Goal: Information Seeking & Learning: Learn about a topic

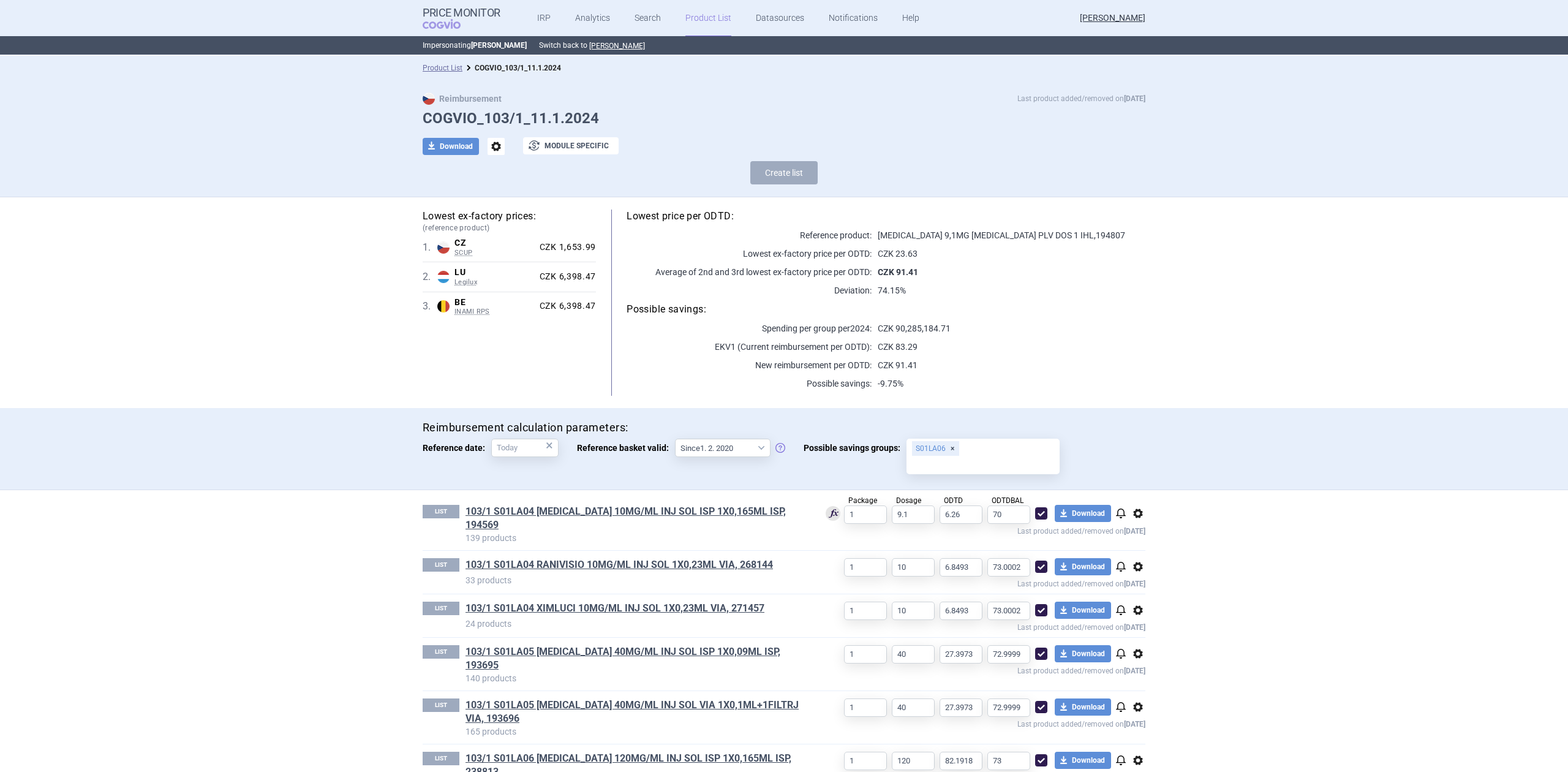
click at [963, 454] on div "S01LA06" at bounding box center [983, 456] width 153 height 36
click at [963, 457] on input "Possible savings groups: S01LA06" at bounding box center [983, 465] width 145 height 16
click at [1019, 451] on div "S01LA06" at bounding box center [983, 456] width 153 height 36
click at [1019, 457] on input "Possible savings groups: S01LA06" at bounding box center [983, 465] width 145 height 16
click at [992, 457] on input "Possible savings groups: S01LA06" at bounding box center [983, 465] width 145 height 16
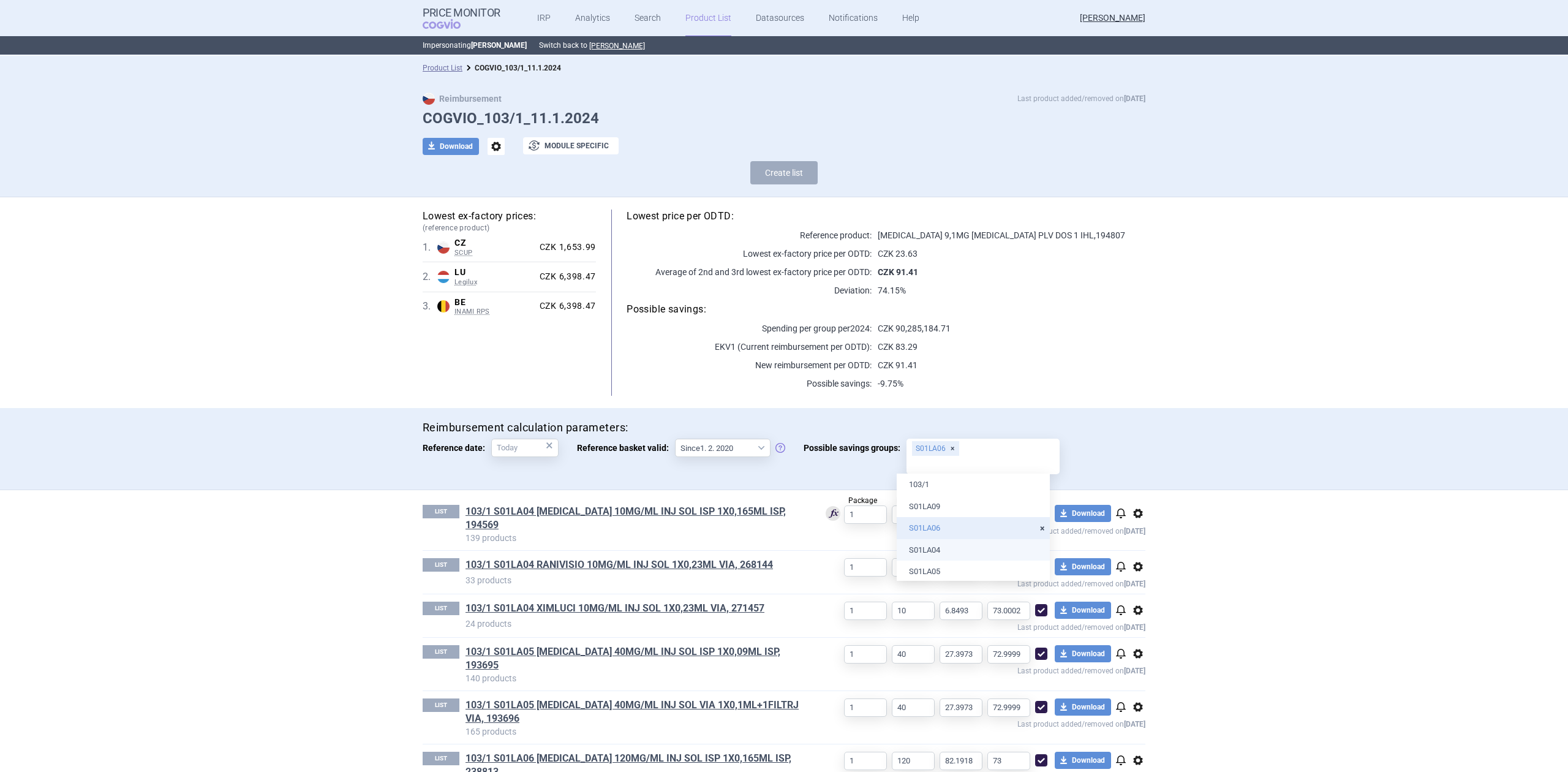
click at [956, 551] on li "S01LA04" at bounding box center [973, 550] width 153 height 22
click at [944, 559] on li "S01LA04" at bounding box center [973, 550] width 153 height 22
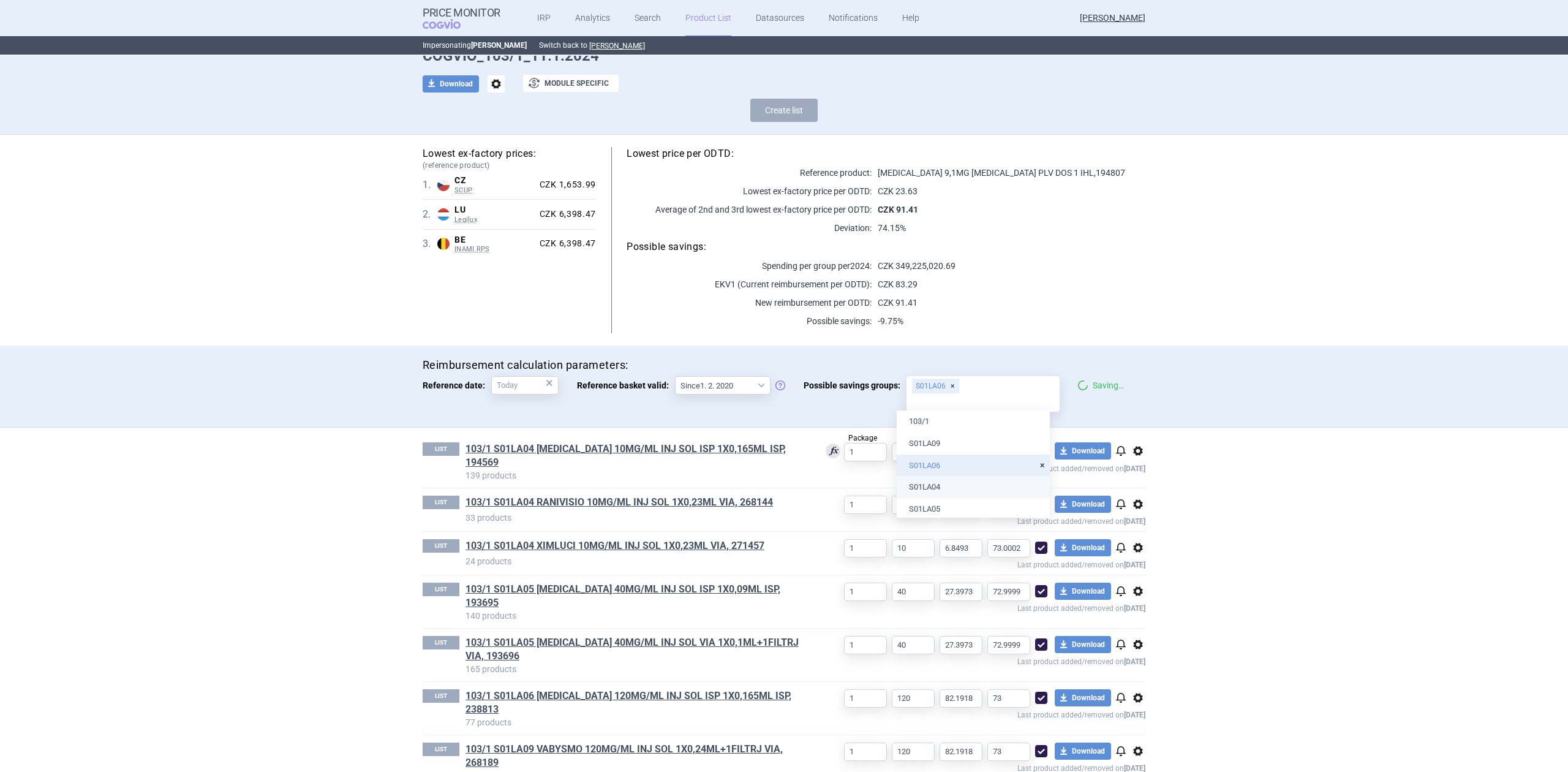
click at [1026, 348] on div "Reimbursement calculation parameters: Reference date: × Reference basket valid:…" at bounding box center [784, 387] width 1568 height 83
click at [987, 397] on input "Possible savings groups: S01LA06" at bounding box center [983, 403] width 145 height 16
click at [970, 488] on li "S01LA04" at bounding box center [973, 487] width 153 height 22
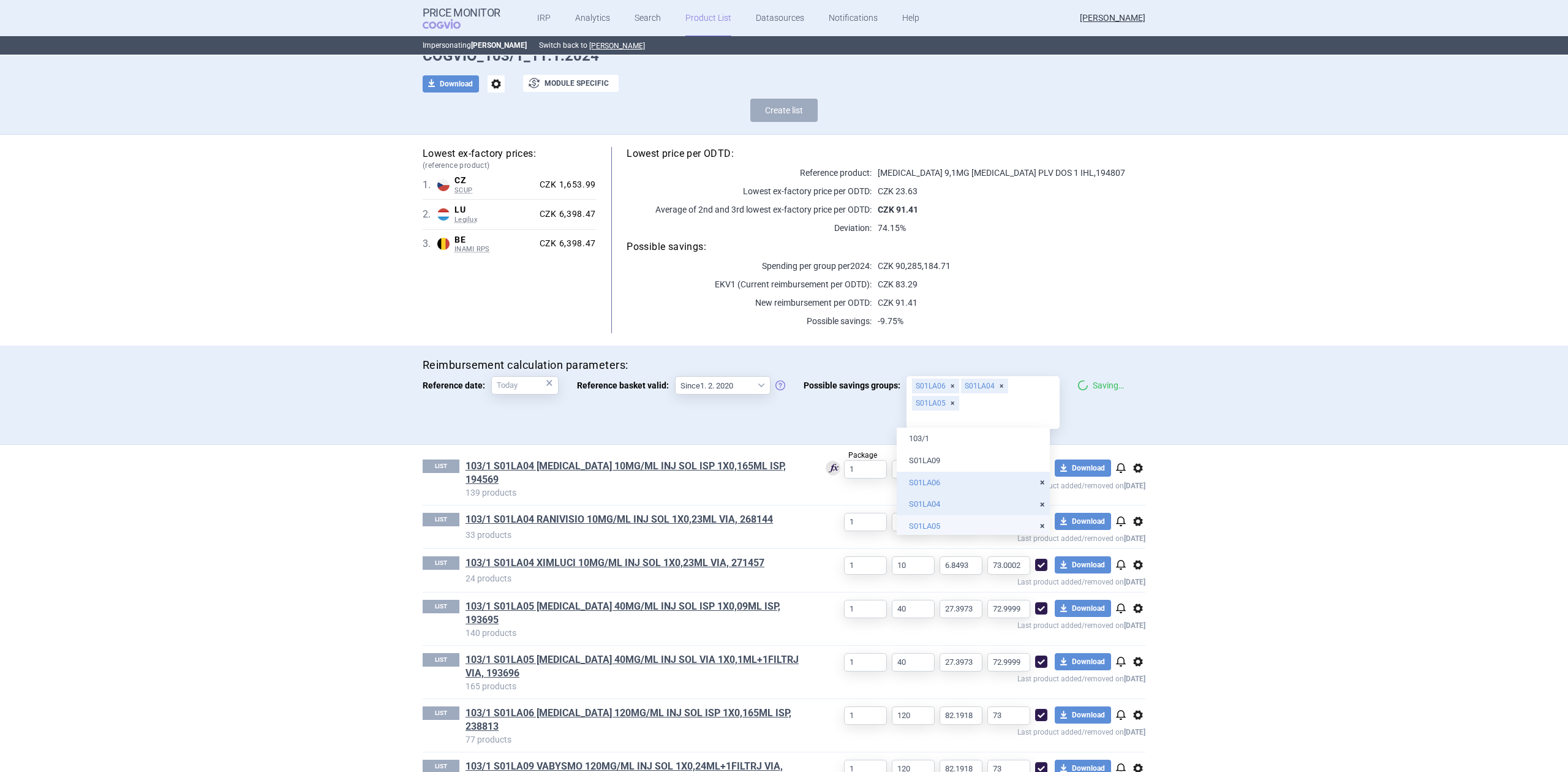
click at [973, 512] on ul "103/1 S01LA09 S01LA06 S01LA04 S01LA05" at bounding box center [973, 482] width 153 height 109
click at [955, 461] on li "S01LA09" at bounding box center [973, 460] width 153 height 22
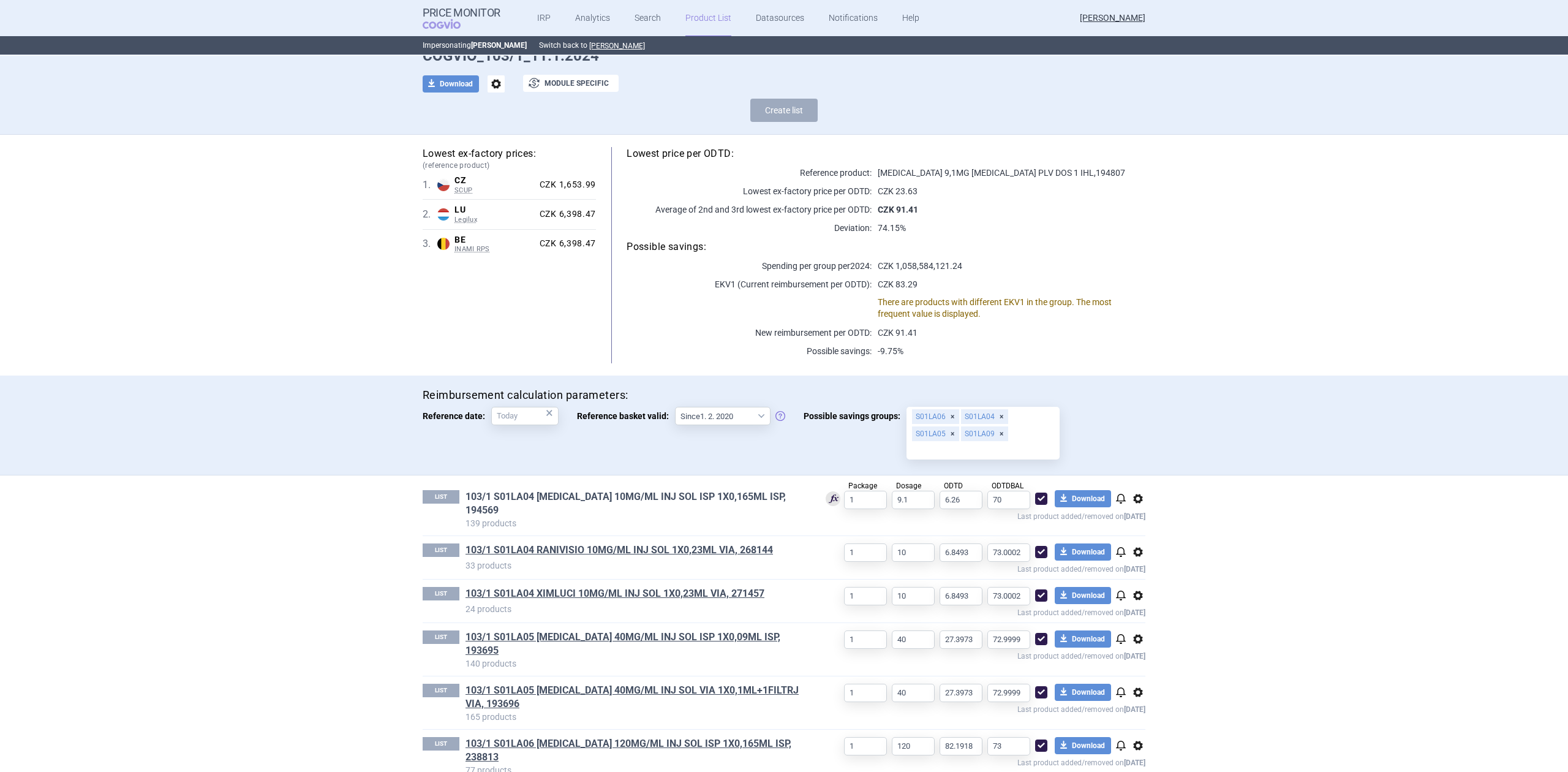
click at [683, 492] on link "103/1 S01LA04 [MEDICAL_DATA] 10MG/ML INJ SOL ISP 1X0,165ML ISP, 194569" at bounding box center [635, 503] width 340 height 27
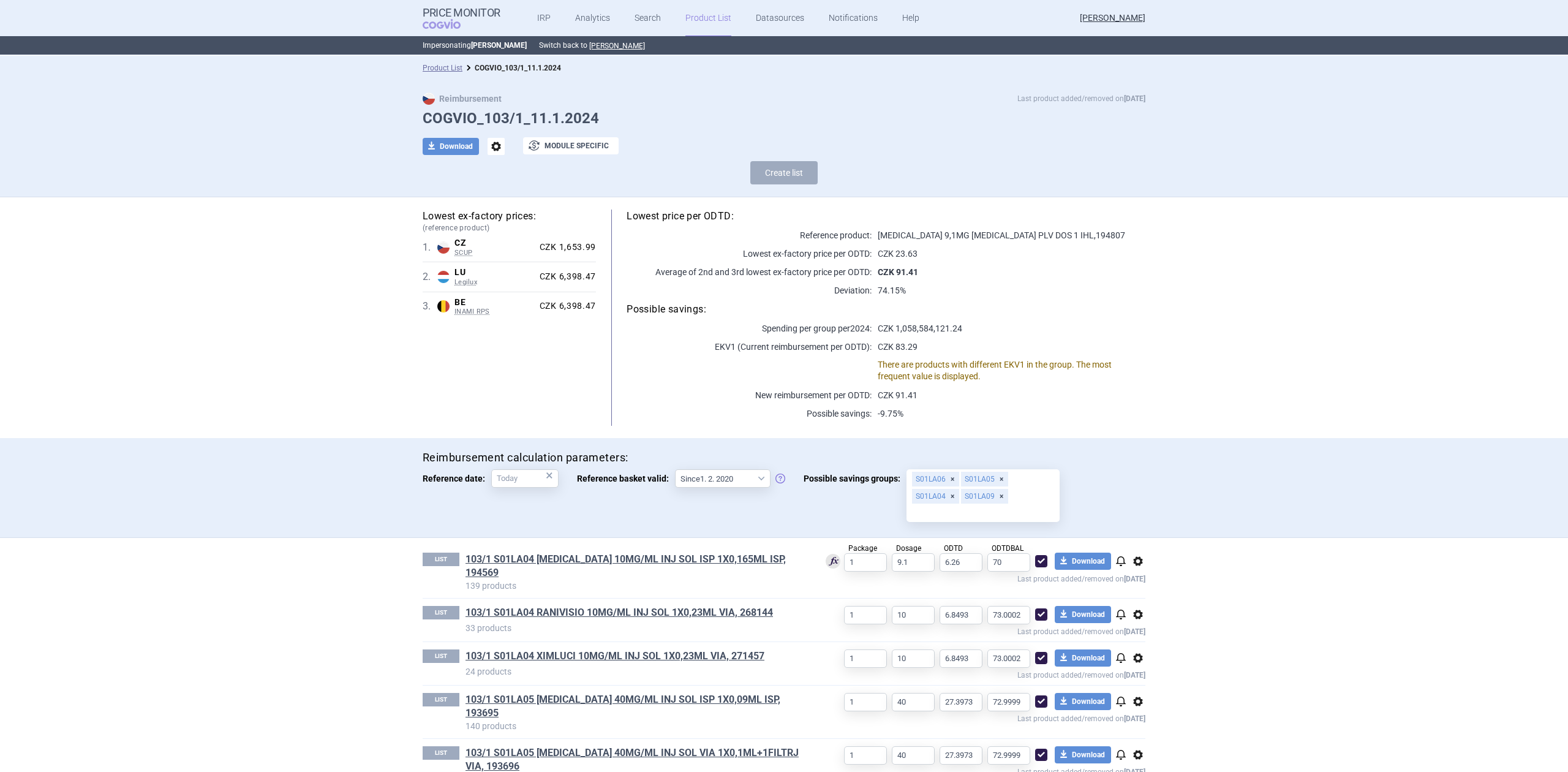
select select "[DATE]"
click at [647, 560] on link "103/1 S01LA04 [MEDICAL_DATA] 10MG/ML INJ SOL ISP 1X0,165ML ISP, 194569" at bounding box center [635, 566] width 340 height 27
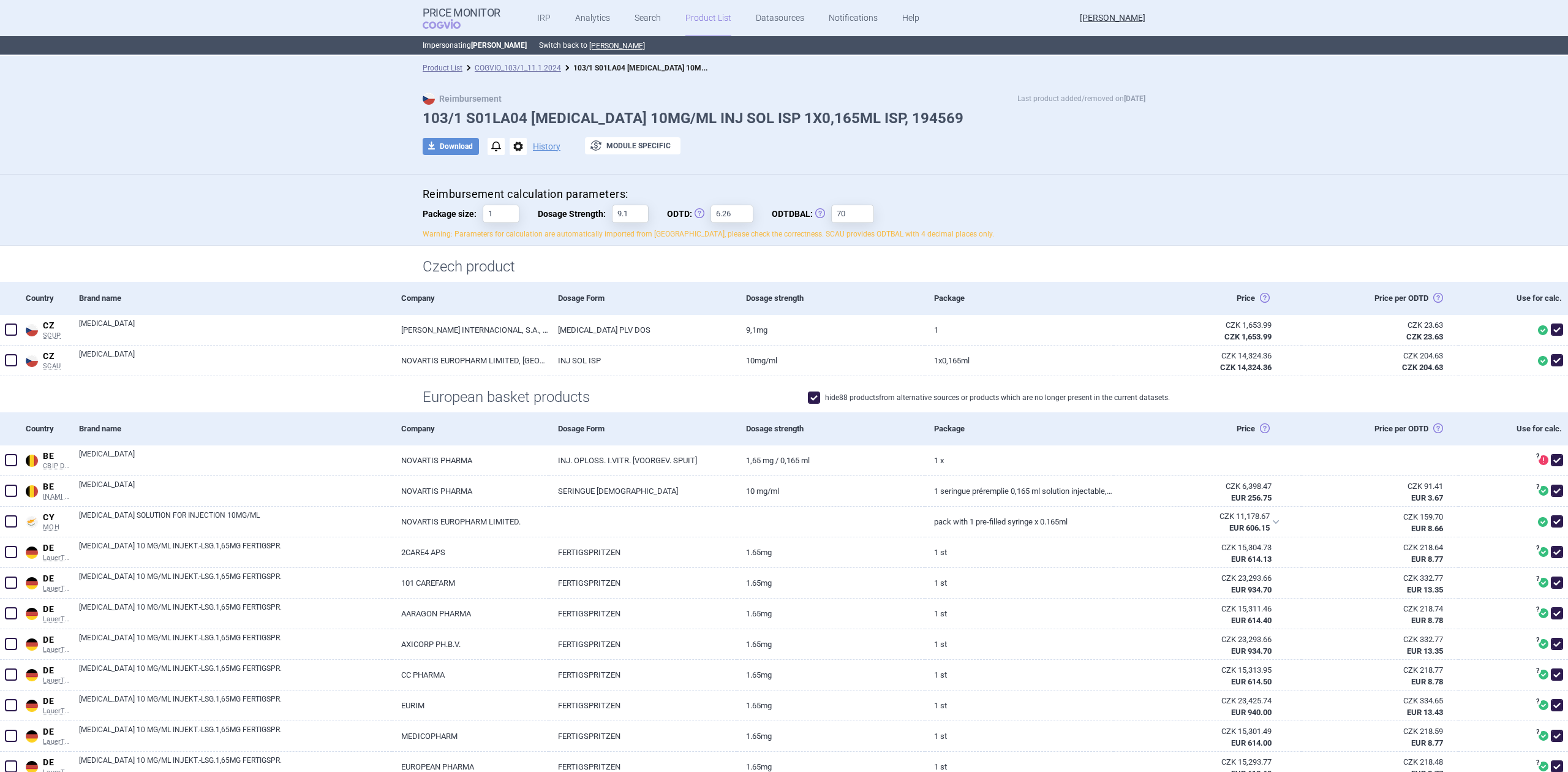
click at [669, 209] on span "ODTD: Obvyklá Denní Terapeutická Dávka" at bounding box center [689, 213] width 44 height 18
click at [710, 209] on input "6.26" at bounding box center [731, 213] width 43 height 18
click at [669, 209] on span "ODTD: Obvyklá Denní Terapeutická Dávka" at bounding box center [689, 213] width 44 height 18
click at [710, 209] on input "6.26" at bounding box center [731, 213] width 43 height 18
copy span "ODTD"
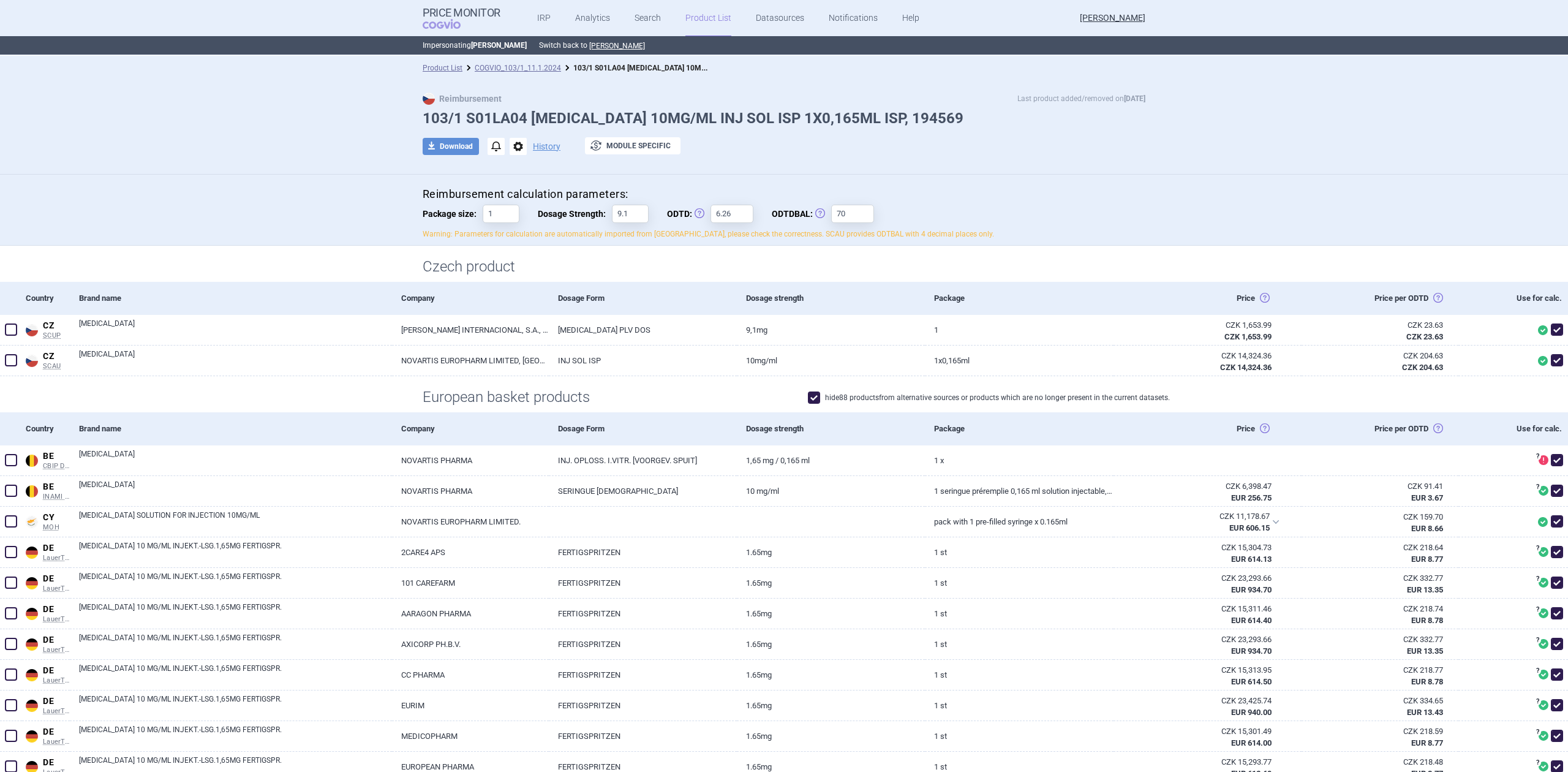
click at [776, 218] on span "ODTDBAL: Obvyklá Denní Terapeutická Dávka Balení" at bounding box center [802, 213] width 60 height 18
click at [831, 218] on input "70" at bounding box center [852, 213] width 43 height 18
click at [777, 214] on span "ODTDBAL: Obvyklá Denní Terapeutická Dávka Balení" at bounding box center [802, 213] width 60 height 18
click at [831, 214] on input "70" at bounding box center [852, 213] width 43 height 18
click at [777, 214] on span "ODTDBAL: Obvyklá Denní Terapeutická Dávka Balení" at bounding box center [802, 213] width 60 height 18
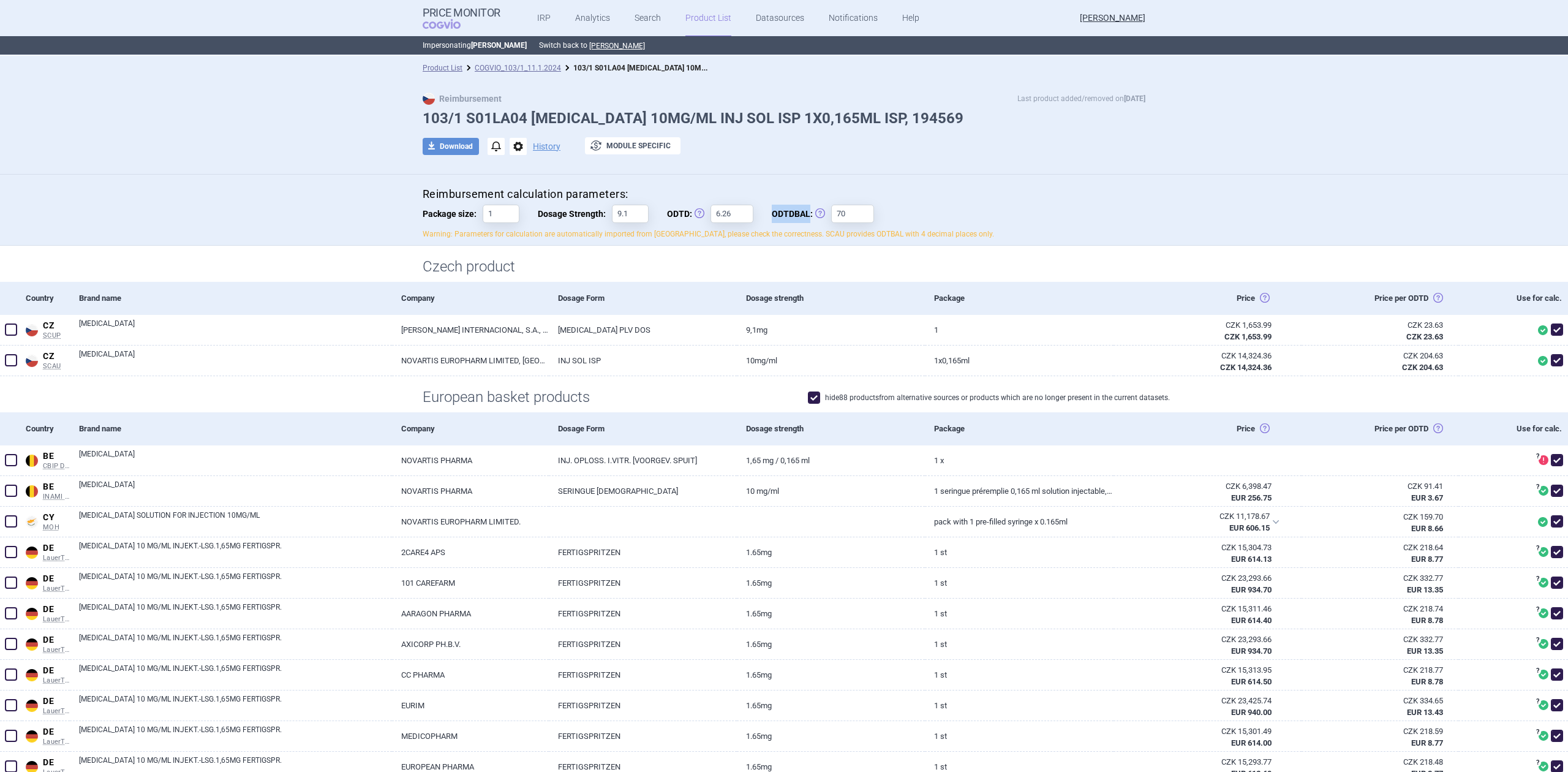
click at [831, 214] on input "70" at bounding box center [852, 213] width 43 height 18
copy span "ODTDBAL"
click at [513, 64] on link "COGVIO_103/1_11.1.2024" at bounding box center [518, 68] width 87 height 9
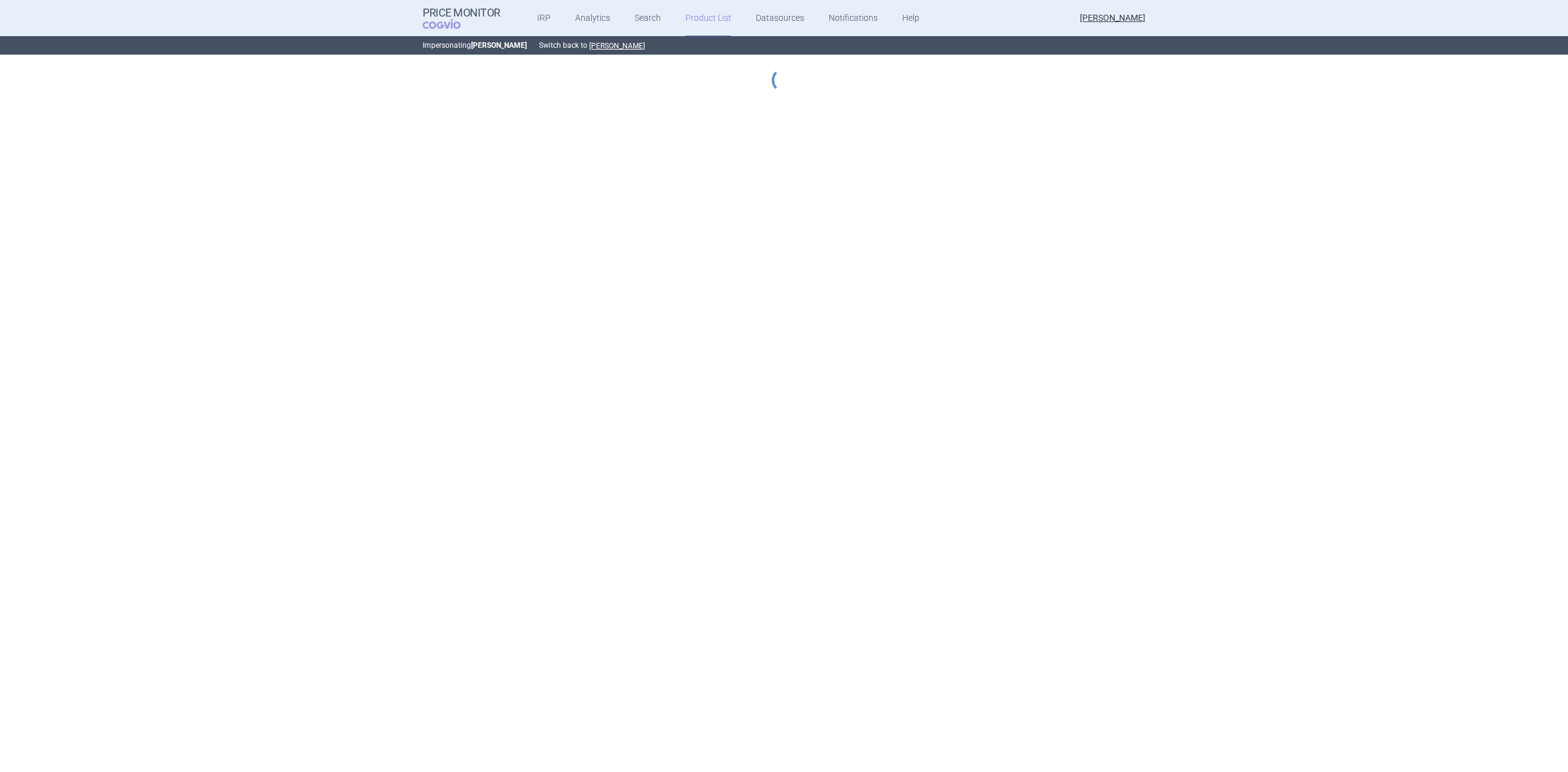
select select "[DATE]"
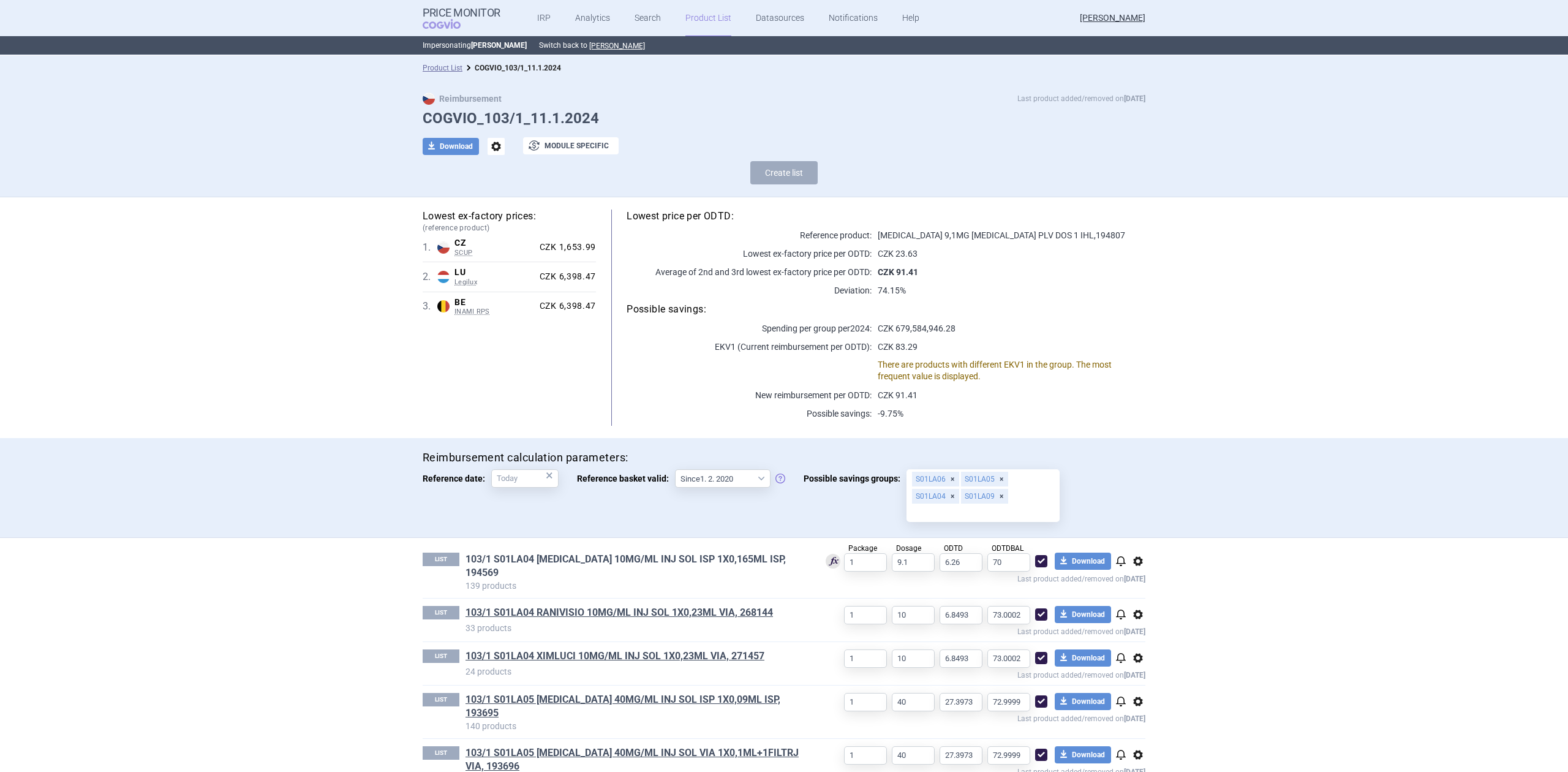
click at [646, 562] on link "103/1 S01LA04 [MEDICAL_DATA] 10MG/ML INJ SOL ISP 1X0,165ML ISP, 194569" at bounding box center [635, 566] width 340 height 27
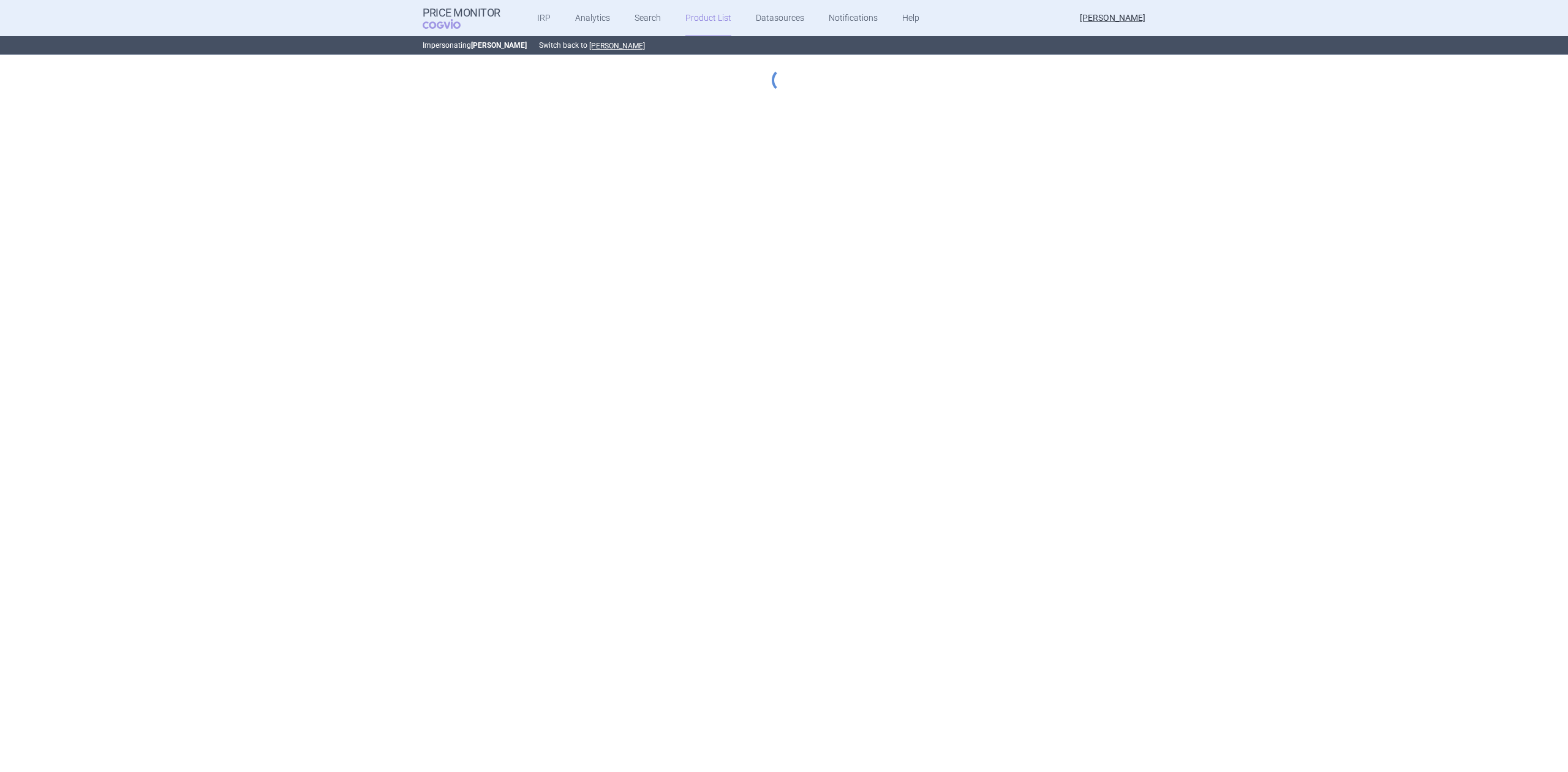
select select "[DATE]"
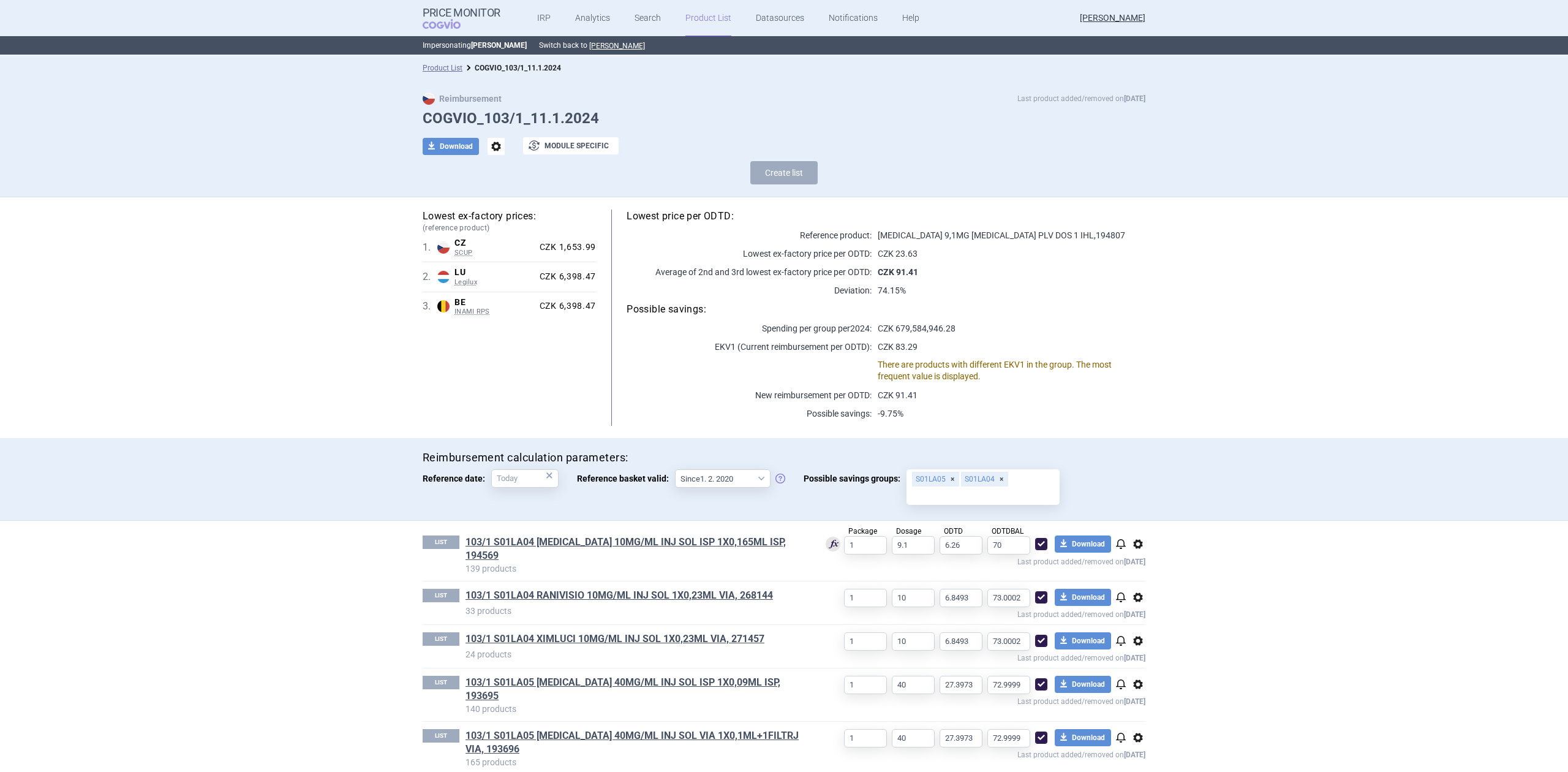
click at [711, 562] on p "139 products" at bounding box center [635, 568] width 340 height 12
click at [709, 540] on link "103/1 S01LA04 [MEDICAL_DATA] 10MG/ML INJ SOL ISP 1X0,165ML ISP, 194569" at bounding box center [635, 548] width 340 height 27
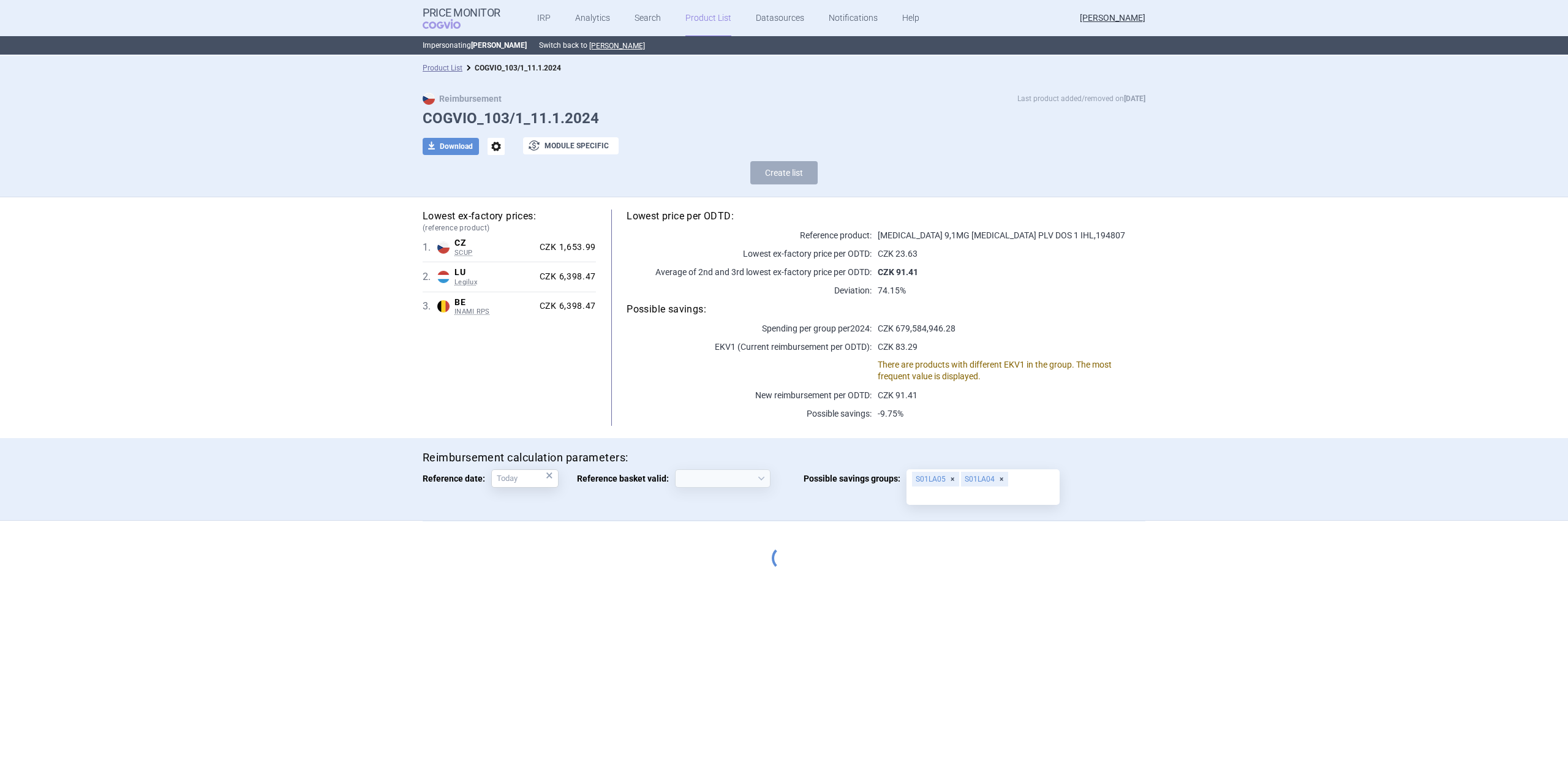
select select "[DATE]"
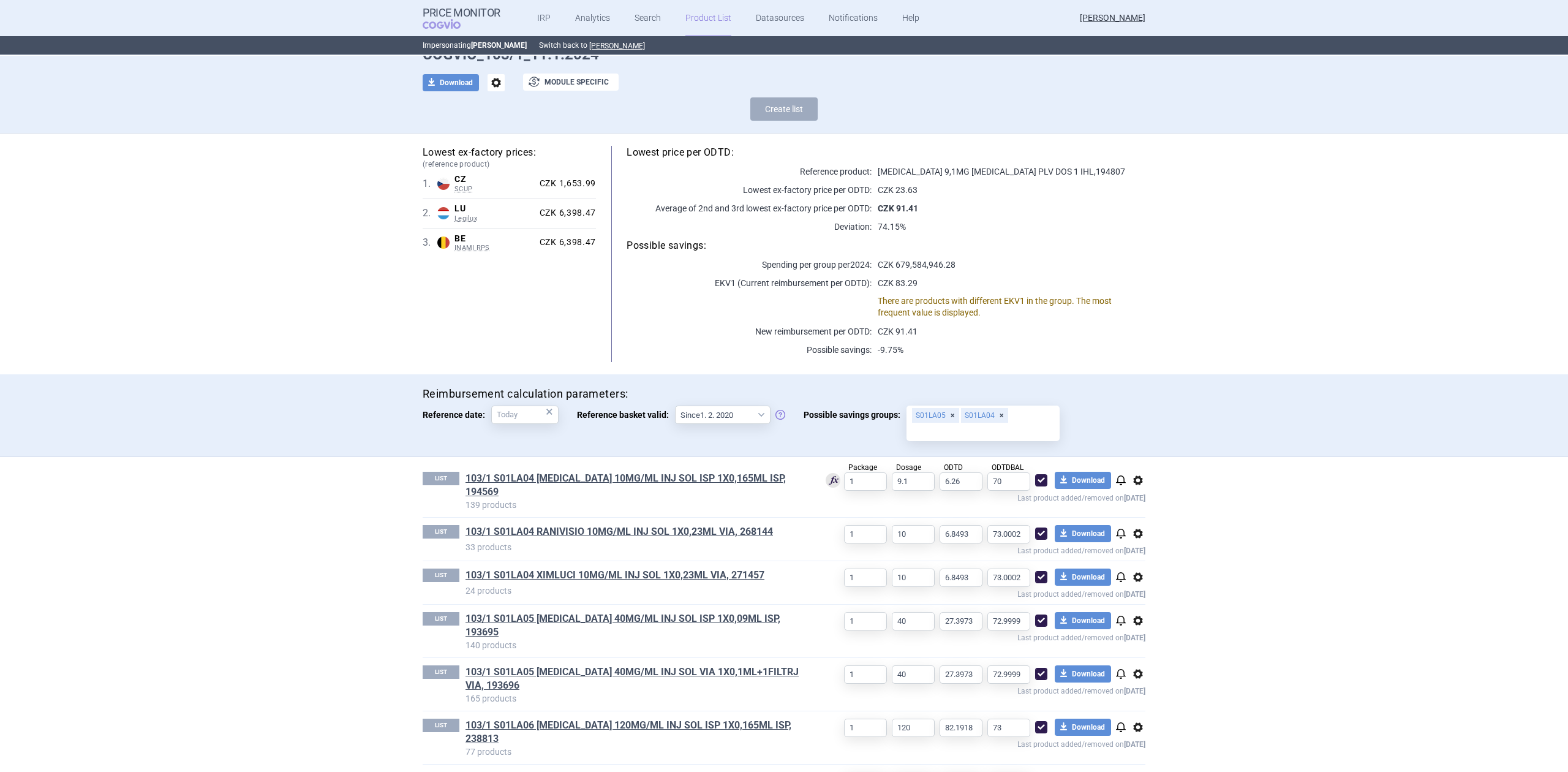
scroll to position [93, 0]
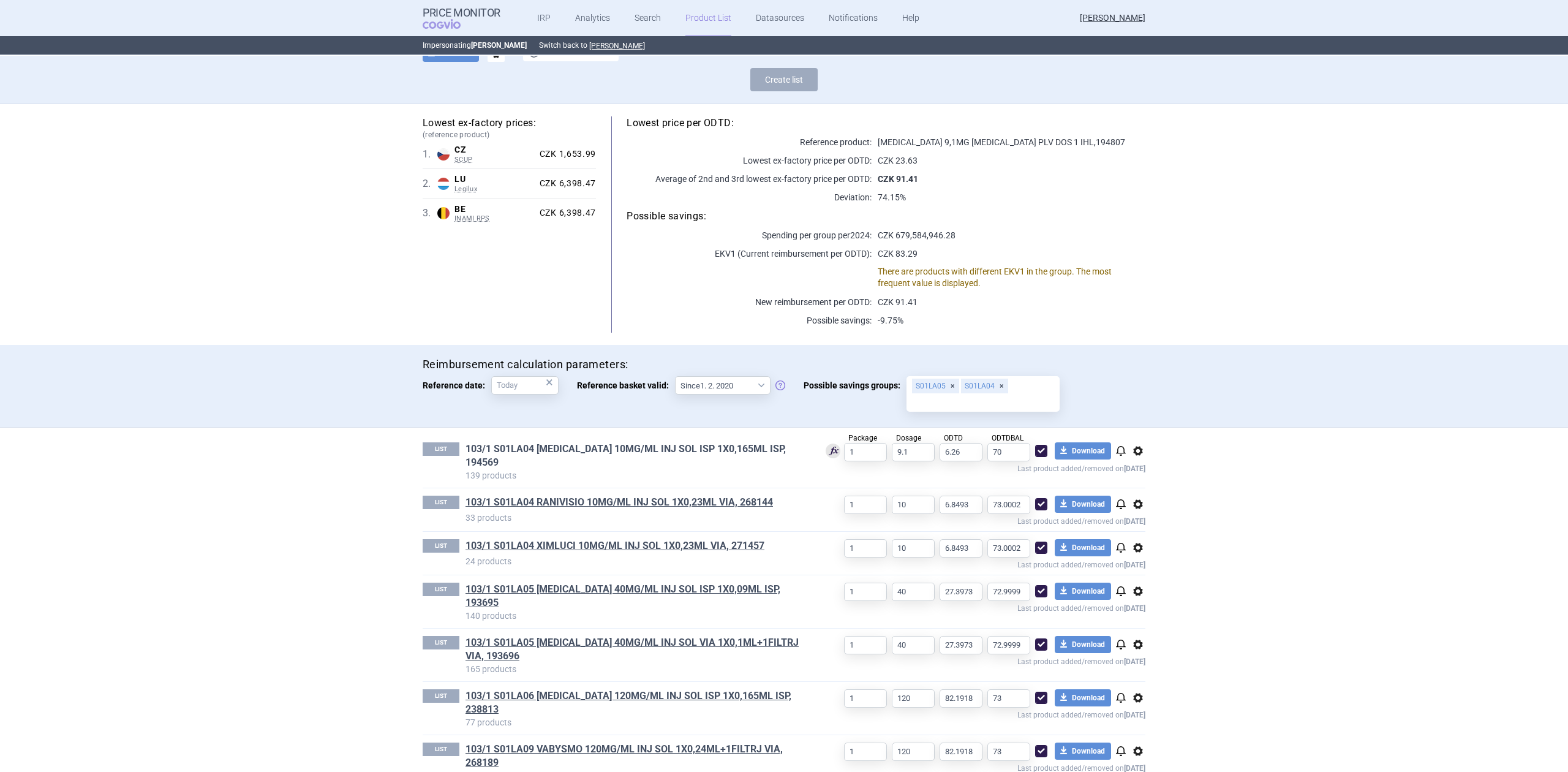
click at [583, 444] on link "103/1 S01LA04 [MEDICAL_DATA] 10MG/ML INJ SOL ISP 1X0,165ML ISP, 194569" at bounding box center [635, 455] width 340 height 27
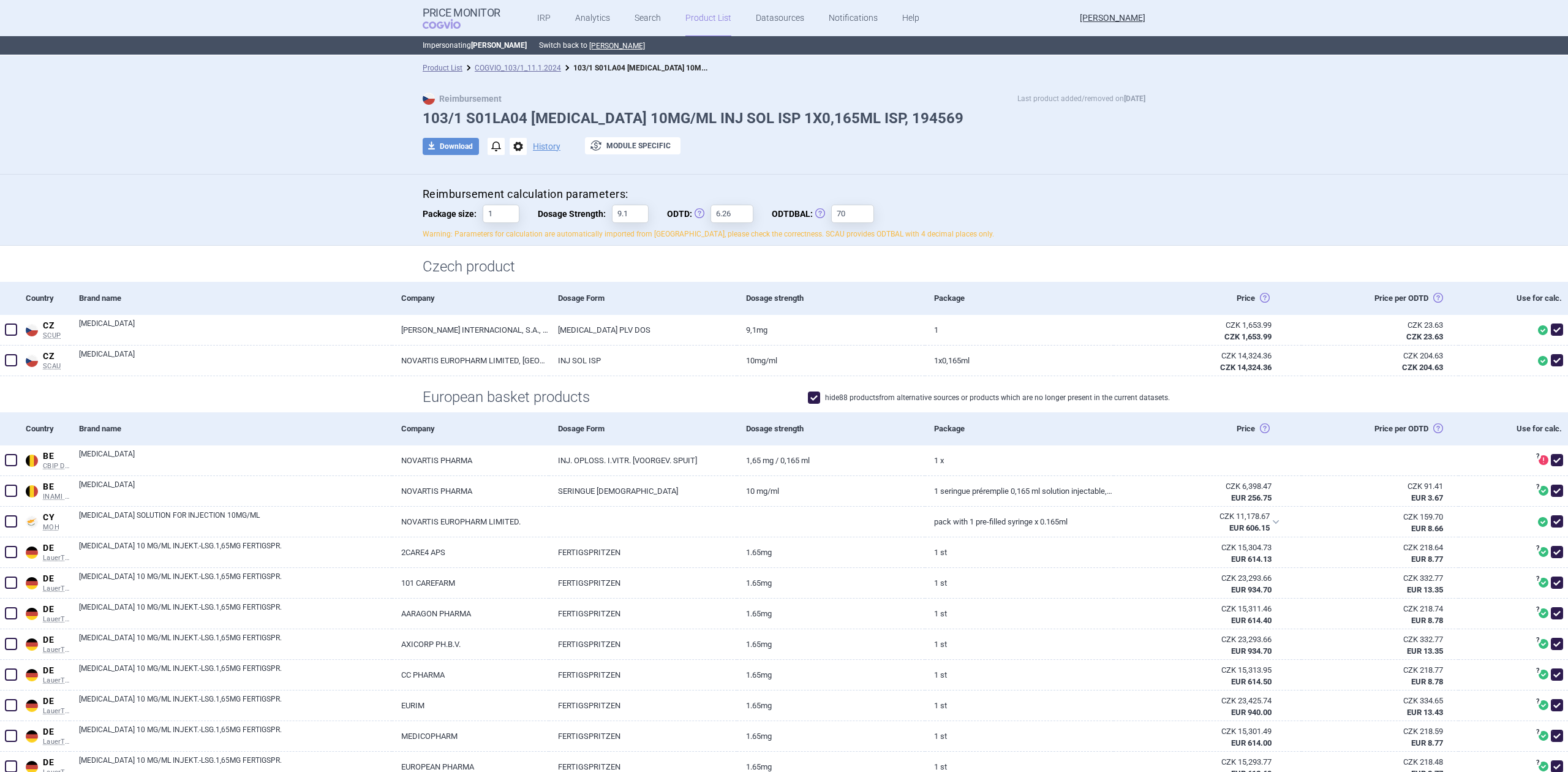
click at [512, 226] on div "Reimbursement calculation parameters: Package size: 1 Dosage Strength: 9.1 ODTD…" at bounding box center [784, 213] width 723 height 52
click at [505, 244] on div "Reimbursement calculation parameters: Package size: 1 Dosage Strength: 9.1 ODTD…" at bounding box center [784, 216] width 772 height 59
click at [496, 206] on input "1" at bounding box center [501, 213] width 37 height 18
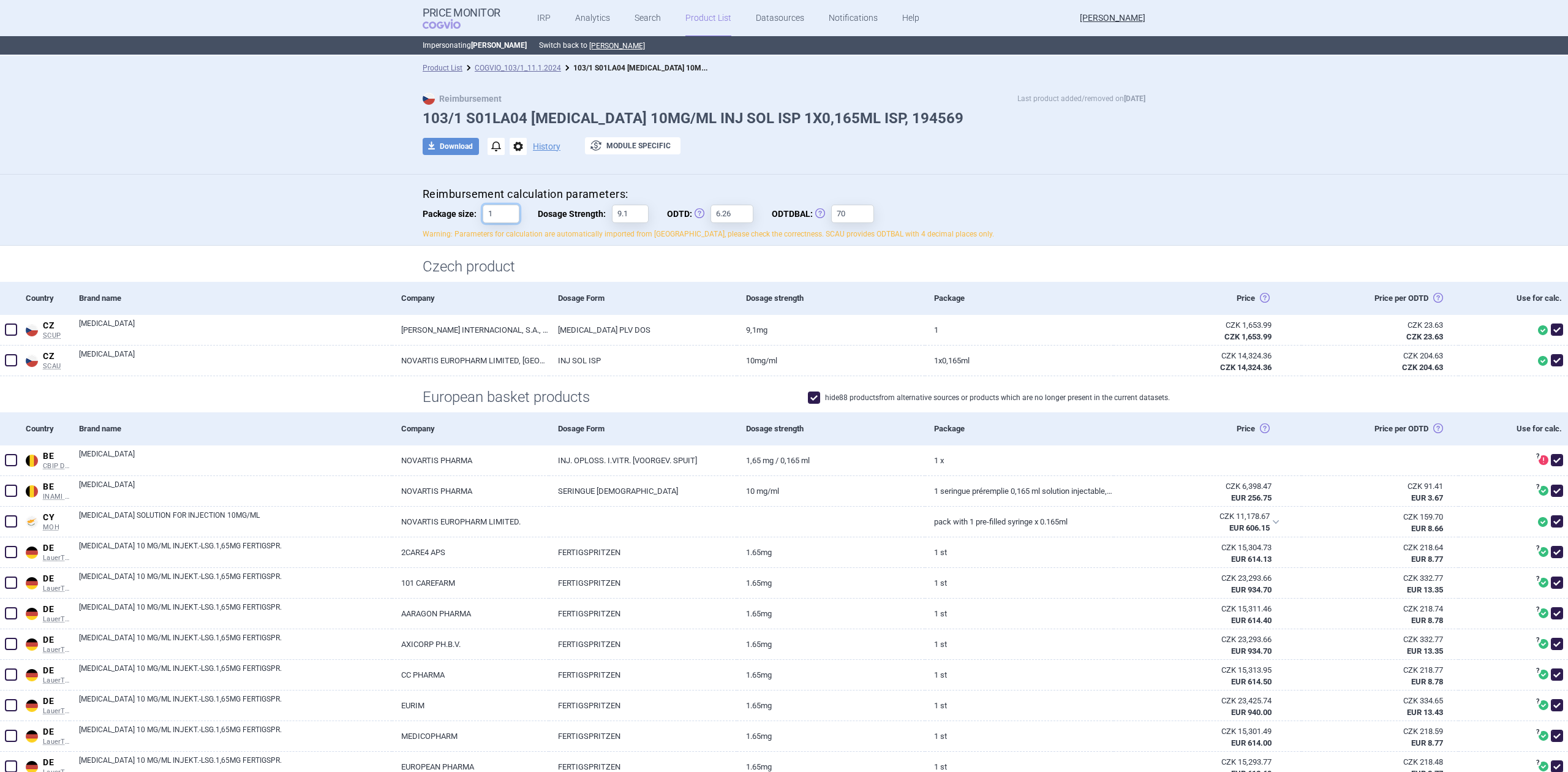
click at [496, 206] on input "1" at bounding box center [501, 213] width 37 height 18
click at [365, 254] on div "Czech product" at bounding box center [784, 264] width 1568 height 36
click at [491, 64] on link "COGVIO_103/1_11.1.2024" at bounding box center [518, 68] width 87 height 9
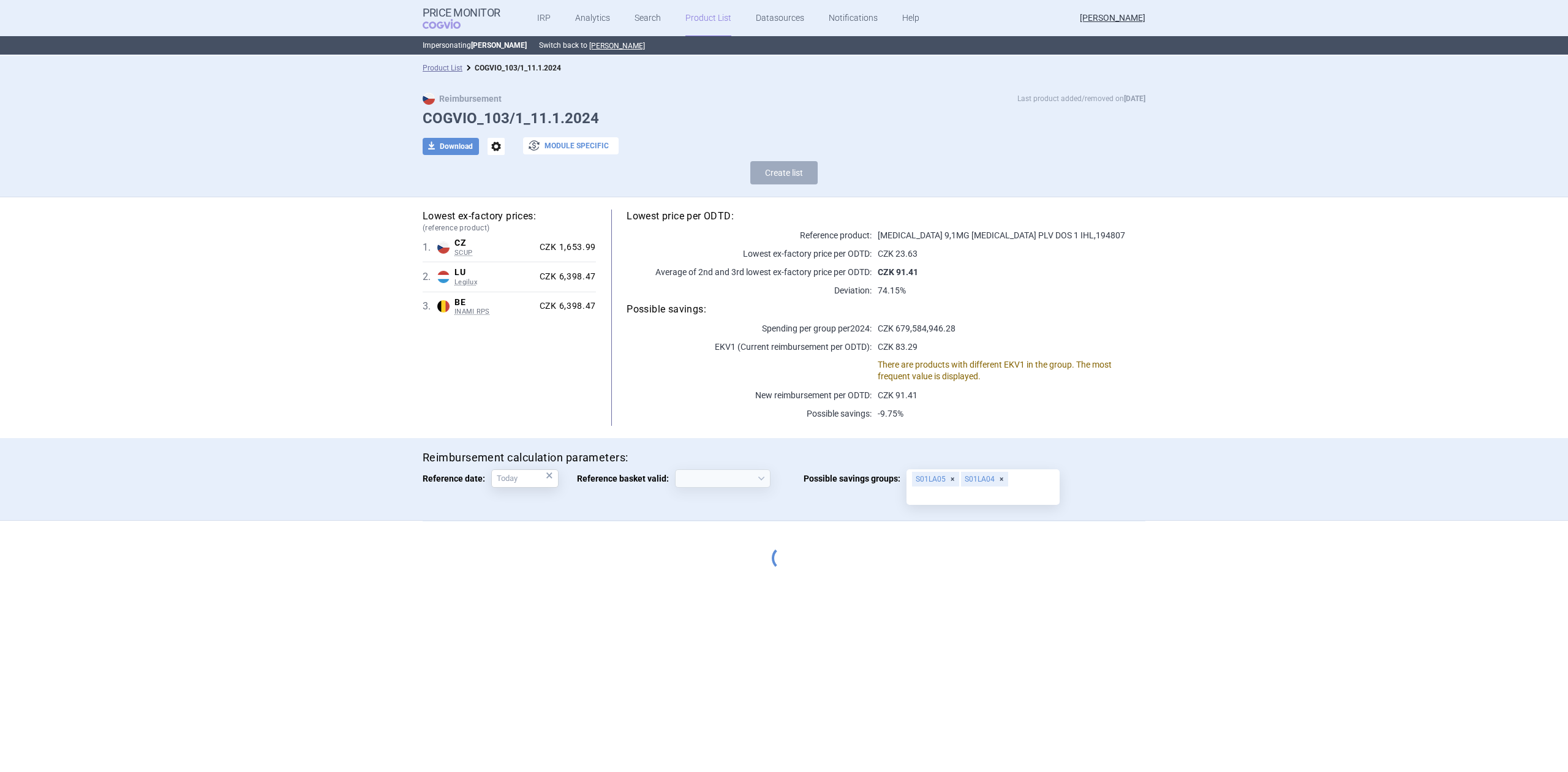
select select "[DATE]"
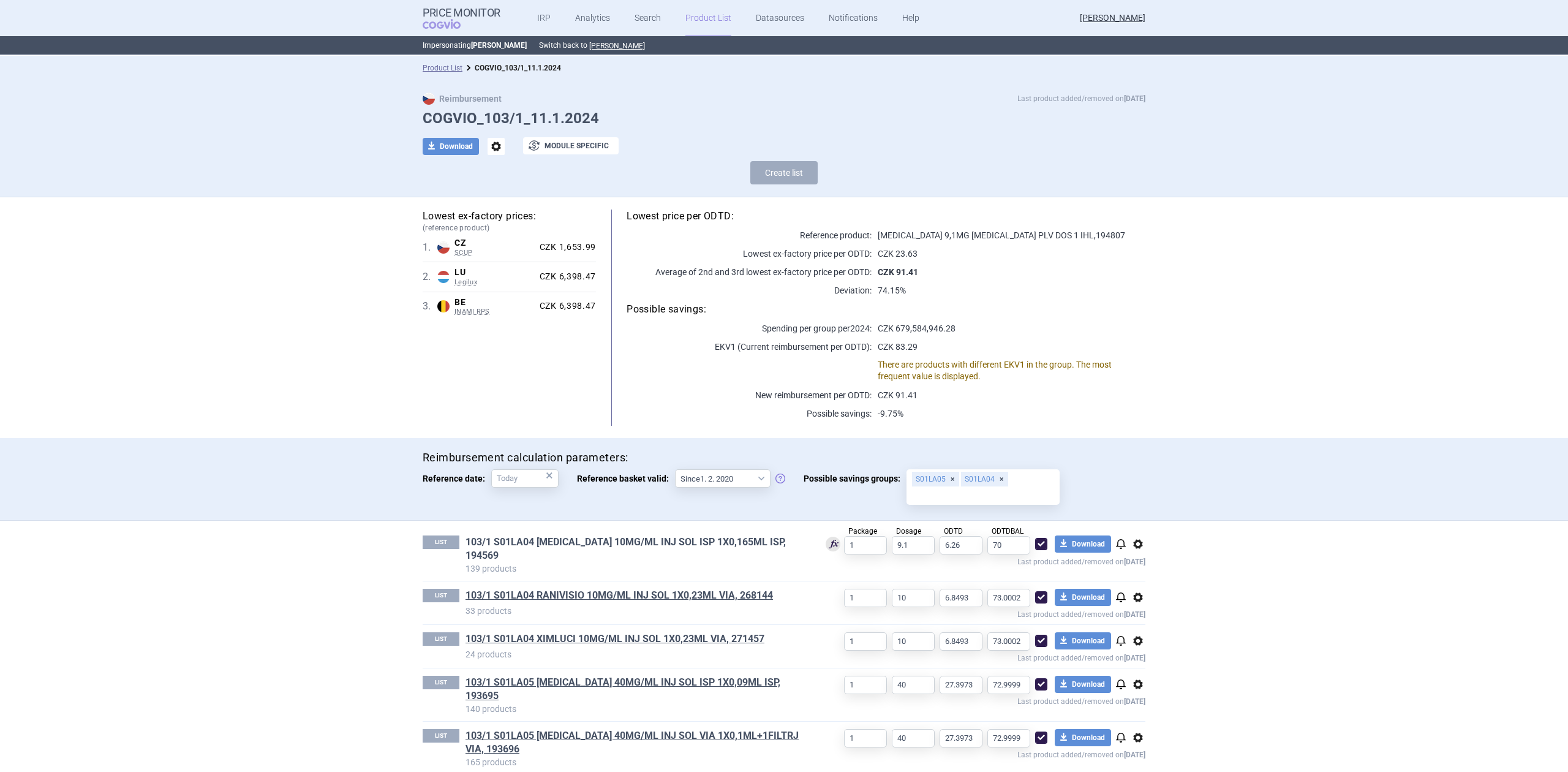
click at [627, 540] on link "103/1 S01LA04 [MEDICAL_DATA] 10MG/ML INJ SOL ISP 1X0,165ML ISP, 194569" at bounding box center [635, 548] width 340 height 27
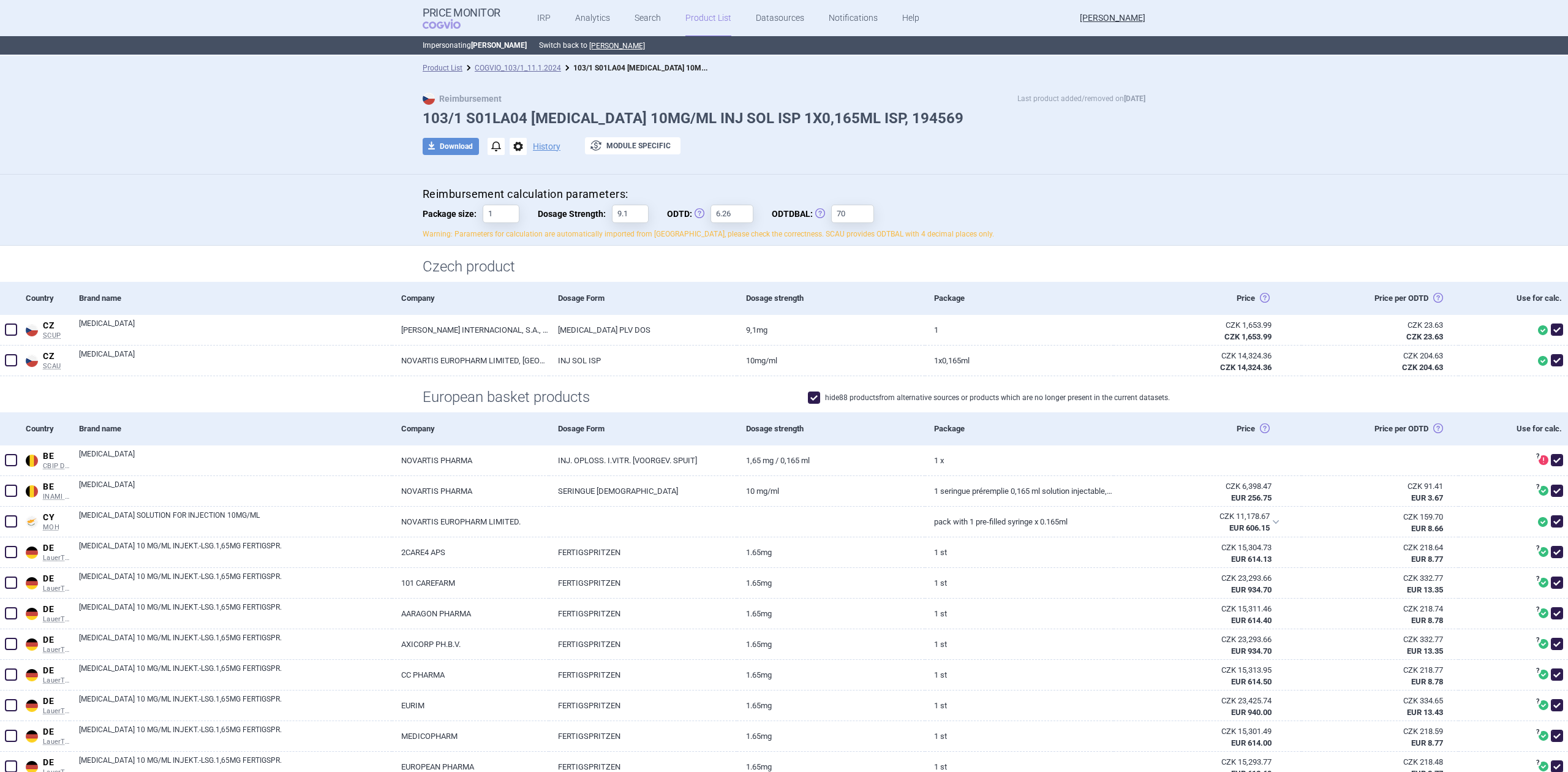
click at [499, 204] on div "Reimbursement calculation parameters: Package size: 1 Dosage Strength: 9.1 ODTD…" at bounding box center [784, 213] width 723 height 52
click at [490, 219] on input "1" at bounding box center [501, 213] width 37 height 18
click at [348, 223] on div "Reimbursement calculation parameters: Package size: Dosage Strength: 9.1 ODTD: …" at bounding box center [784, 210] width 1568 height 72
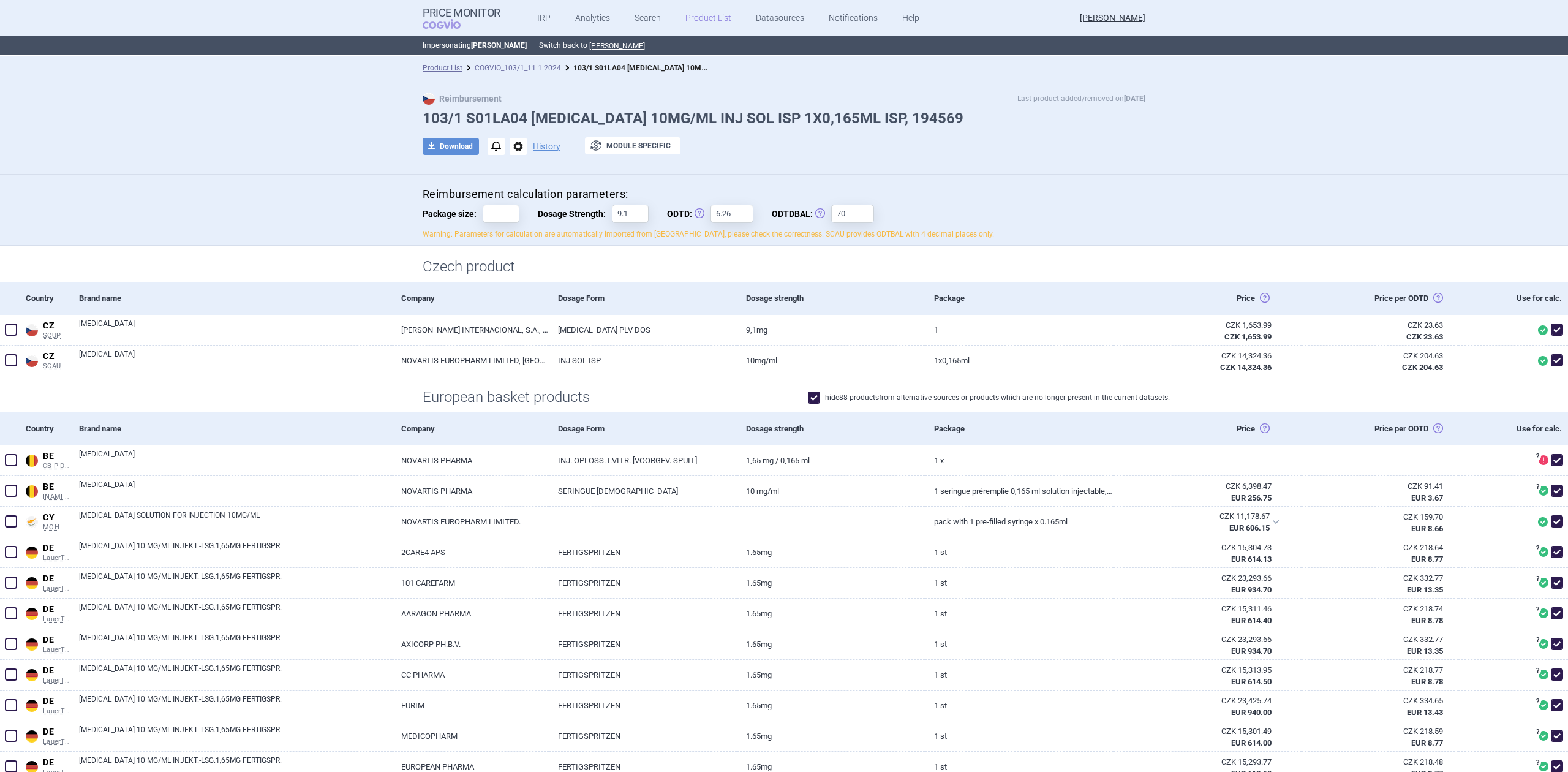
click at [486, 70] on link "COGVIO_103/1_11.1.2024" at bounding box center [518, 68] width 87 height 9
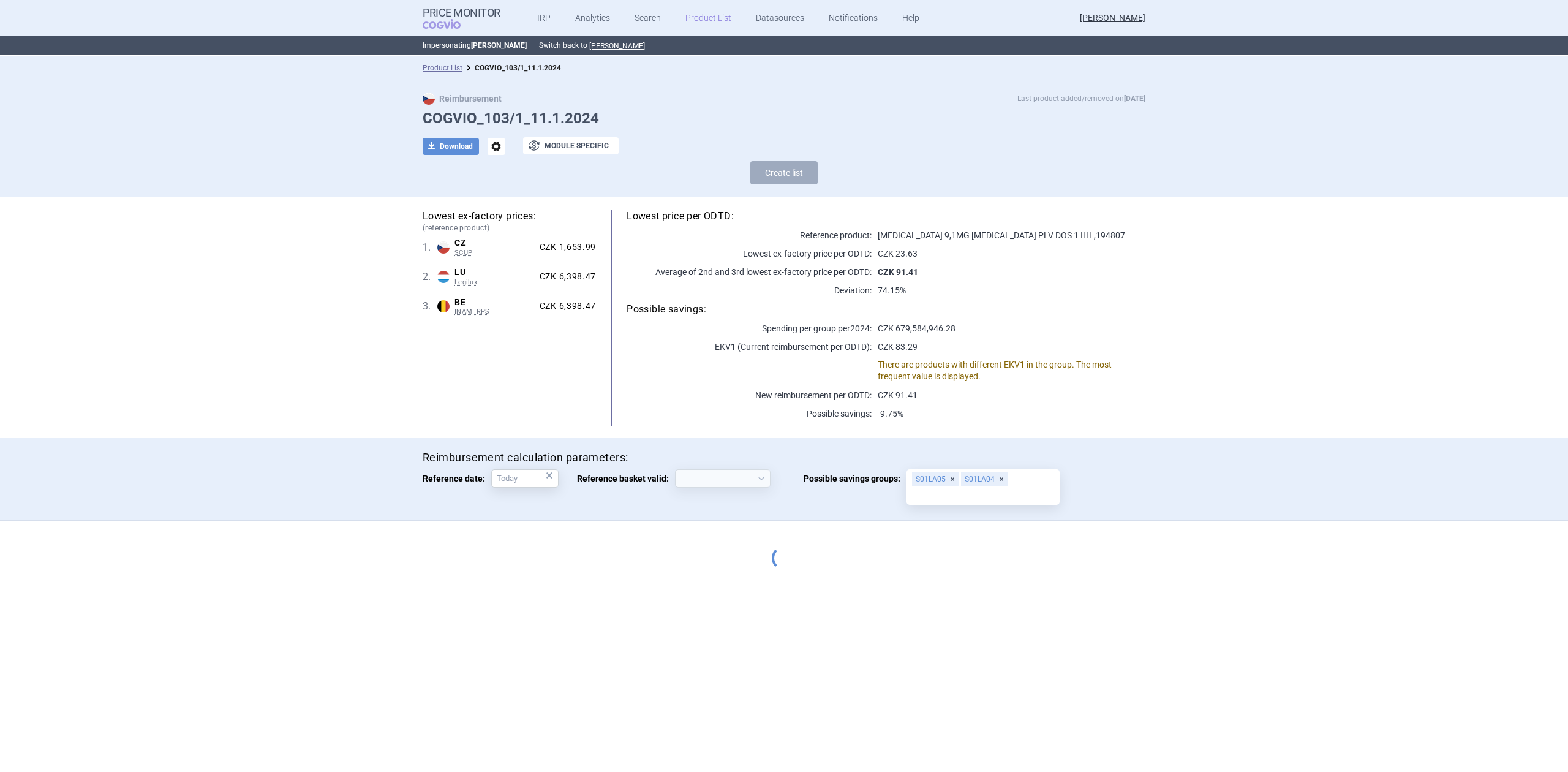
select select "[DATE]"
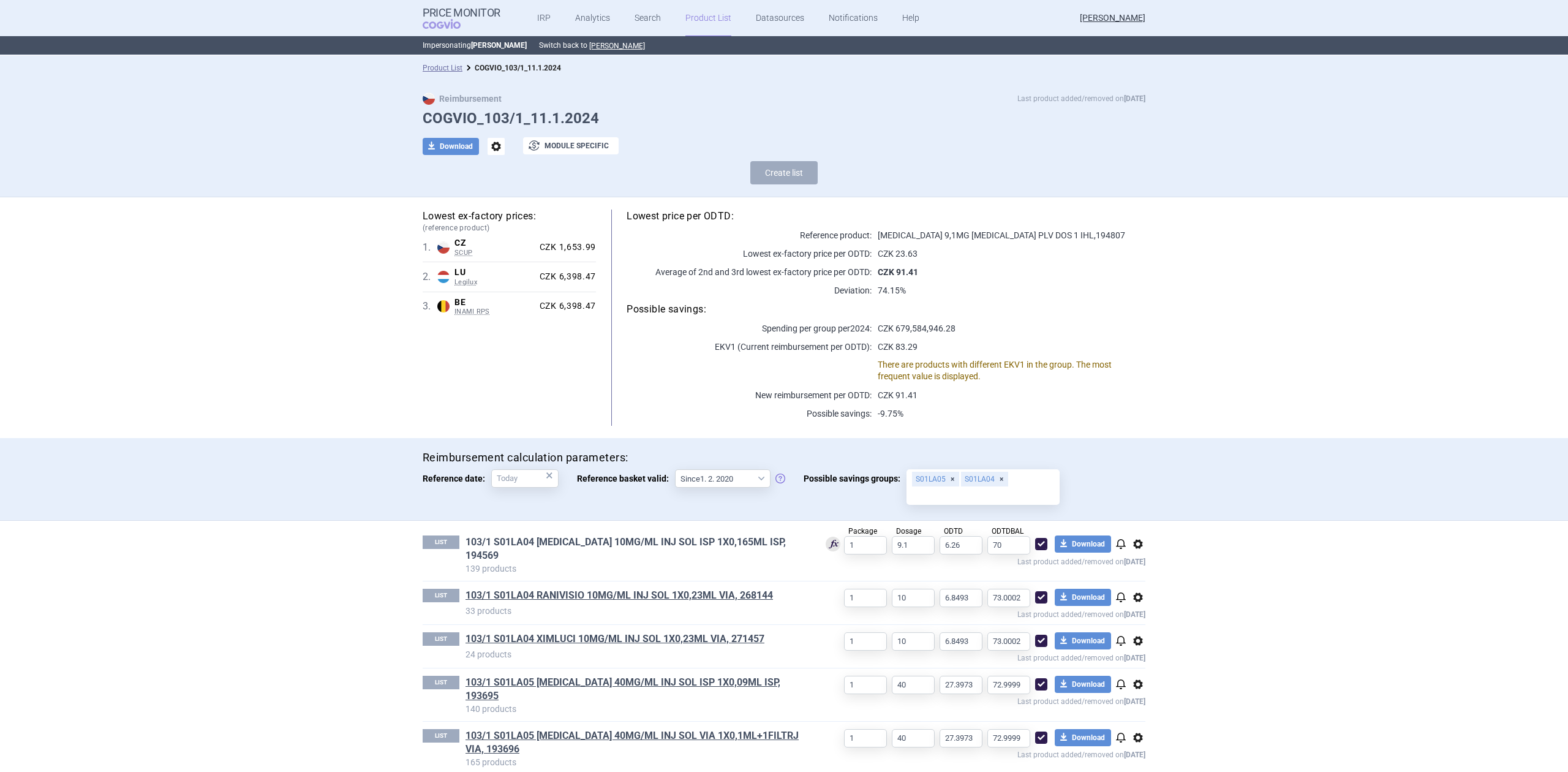
click at [530, 547] on link "103/1 S01LA04 [MEDICAL_DATA] 10MG/ML INJ SOL ISP 1X0,165ML ISP, 194569" at bounding box center [635, 548] width 340 height 27
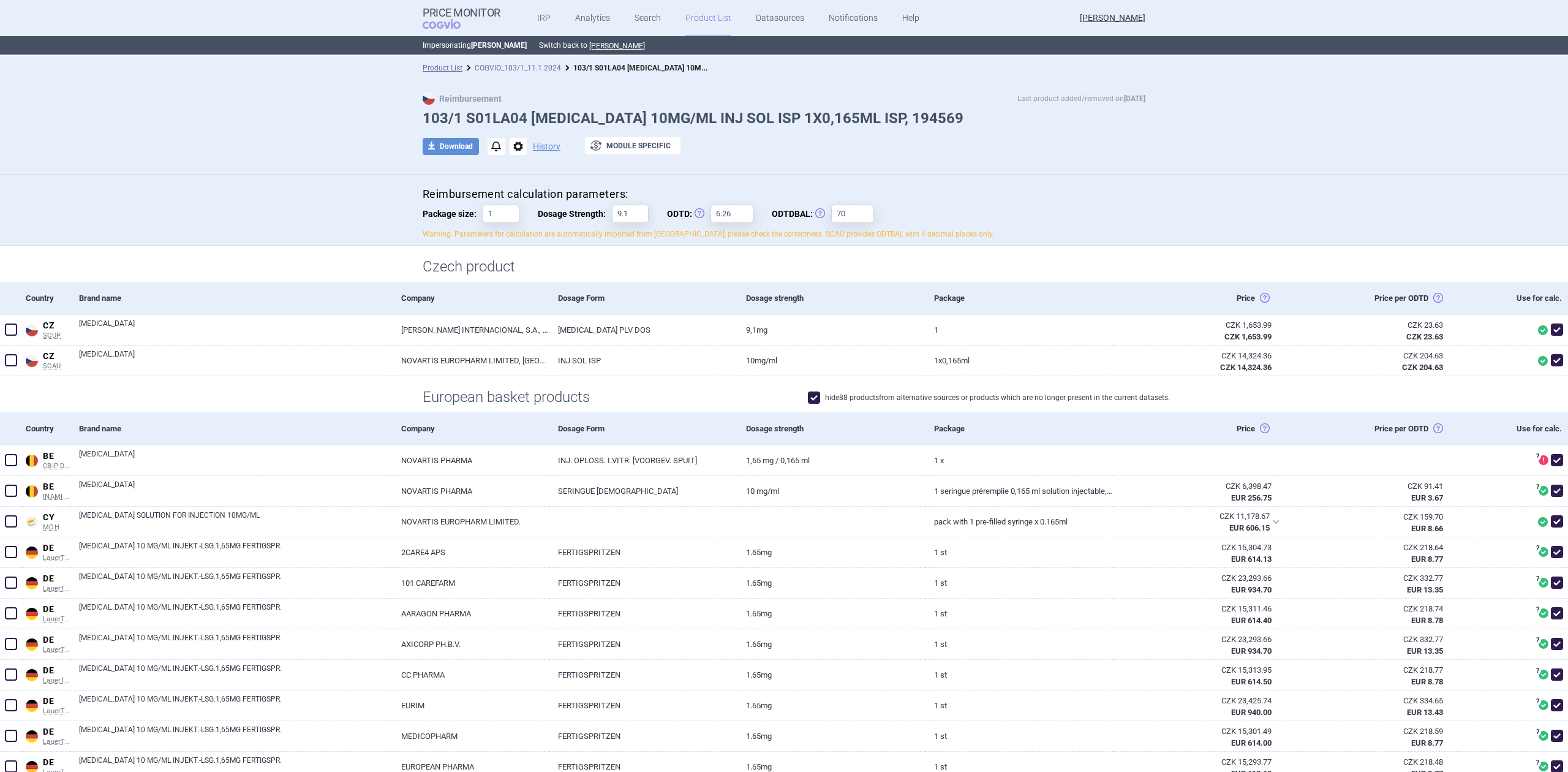
click at [530, 66] on link "COGVIO_103/1_11.1.2024" at bounding box center [518, 68] width 87 height 9
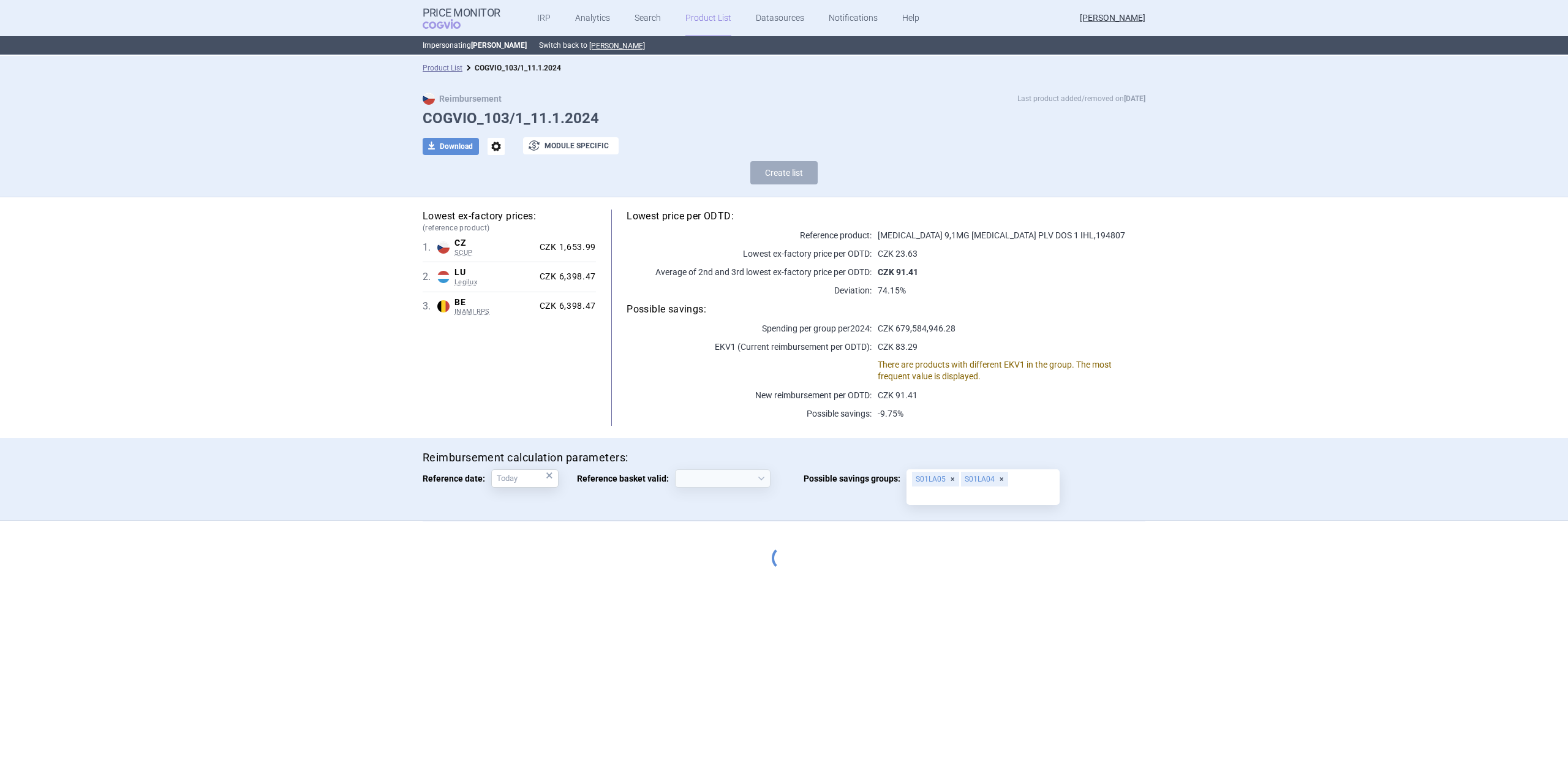
select select "[DATE]"
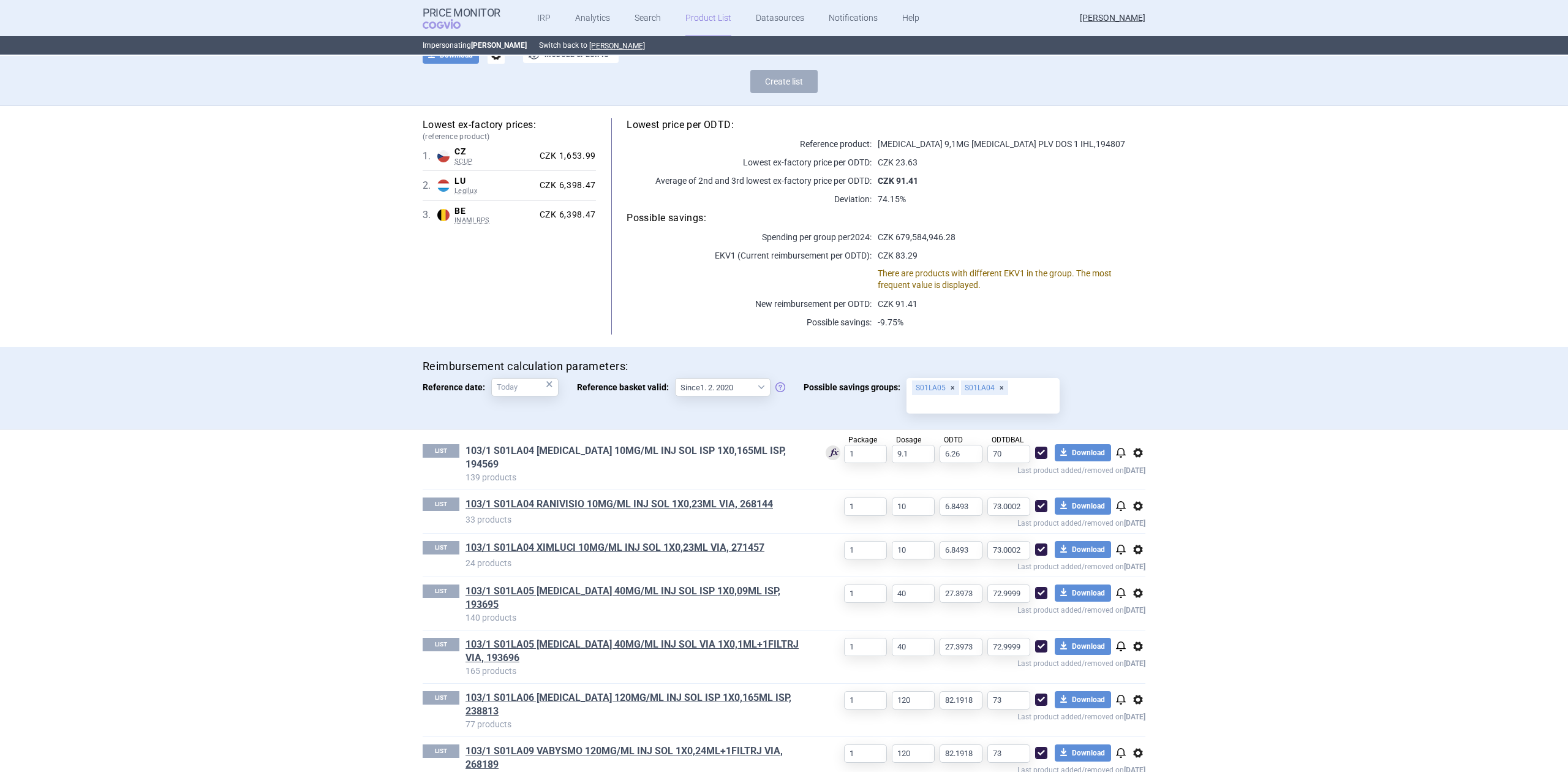
scroll to position [93, 0]
click at [617, 442] on link "103/1 S01LA04 [MEDICAL_DATA] 10MG/ML INJ SOL ISP 1X0,165ML ISP, 194569" at bounding box center [635, 455] width 340 height 27
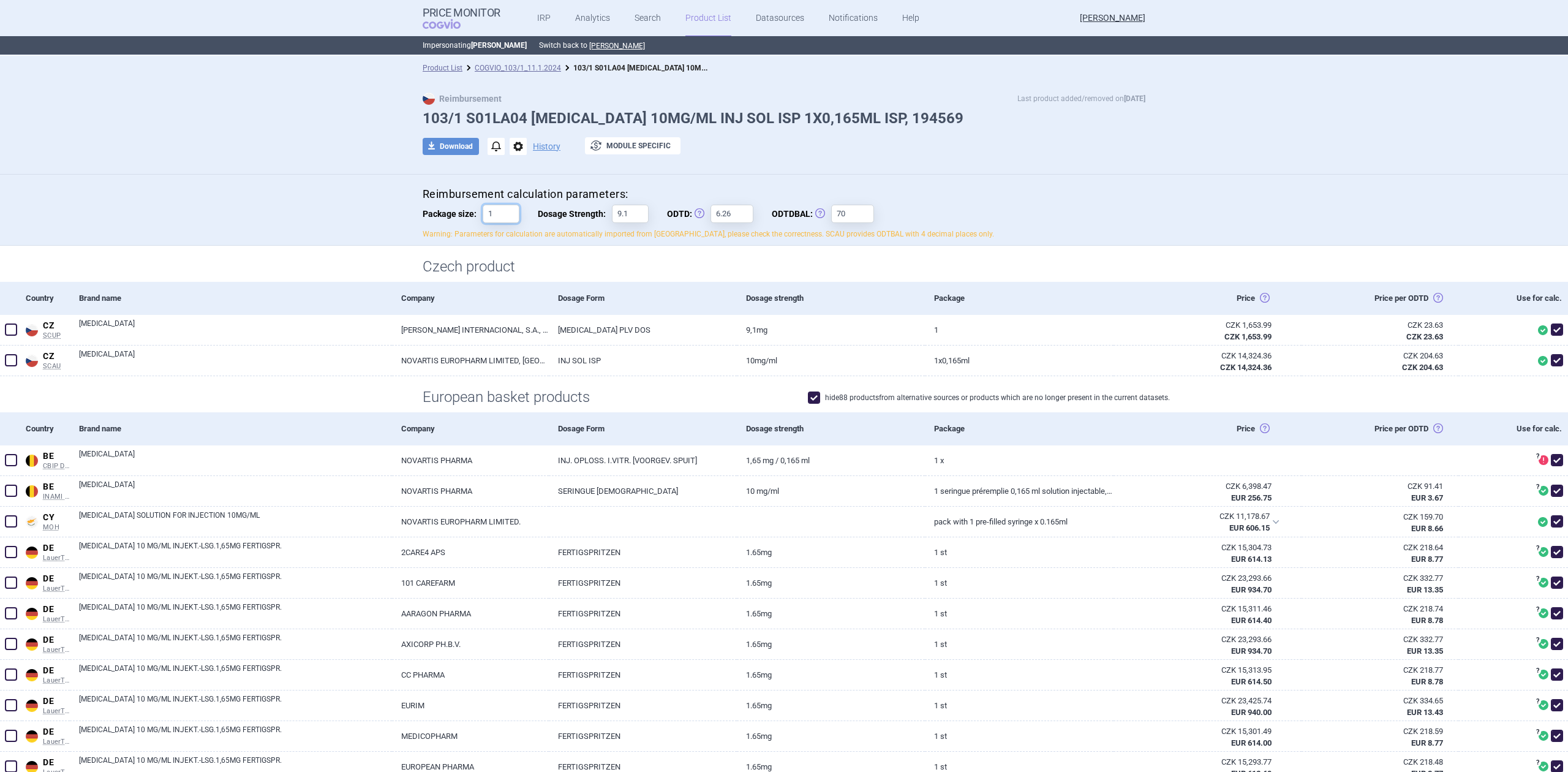
click at [495, 214] on input "1" at bounding box center [501, 213] width 37 height 18
click at [351, 256] on div "Czech product" at bounding box center [784, 264] width 1568 height 36
click at [351, 255] on div "Czech product" at bounding box center [784, 264] width 1568 height 36
click at [539, 71] on link "COGVIO_103/1_11.1.2024" at bounding box center [518, 68] width 87 height 9
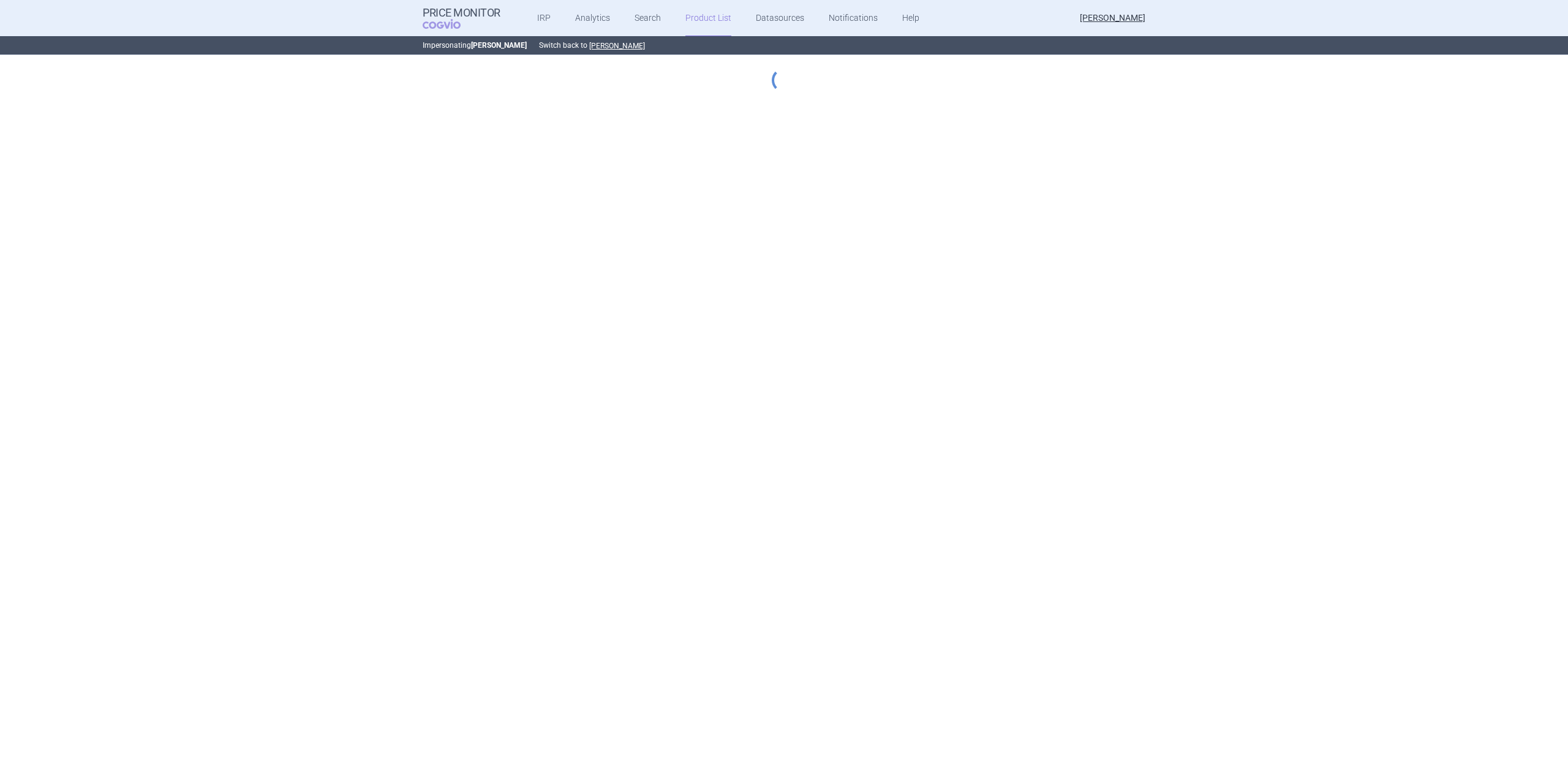
select select "[DATE]"
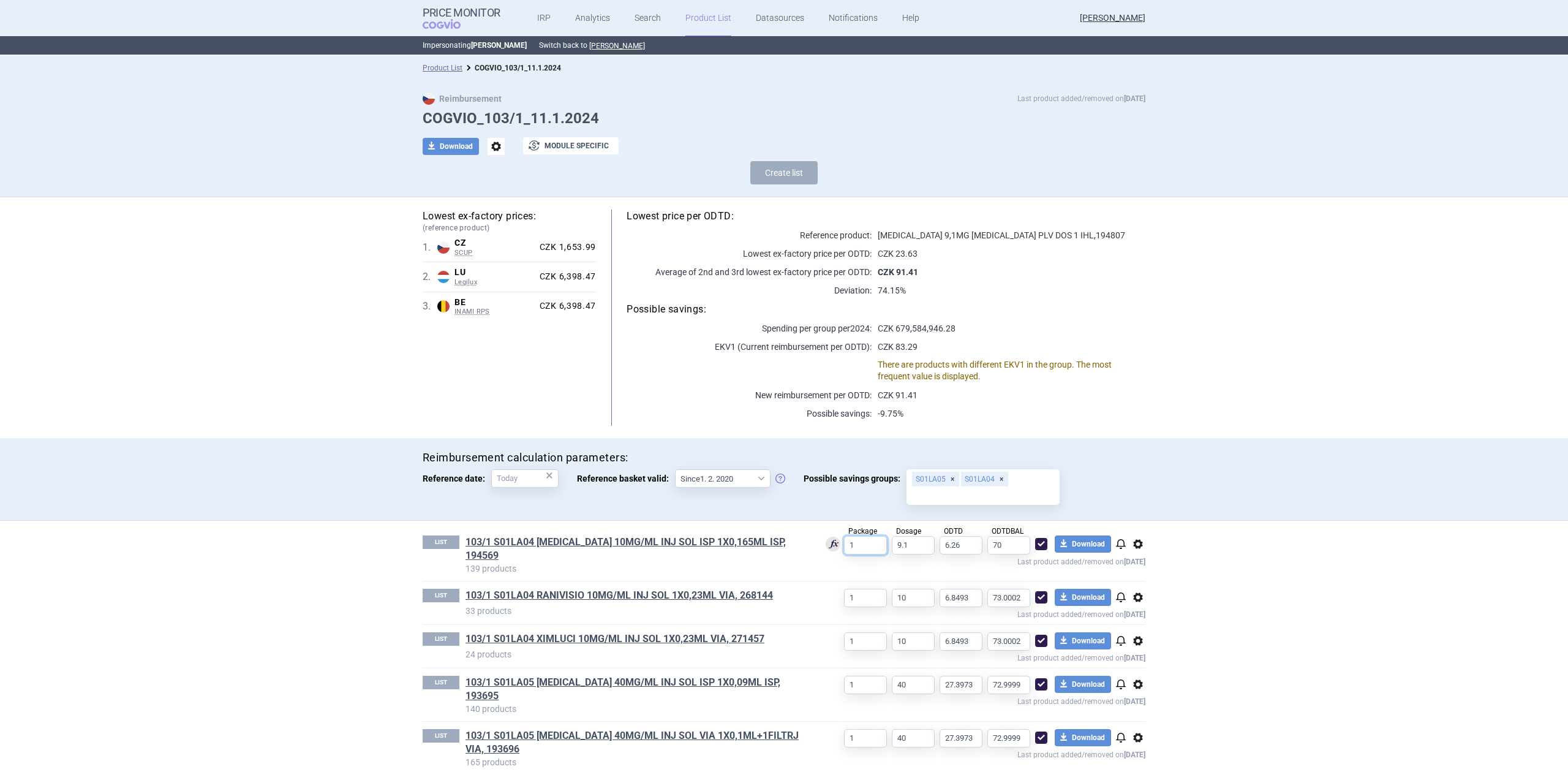
click at [856, 536] on input "1" at bounding box center [865, 544] width 43 height 18
click at [736, 512] on div "Reimbursement calculation parameters: Reference date: × Reference basket valid:…" at bounding box center [784, 479] width 1568 height 83
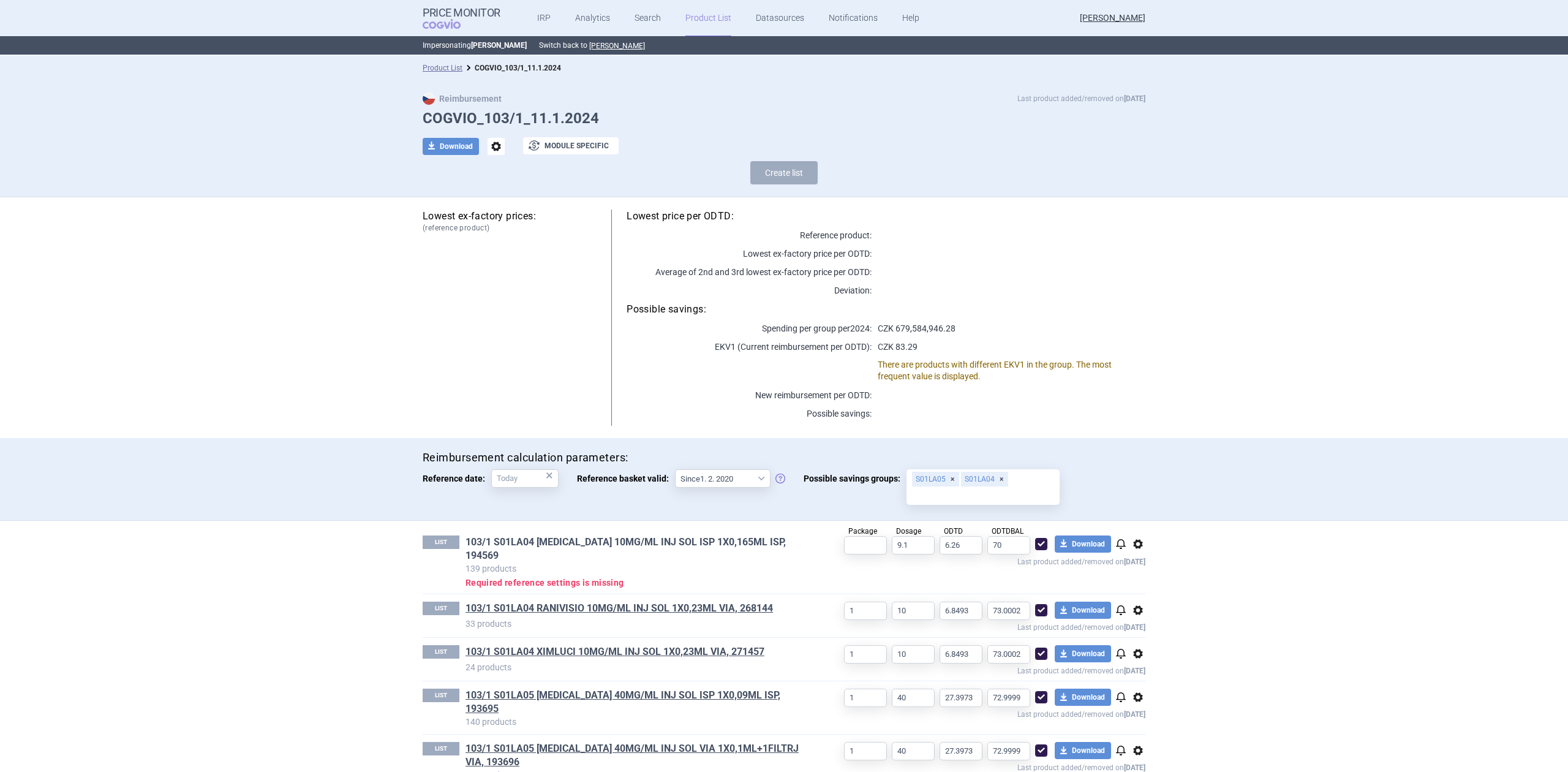
click at [621, 544] on link "103/1 S01LA04 [MEDICAL_DATA] 10MG/ML INJ SOL ISP 1X0,165ML ISP, 194569" at bounding box center [635, 548] width 340 height 27
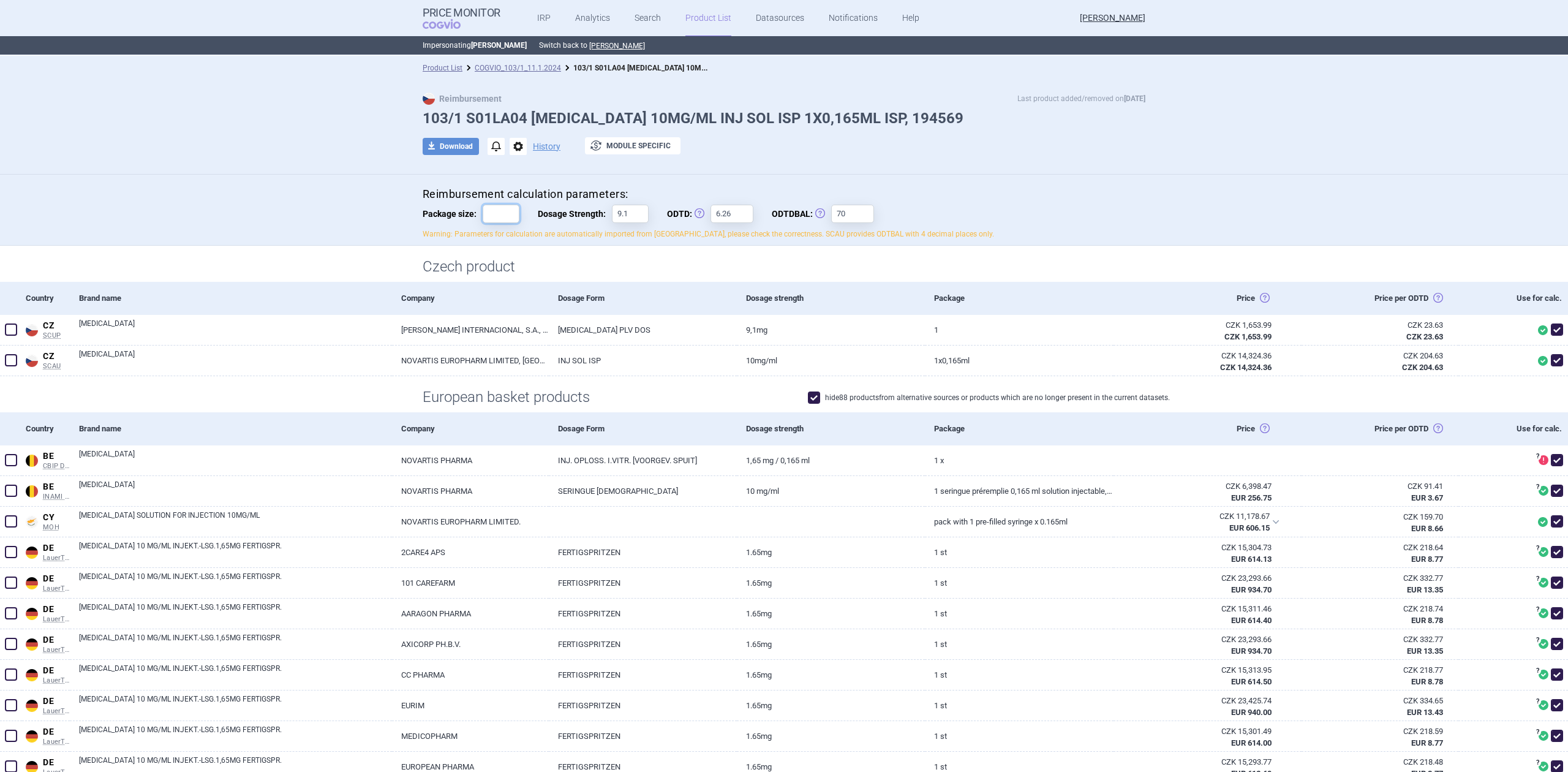
click at [496, 214] on input "Package size:" at bounding box center [501, 213] width 37 height 18
type input "1"
click at [358, 221] on div "Reimbursement calculation parameters: Package size: 1 Dosage Strength: 9.1 ODTD…" at bounding box center [784, 210] width 1568 height 72
click at [517, 66] on link "COGVIO_103/1_11.1.2024" at bounding box center [518, 68] width 87 height 9
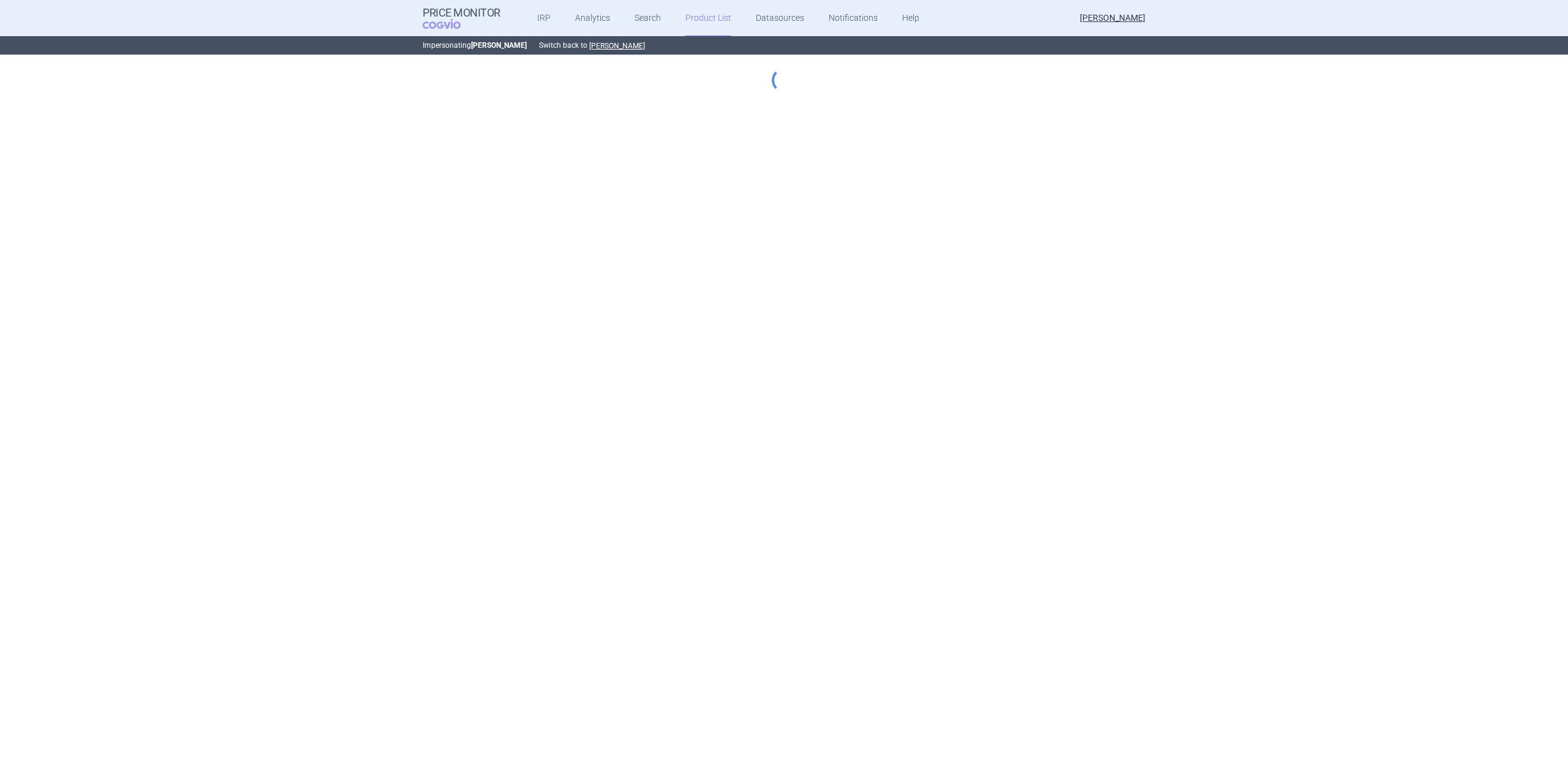
select select "[DATE]"
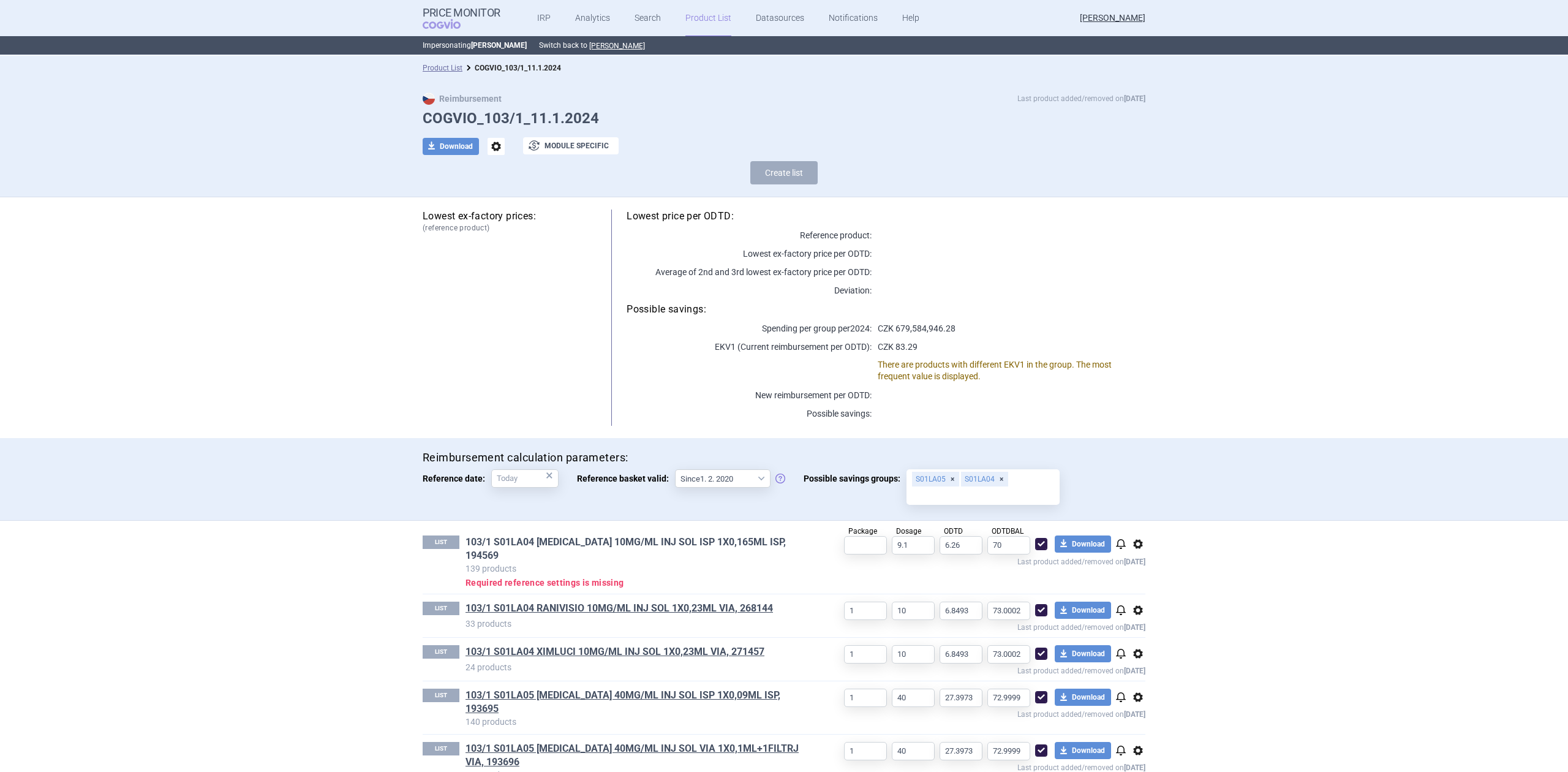
click at [682, 544] on link "103/1 S01LA04 [MEDICAL_DATA] 10MG/ML INJ SOL ISP 1X0,165ML ISP, 194569" at bounding box center [635, 548] width 340 height 27
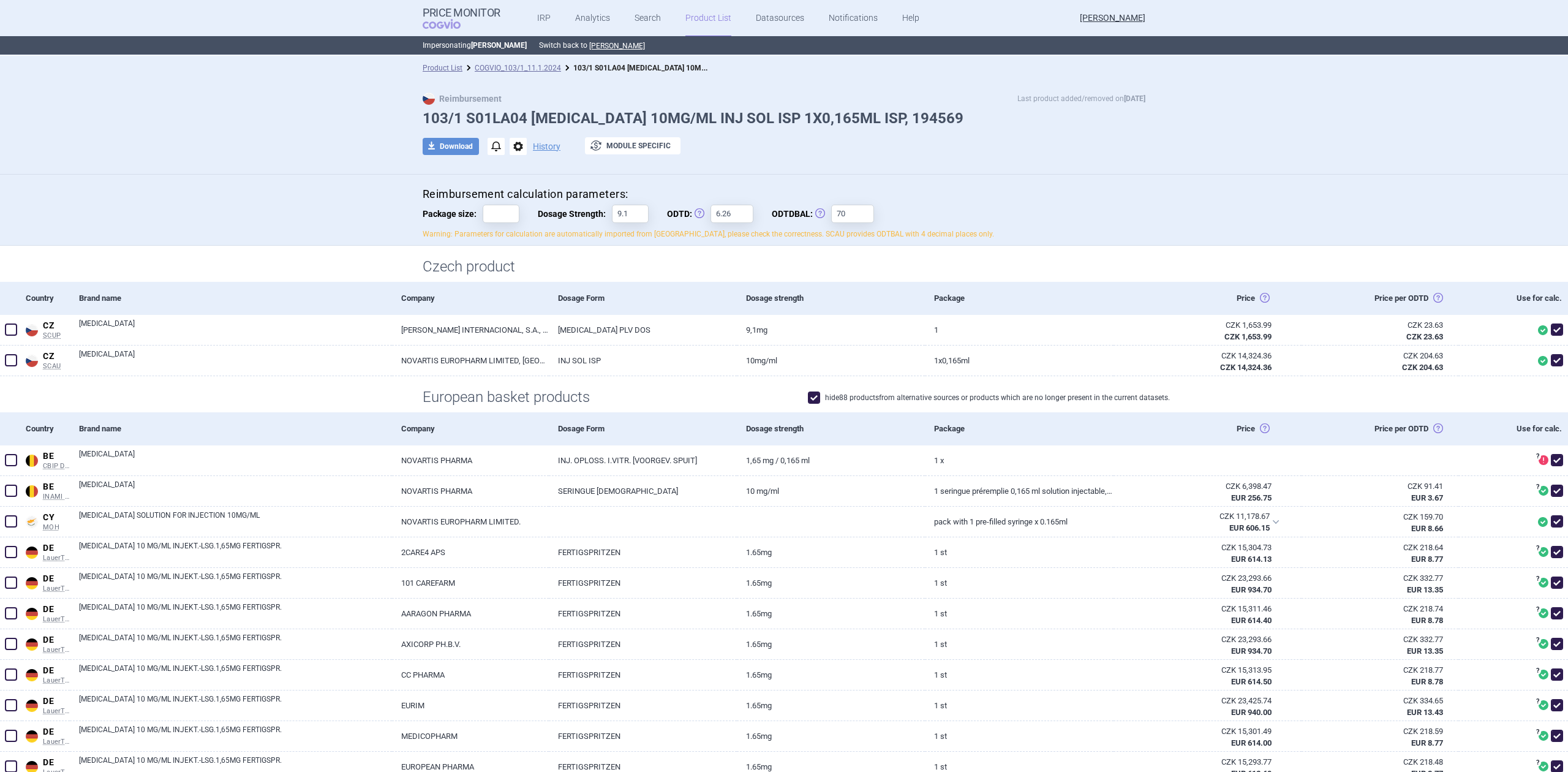
click at [475, 234] on p "Warning: Parameters for calculation are automatically imported from [GEOGRAPHIC…" at bounding box center [784, 234] width 723 height 10
click at [400, 238] on div "Reimbursement calculation parameters: Package size: Dosage Strength: 9.1 ODTD: …" at bounding box center [784, 216] width 772 height 59
click at [851, 209] on input "70" at bounding box center [852, 213] width 43 height 18
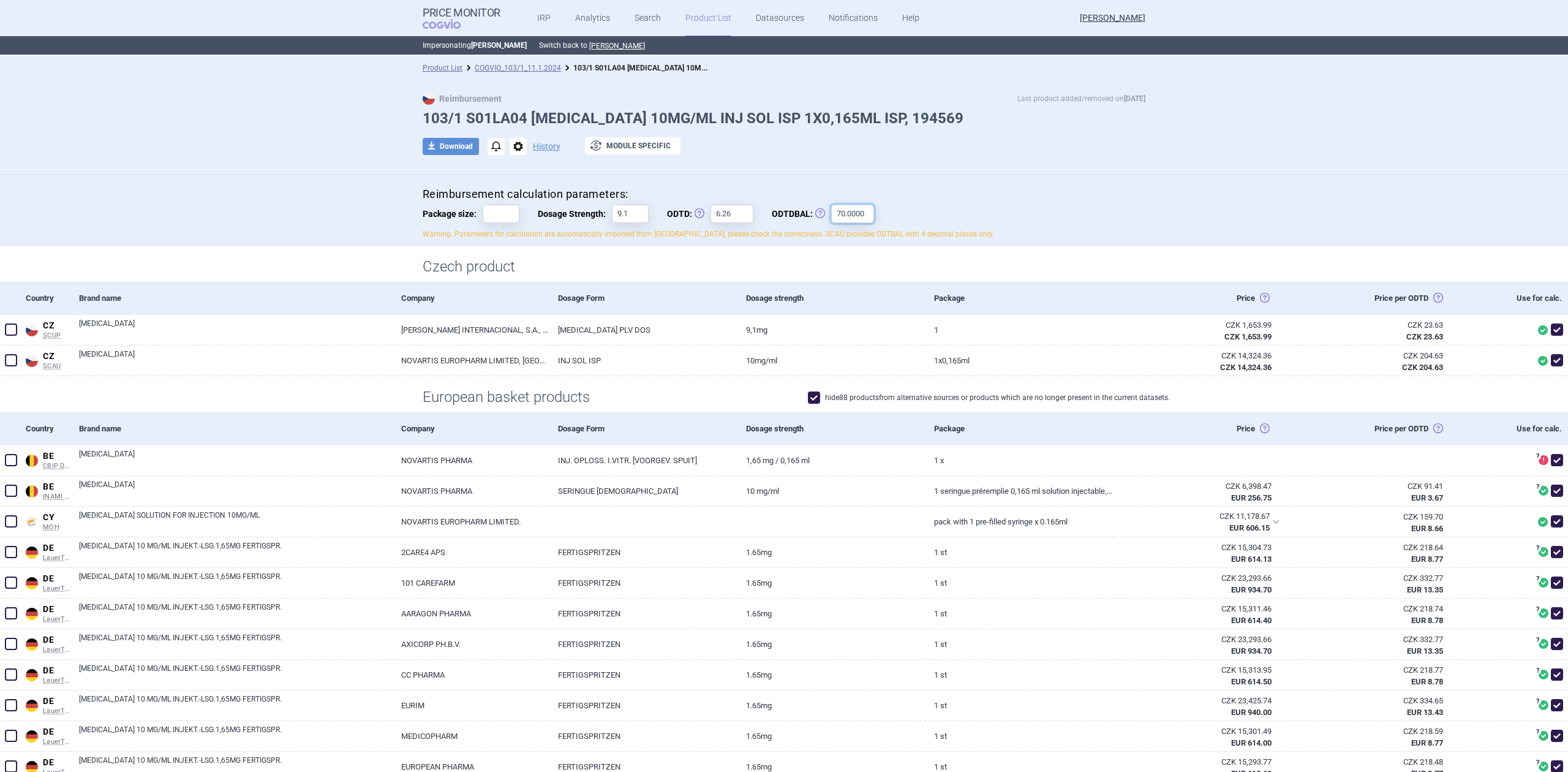
type input "70.0000"
click at [935, 214] on div at bounding box center [923, 213] width 61 height 18
click at [653, 222] on div "Reimbursement calculation parameters: Package size: Dosage Strength: 9.1 ODTD: …" at bounding box center [784, 213] width 723 height 52
click at [640, 238] on p "Warning: Parameters for calculation are automatically imported from [GEOGRAPHIC…" at bounding box center [784, 234] width 723 height 10
click at [640, 236] on p "Warning: Parameters for calculation are automatically imported from [GEOGRAPHIC…" at bounding box center [784, 234] width 723 height 10
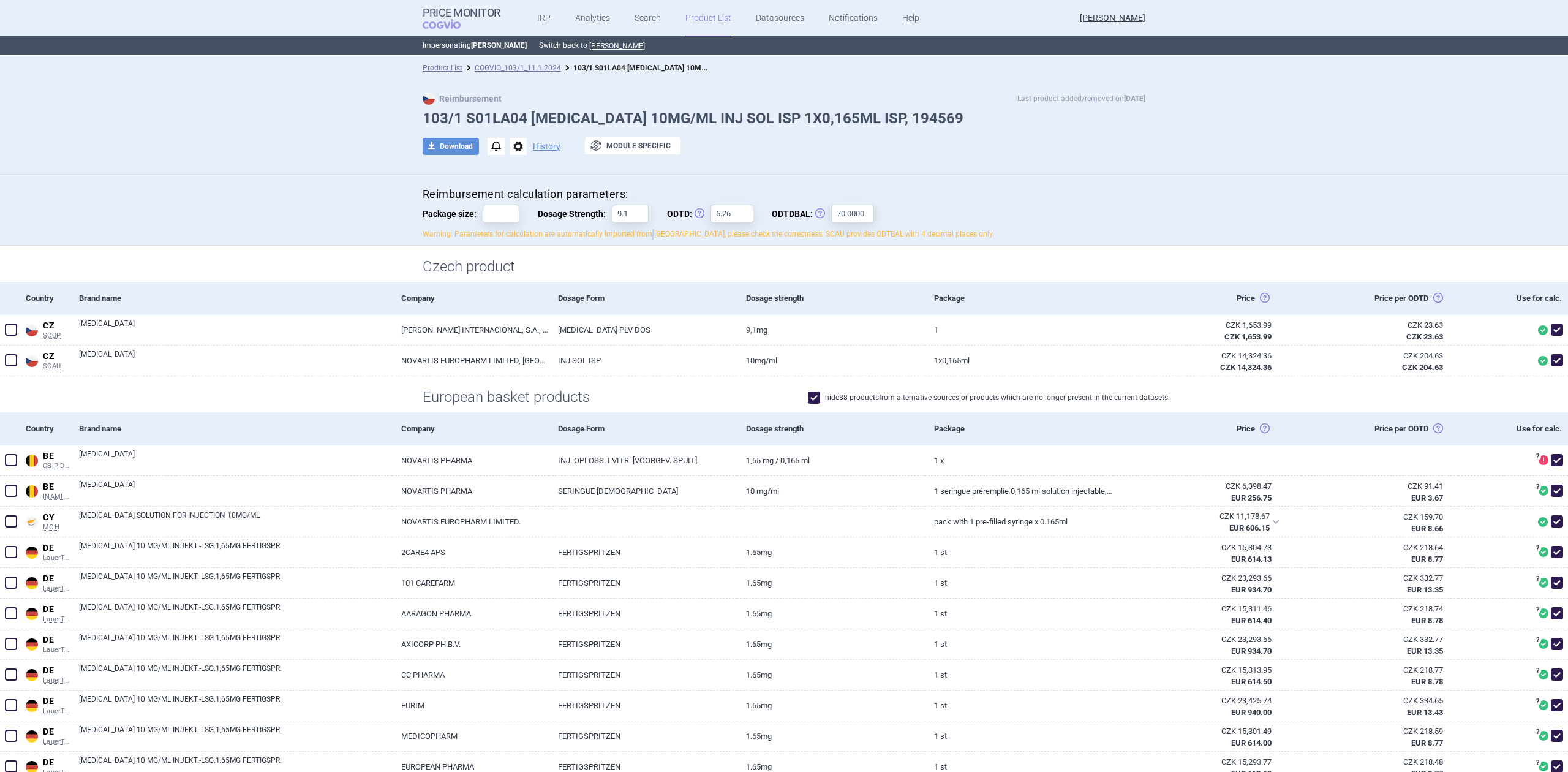
click at [640, 236] on p "Warning: Parameters for calculation are automatically imported from [GEOGRAPHIC…" at bounding box center [784, 234] width 723 height 10
click at [586, 177] on div "Reimbursement calculation parameters: Package size: Dosage Strength: 9.1 ODTD: …" at bounding box center [784, 210] width 1568 height 72
click at [613, 216] on input "9.1" at bounding box center [630, 213] width 37 height 18
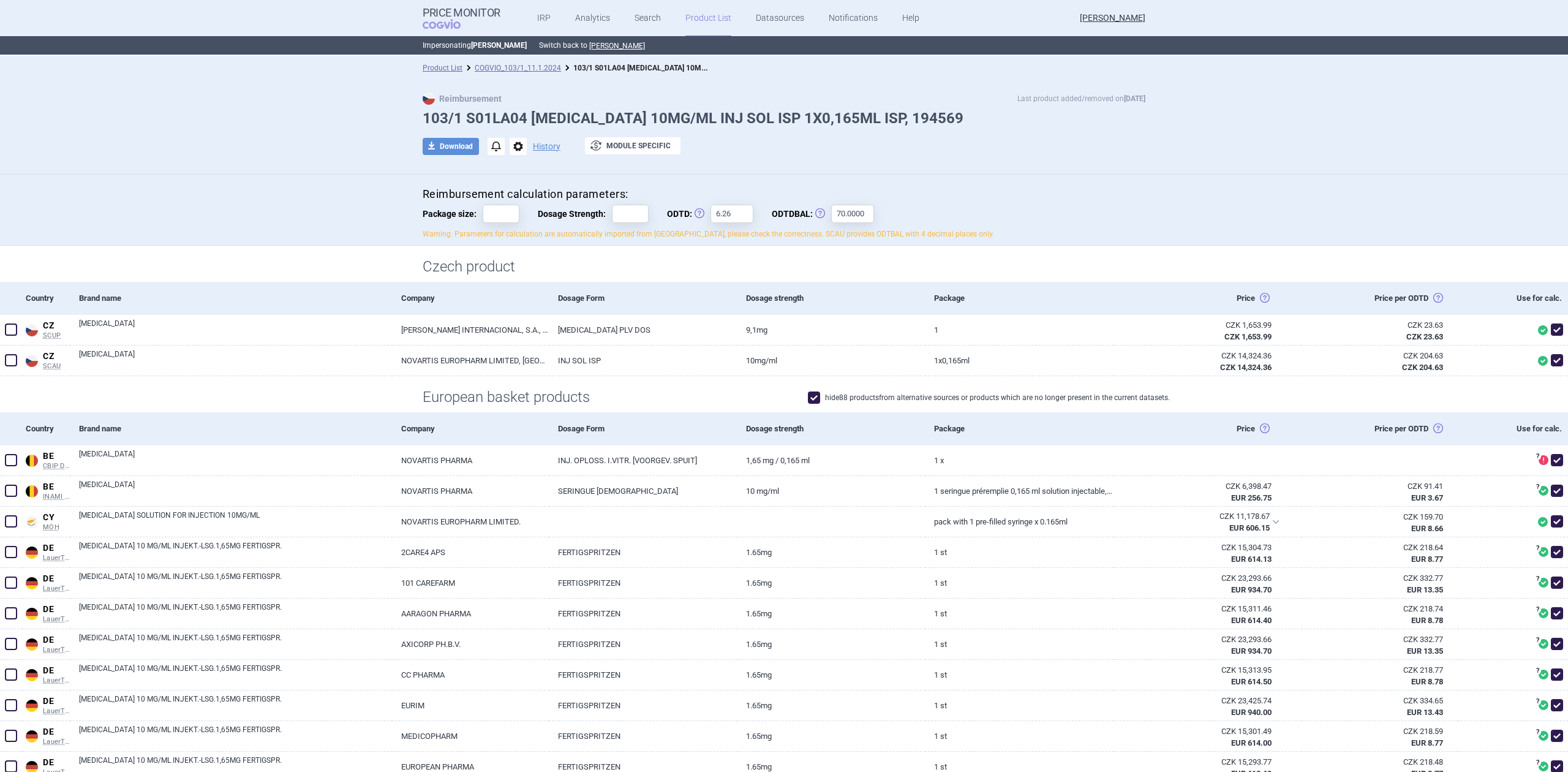
click at [617, 261] on h1 "Czech product" at bounding box center [784, 267] width 723 height 17
click at [525, 60] on div "Product List COGVIO_103/1_11.1.2024 103/1 S01LA04 [MEDICAL_DATA] 10MG/ML INJ SO…" at bounding box center [784, 68] width 1568 height 25
click at [527, 72] on link "COGVIO_103/1_11.1.2024" at bounding box center [518, 68] width 87 height 9
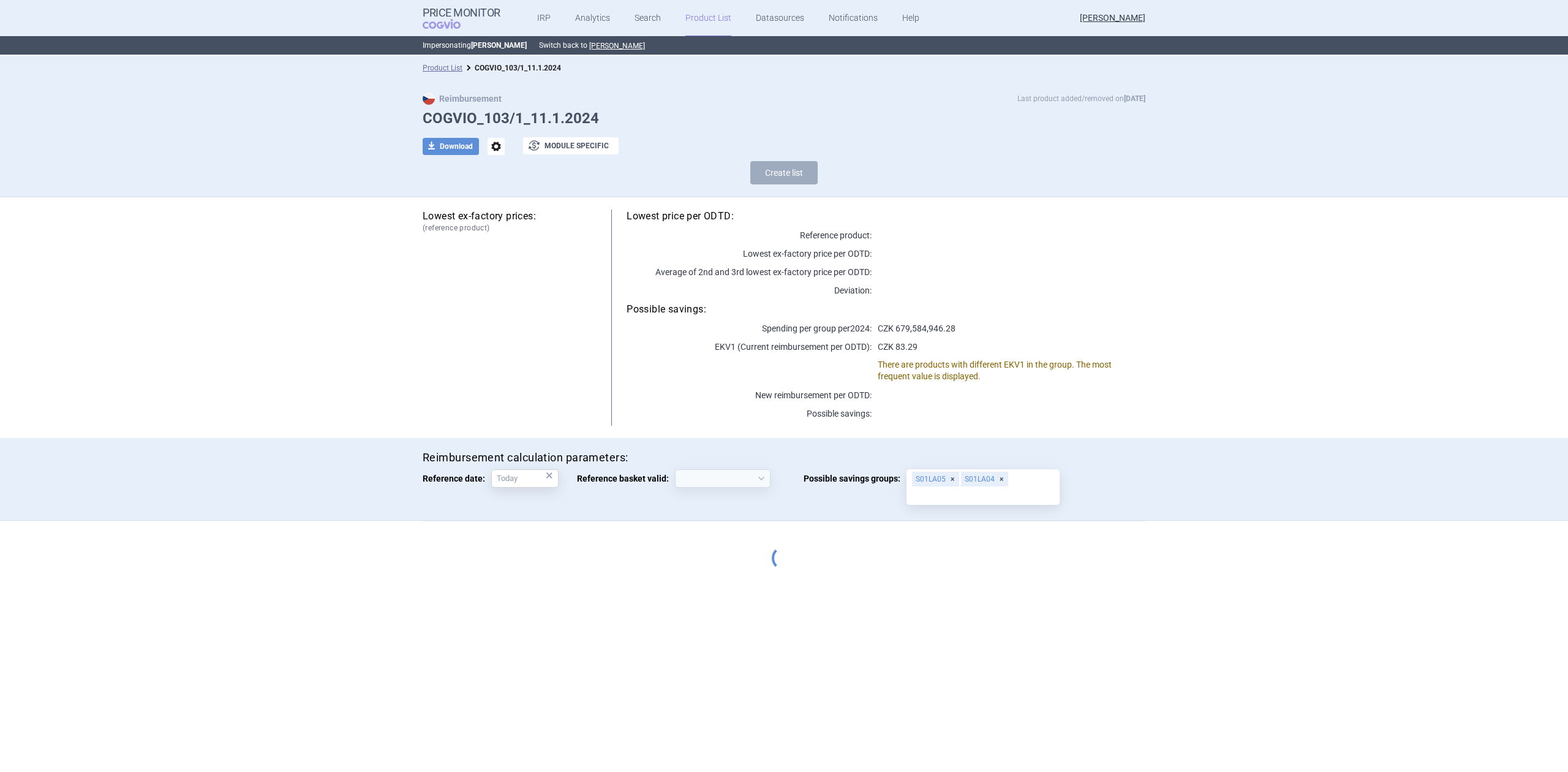
select select "[DATE]"
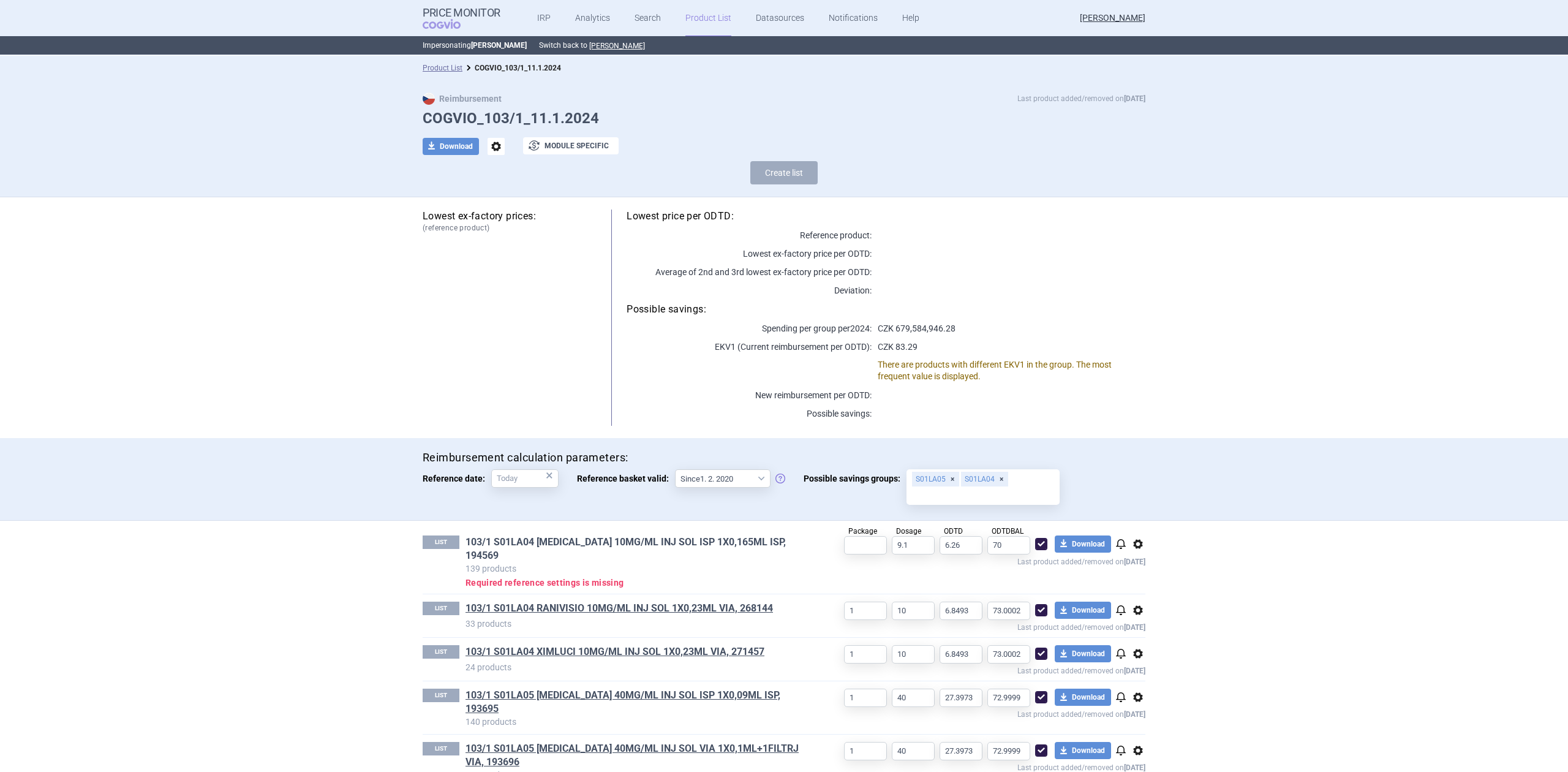
click at [685, 538] on link "103/1 S01LA04 [MEDICAL_DATA] 10MG/ML INJ SOL ISP 1X0,165ML ISP, 194569" at bounding box center [635, 548] width 340 height 27
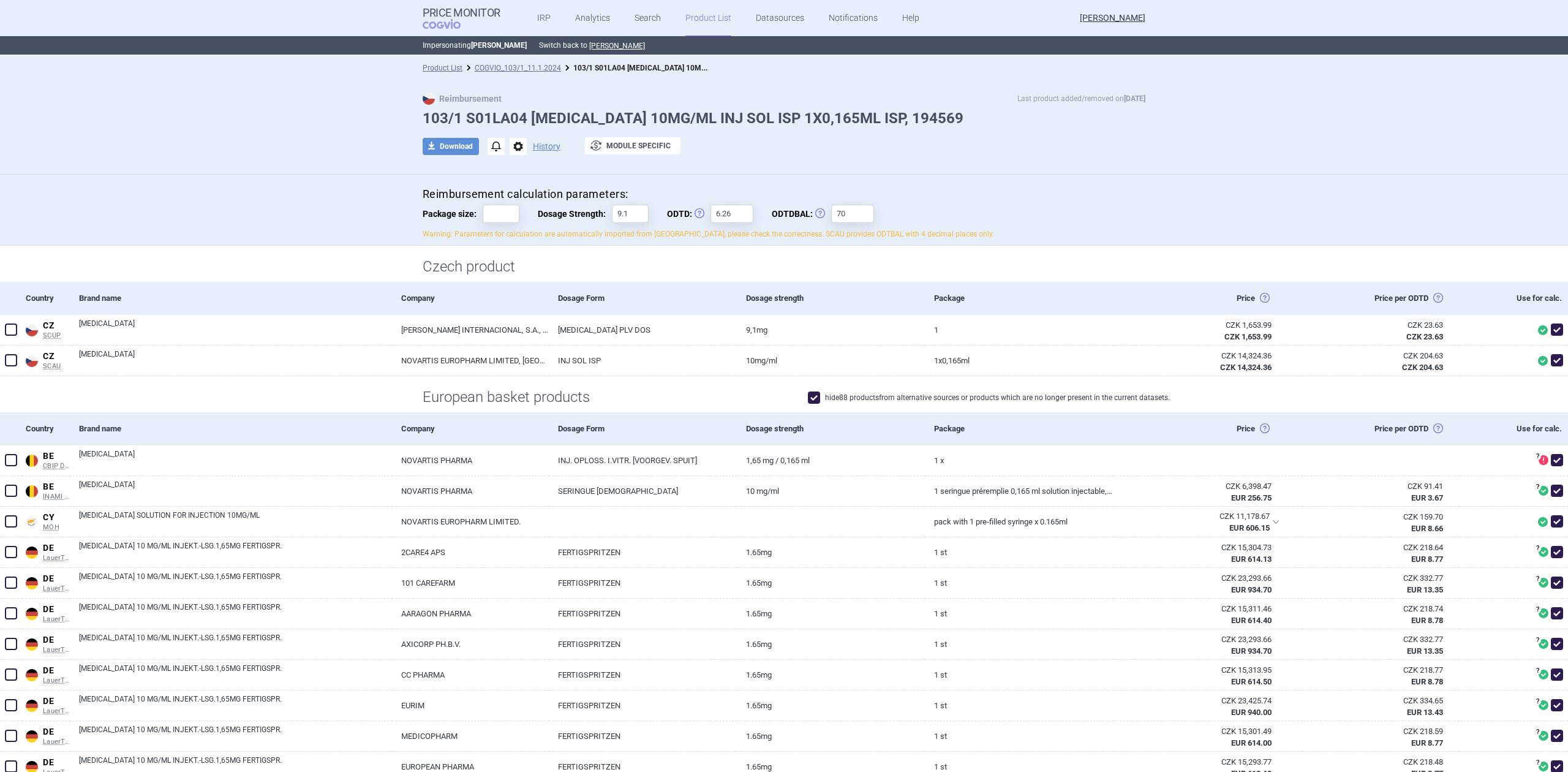
click at [518, 220] on div "Reimbursement calculation parameters: Package size: Dosage Strength: 9.1 ODTD: …" at bounding box center [784, 213] width 723 height 52
click at [494, 217] on input "Package size:" at bounding box center [501, 213] width 37 height 18
type input "2"
click at [630, 212] on input "9.1" at bounding box center [630, 213] width 37 height 18
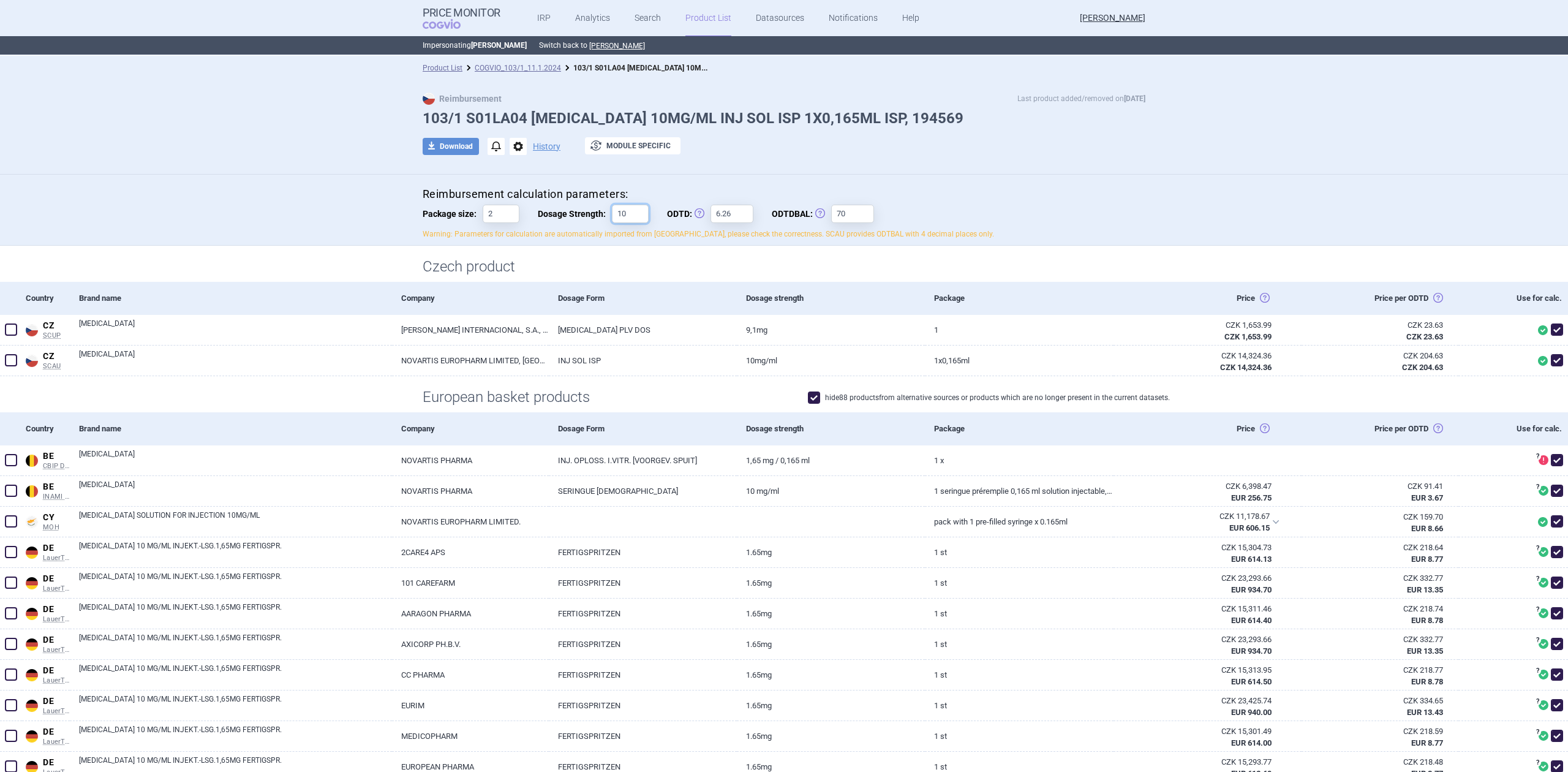
type input "10"
click at [481, 246] on div "Czech product" at bounding box center [784, 264] width 1568 height 36
click at [484, 70] on link "COGVIO_103/1_11.1.2024" at bounding box center [518, 68] width 87 height 9
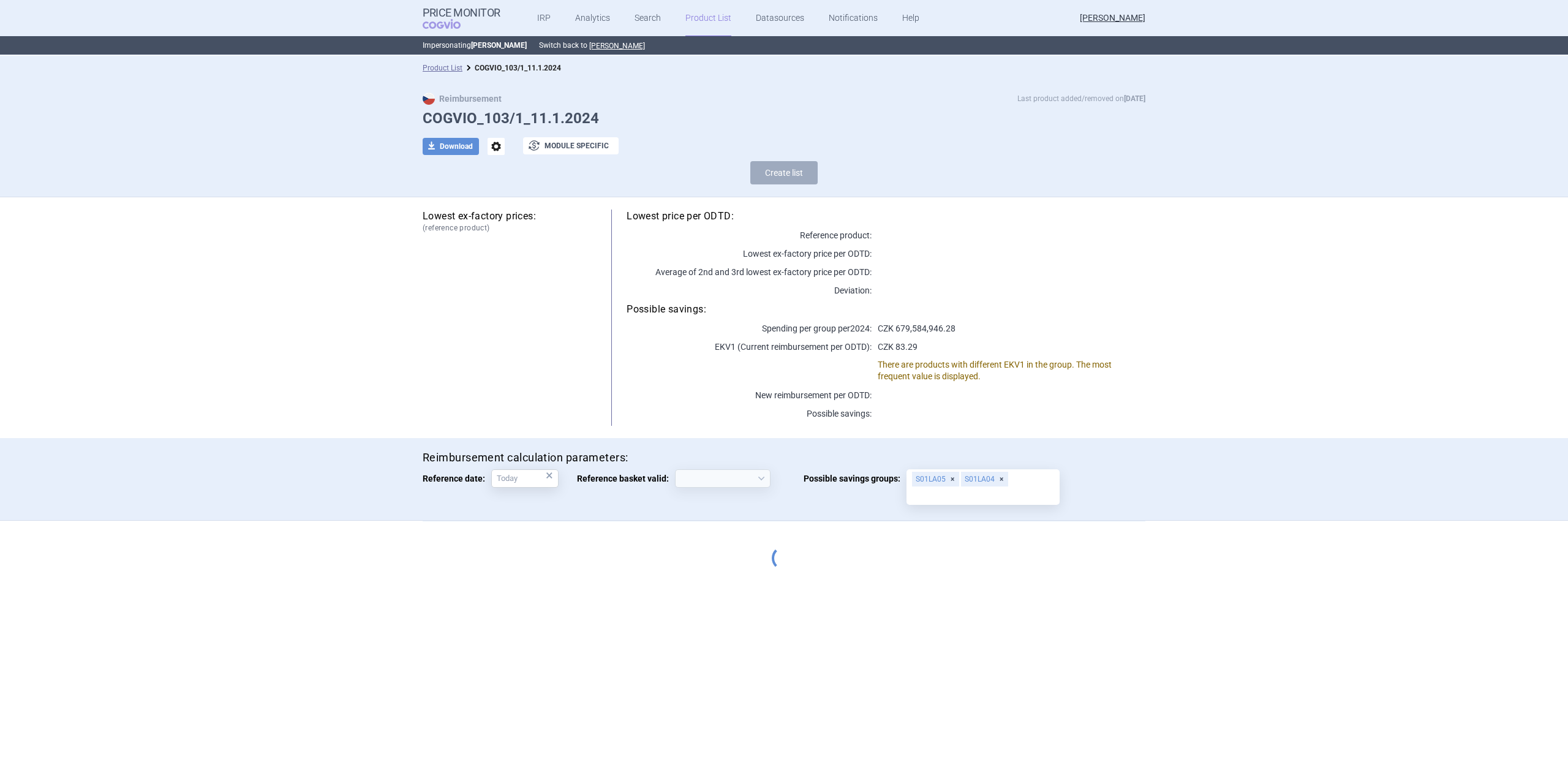
select select "[DATE]"
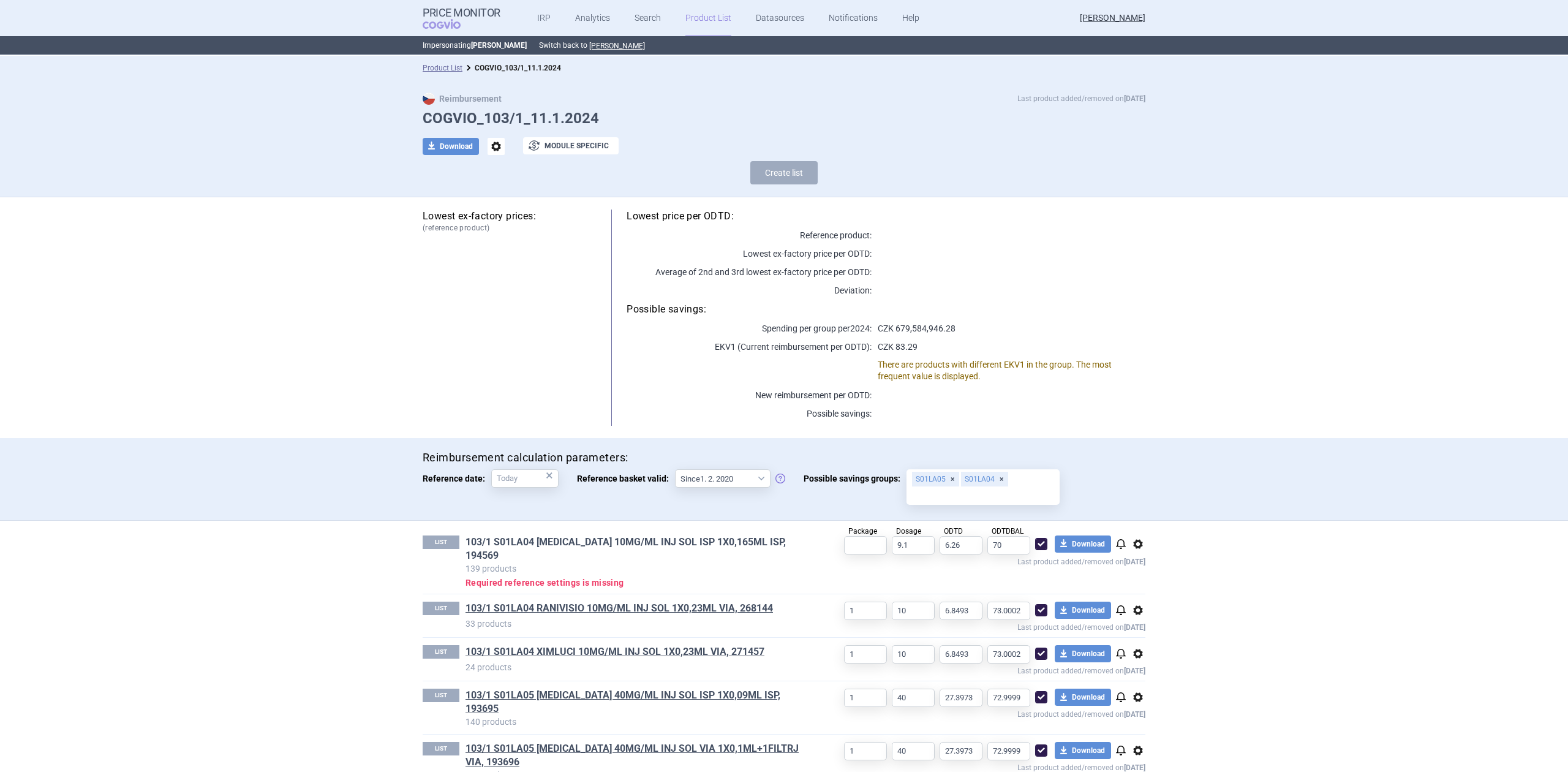
click at [603, 538] on link "103/1 S01LA04 [MEDICAL_DATA] 10MG/ML INJ SOL ISP 1X0,165ML ISP, 194569" at bounding box center [635, 548] width 340 height 27
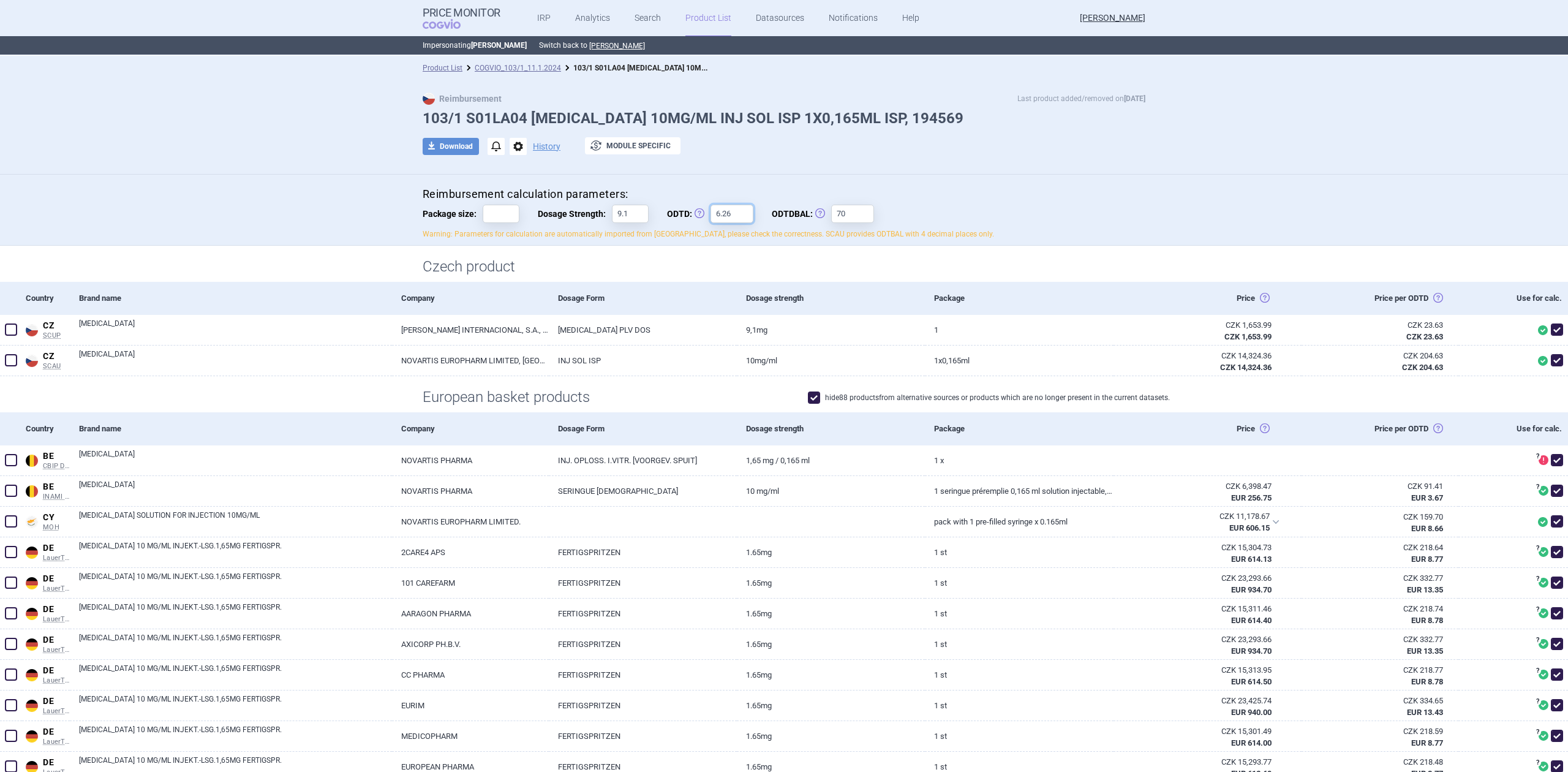
click at [711, 207] on input "6.26" at bounding box center [731, 213] width 43 height 18
type input "10"
click at [675, 274] on h1 "Czech product" at bounding box center [784, 267] width 723 height 17
click at [844, 209] on input "70" at bounding box center [852, 213] width 43 height 18
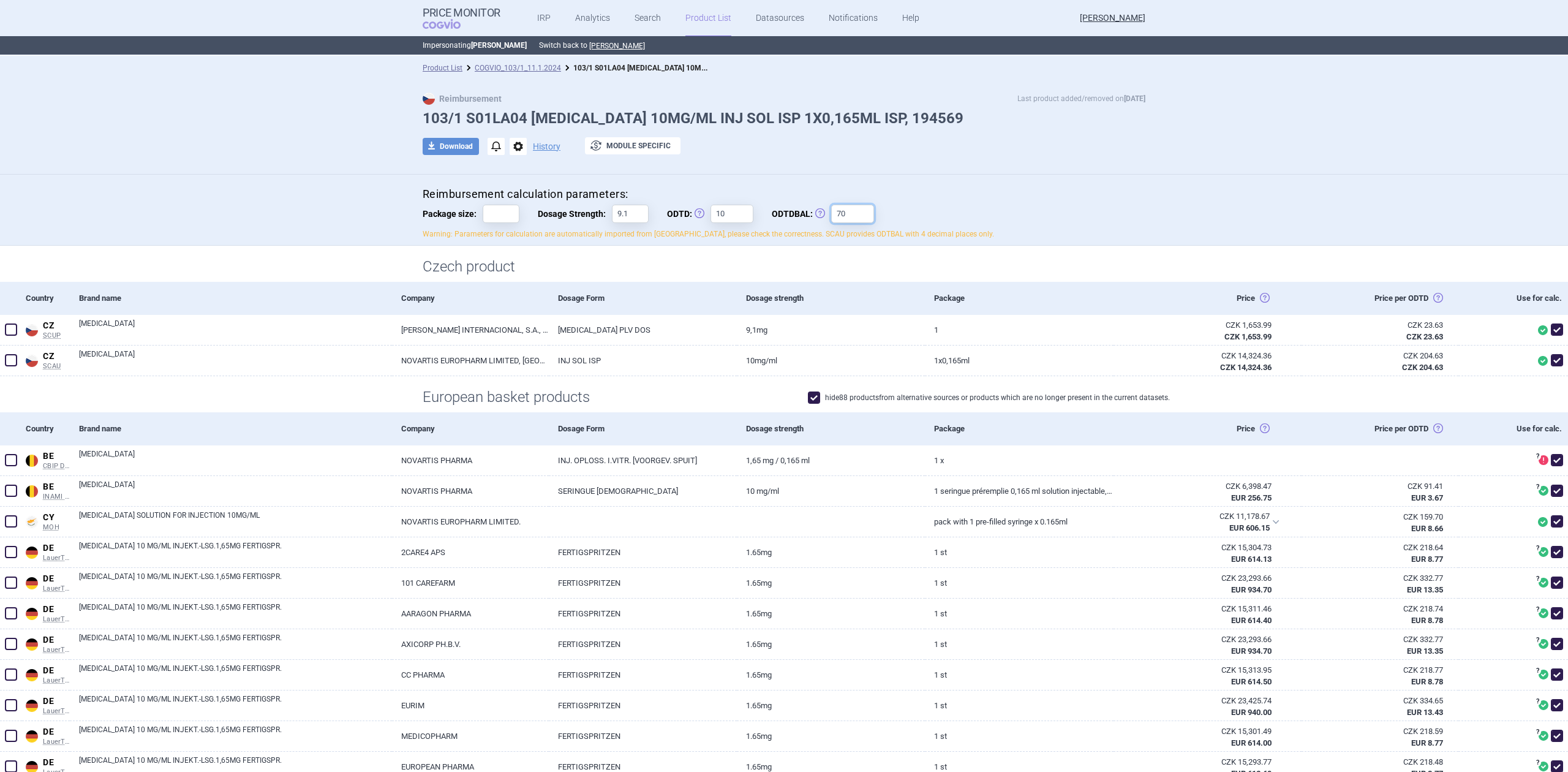
click at [844, 209] on input "70" at bounding box center [852, 213] width 43 height 18
type input "7000"
click at [722, 272] on h1 "Czech product" at bounding box center [784, 267] width 723 height 17
click at [508, 216] on input "Package size:" at bounding box center [501, 213] width 37 height 18
type input "4"
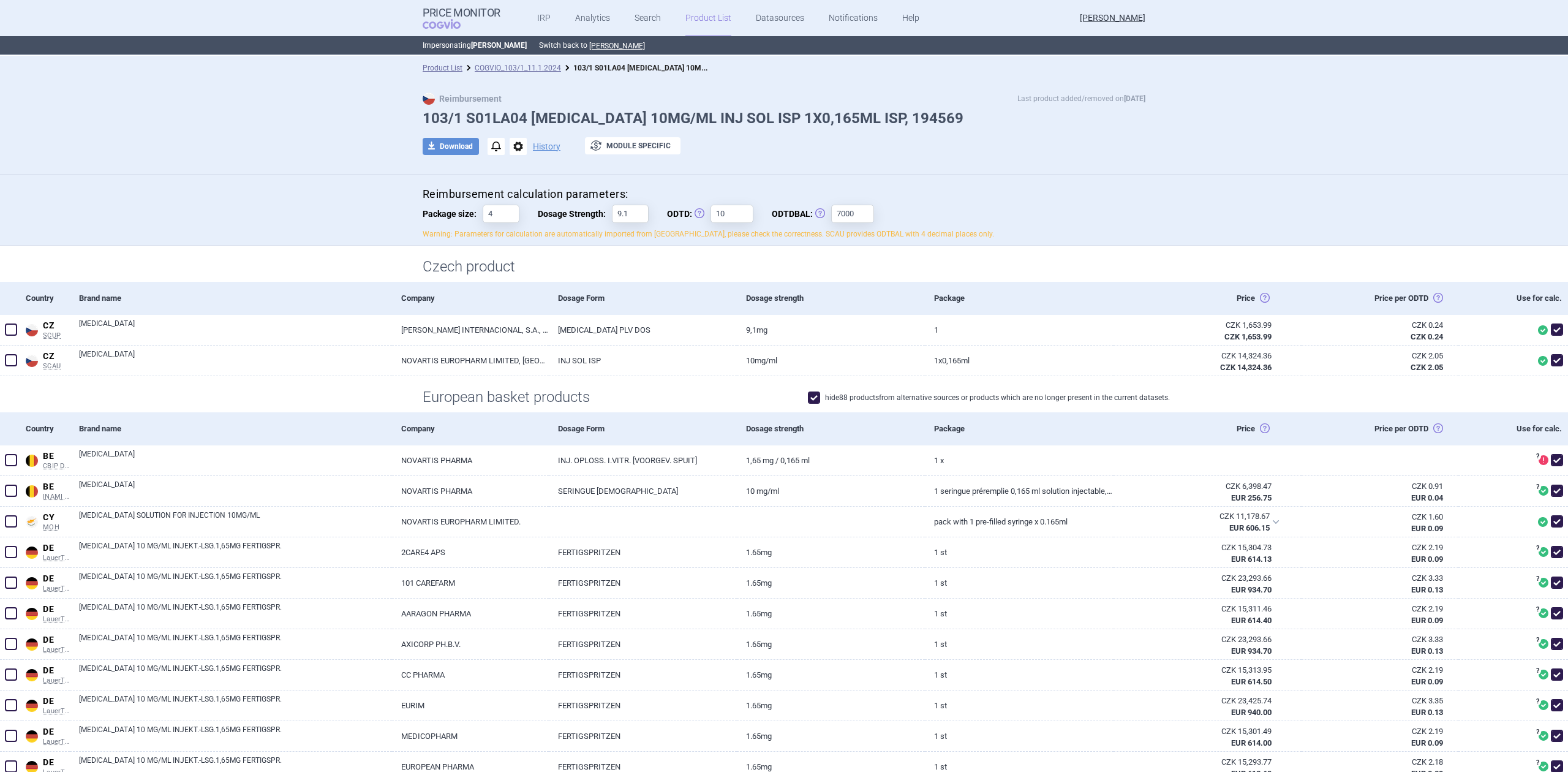
click at [422, 260] on h1 "Czech product" at bounding box center [784, 267] width 723 height 17
click at [488, 236] on p "Warning: Parameters for calculation are automatically imported from [GEOGRAPHIC…" at bounding box center [784, 234] width 723 height 10
click at [488, 234] on p "Warning: Parameters for calculation are automatically imported from [GEOGRAPHIC…" at bounding box center [784, 234] width 723 height 10
click at [489, 233] on p "Warning: Parameters for calculation are automatically imported from [GEOGRAPHIC…" at bounding box center [784, 234] width 723 height 10
click at [489, 230] on p "Warning: Parameters for calculation are automatically imported from [GEOGRAPHIC…" at bounding box center [784, 234] width 723 height 10
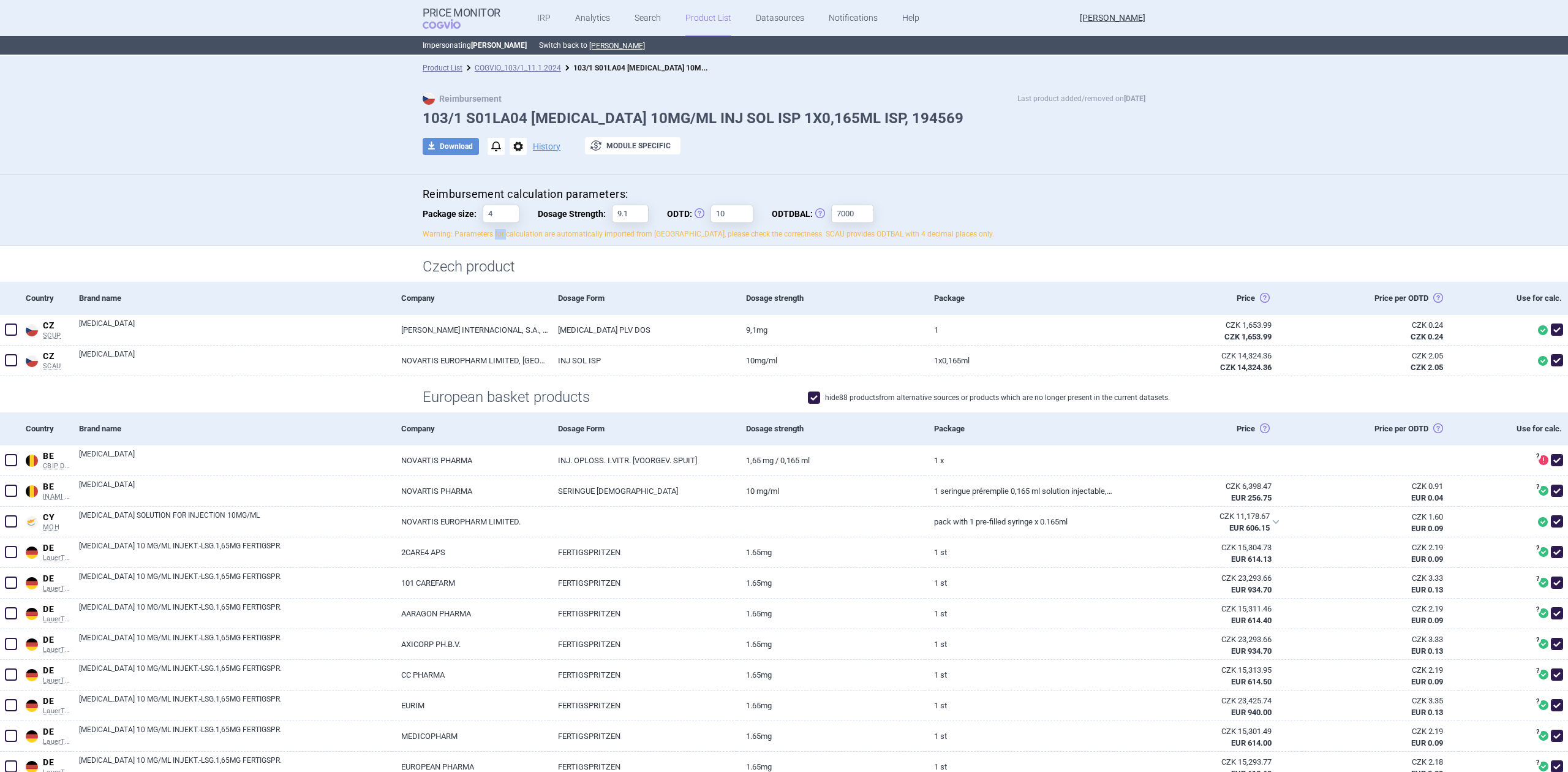
click at [489, 230] on p "Warning: Parameters for calculation are automatically imported from [GEOGRAPHIC…" at bounding box center [784, 234] width 723 height 10
click at [594, 180] on div "Reimbursement calculation parameters: Package size: 4 Dosage Strength: 9.1 ODTD…" at bounding box center [784, 210] width 1568 height 72
click at [545, 72] on li "COGVIO_103/1_11.1.2024" at bounding box center [512, 68] width 99 height 12
click at [547, 68] on link "COGVIO_103/1_11.1.2024" at bounding box center [518, 68] width 87 height 9
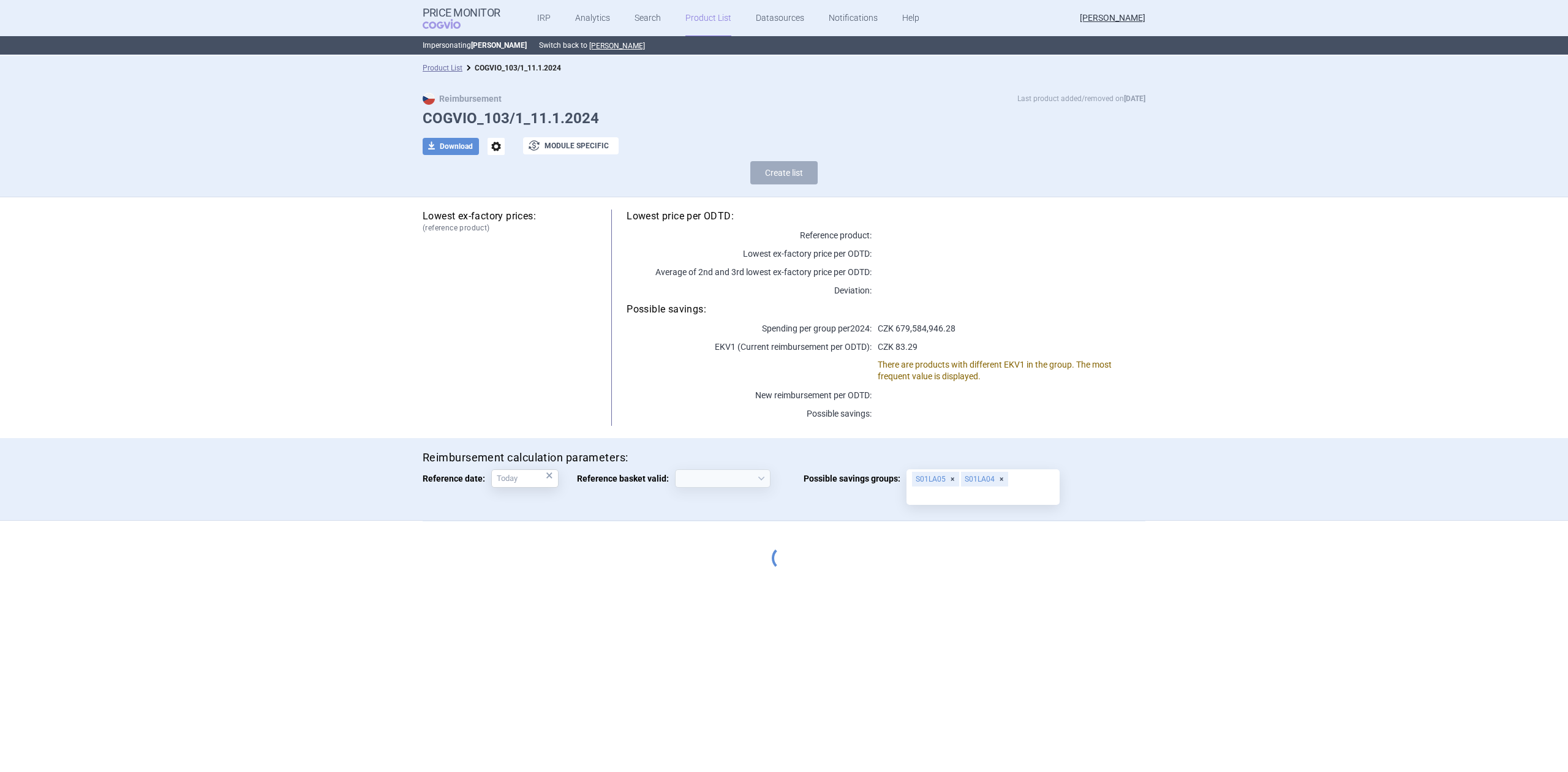
select select "[DATE]"
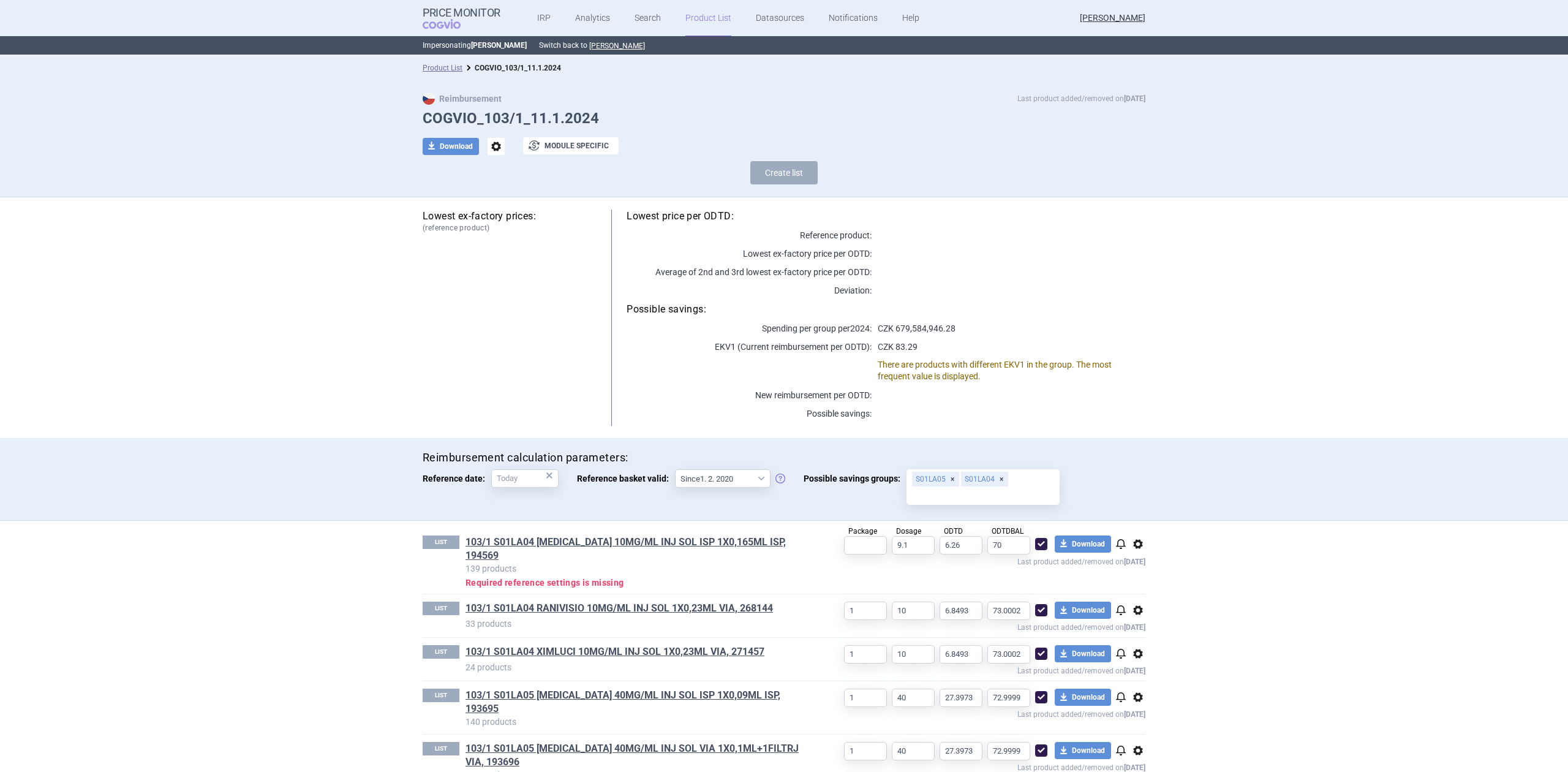
click at [693, 530] on div "LIST 103/1 S01LA04 [MEDICAL_DATA] 10MG/ML INJ SOL ISP 1X0,165ML ISP, 194569 139…" at bounding box center [784, 557] width 723 height 73
click at [690, 537] on link "103/1 S01LA04 [MEDICAL_DATA] 10MG/ML INJ SOL ISP 1X0,165ML ISP, 194569" at bounding box center [635, 548] width 340 height 27
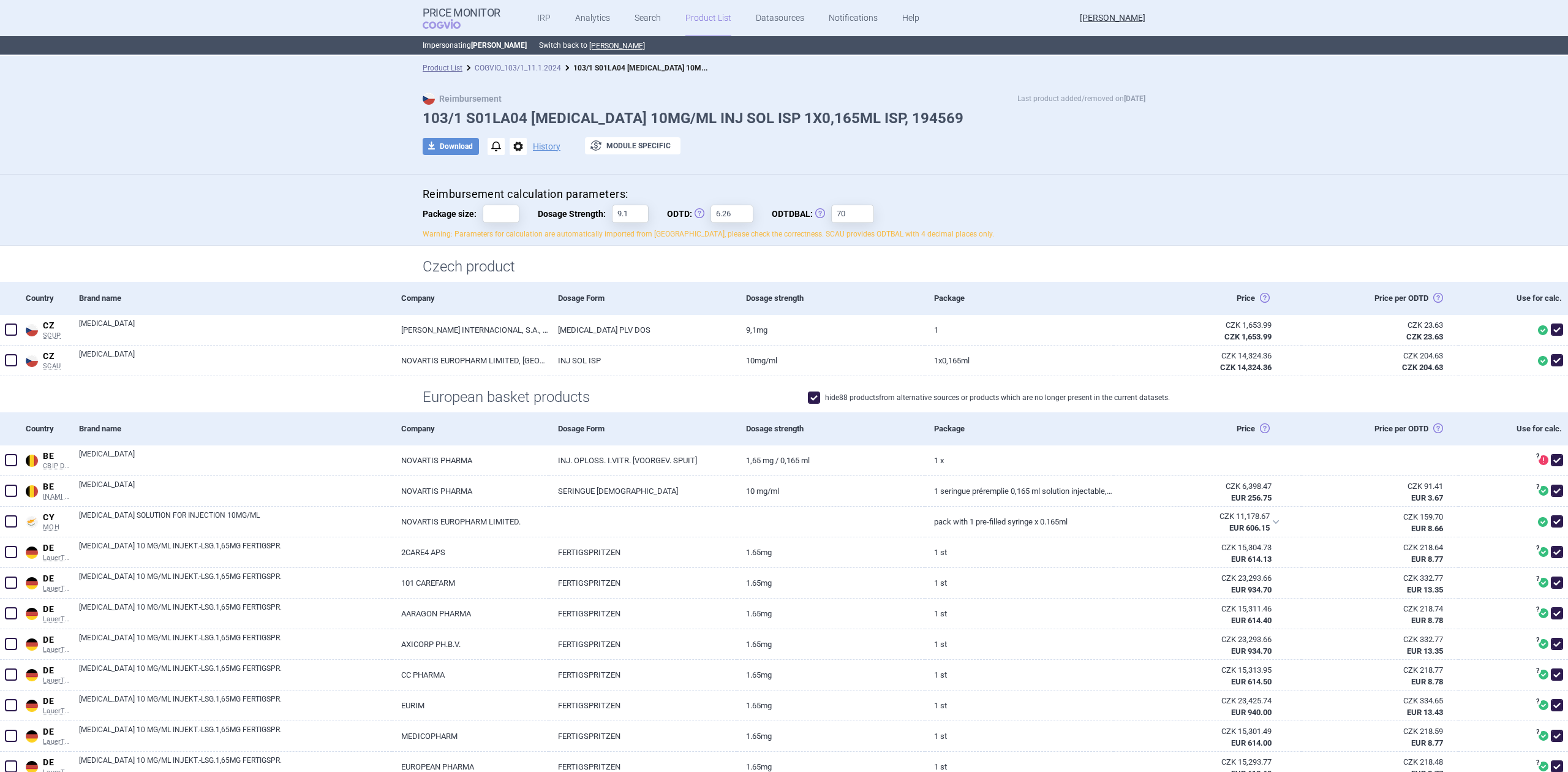
click at [476, 72] on link "COGVIO_103/1_11.1.2024" at bounding box center [518, 68] width 87 height 9
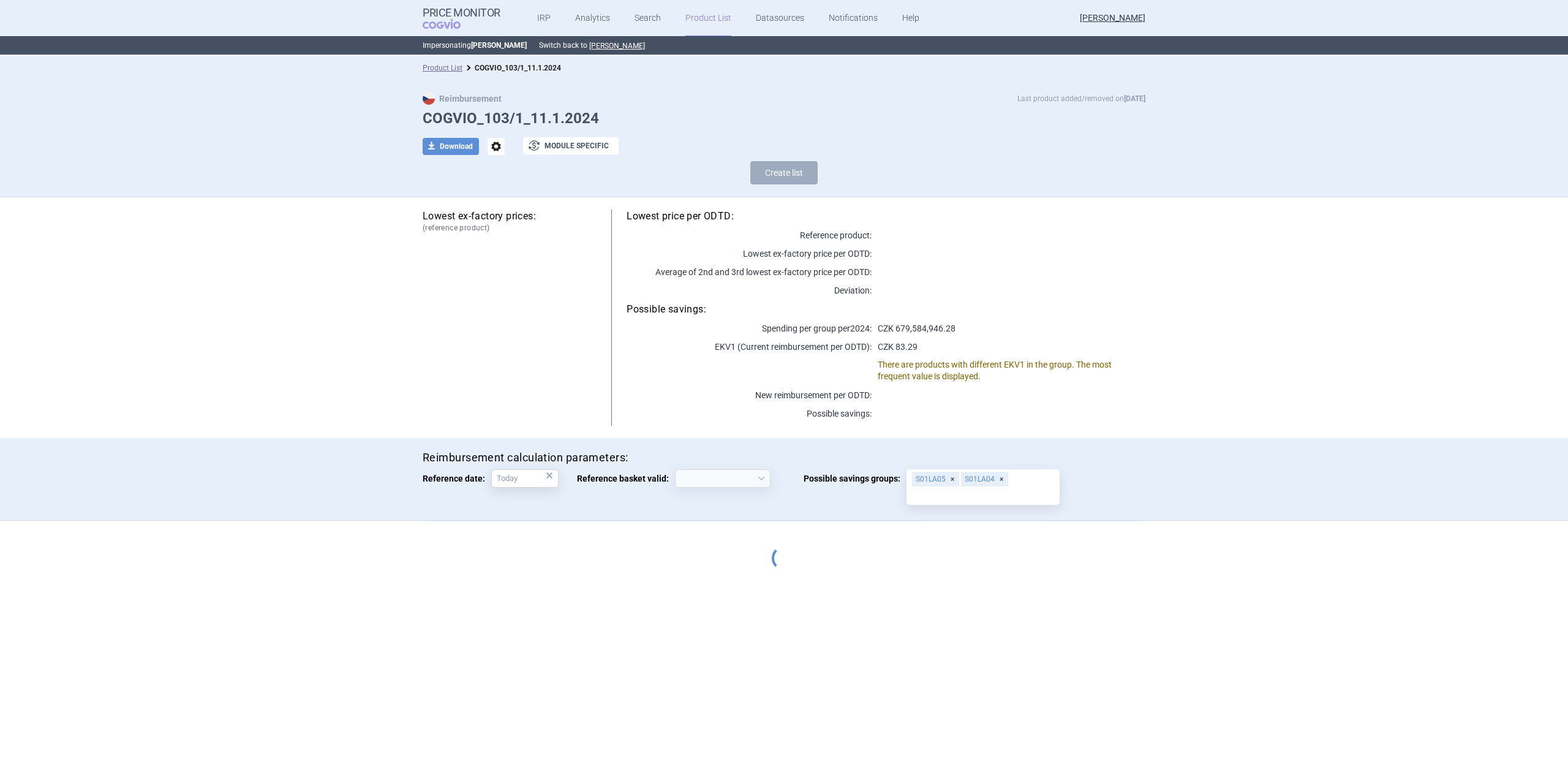
select select "[DATE]"
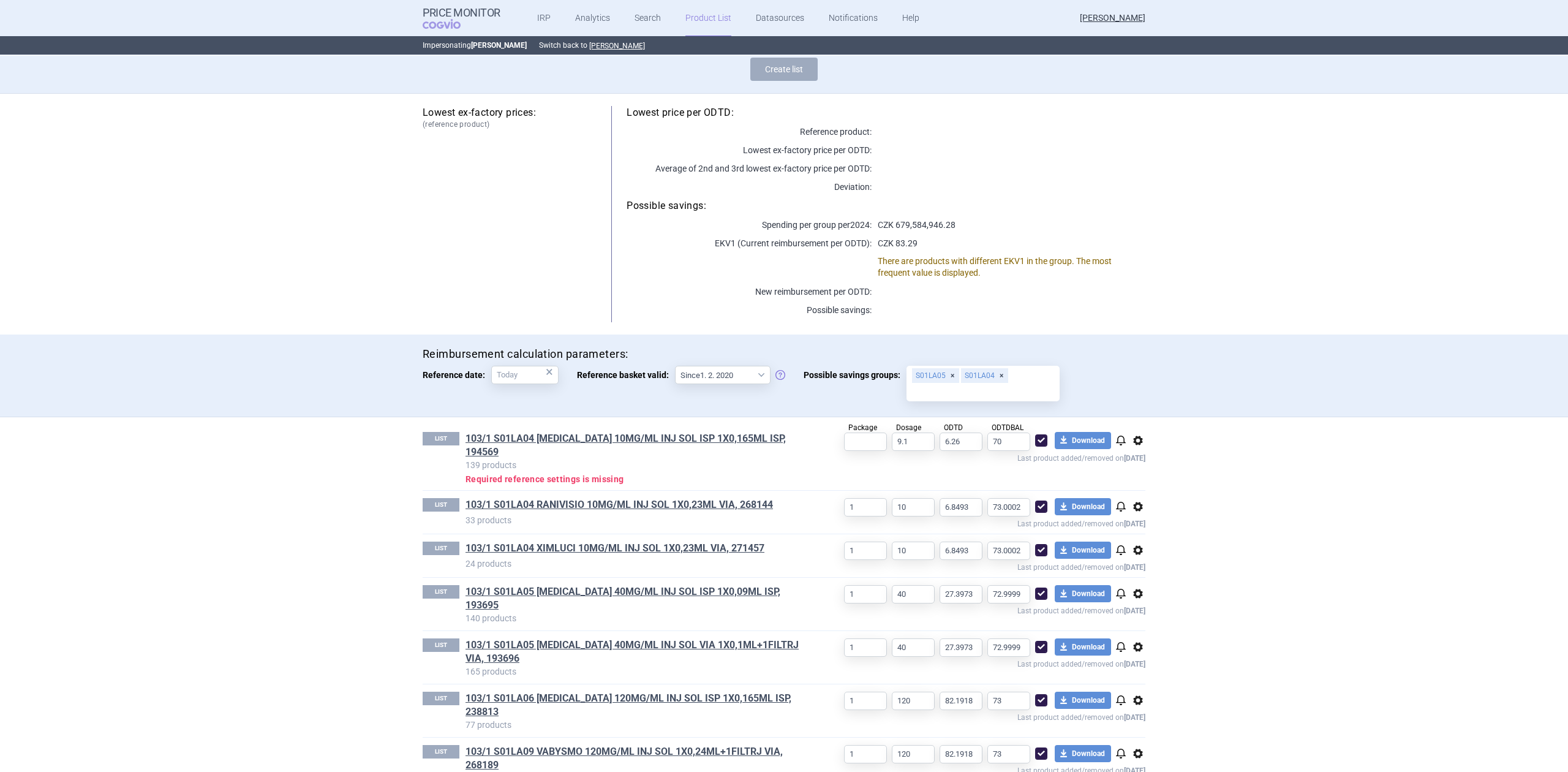
scroll to position [104, 0]
click at [853, 425] on span "Package" at bounding box center [863, 427] width 29 height 9
click at [853, 430] on div at bounding box center [853, 430] width 0 height 0
click at [805, 454] on p "Last product added/removed on [DATE]" at bounding box center [976, 456] width 340 height 12
click at [861, 438] on input "text" at bounding box center [865, 441] width 43 height 18
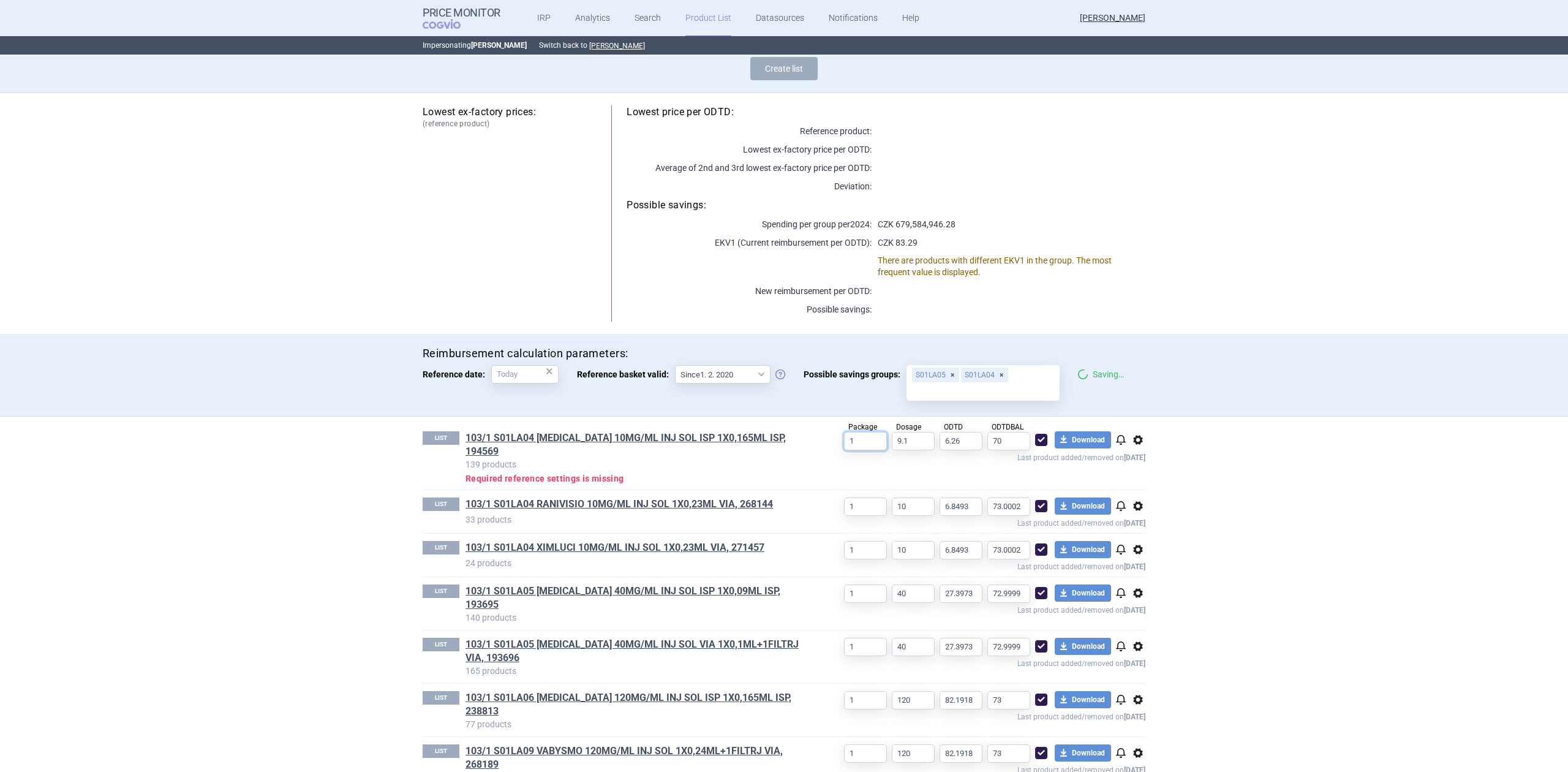
type input "1"
click at [800, 440] on h1 "103/1 S01LA04 [MEDICAL_DATA] 10MG/ML INJ SOL ISP 1X0,165ML ISP, 194569" at bounding box center [635, 444] width 340 height 27
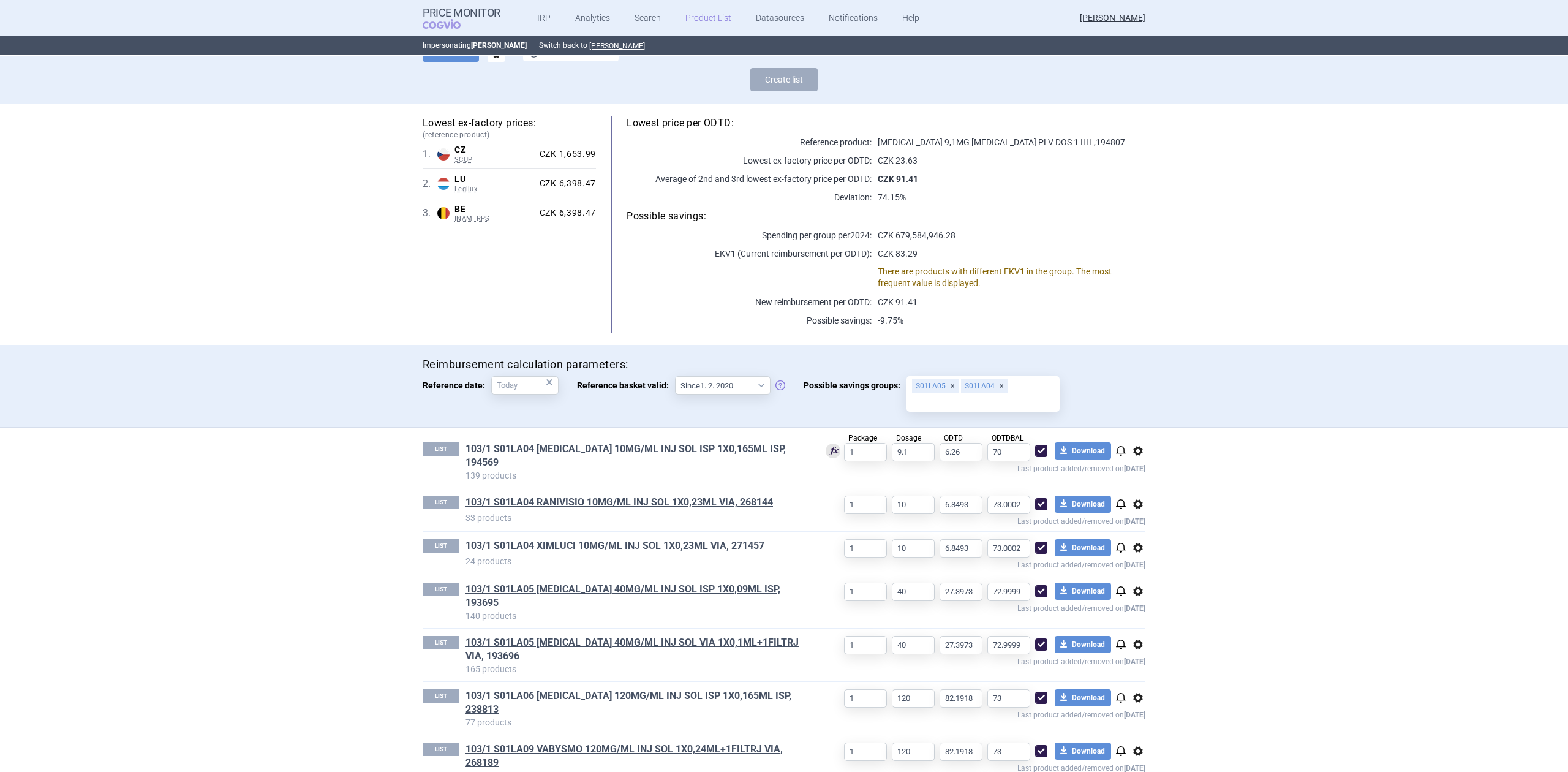
click at [694, 443] on link "103/1 S01LA04 [MEDICAL_DATA] 10MG/ML INJ SOL ISP 1X0,165ML ISP, 194569" at bounding box center [635, 455] width 340 height 27
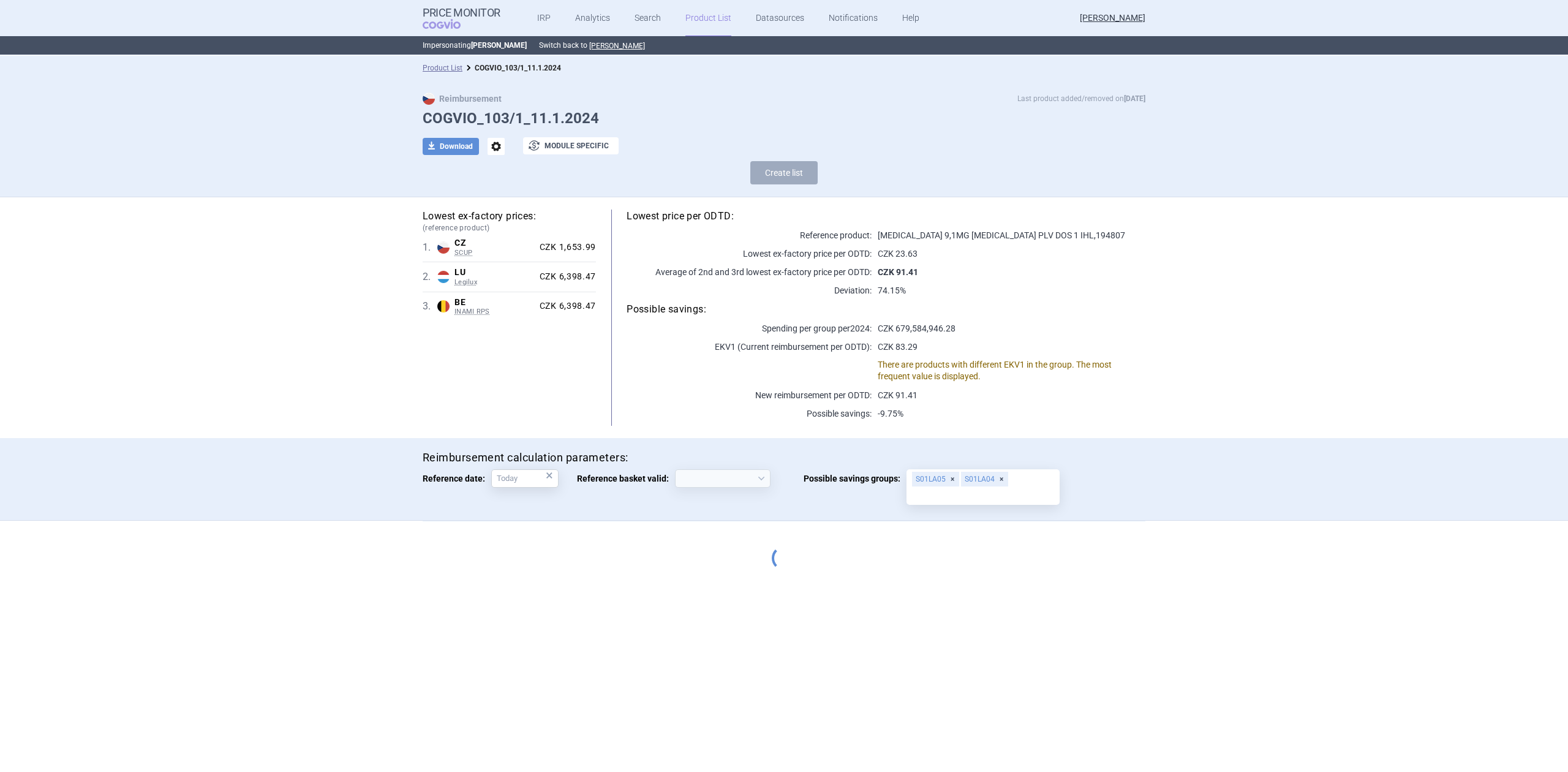
select select "[DATE]"
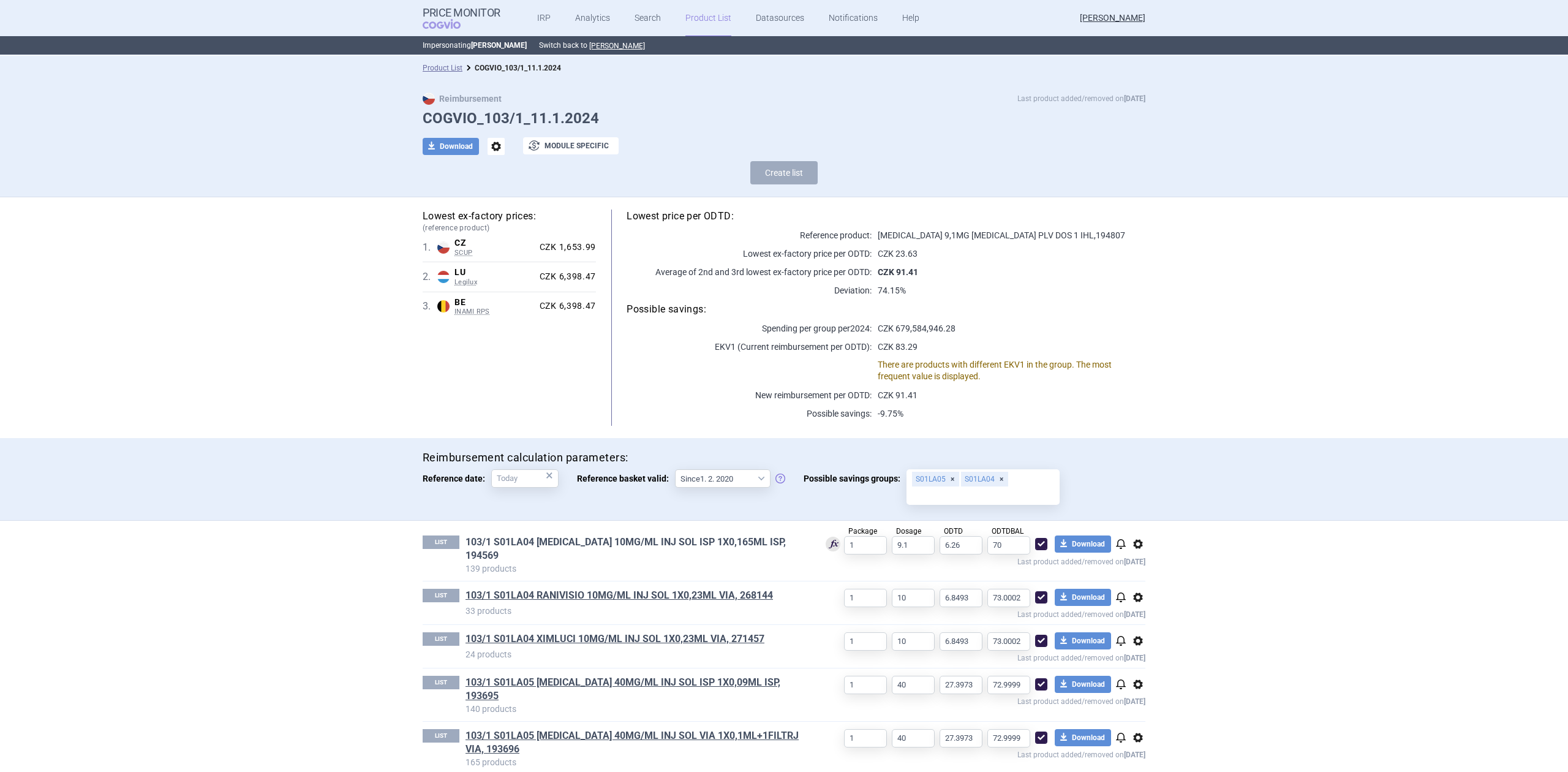
click at [592, 547] on link "103/1 S01LA04 [MEDICAL_DATA] 10MG/ML INJ SOL ISP 1X0,165ML ISP, 194569" at bounding box center [635, 548] width 340 height 27
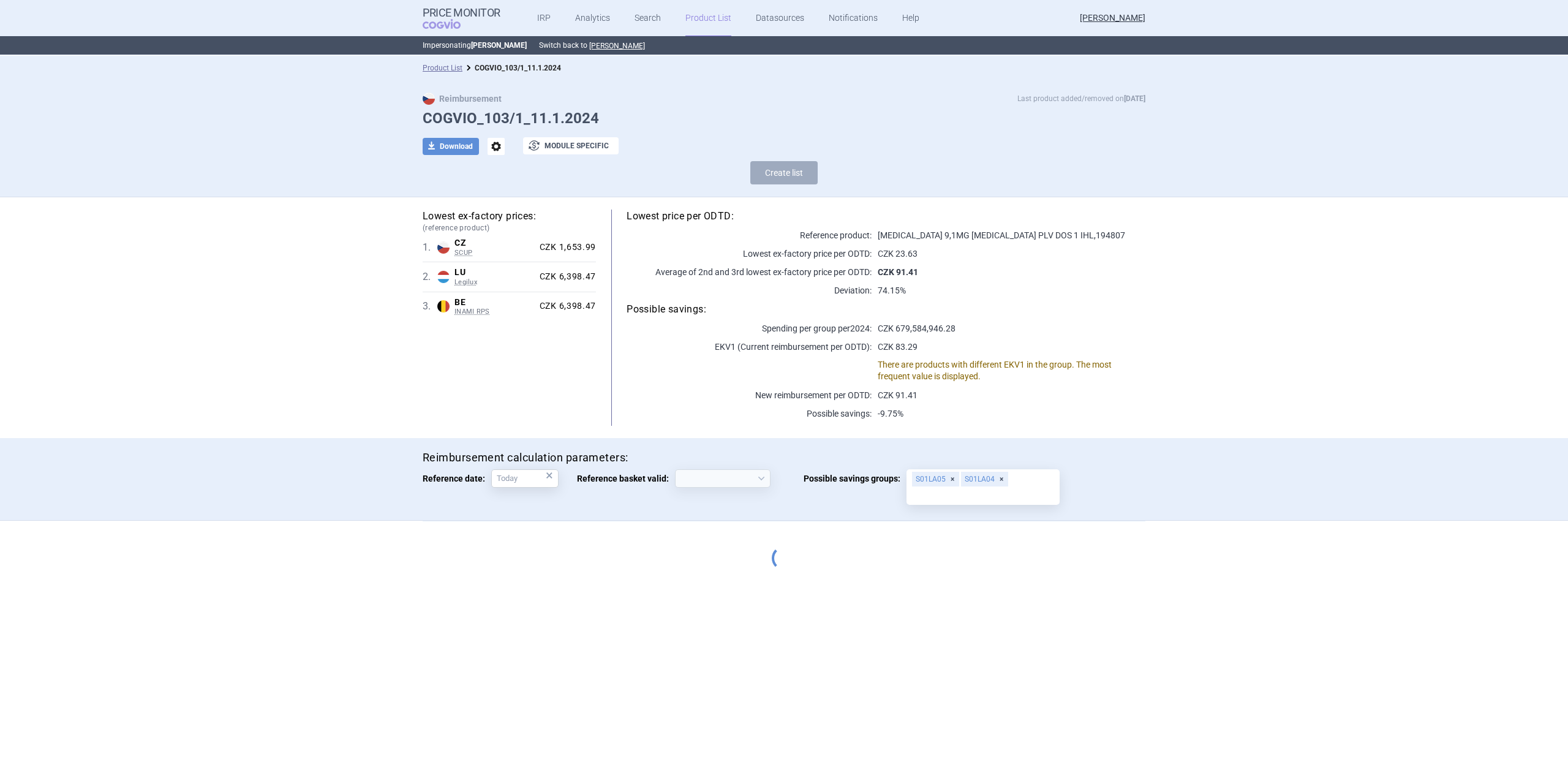
select select "[DATE]"
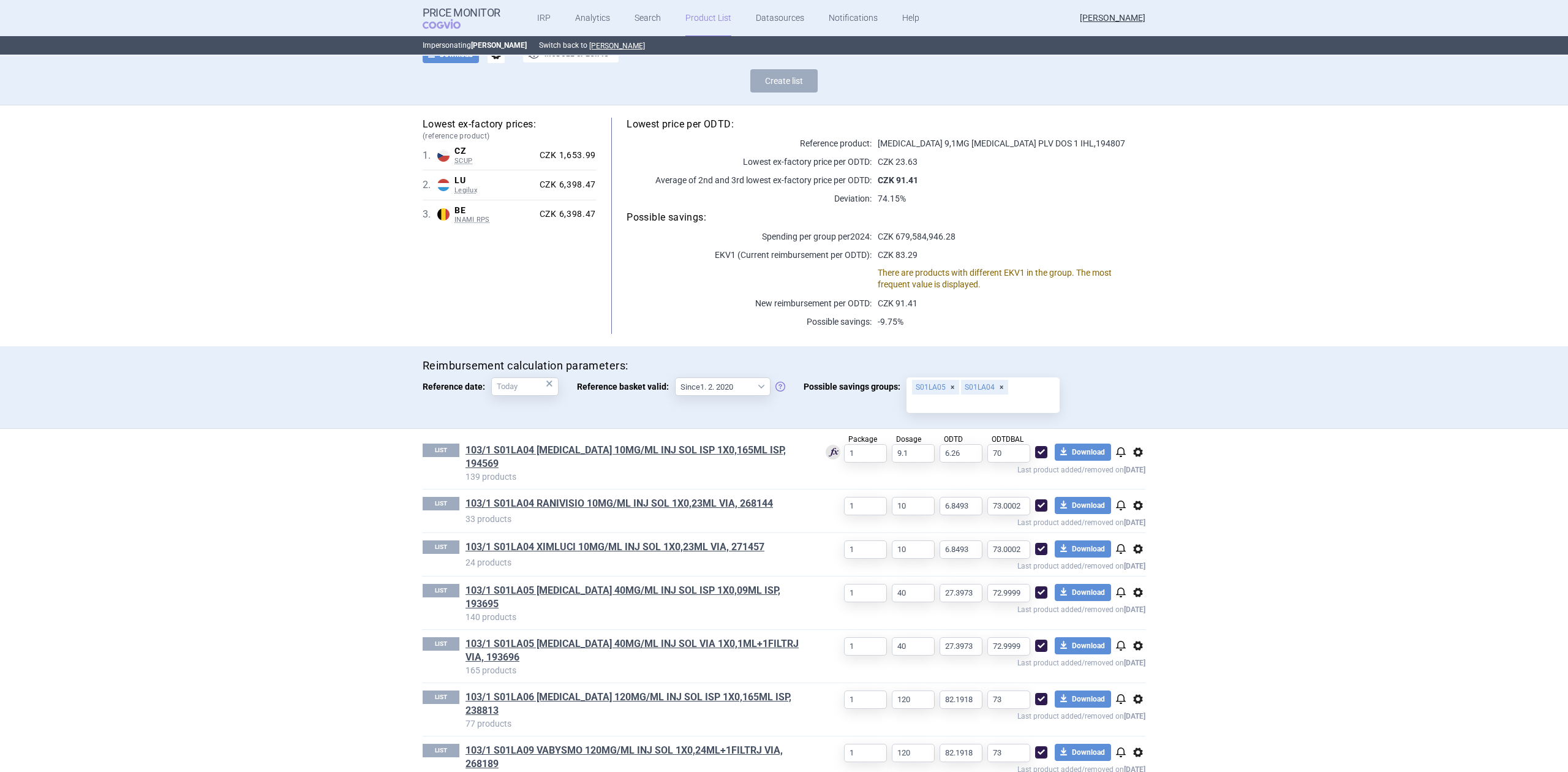
scroll to position [93, 0]
click at [586, 451] on link "103/1 S01LA04 [MEDICAL_DATA] 10MG/ML INJ SOL ISP 1X0,165ML ISP, 194569" at bounding box center [635, 455] width 340 height 27
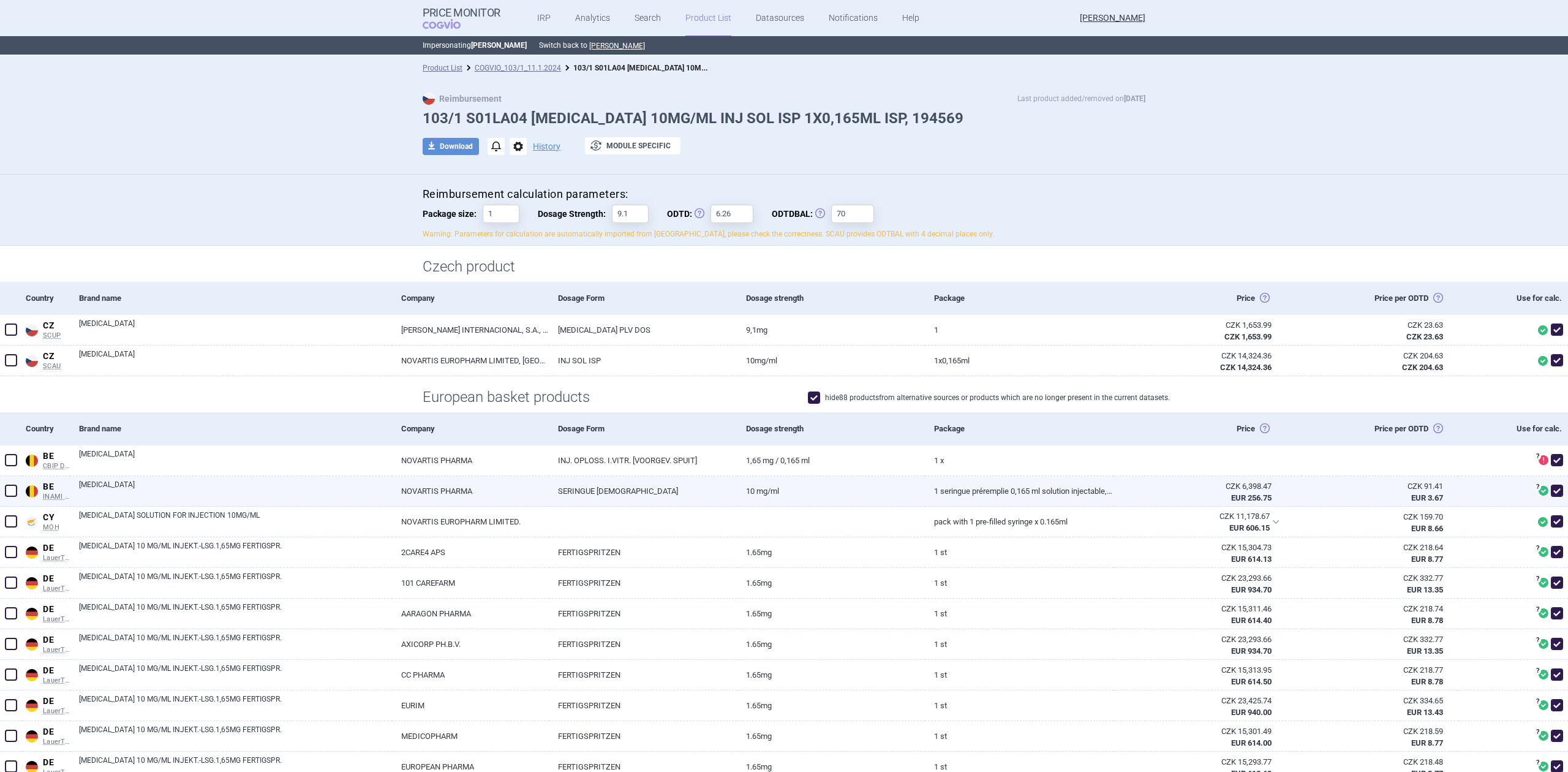
scroll to position [1216, 0]
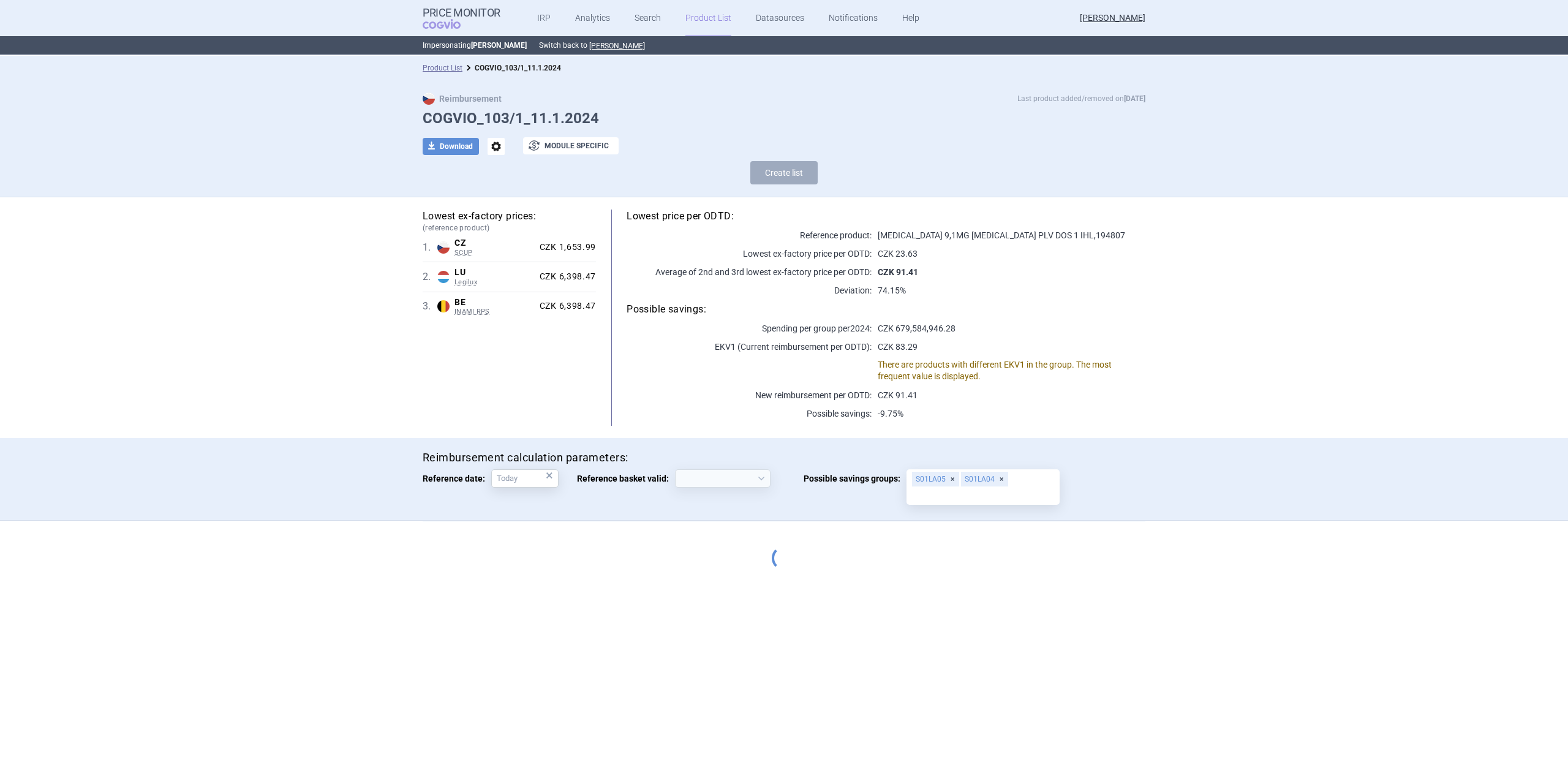
select select "[DATE]"
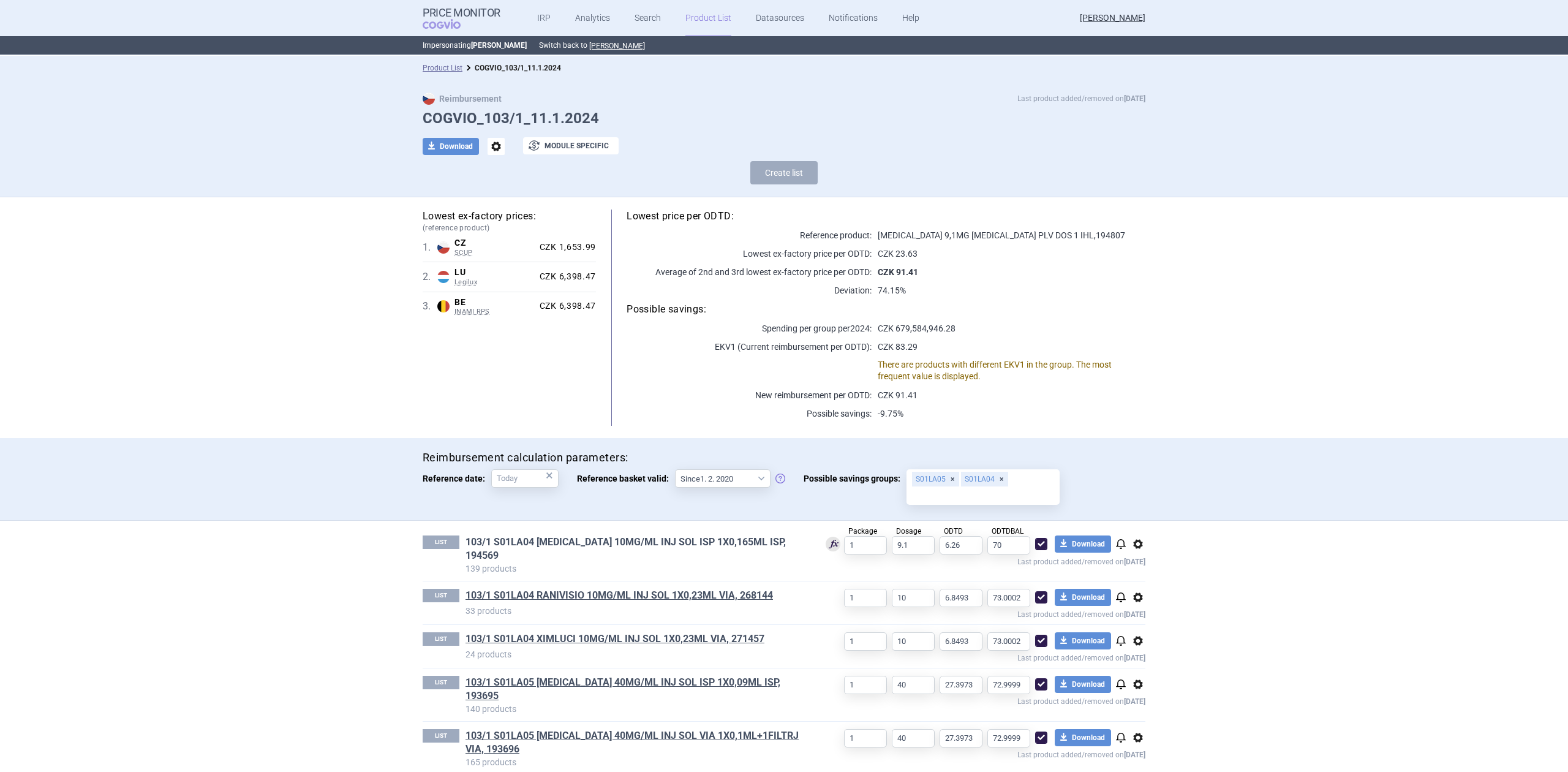
click at [555, 547] on link "103/1 S01LA04 [MEDICAL_DATA] 10MG/ML INJ SOL ISP 1X0,165ML ISP, 194569" at bounding box center [635, 548] width 340 height 27
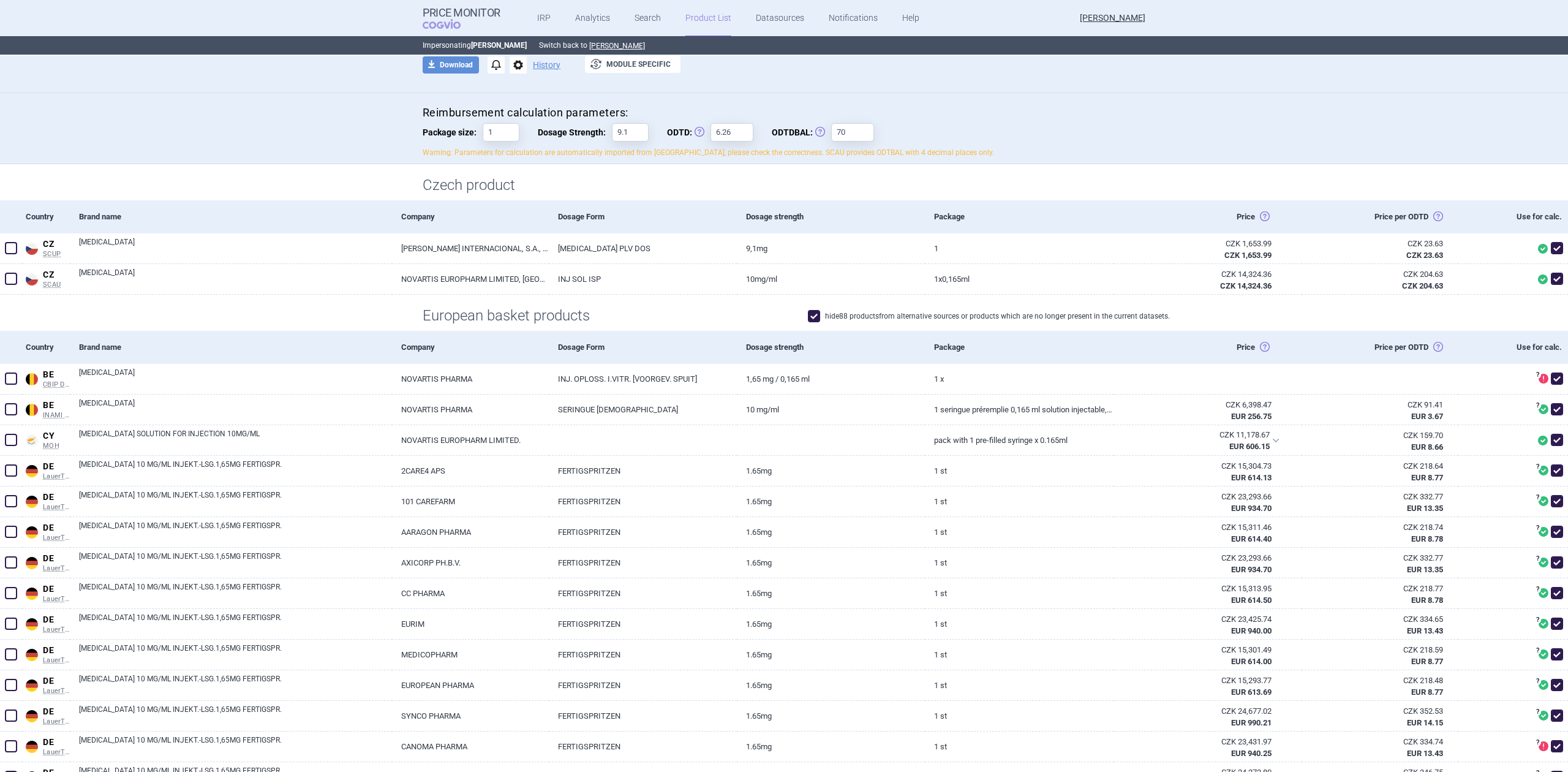
scroll to position [81, 0]
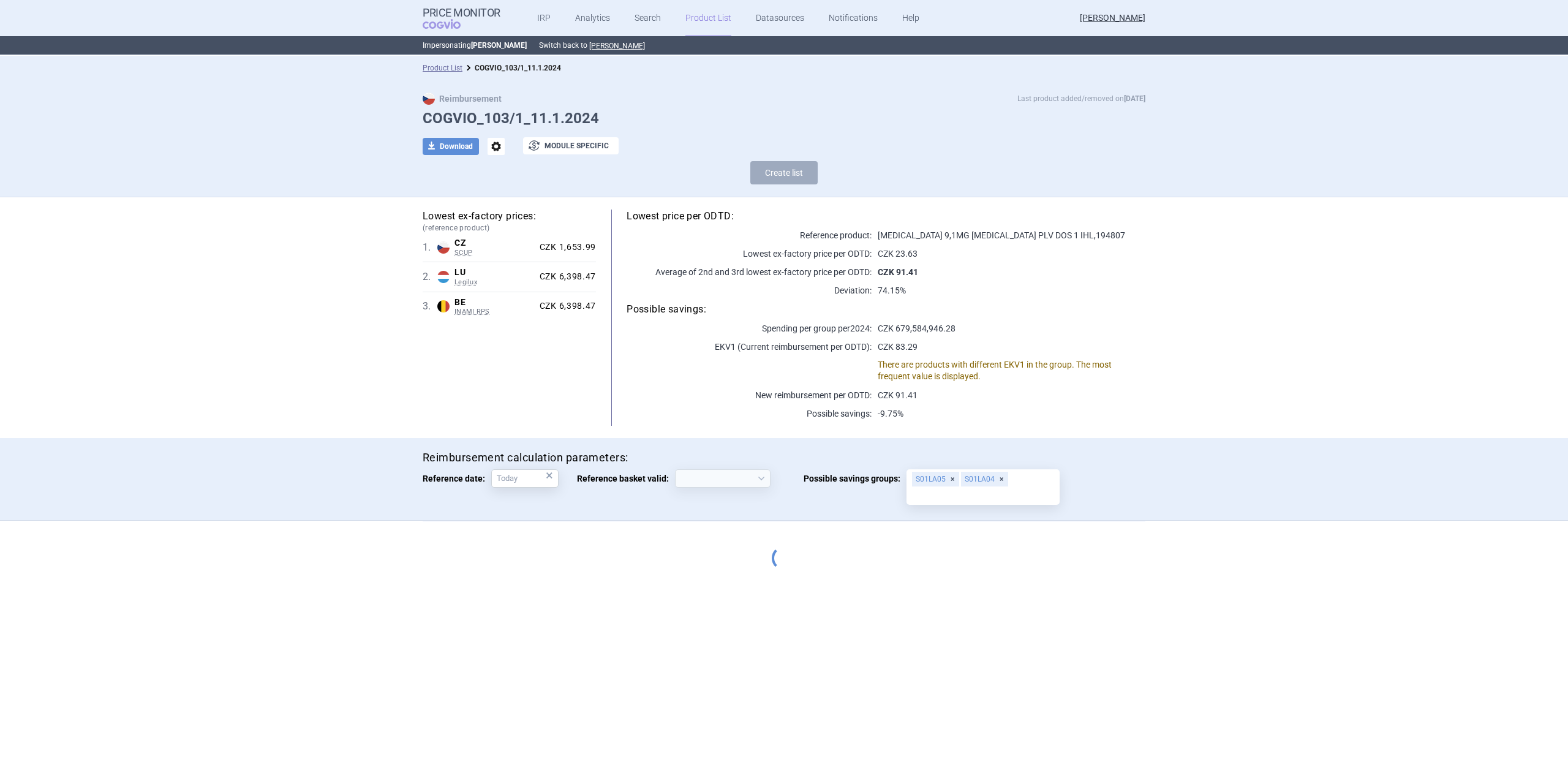
select select "[DATE]"
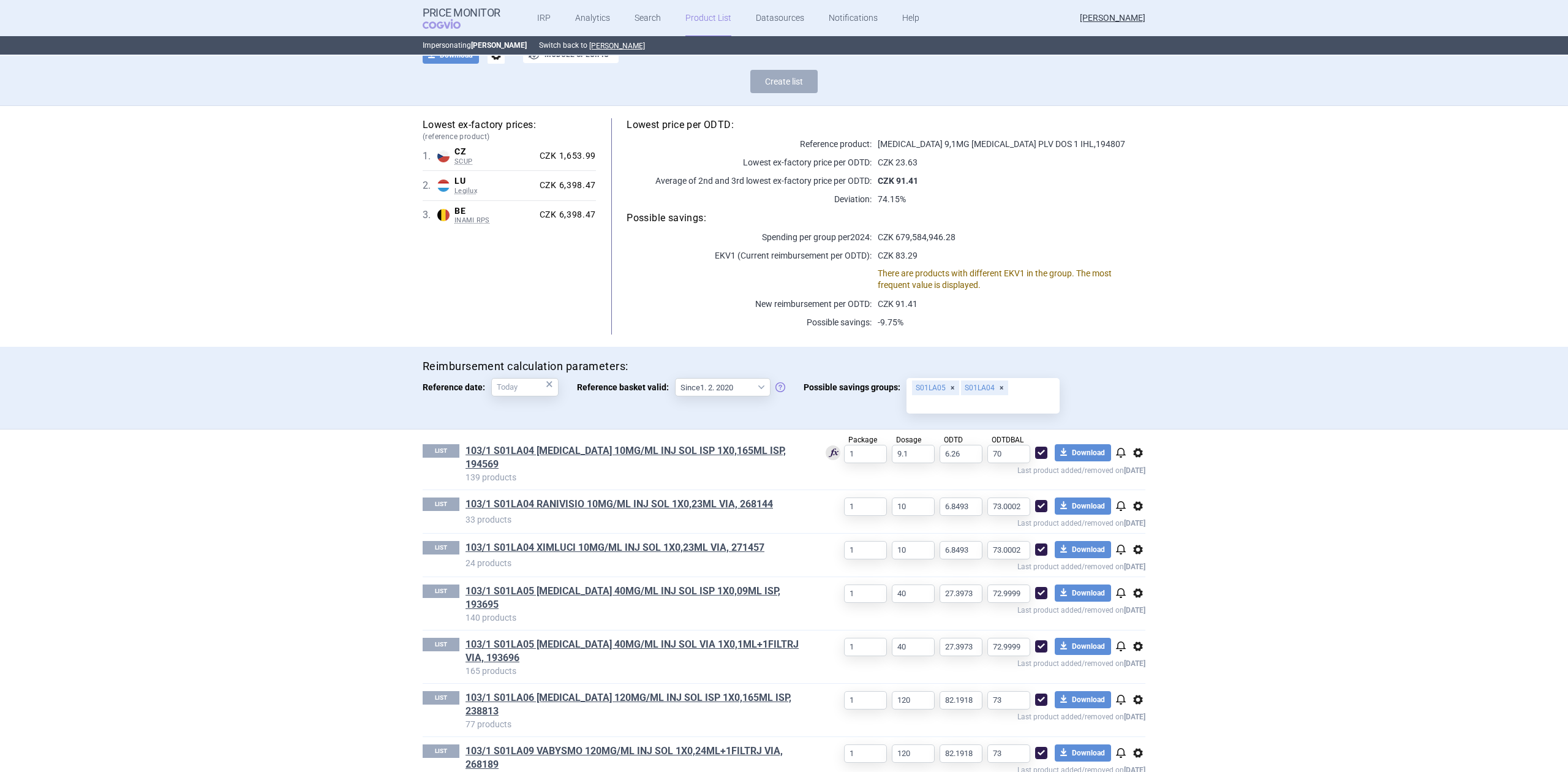
scroll to position [93, 0]
click at [637, 446] on link "103/1 S01LA04 [MEDICAL_DATA] 10MG/ML INJ SOL ISP 1X0,165ML ISP, 194569" at bounding box center [635, 455] width 340 height 27
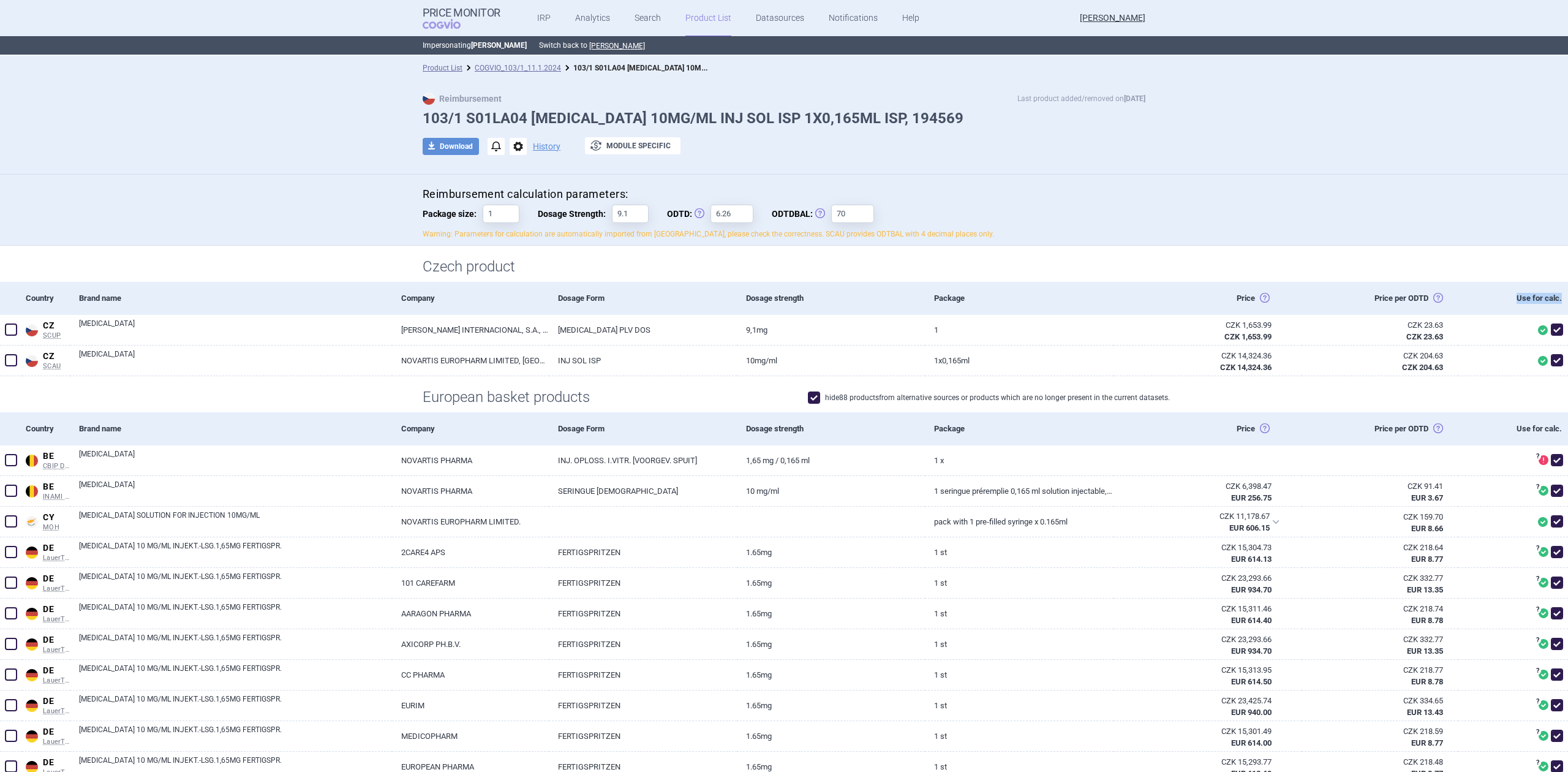
drag, startPoint x: 1497, startPoint y: 299, endPoint x: 1562, endPoint y: 302, distance: 65.1
click at [1562, 302] on section "Product List COGVIO_103/1_11.1.2024 103/1 S01LA04 [MEDICAL_DATA] 10MG/ML INJ SO…" at bounding box center [784, 414] width 1568 height 716
copy div "Use for calc."
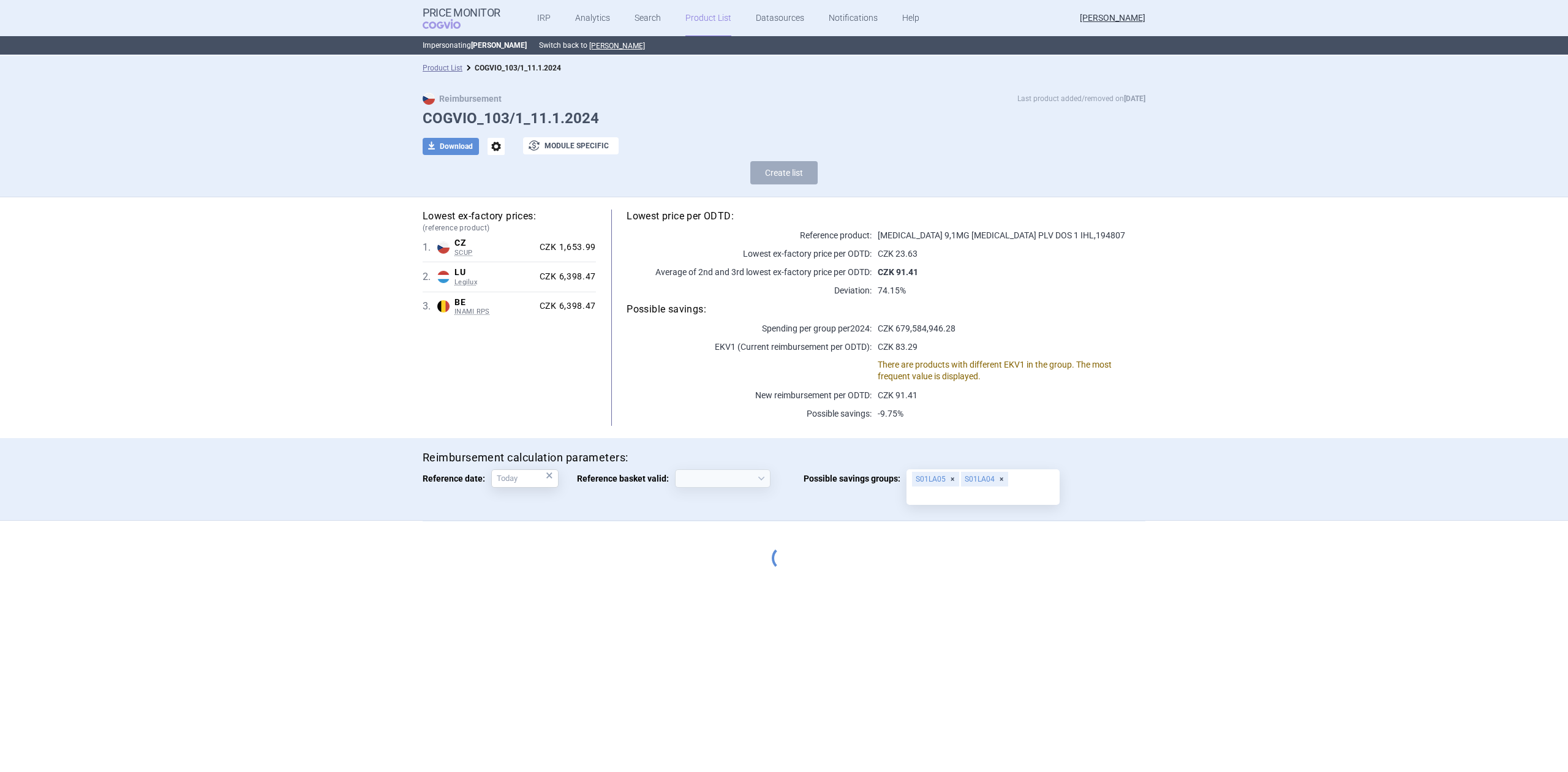
select select "[DATE]"
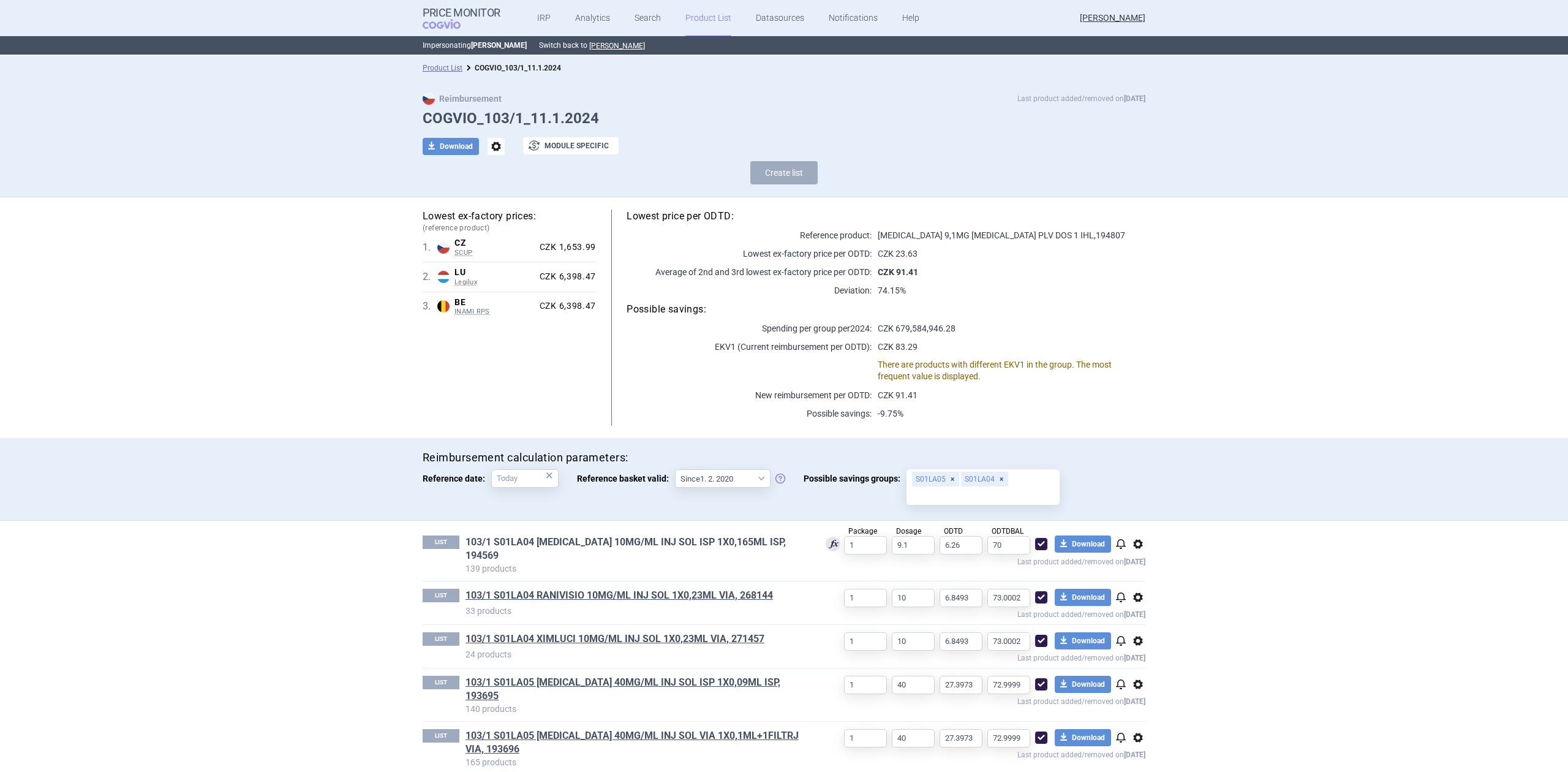
click at [504, 547] on link "103/1 S01LA04 [MEDICAL_DATA] 10MG/ML INJ SOL ISP 1X0,165ML ISP, 194569" at bounding box center [635, 548] width 340 height 27
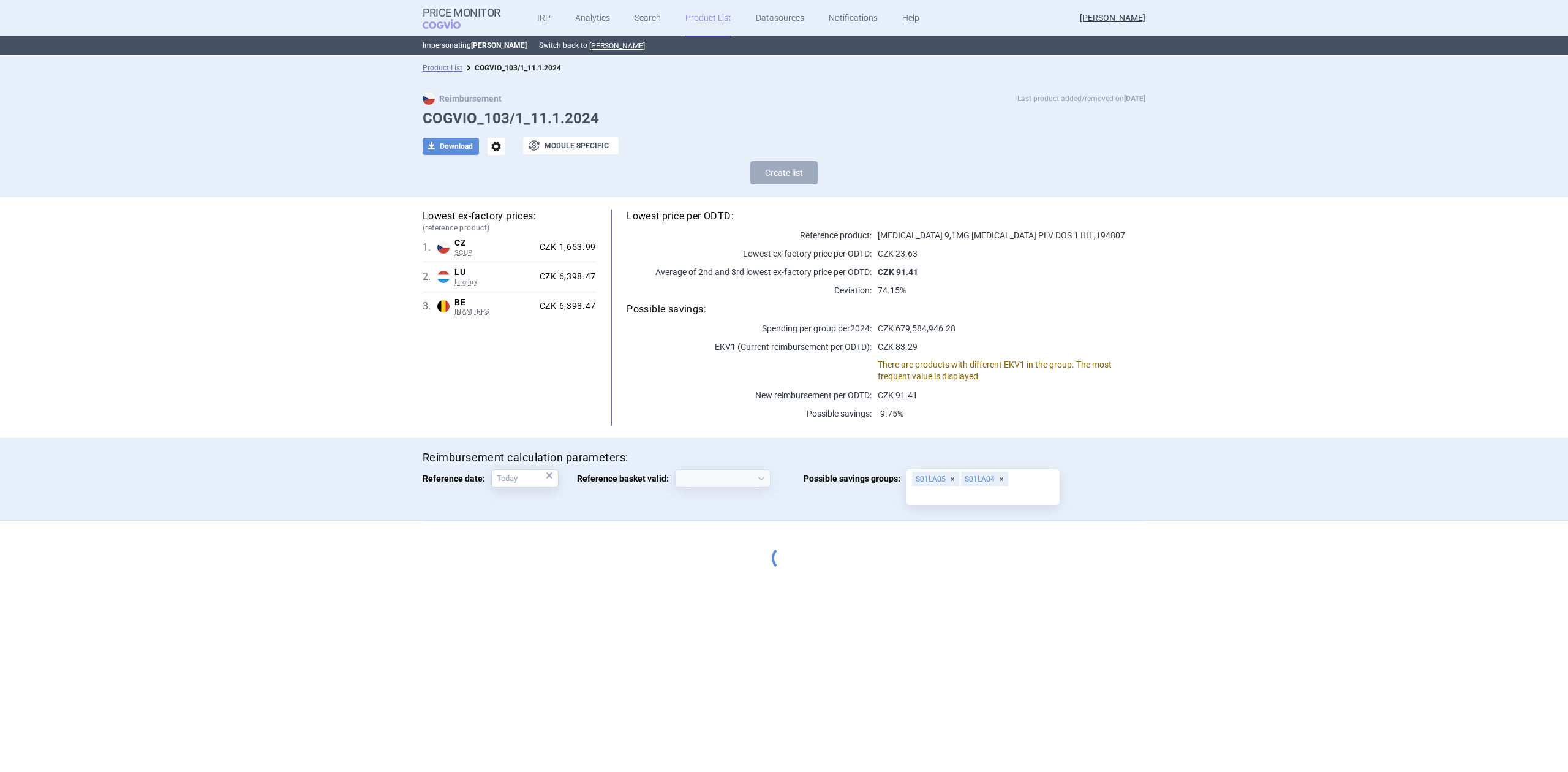
select select "[DATE]"
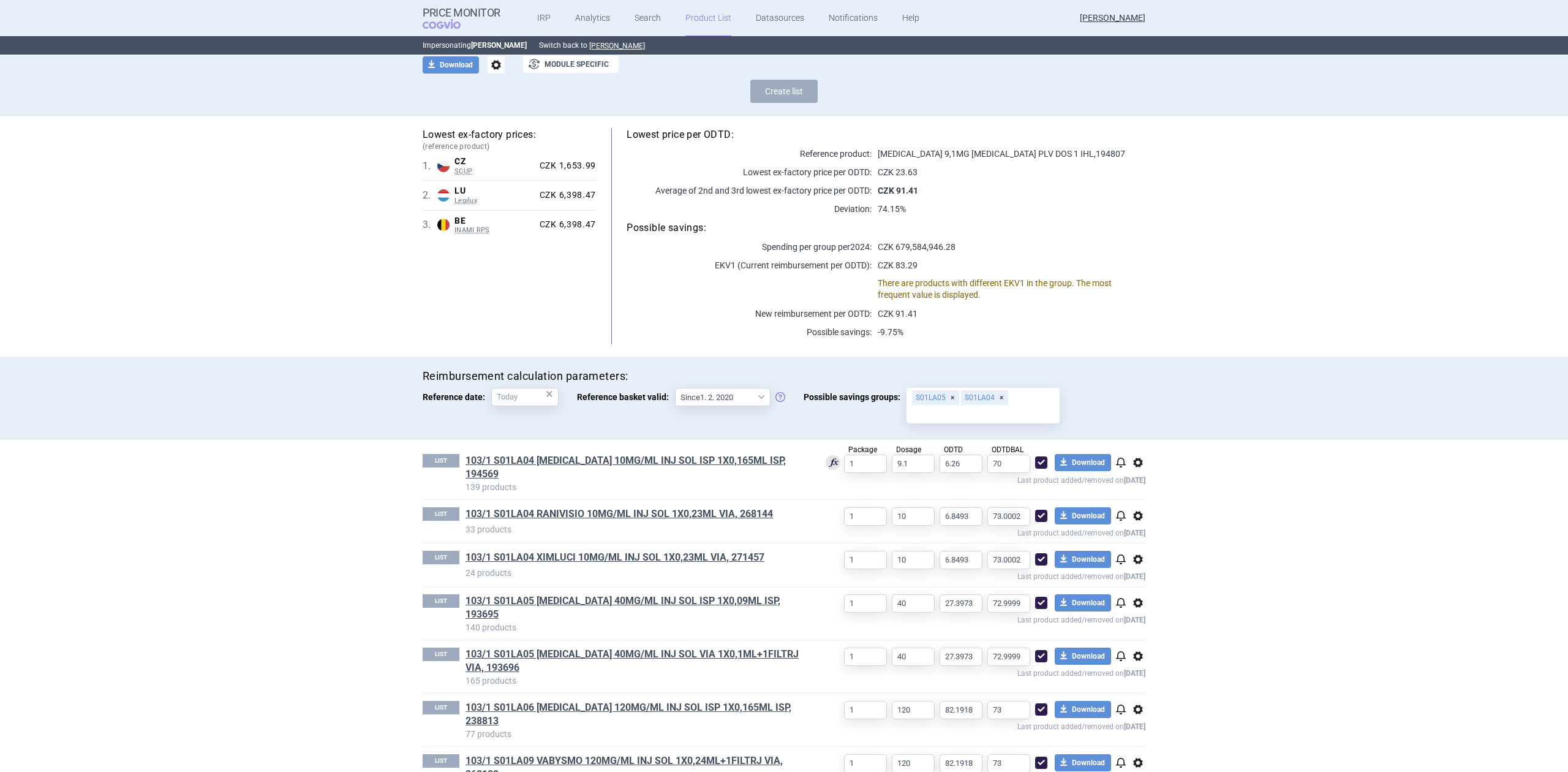
scroll to position [93, 0]
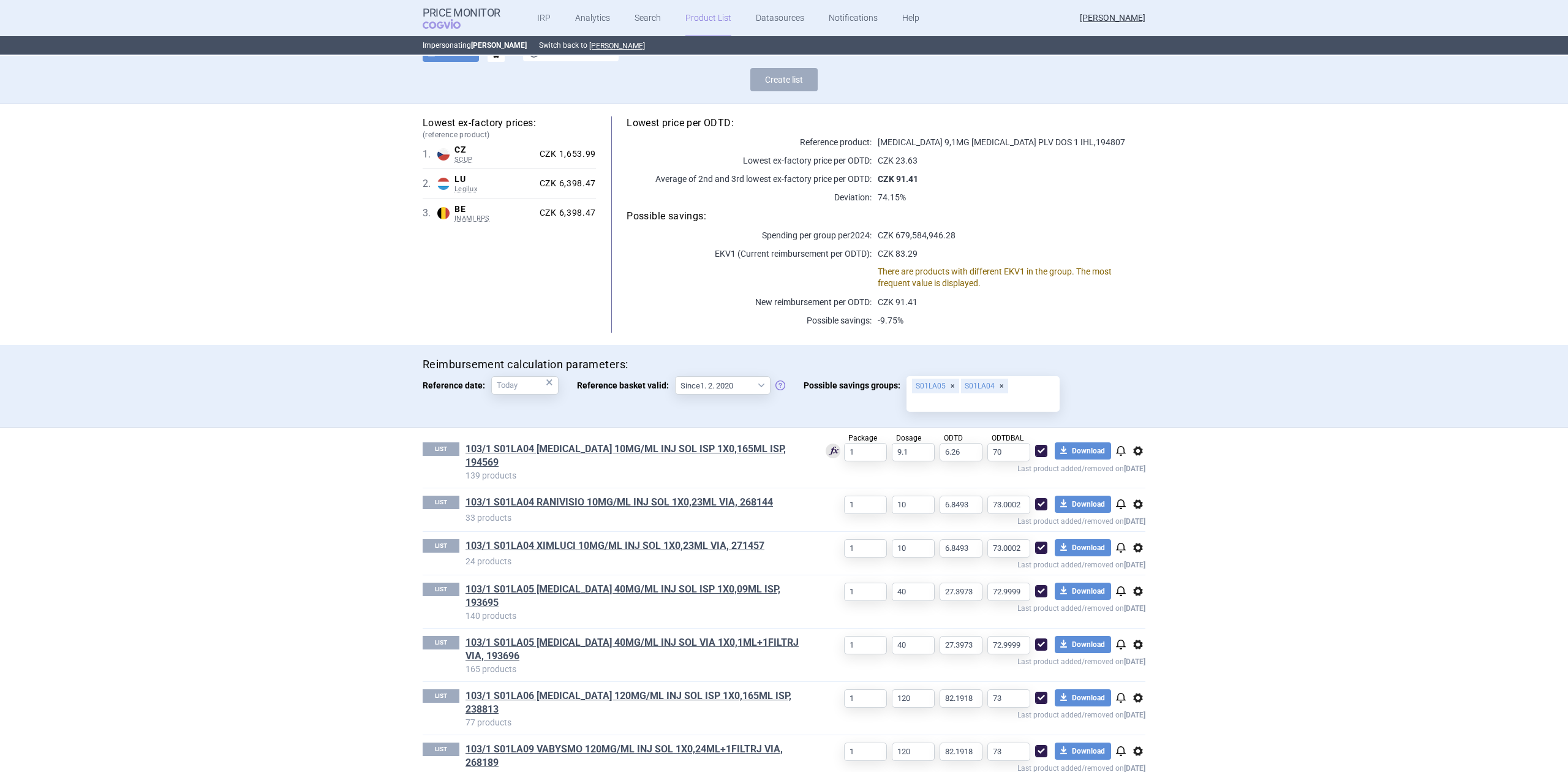
click at [1139, 452] on div "LIST 103/1 S01LA04 [MEDICAL_DATA] 10MG/ML INJ SOL ISP 1X0,165ML ISP, 194569 139…" at bounding box center [784, 614] width 772 height 373
click at [1133, 452] on span "options" at bounding box center [1138, 451] width 15 height 15
click at [1154, 436] on div "LIST 103/1 S01LA04 [MEDICAL_DATA] 10MG/ML INJ SOL ISP 1X0,165ML ISP, 194569 139…" at bounding box center [784, 614] width 772 height 373
click at [710, 447] on link "103/1 S01LA04 [MEDICAL_DATA] 10MG/ML INJ SOL ISP 1X0,165ML ISP, 194569" at bounding box center [635, 455] width 340 height 27
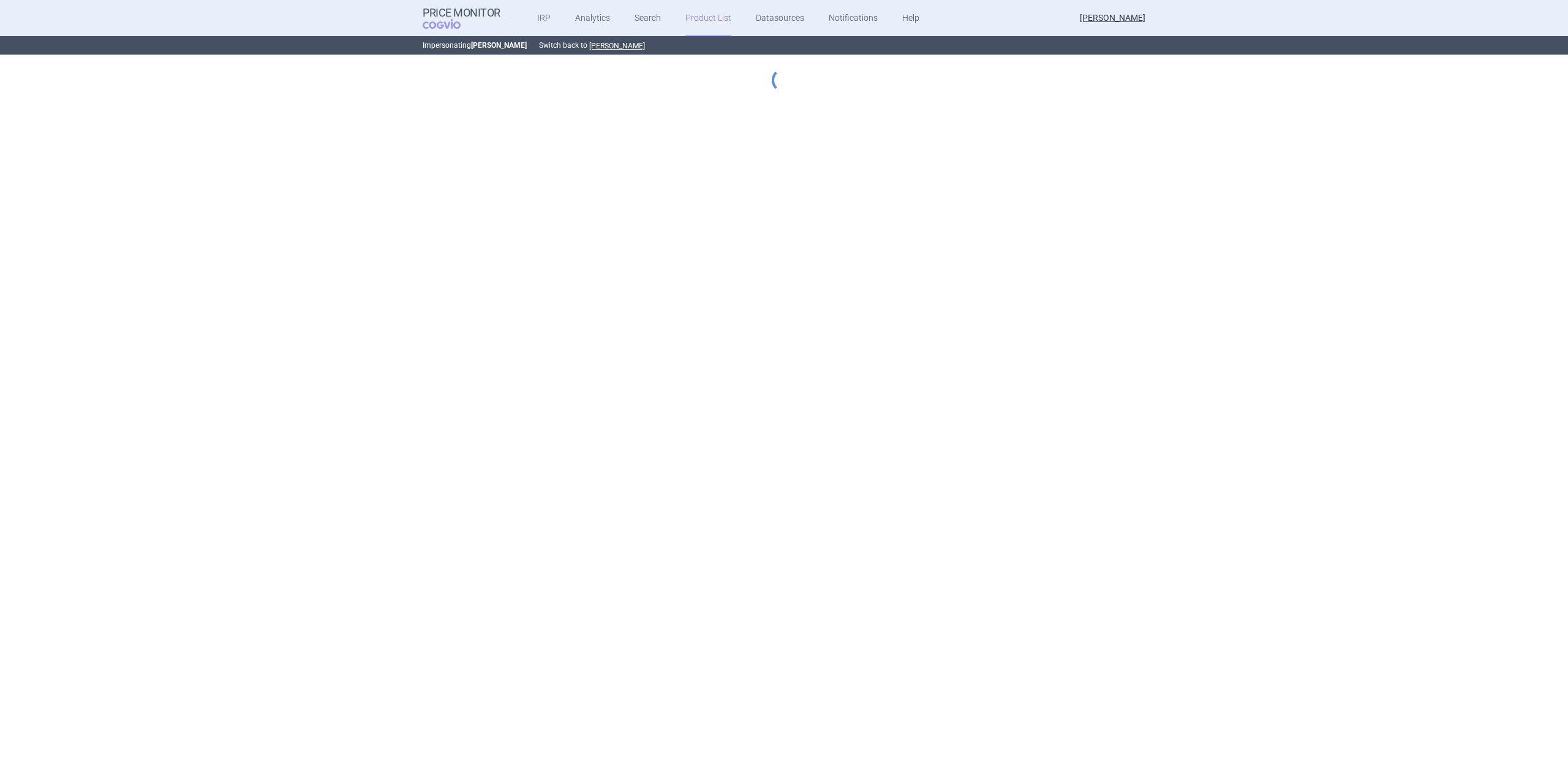
select select "[DATE]"
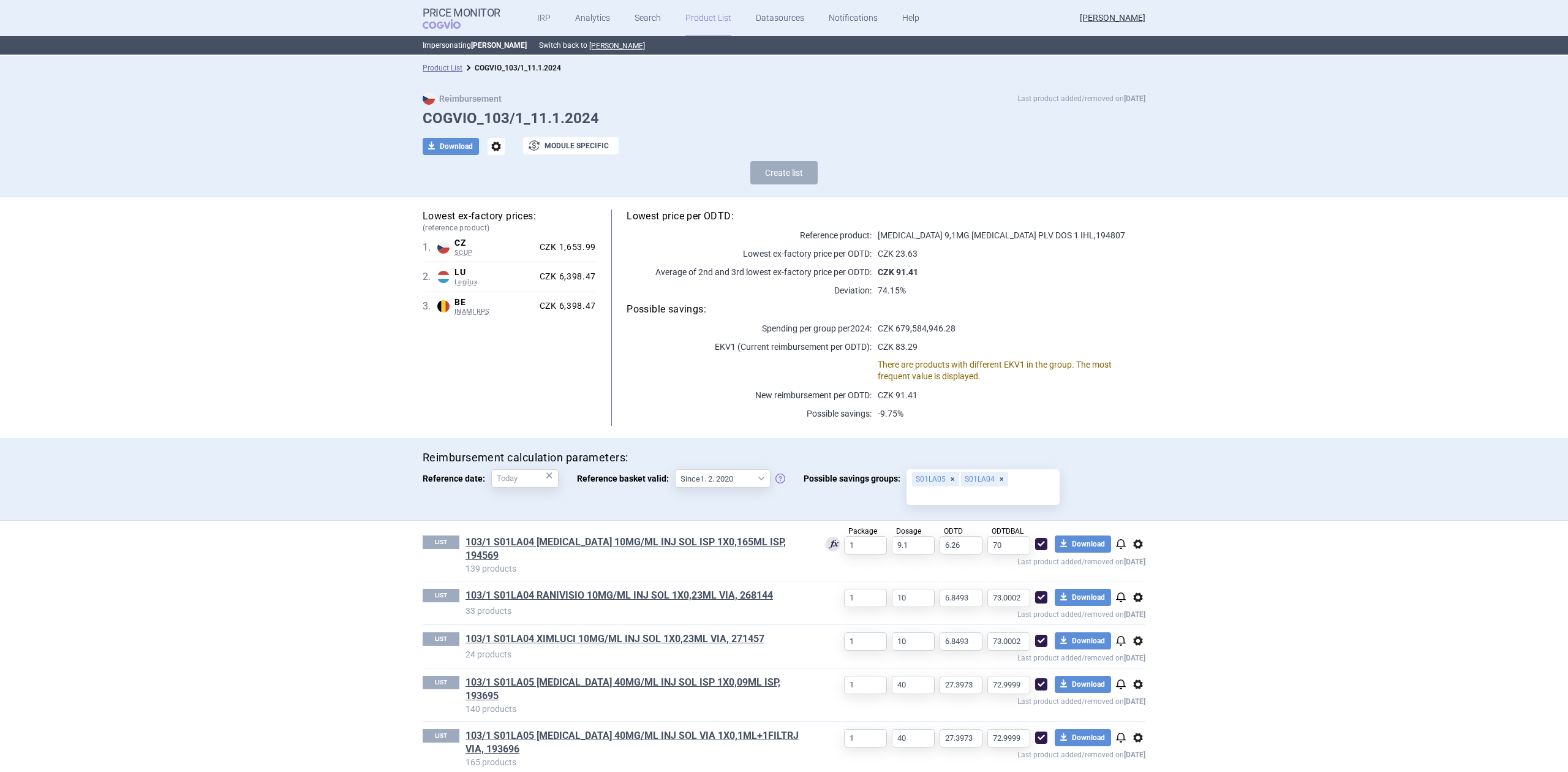
click at [1135, 547] on span "options" at bounding box center [1138, 544] width 15 height 15
click at [1164, 536] on section "Product List COGVIO_103/1_11.1.2024 Reimbursement Last product added/removed on…" at bounding box center [784, 414] width 1568 height 716
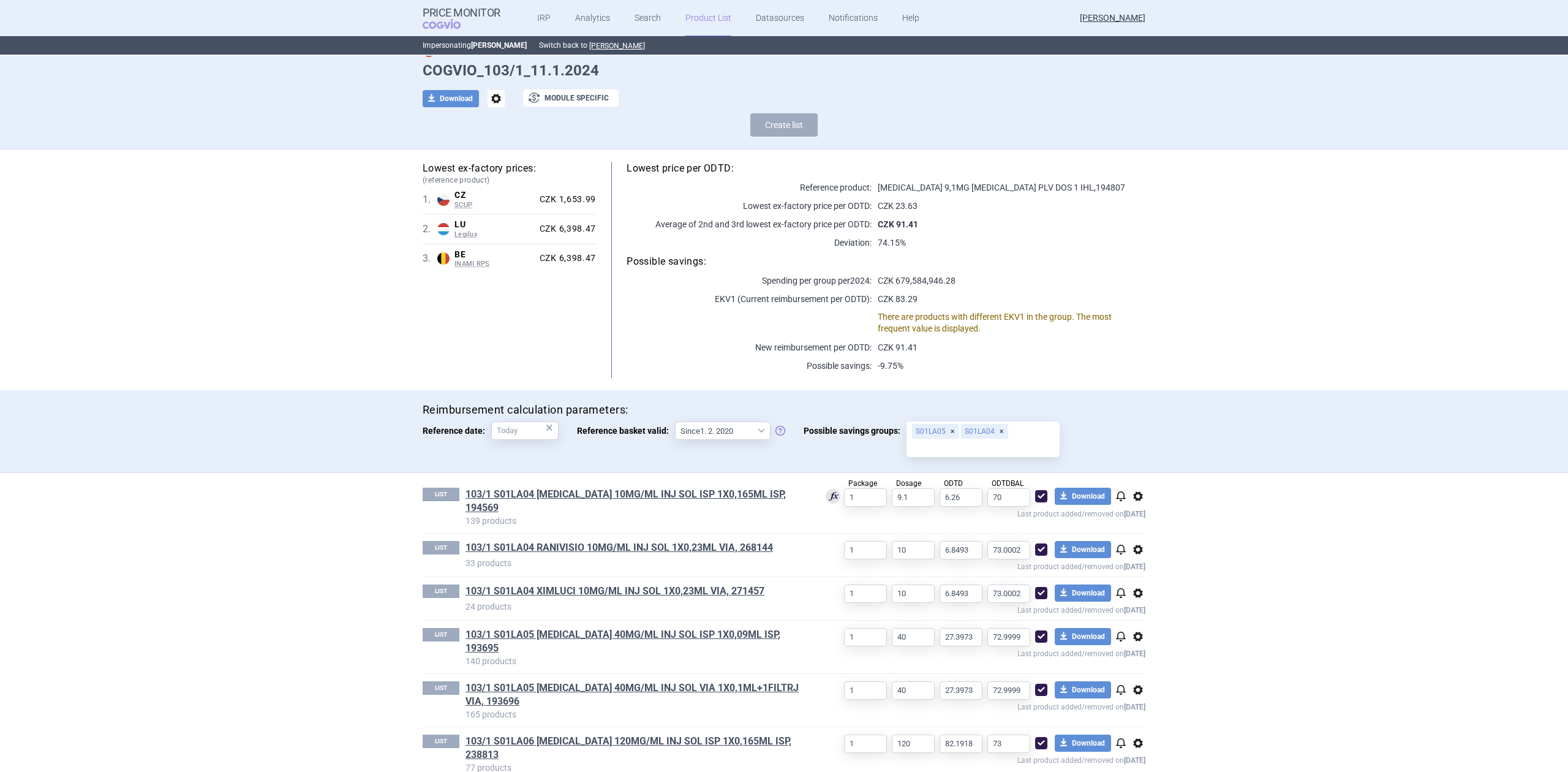
scroll to position [93, 0]
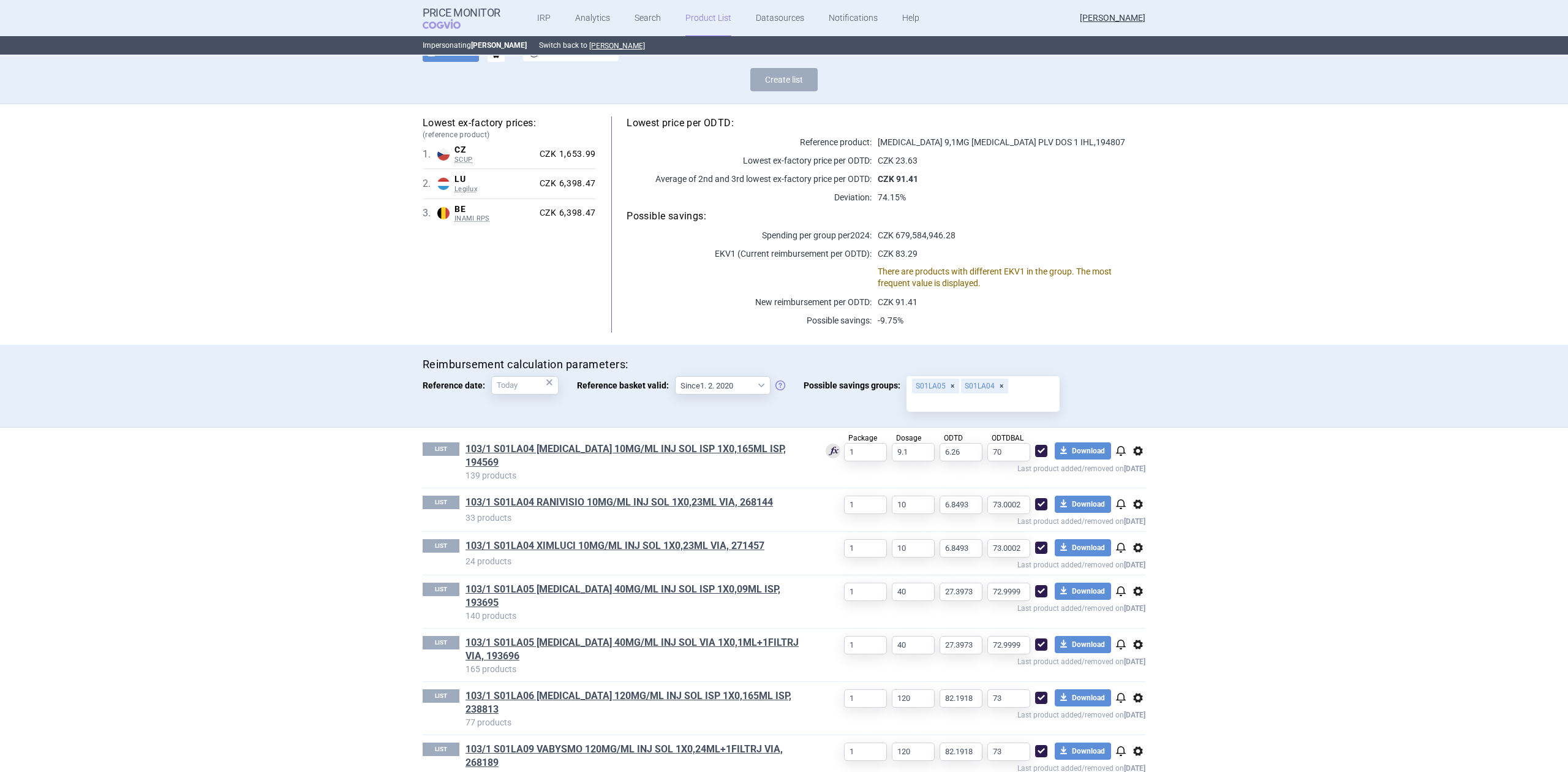
click at [1130, 447] on span "options" at bounding box center [1138, 451] width 15 height 15
click at [1127, 448] on span at bounding box center [1131, 452] width 9 height 9
click at [670, 439] on div "LIST 103/1 S01LA04 [MEDICAL_DATA] 10MG/ML INJ SOL ISP 1X0,165ML ISP, 194569 139…" at bounding box center [784, 457] width 723 height 60
click at [669, 446] on link "103/1 S01LA04 [MEDICAL_DATA] 10MG/ML INJ SOL ISP 1X0,165ML ISP, 194569" at bounding box center [635, 455] width 340 height 27
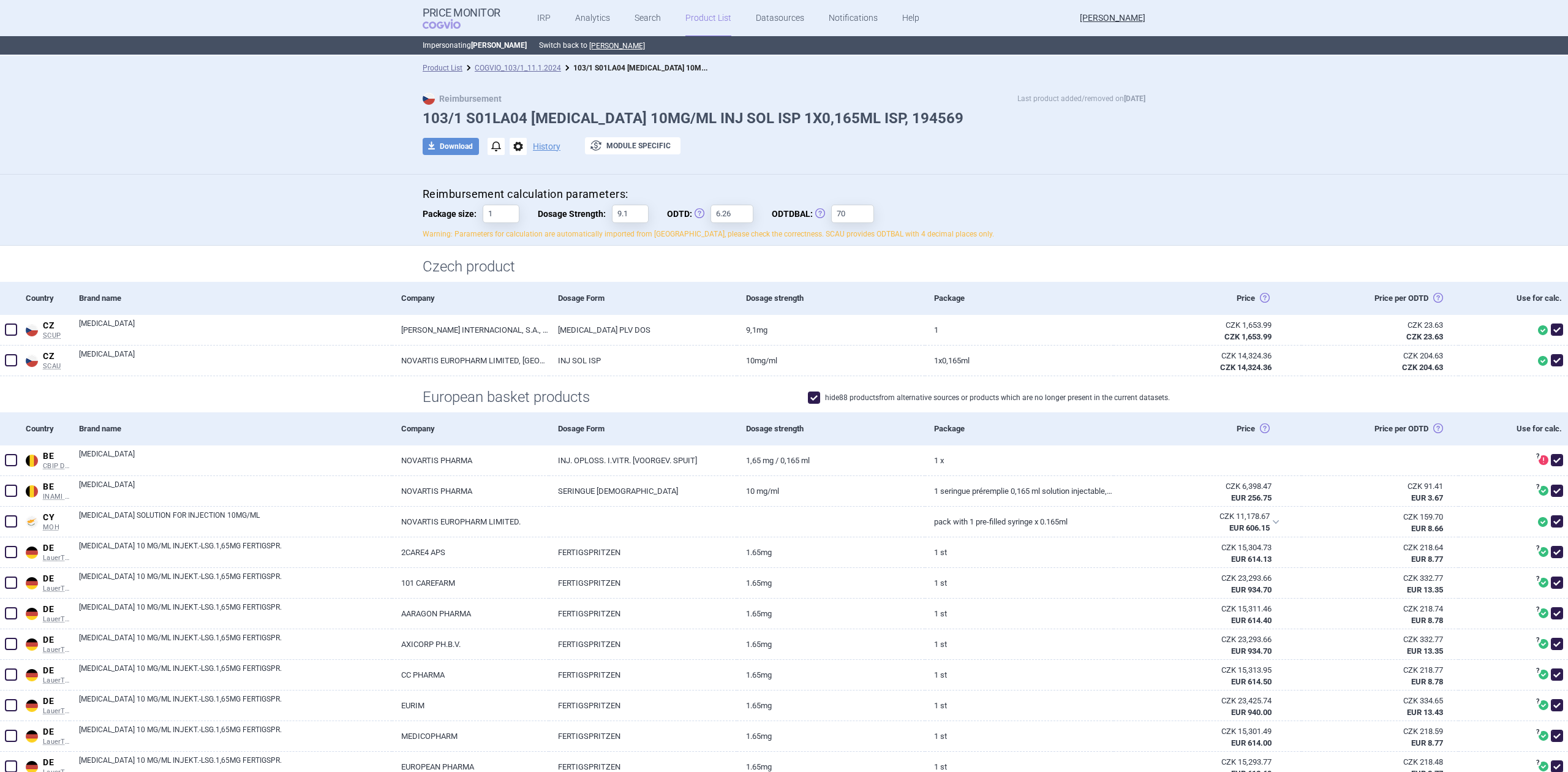
click at [512, 138] on span "options" at bounding box center [518, 147] width 17 height 17
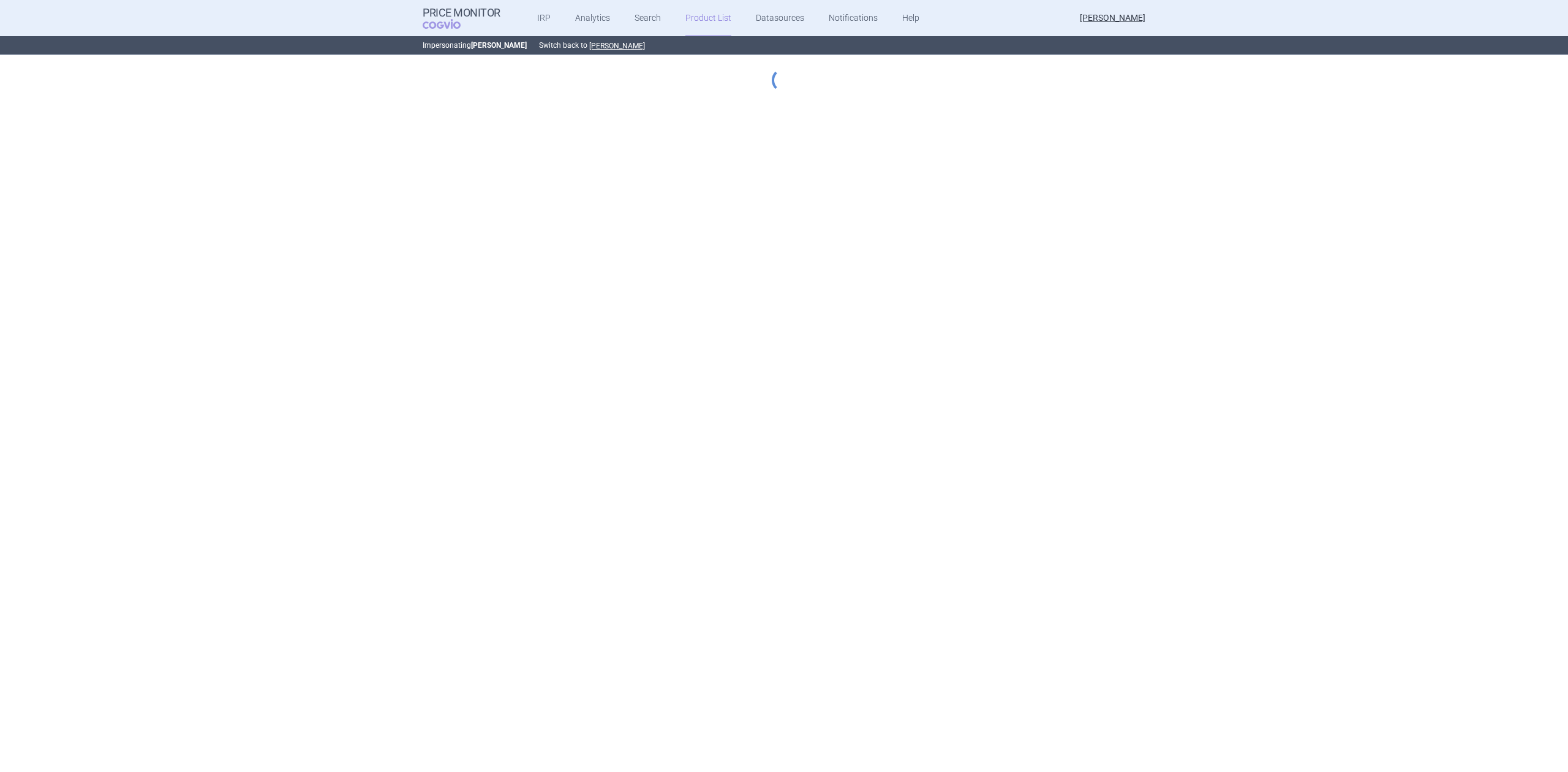
select select "[DATE]"
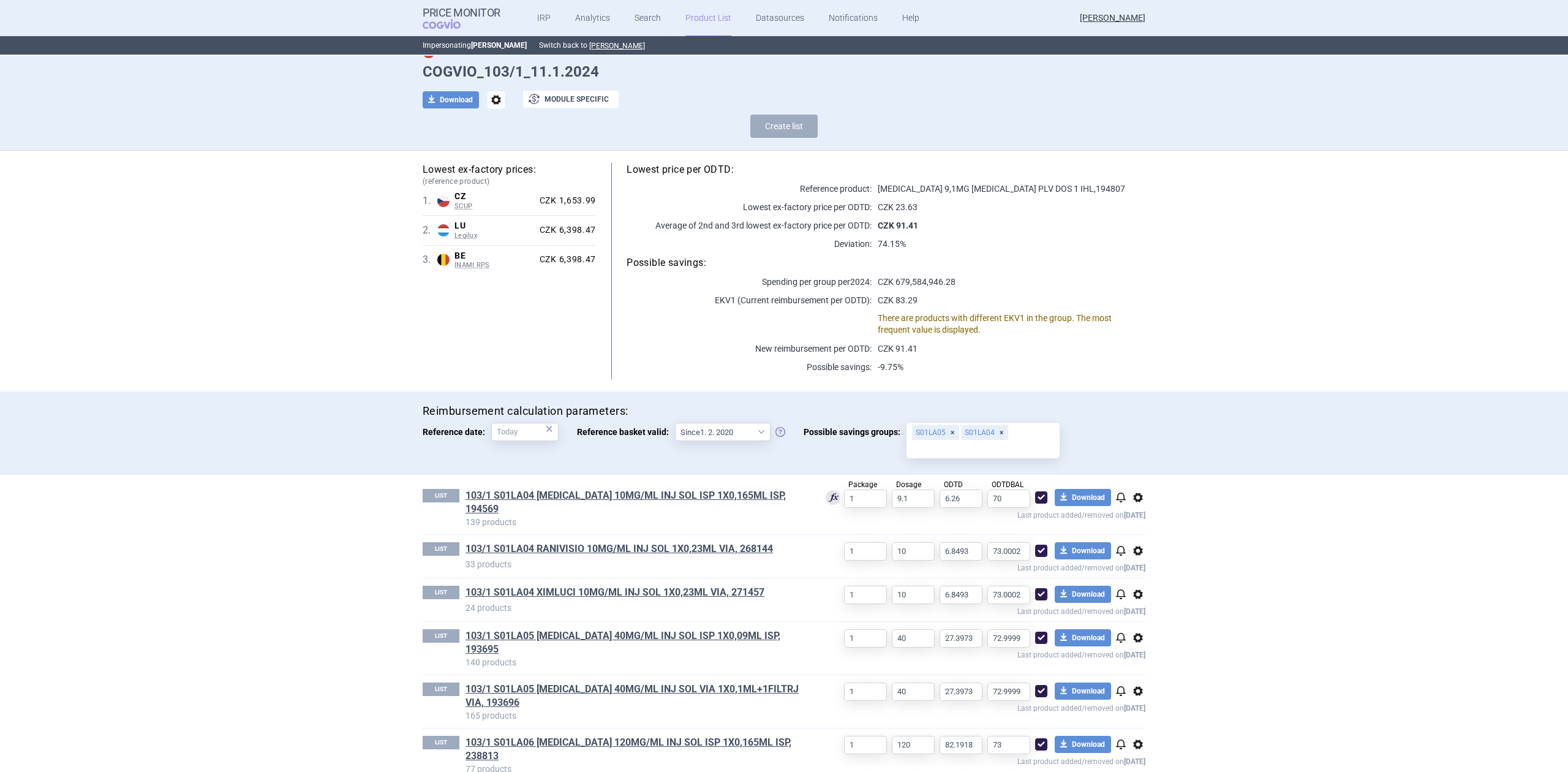
scroll to position [93, 0]
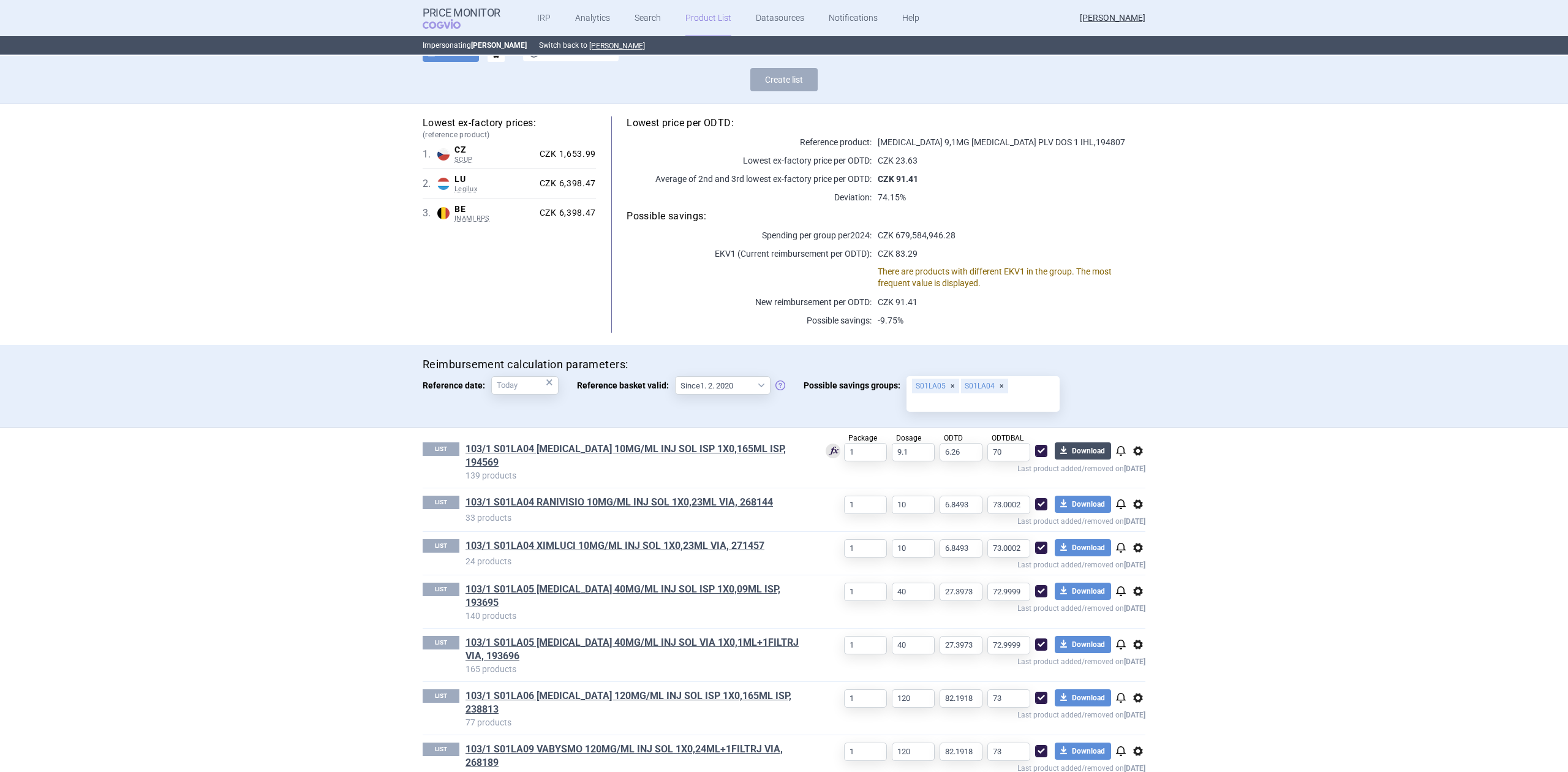
click at [1083, 449] on button "download Download" at bounding box center [1083, 451] width 57 height 17
select select "EUR"
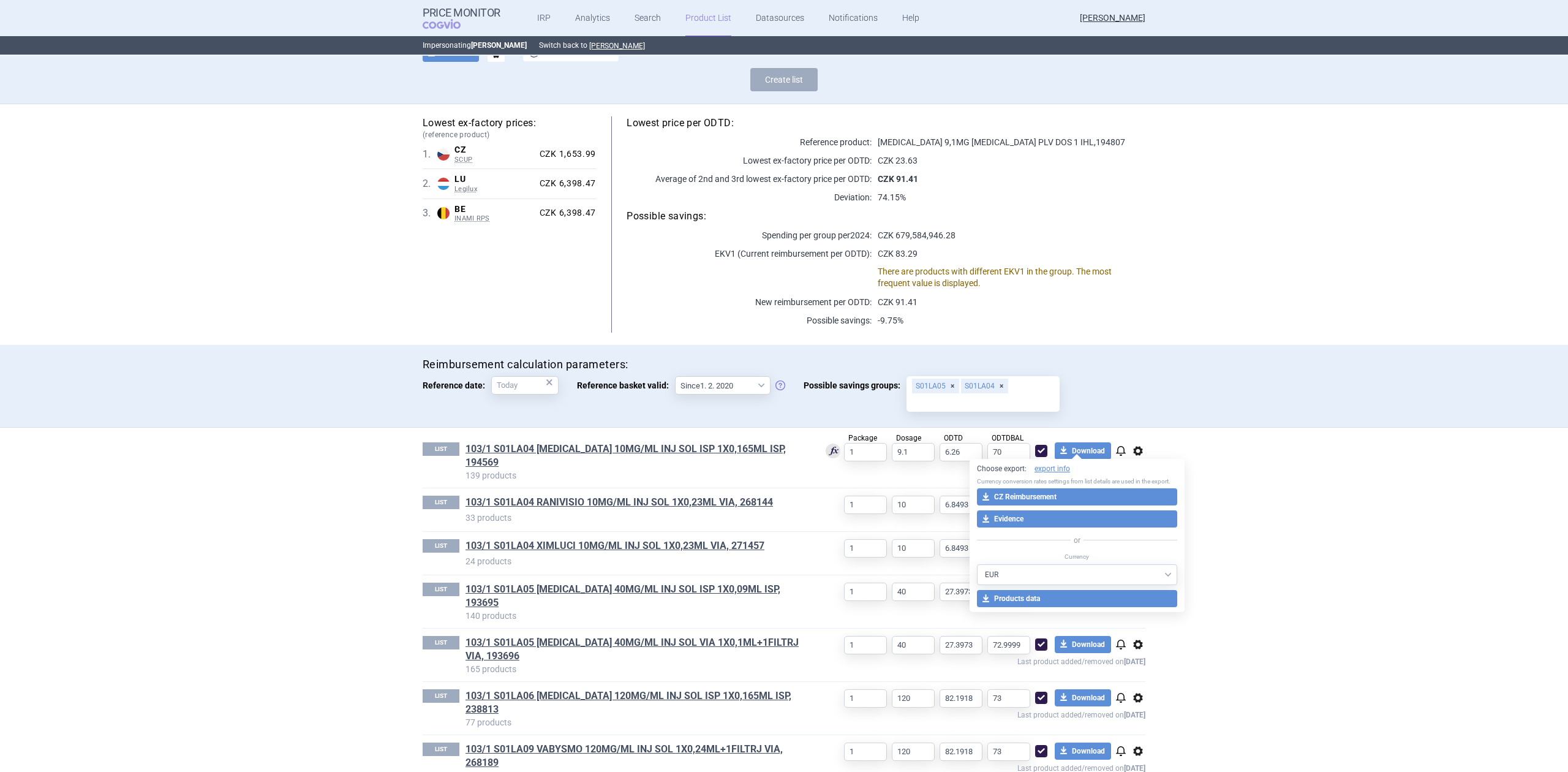
click at [1159, 434] on div "LIST 103/1 S01LA04 [MEDICAL_DATA] 10MG/ML INJ SOL ISP 1X0,165ML ISP, 194569 139…" at bounding box center [784, 614] width 772 height 373
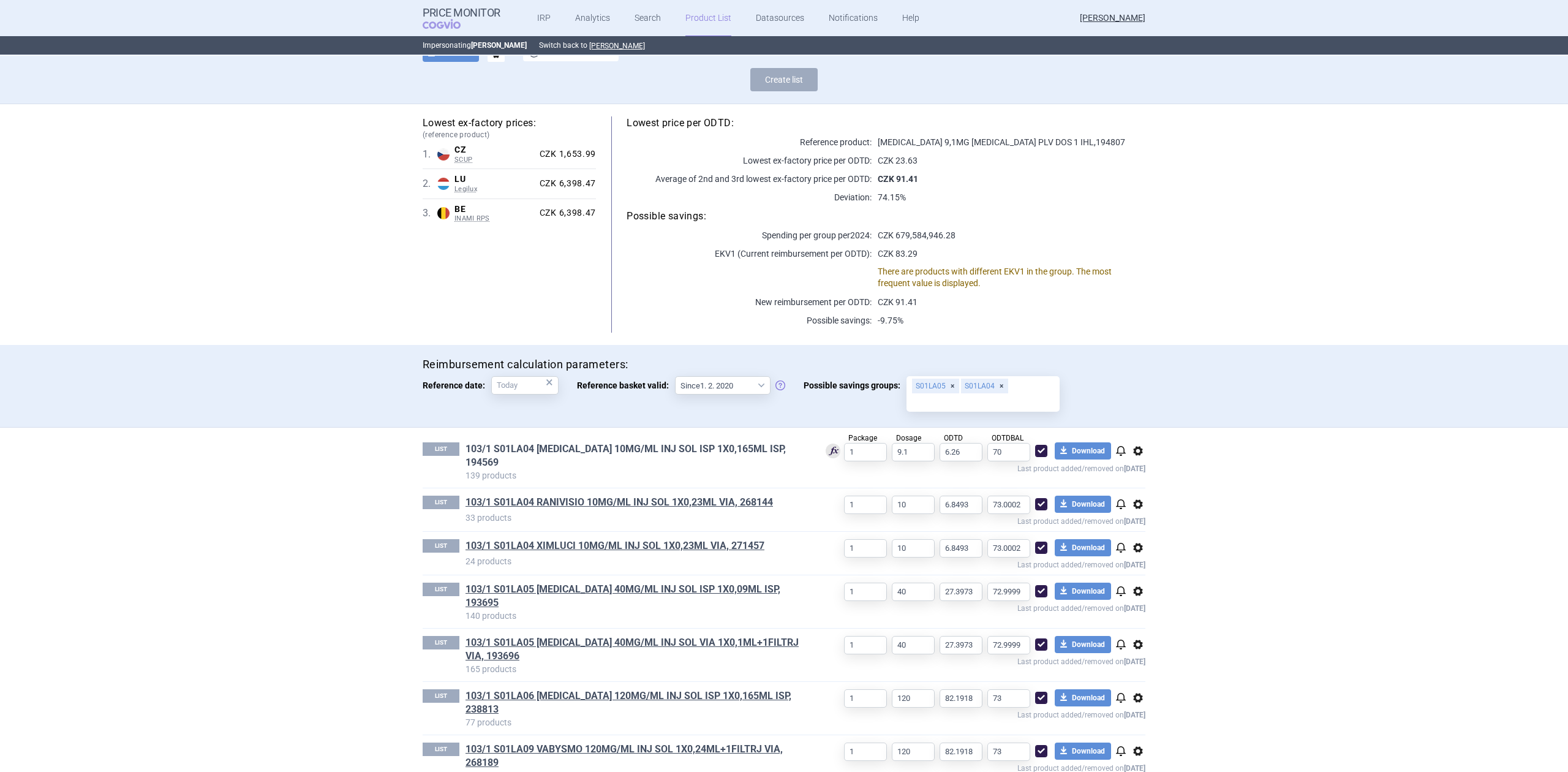
click at [671, 451] on link "103/1 S01LA04 [MEDICAL_DATA] 10MG/ML INJ SOL ISP 1X0,165ML ISP, 194569" at bounding box center [635, 455] width 340 height 27
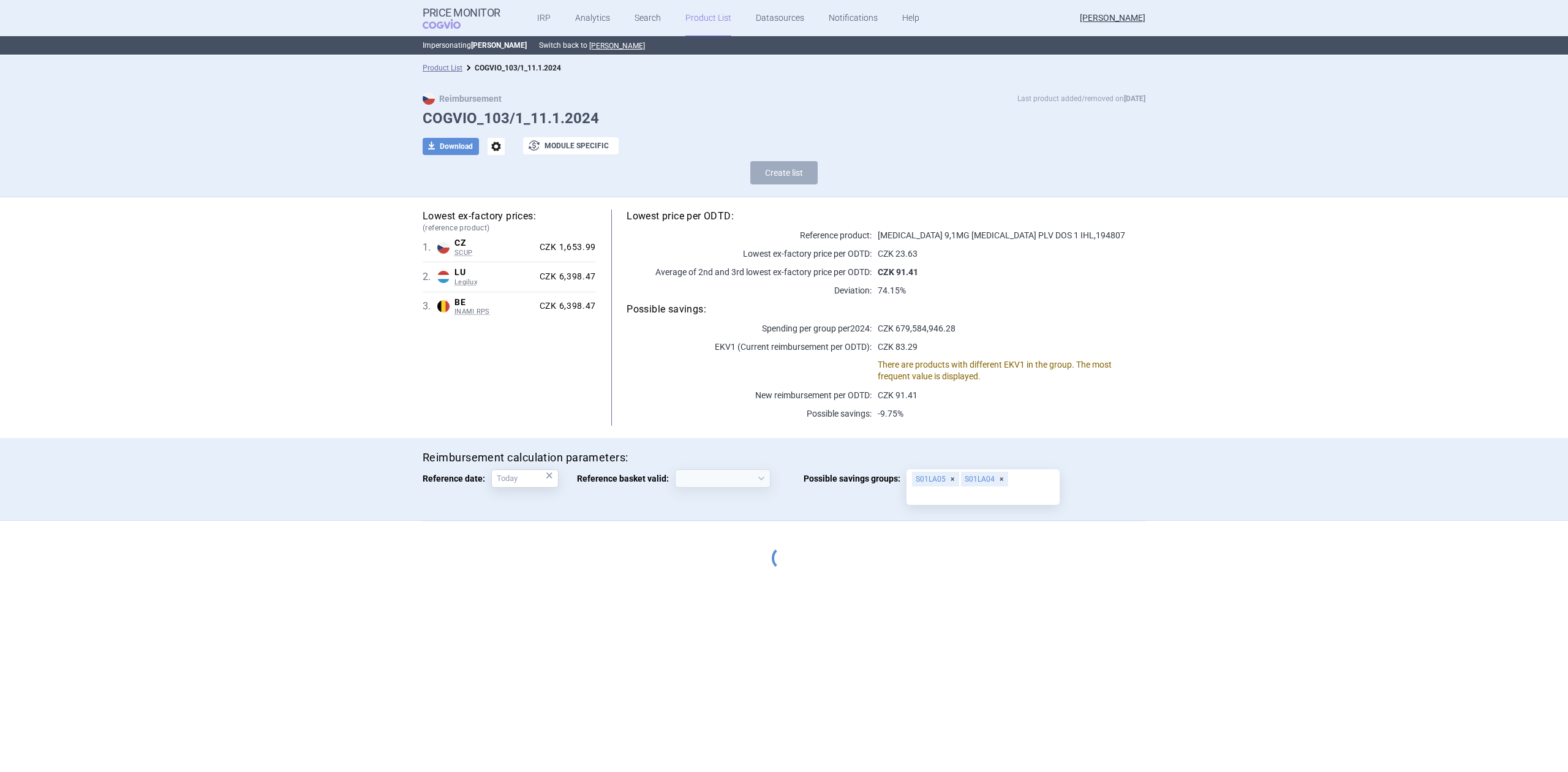
select select "[DATE]"
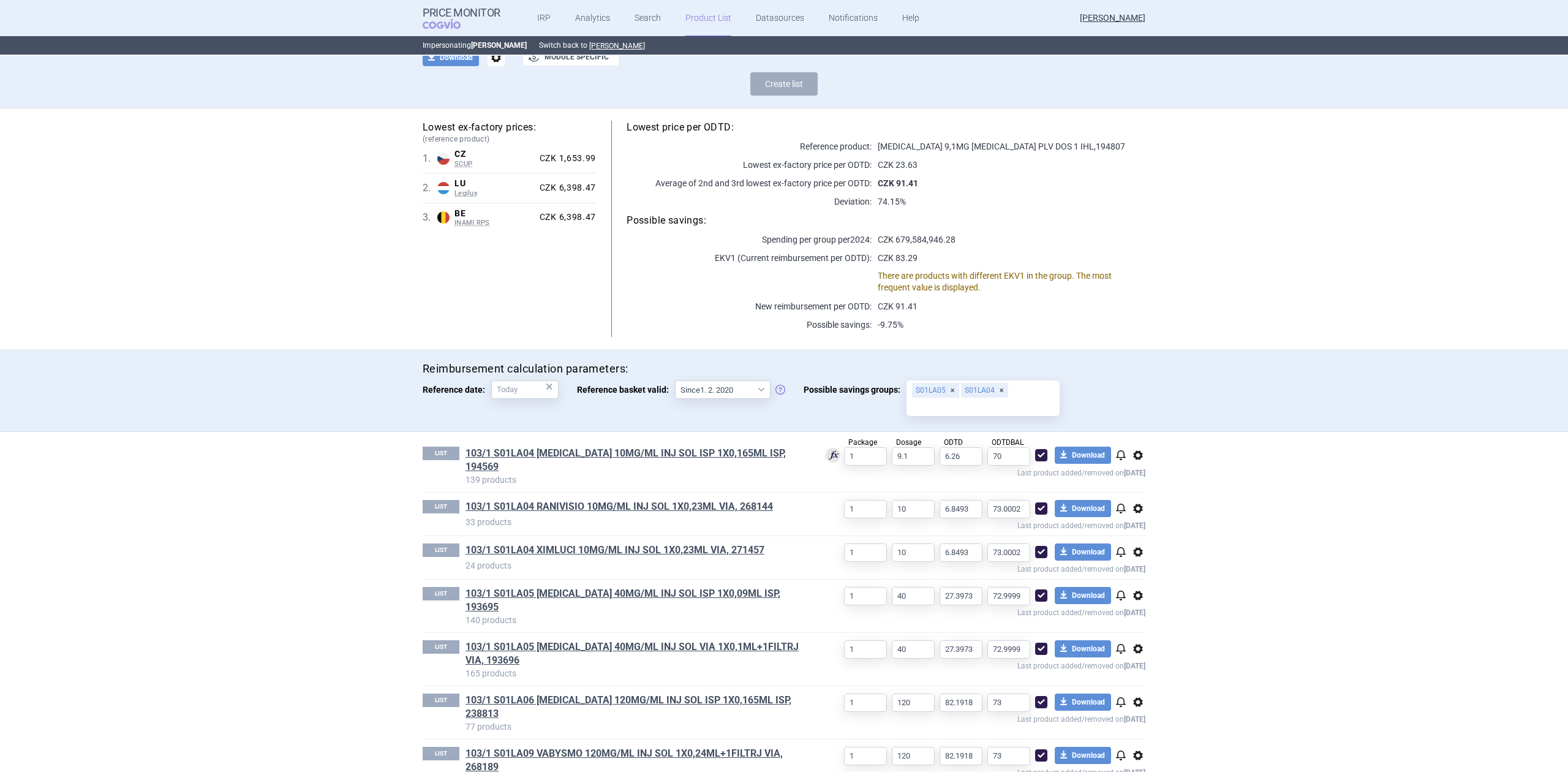
scroll to position [93, 0]
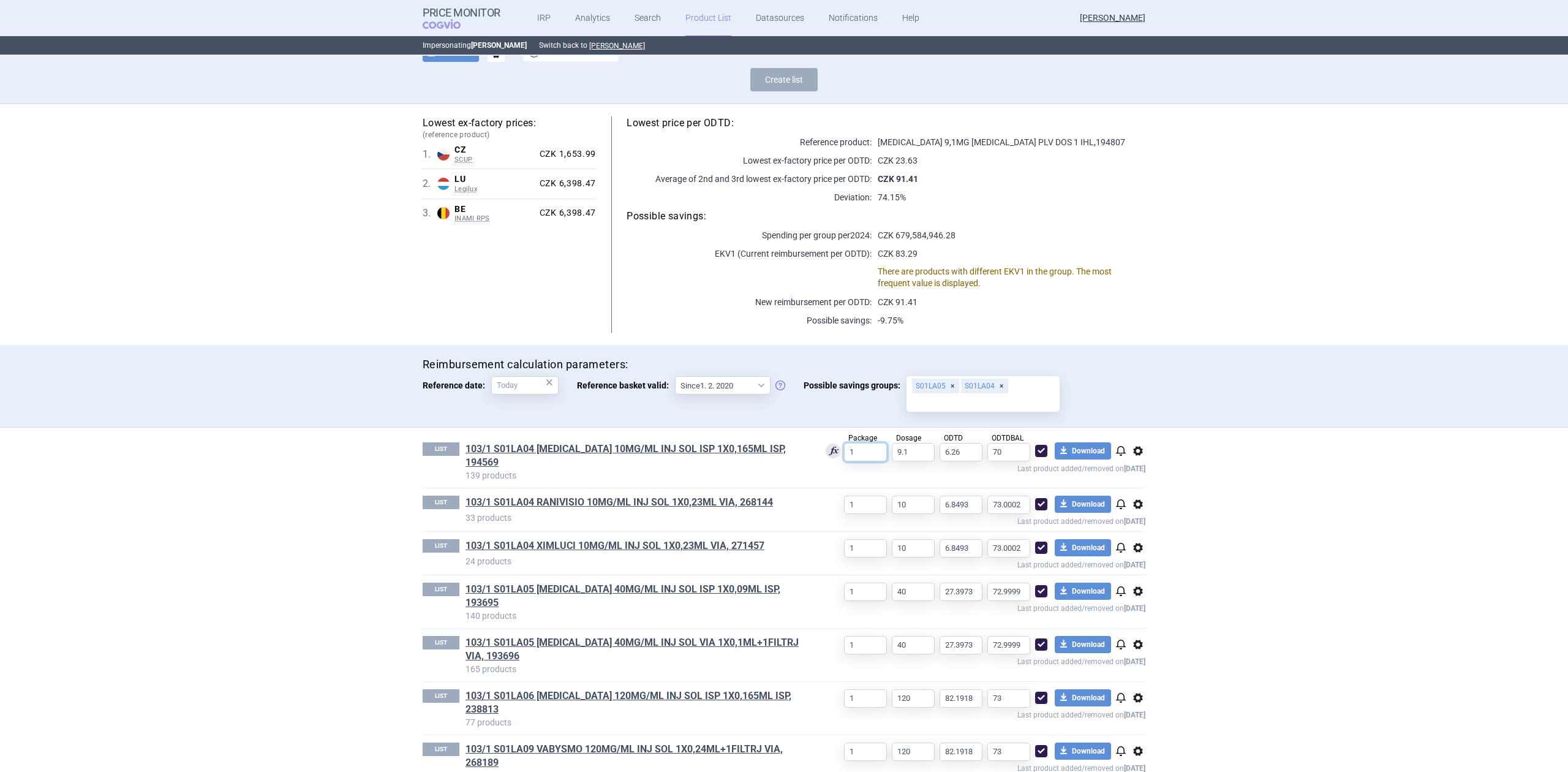
click at [861, 446] on input "1" at bounding box center [865, 451] width 43 height 18
type input "0"
click at [868, 438] on span "Package" at bounding box center [863, 438] width 29 height 9
click at [867, 417] on div "Reimbursement calculation parameters: Reference date: × Reference basket valid:…" at bounding box center [784, 386] width 1568 height 83
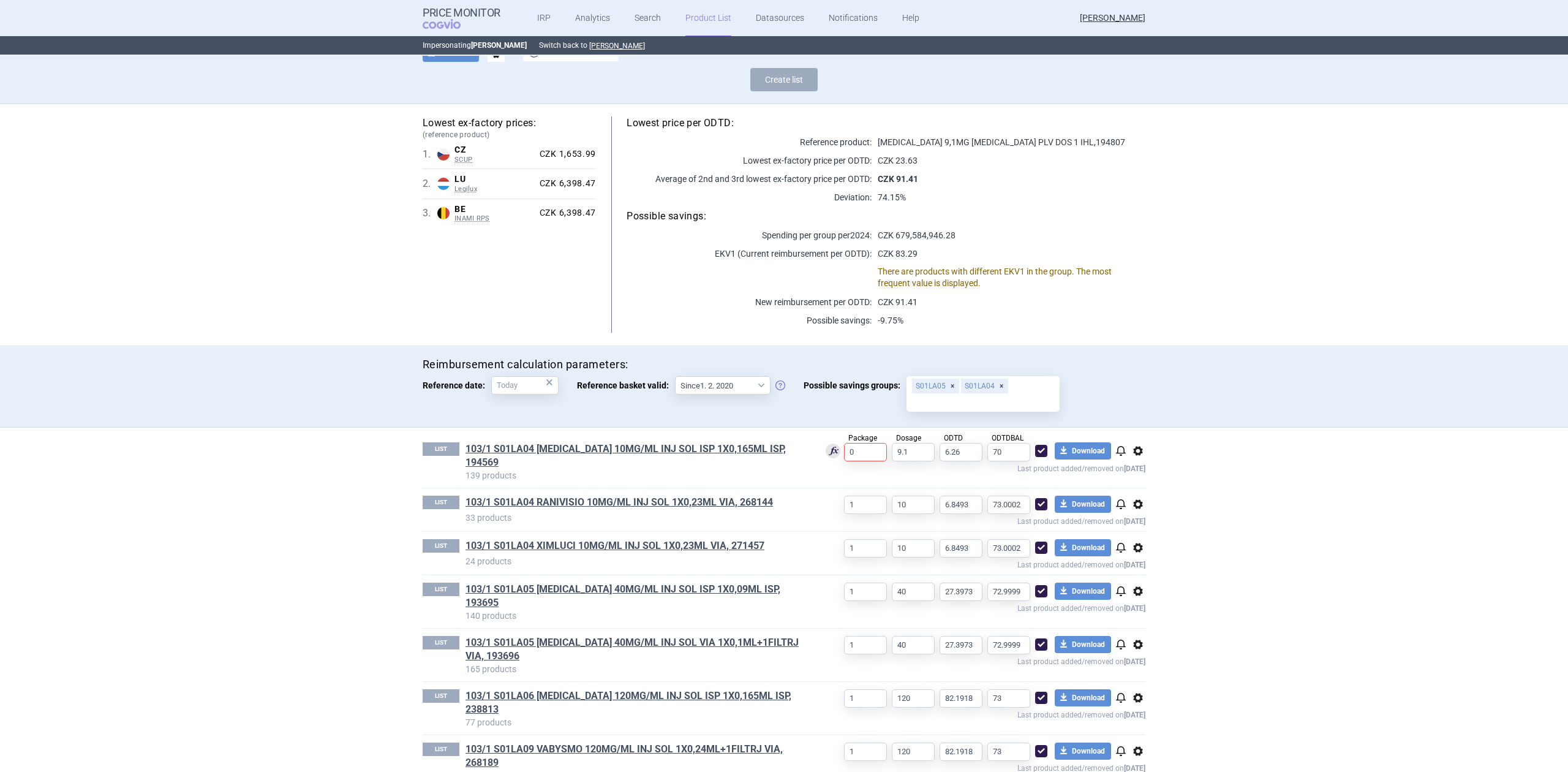
click at [867, 411] on div "Reimbursement calculation parameters: Reference date: × Reference basket valid:…" at bounding box center [784, 385] width 723 height 57
click at [858, 454] on input "0" at bounding box center [865, 451] width 43 height 18
click at [808, 417] on div "Reimbursement calculation parameters: Reference date: × Reference basket valid:…" at bounding box center [784, 386] width 1568 height 83
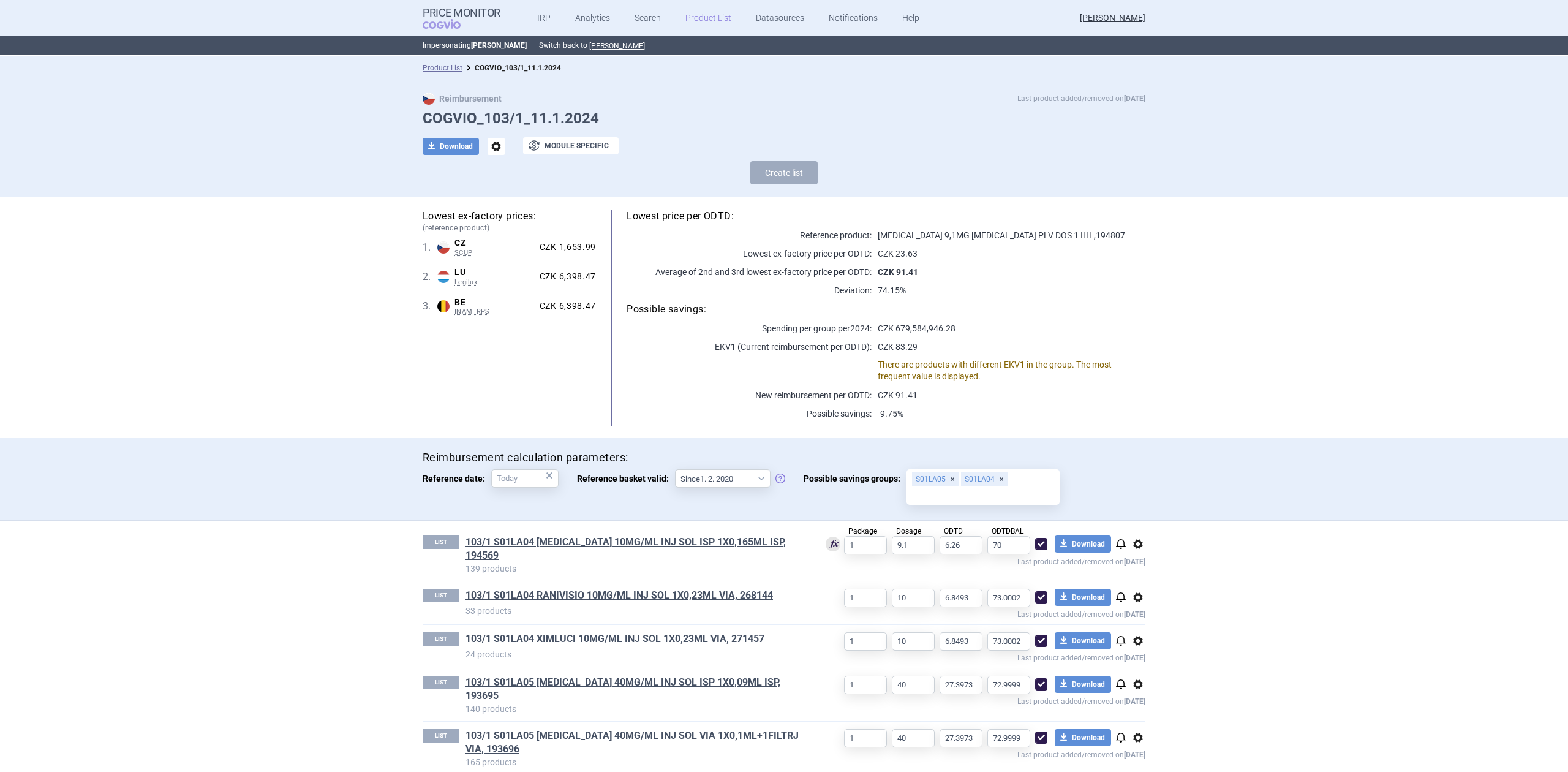
select select "[DATE]"
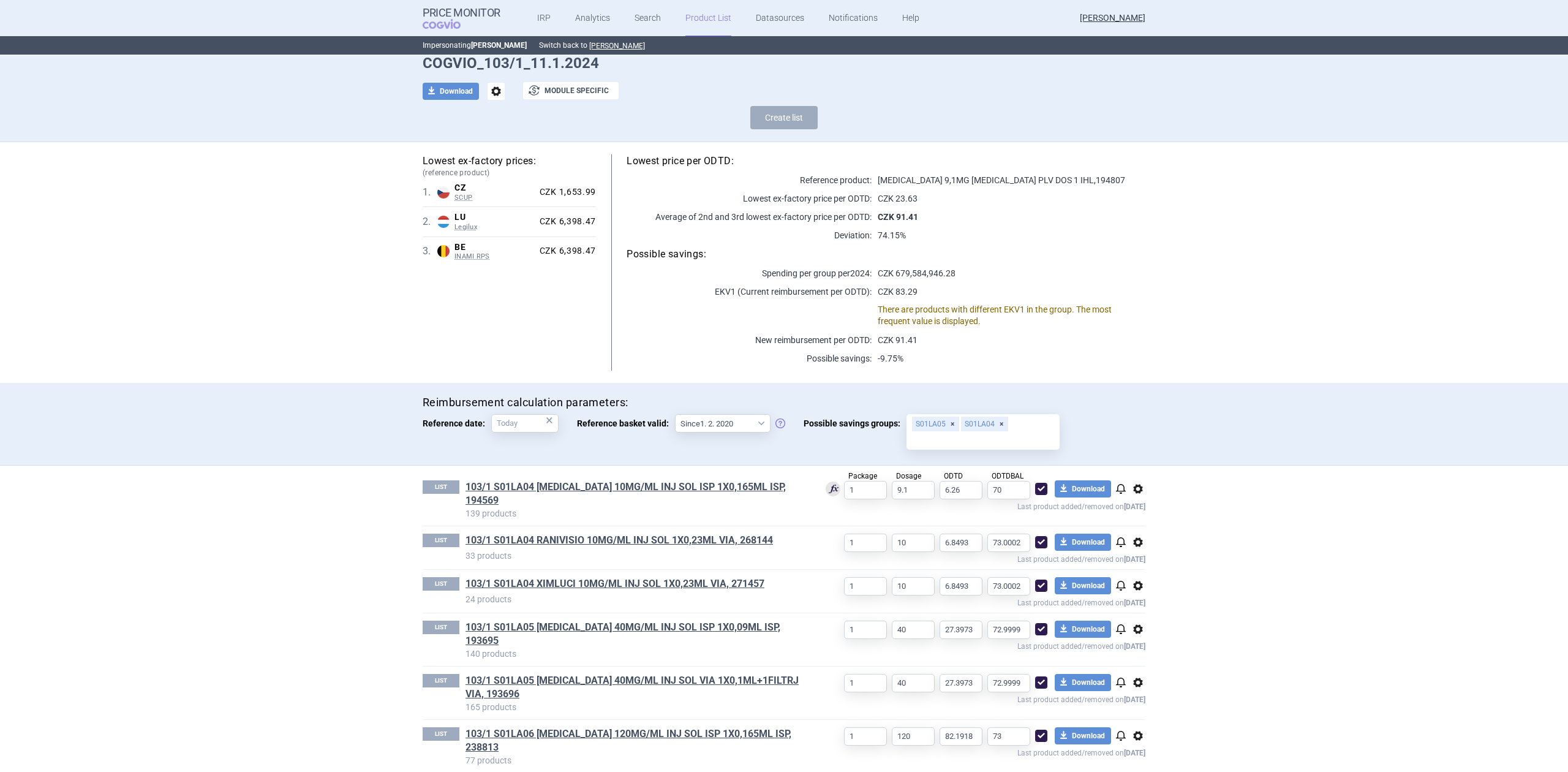
scroll to position [81, 0]
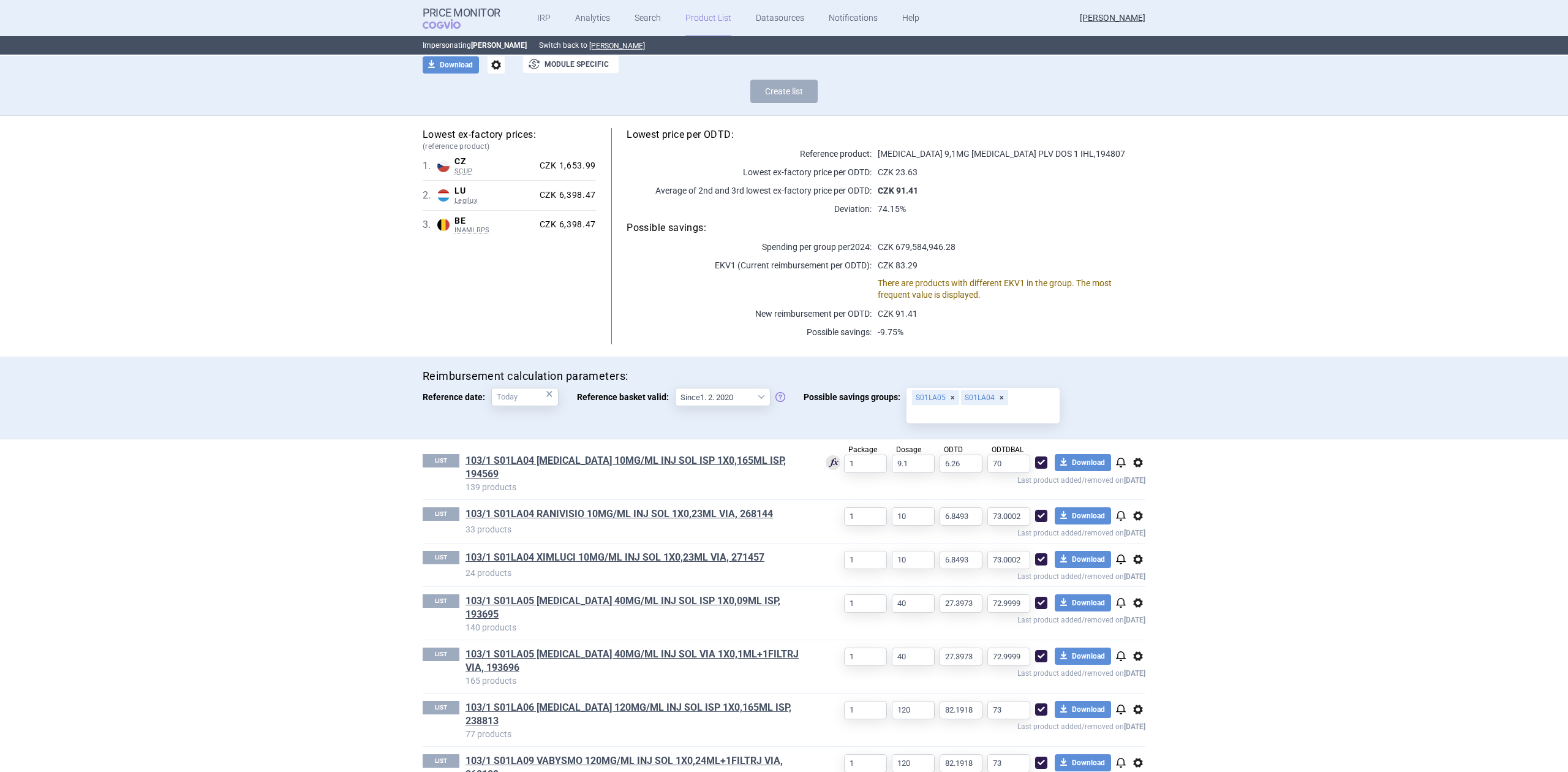
click at [865, 473] on p "Last product added/removed on [DATE]" at bounding box center [976, 478] width 340 height 12
click at [864, 465] on input "1" at bounding box center [865, 463] width 43 height 18
type input "0"
click at [768, 426] on div "Reimbursement calculation parameters: Reference date: × Reference basket valid:…" at bounding box center [784, 398] width 1568 height 83
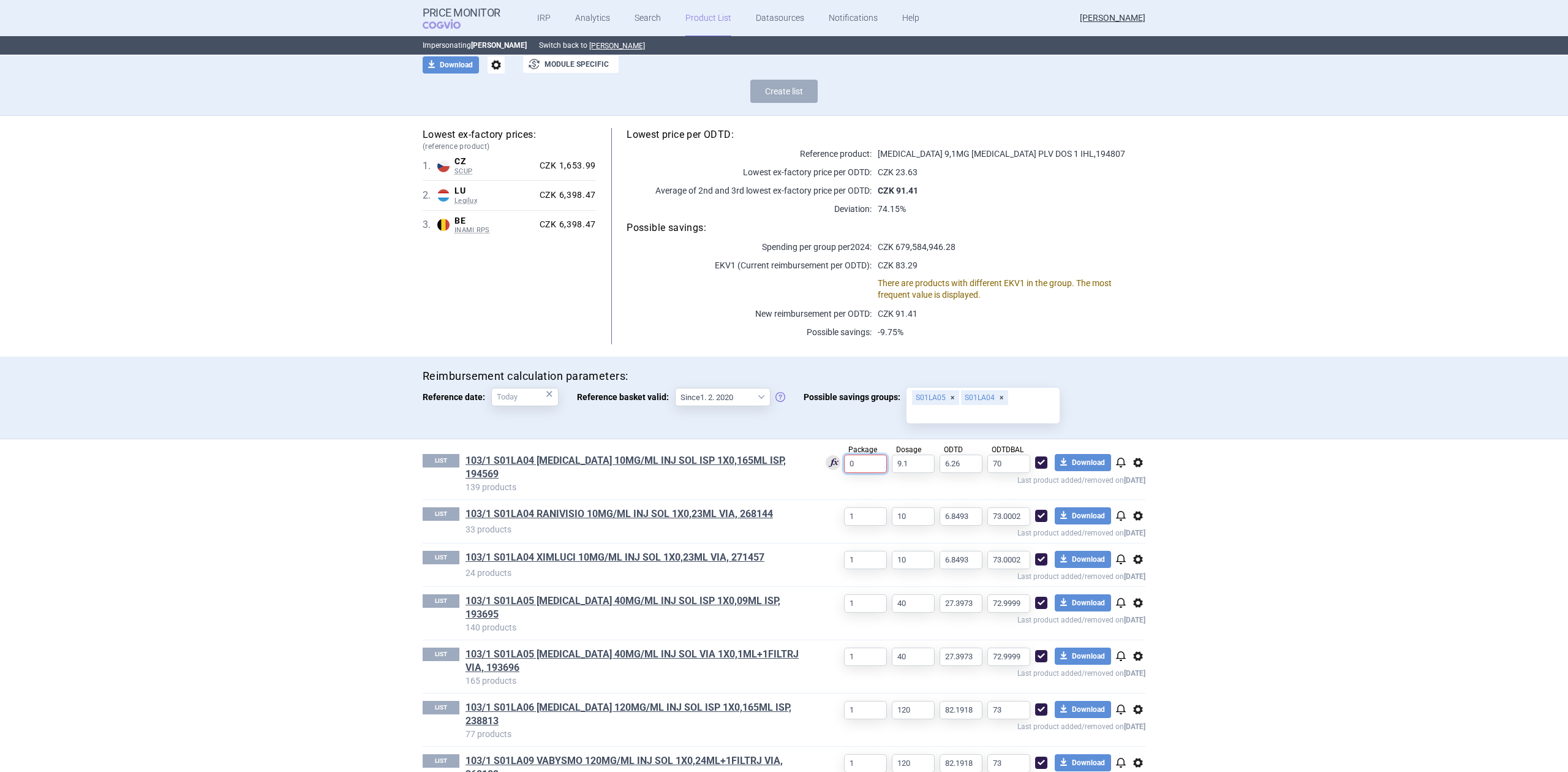
click at [861, 463] on input "0" at bounding box center [865, 463] width 43 height 18
click at [782, 481] on p "139 products" at bounding box center [635, 486] width 340 height 12
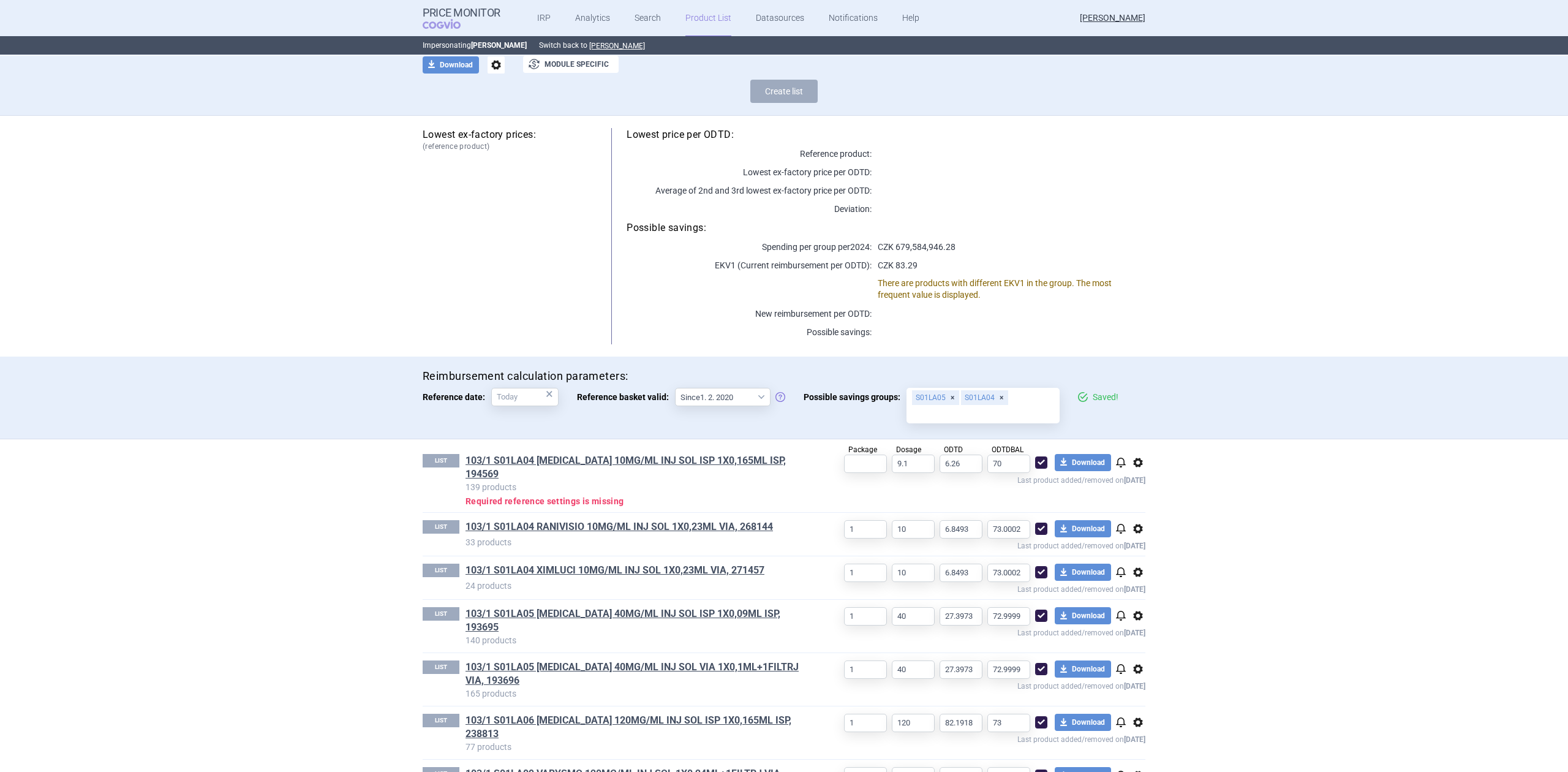
scroll to position [104, 0]
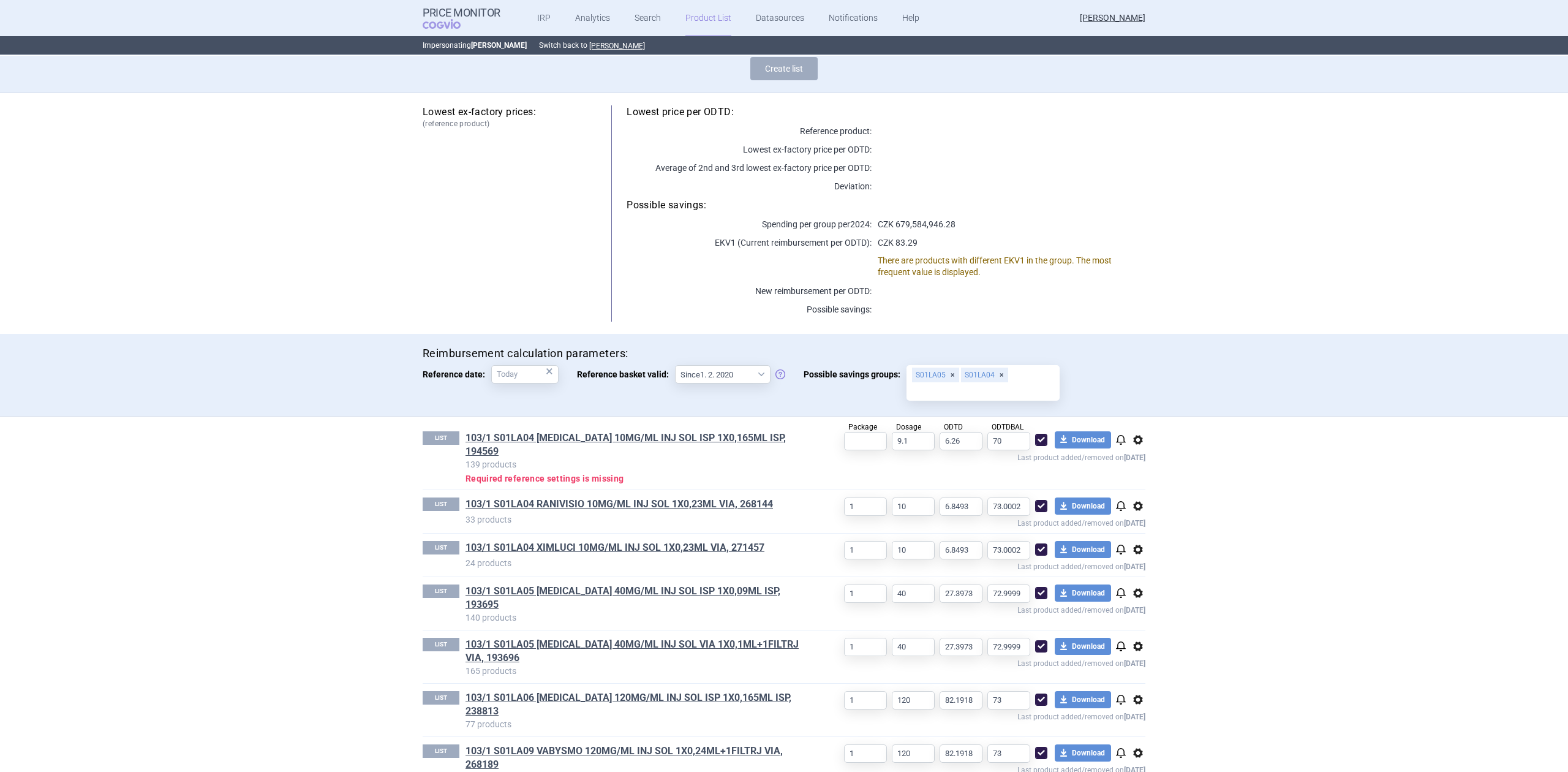
click at [1035, 443] on span at bounding box center [1041, 440] width 12 height 12
checkbox input "false"
click at [1040, 500] on span at bounding box center [1041, 506] width 12 height 12
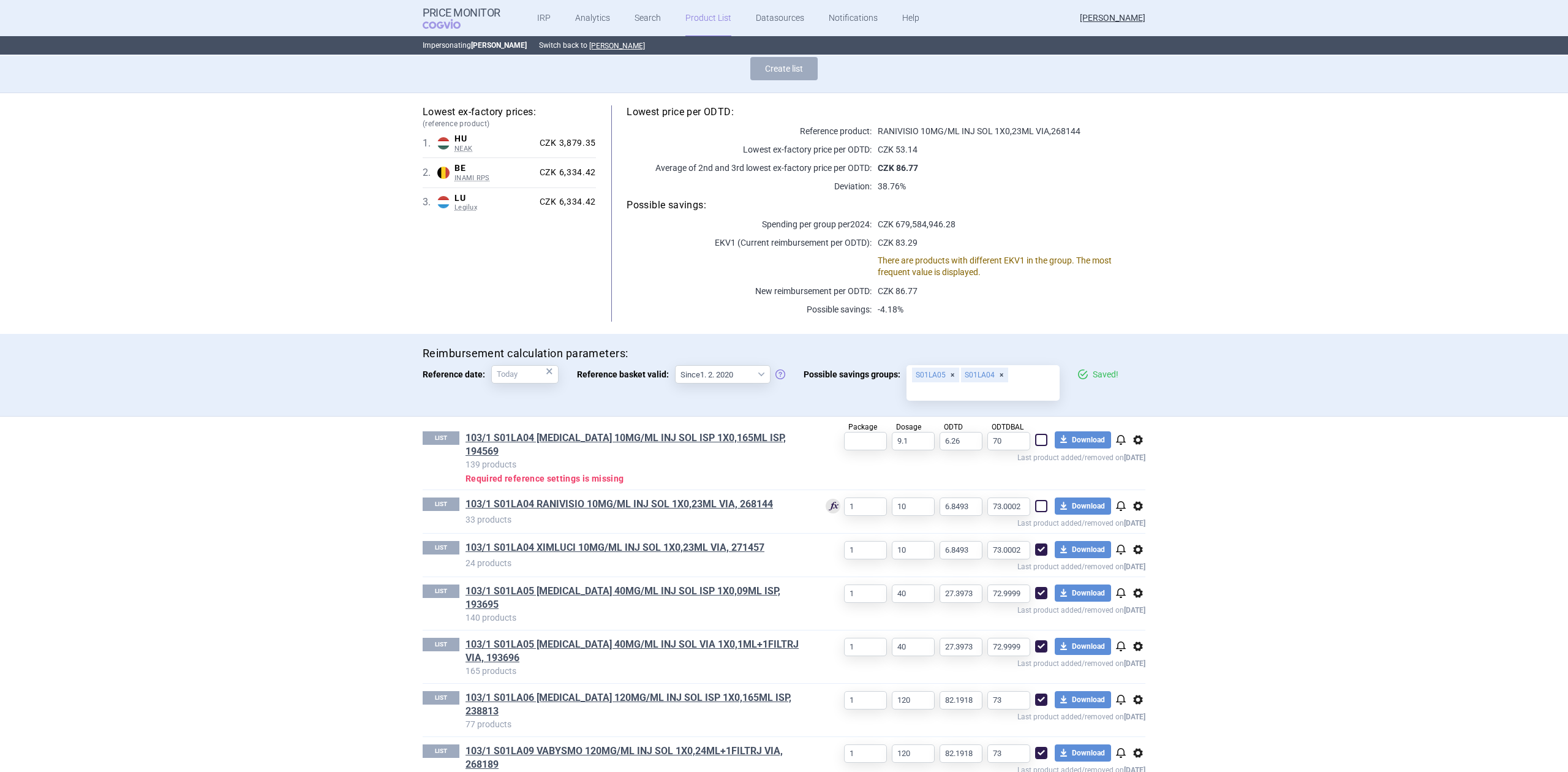
checkbox input "false"
click at [1037, 543] on span at bounding box center [1041, 549] width 12 height 12
checkbox input "false"
click at [749, 691] on link "103/1 S01LA06 [MEDICAL_DATA] 120MG/ML INJ SOL ISP 1X0,165ML ISP, 238813" at bounding box center [635, 704] width 340 height 27
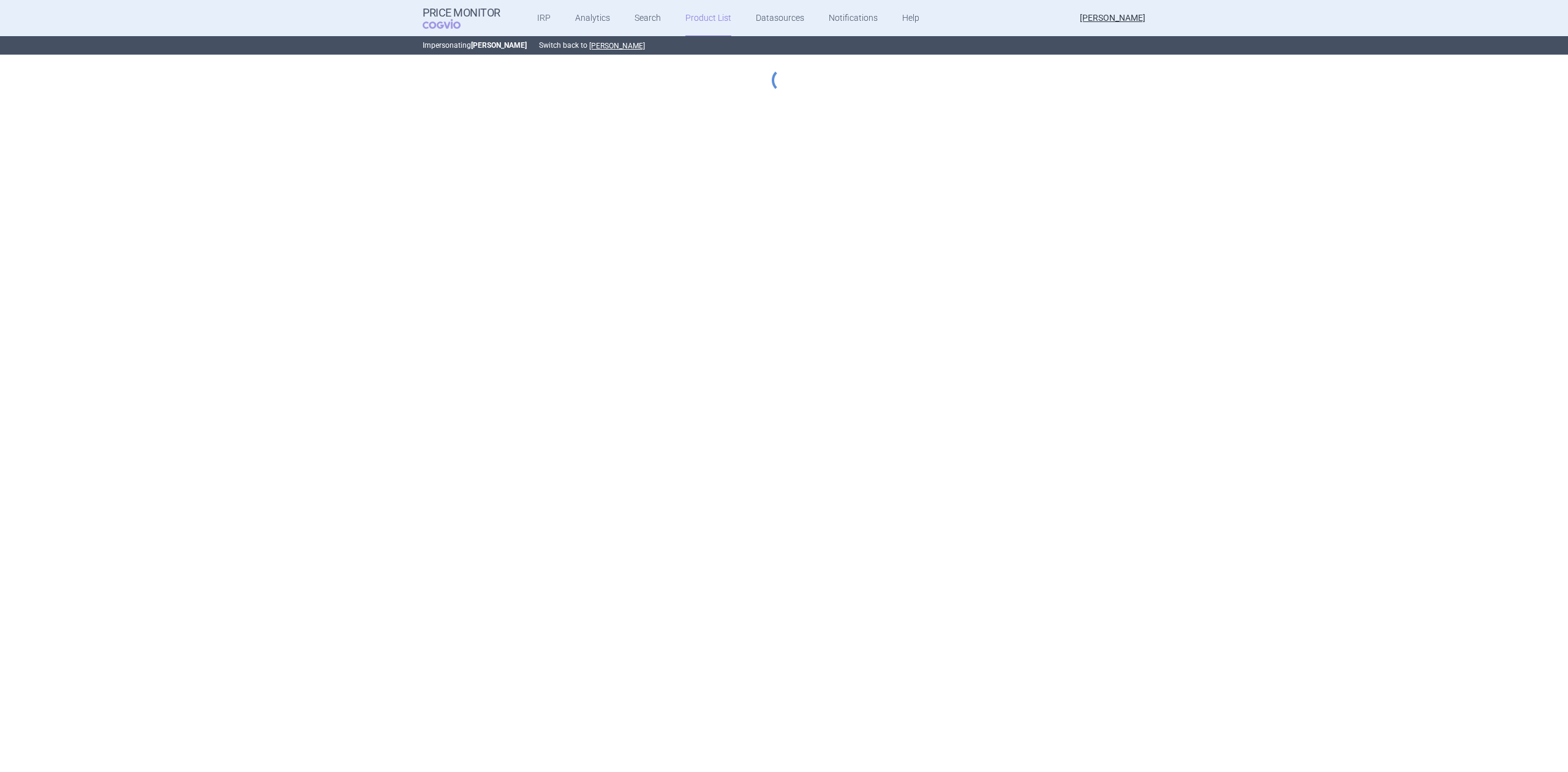
select select "[DATE]"
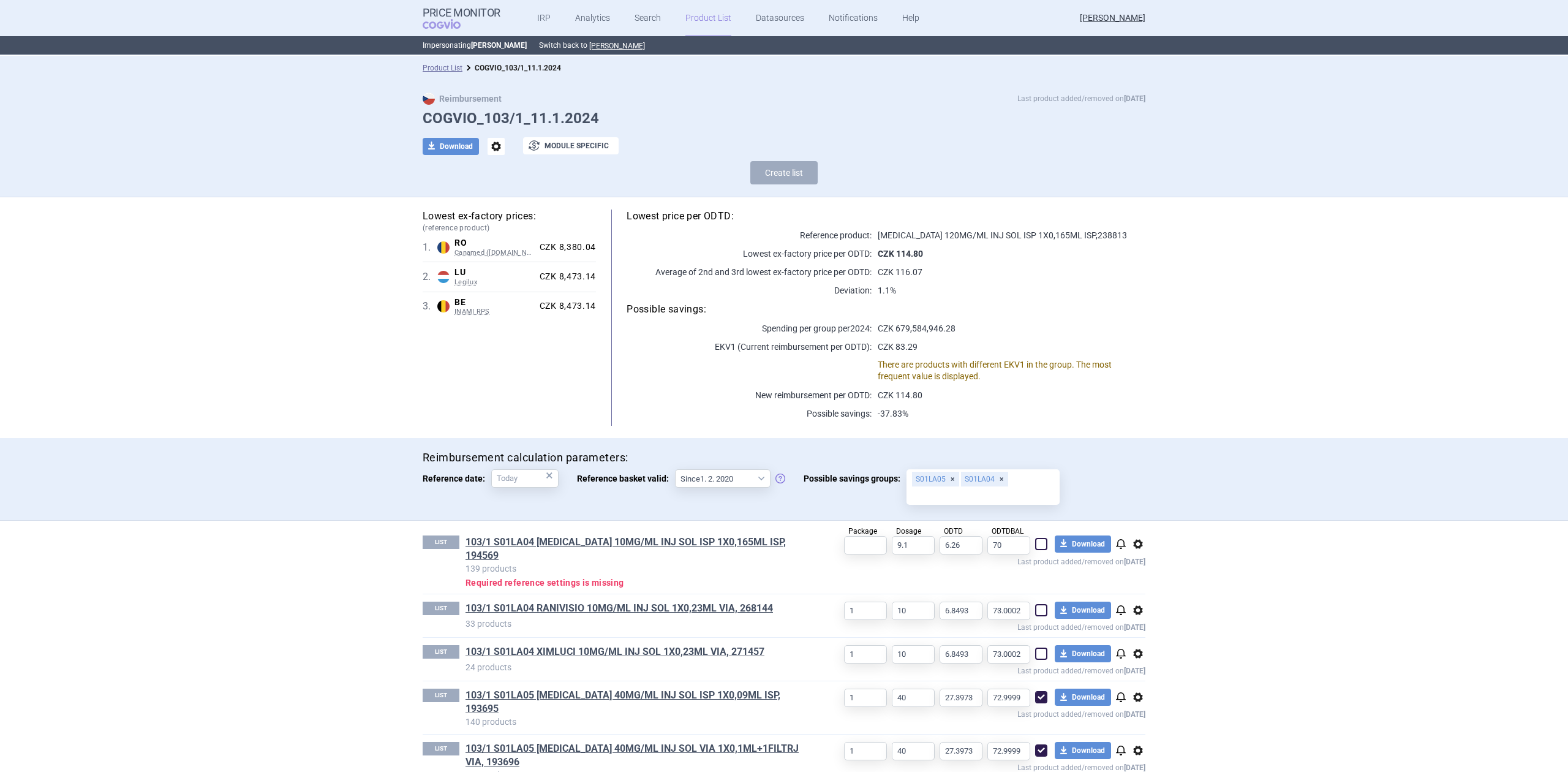
click at [1035, 648] on span at bounding box center [1041, 654] width 12 height 12
checkbox input "true"
click at [1035, 604] on span at bounding box center [1041, 610] width 12 height 12
checkbox input "true"
click at [1035, 544] on span at bounding box center [1041, 544] width 12 height 12
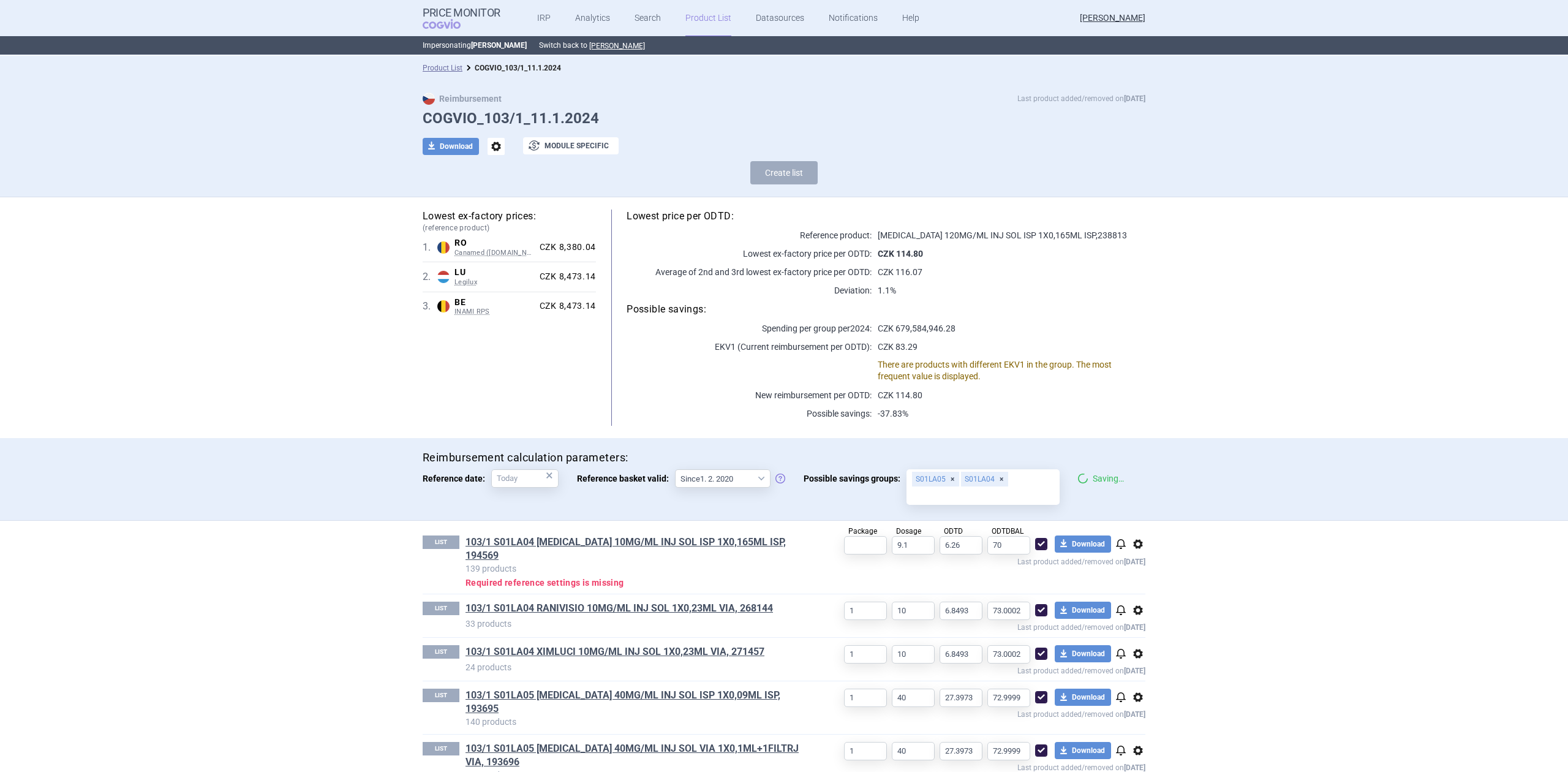
checkbox input "true"
click at [873, 539] on input "text" at bounding box center [865, 544] width 43 height 18
type input "1"
click at [805, 535] on div "Package 1 Dosage 9.1 ODTD 6.26 ODTDBAL 70 download Download notifications optio…" at bounding box center [976, 550] width 340 height 31
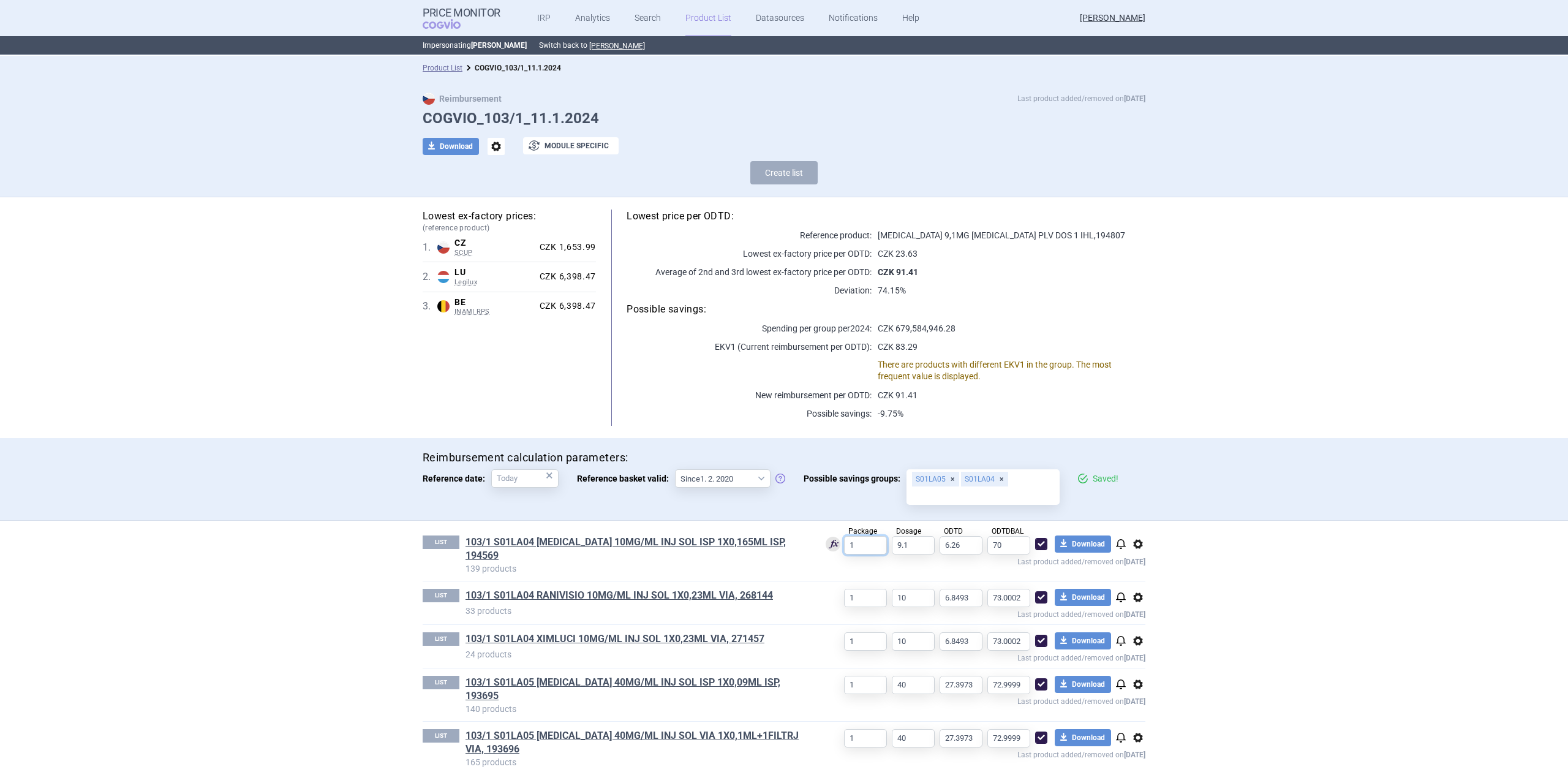
click at [853, 552] on input "1" at bounding box center [865, 544] width 43 height 18
click at [815, 520] on div "LIST 103/1 S01LA04 LUCENTIS 10MG/ML INJ SOL ISP 1X0,165ML ISP, 194569 139 produ…" at bounding box center [784, 550] width 723 height 60
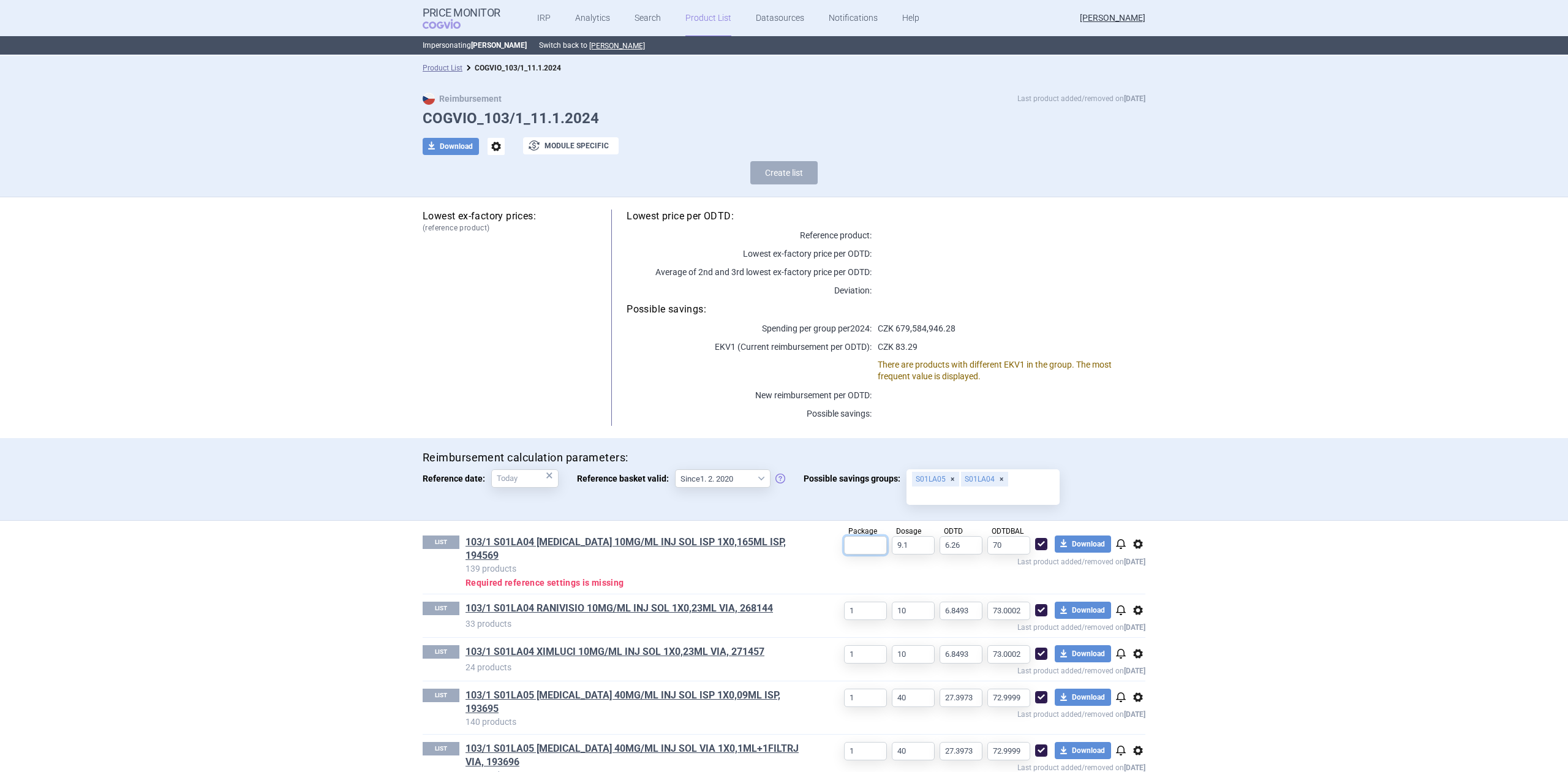
click at [863, 545] on input "text" at bounding box center [865, 544] width 43 height 18
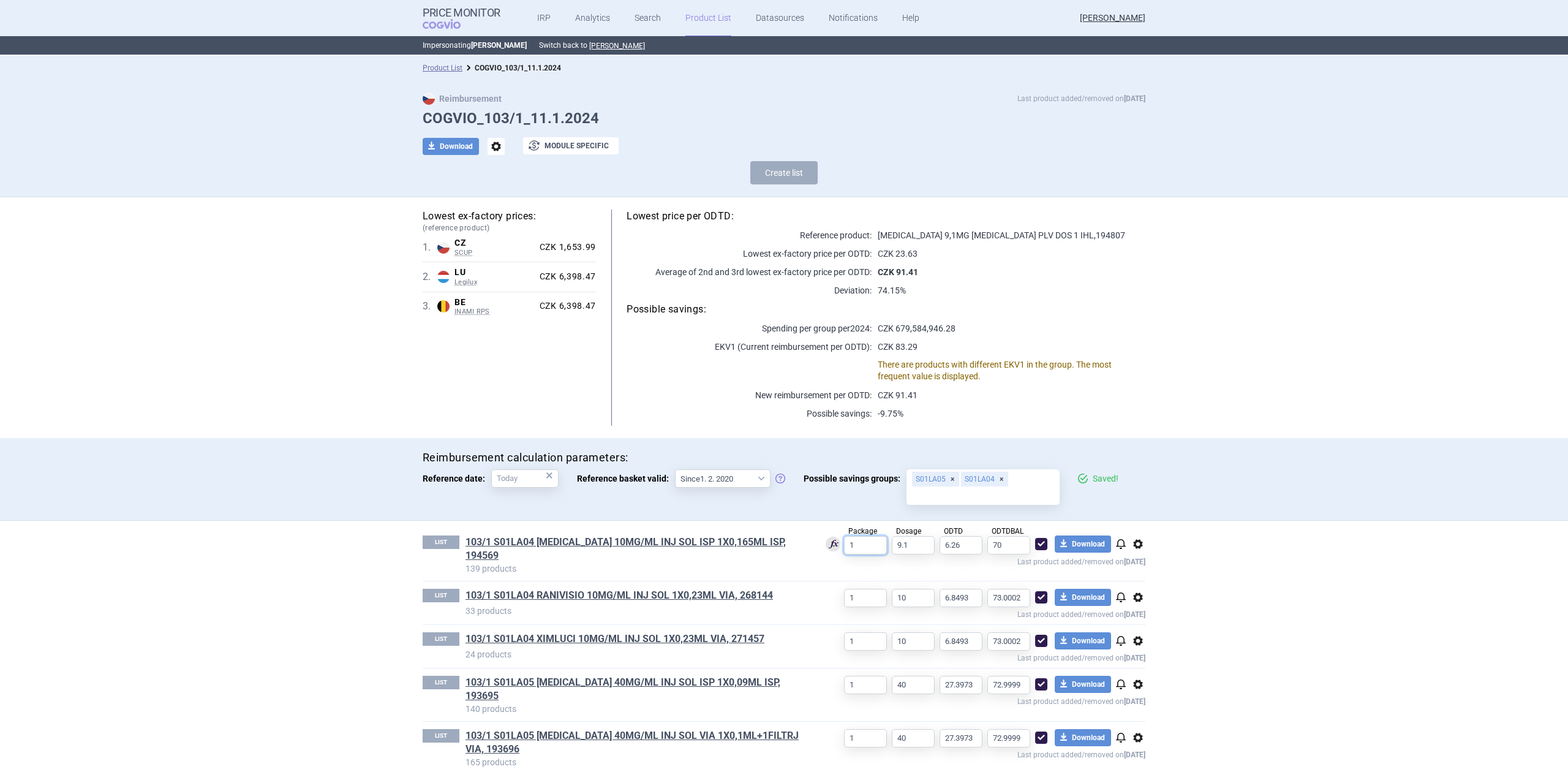
type input "1"
click at [805, 540] on div "Used for calculation Package 1 Dosage 9.1 ODTD 6.26 ODTDBAL 70 download Downloa…" at bounding box center [976, 550] width 340 height 31
click at [447, 68] on link "Product List" at bounding box center [442, 68] width 40 height 9
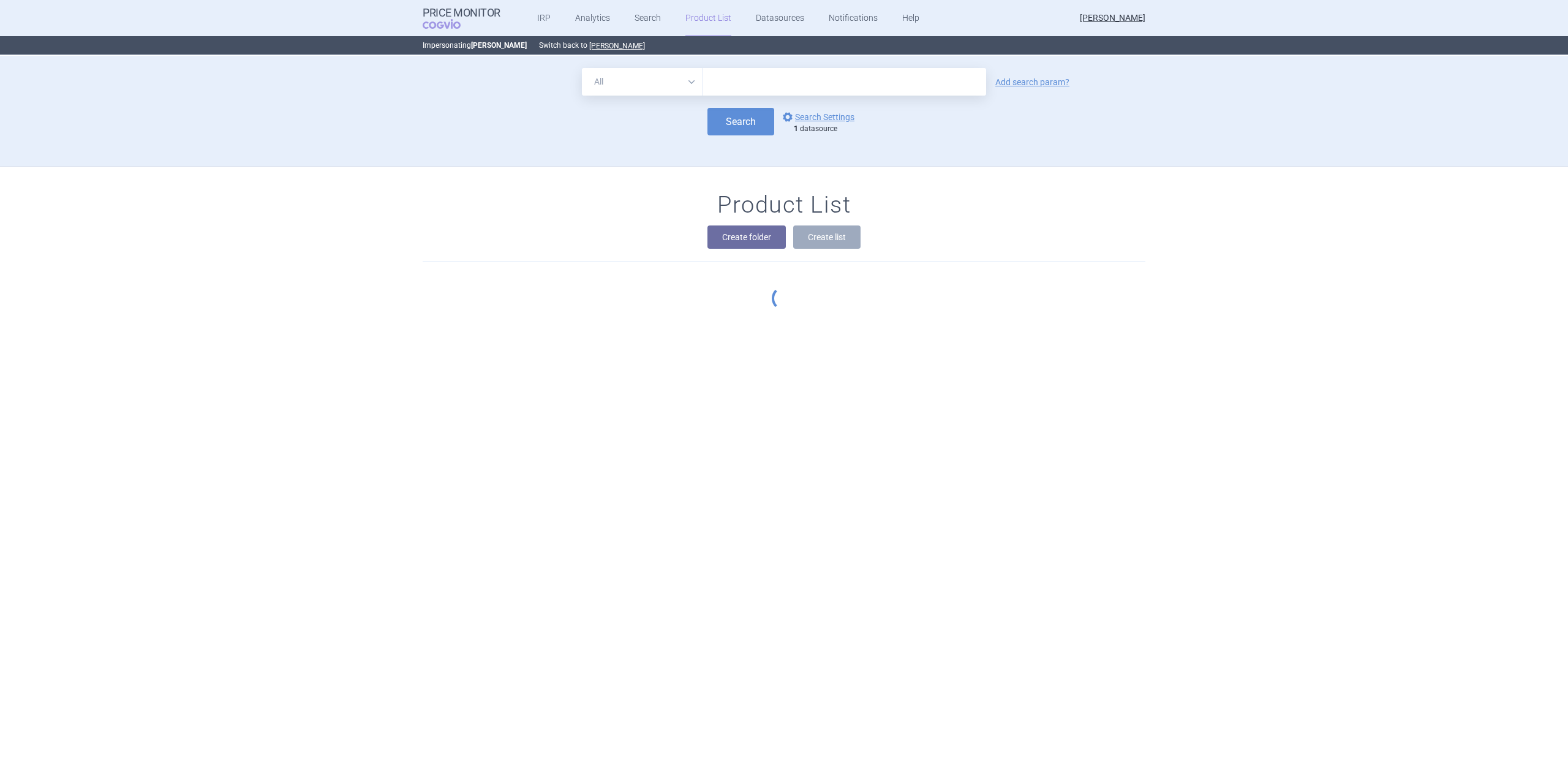
scroll to position [111, 0]
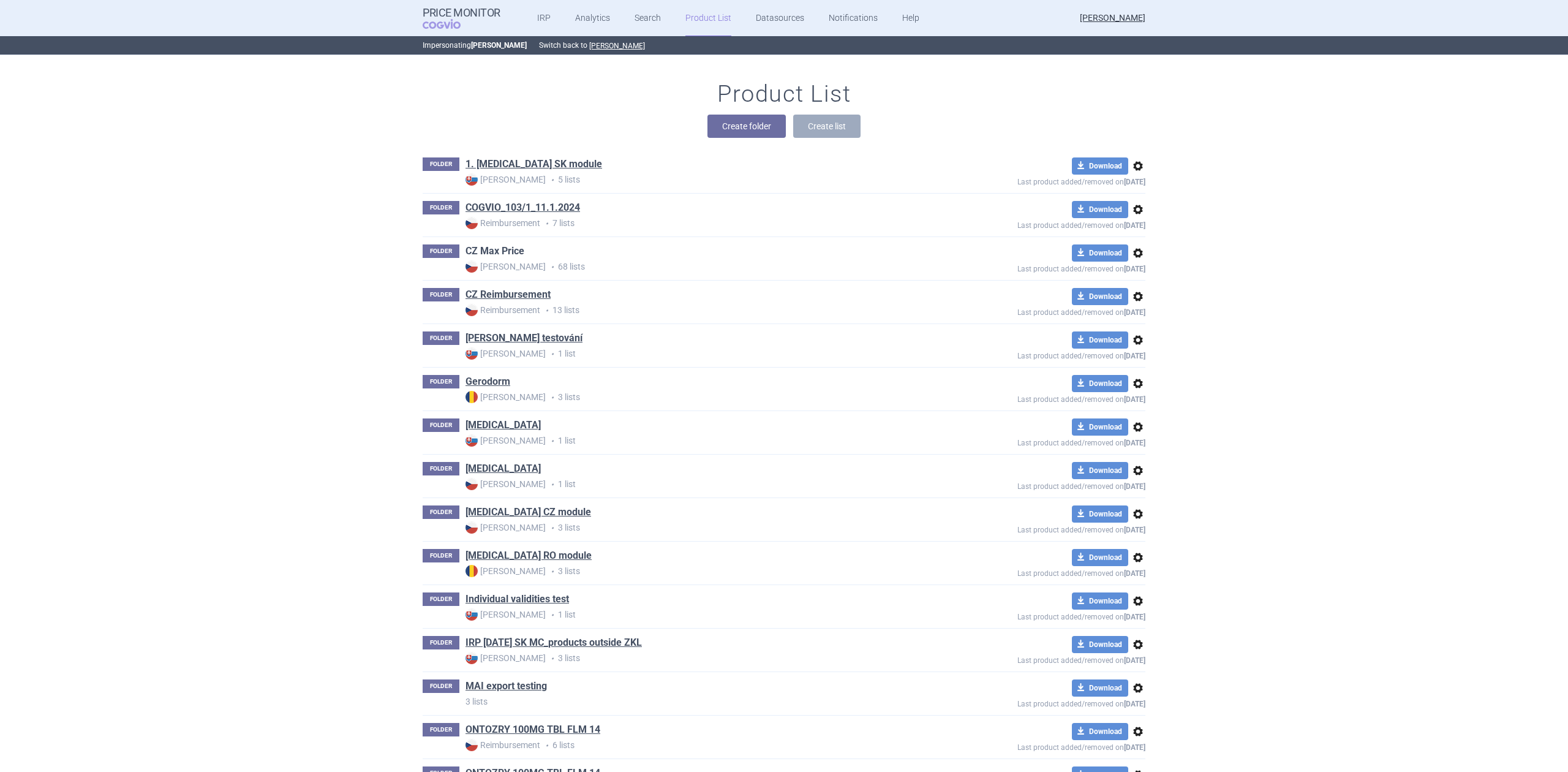
click at [493, 254] on link "CZ Max Price" at bounding box center [494, 251] width 59 height 14
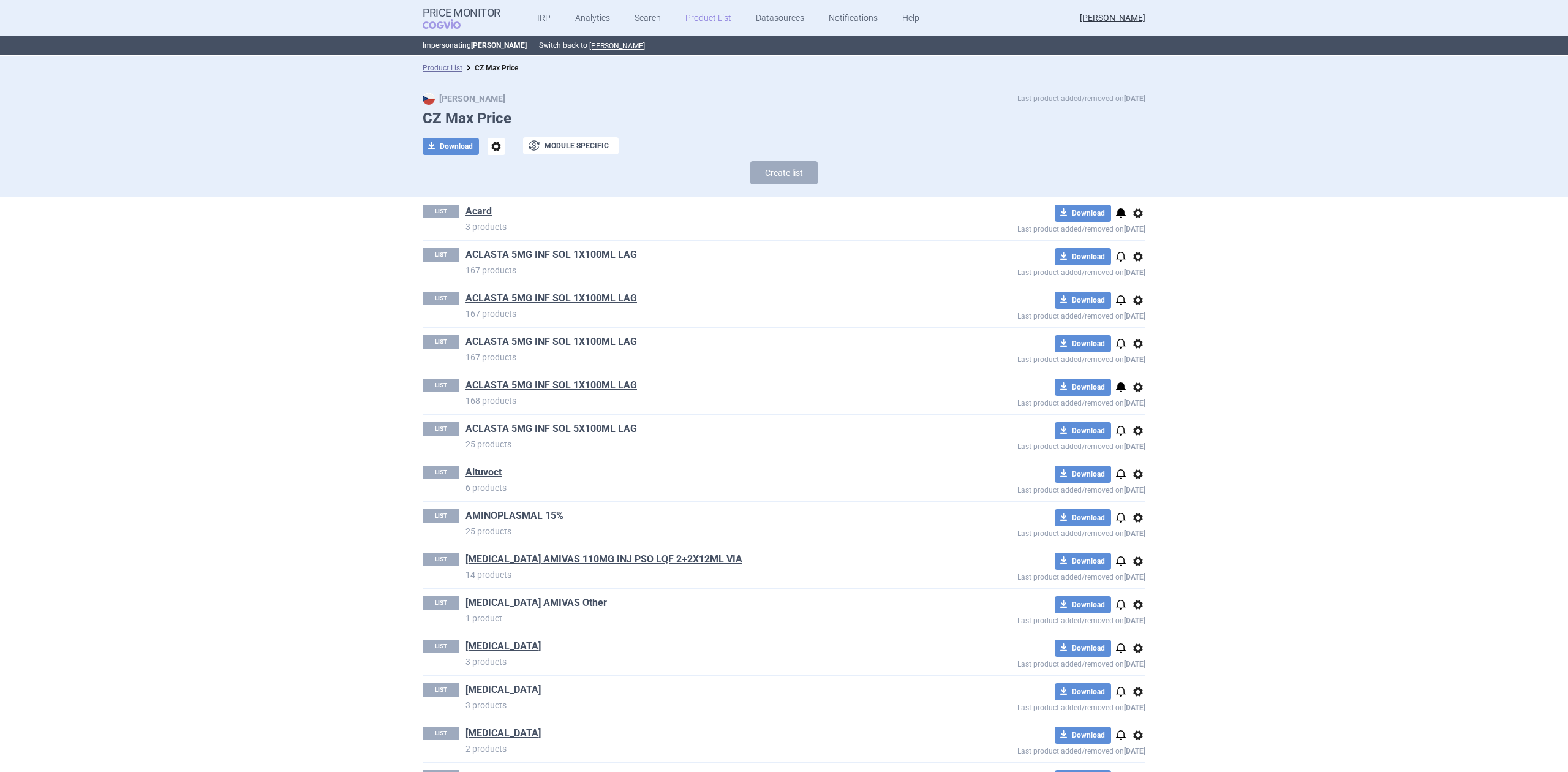
click at [507, 241] on div "LIST ACLASTA 5MG INF SOL 1X100ML LAG 167 products download Download notificatio…" at bounding box center [784, 262] width 723 height 43
click at [498, 250] on link "ACLASTA 5MG INF SOL 1X100ML LAG" at bounding box center [551, 254] width 172 height 14
click at [462, 65] on li "CZ Max Price" at bounding box center [490, 68] width 56 height 12
click at [446, 64] on link "Product List" at bounding box center [442, 68] width 40 height 9
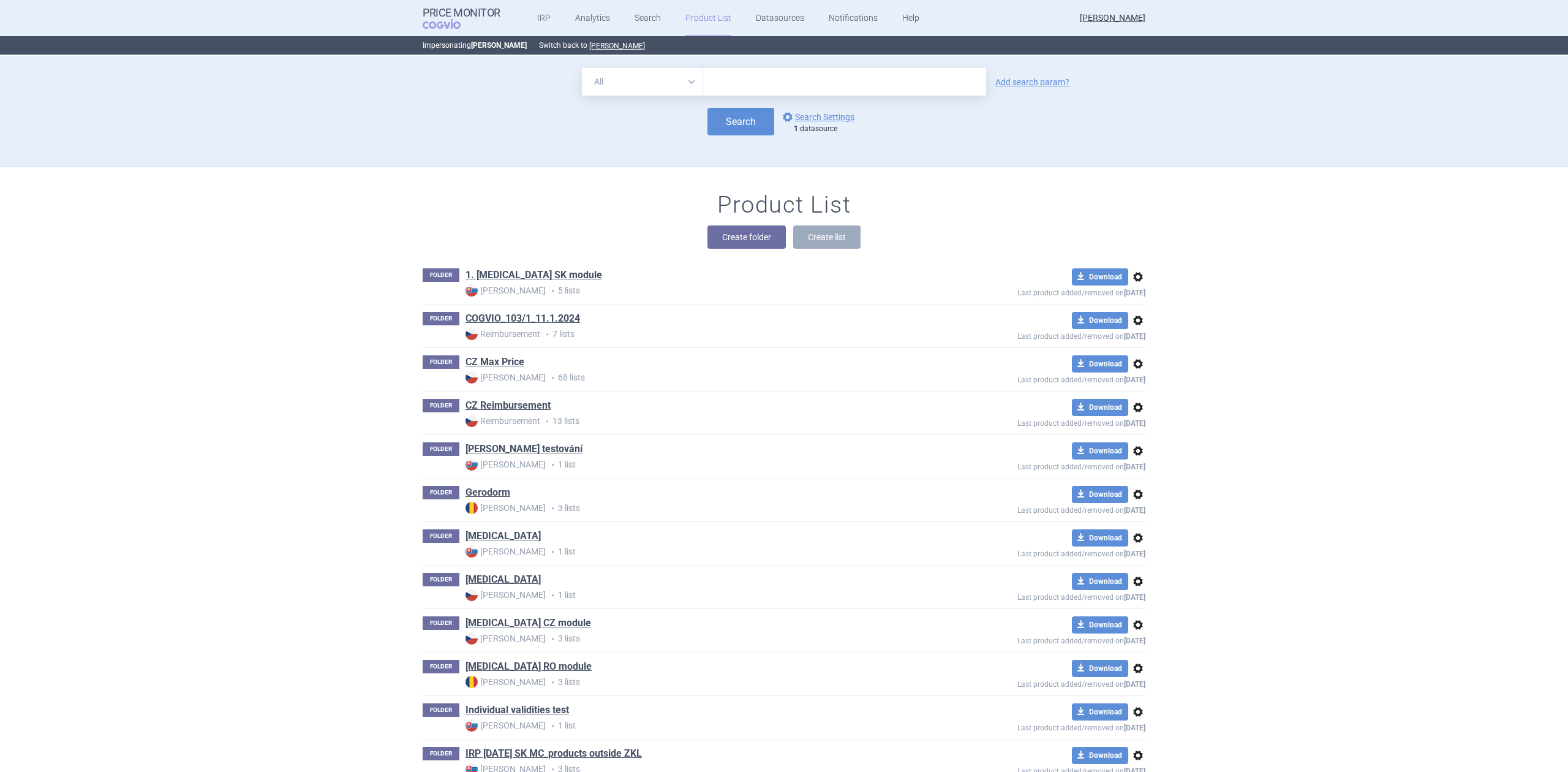
scroll to position [111, 0]
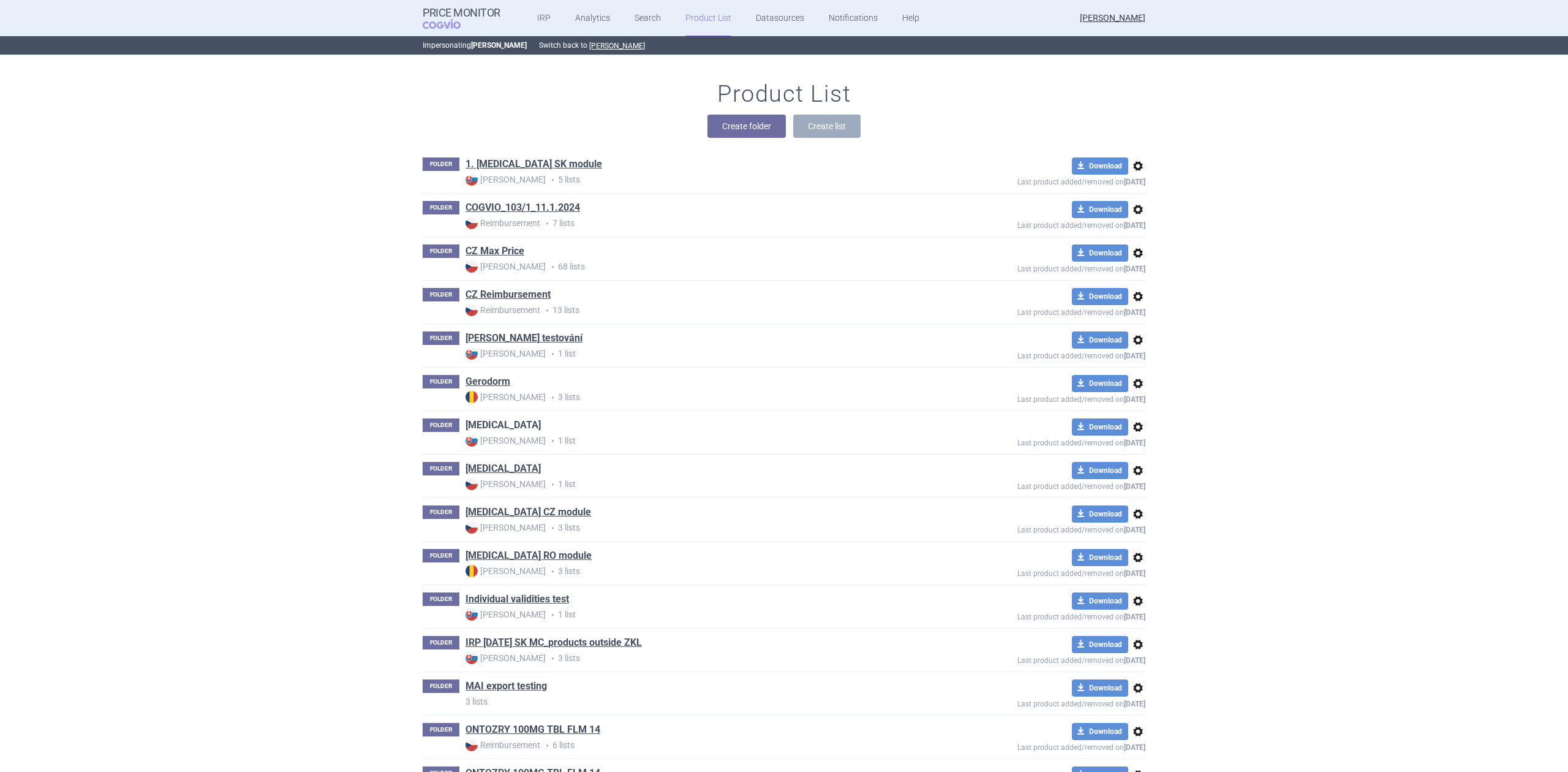
click at [465, 430] on link "Humira" at bounding box center [503, 425] width 76 height 14
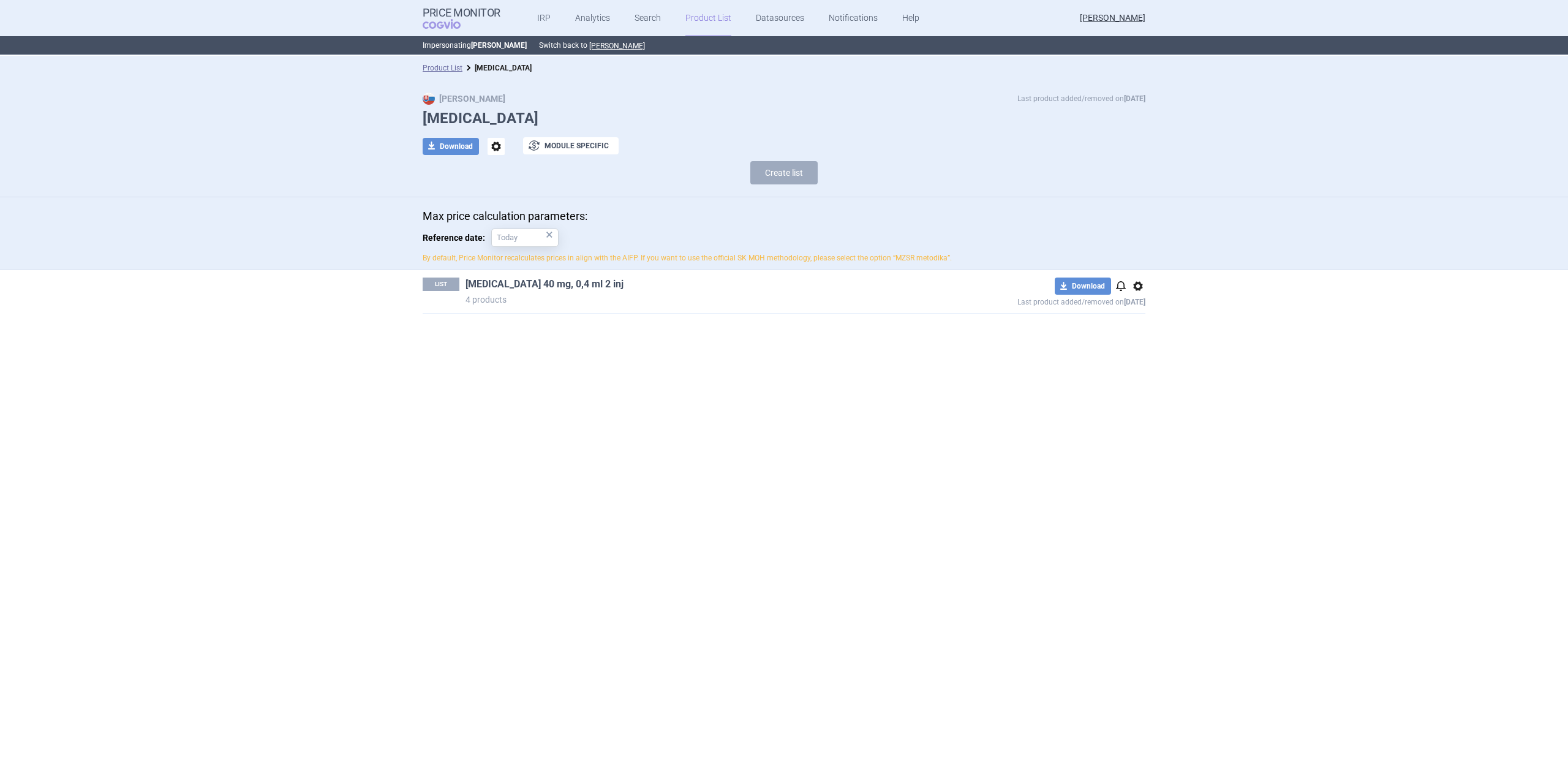
click at [527, 285] on link "Humira 40 mg, 0,4 ml 2 inj" at bounding box center [544, 284] width 158 height 14
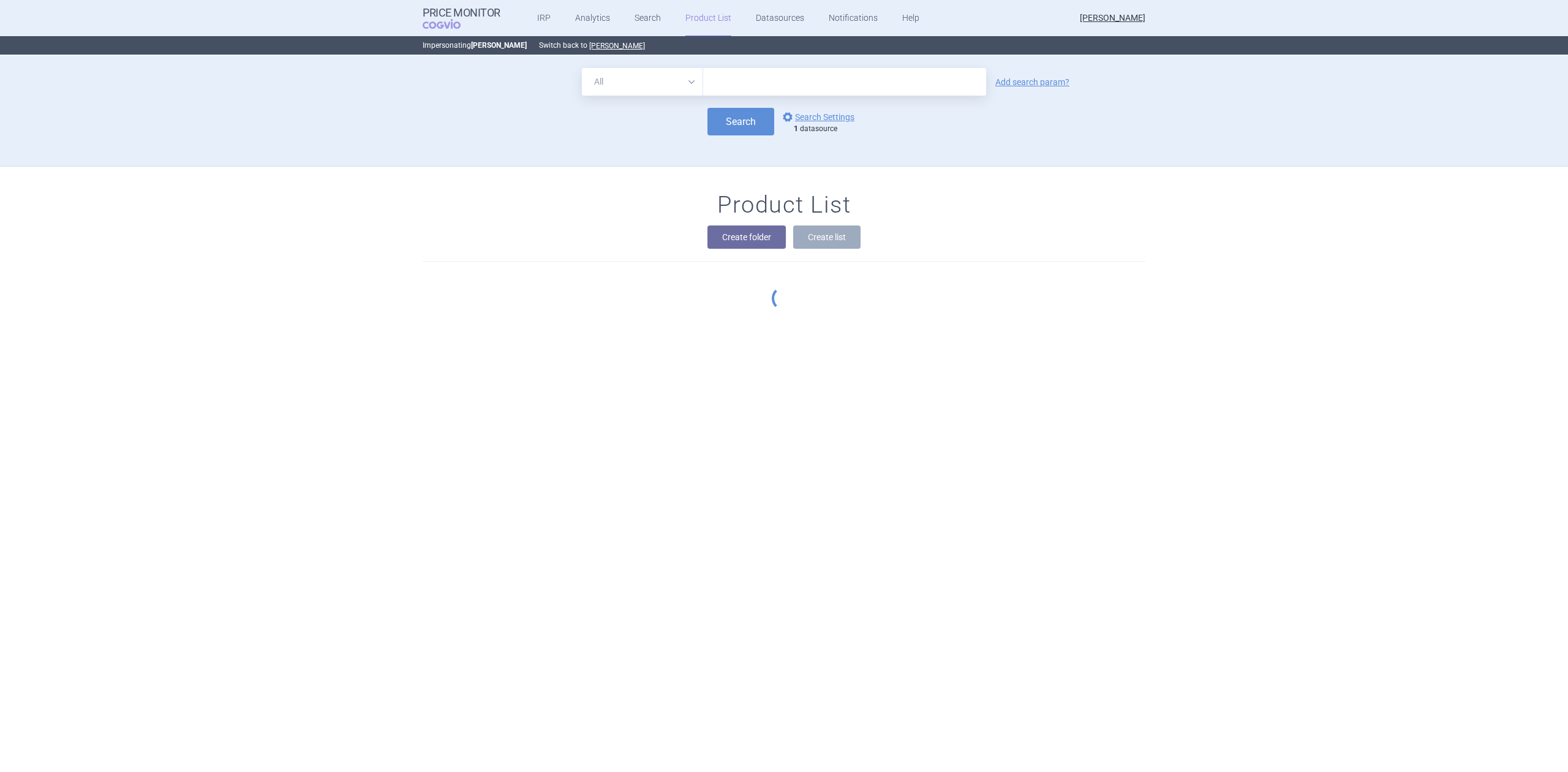
scroll to position [111, 0]
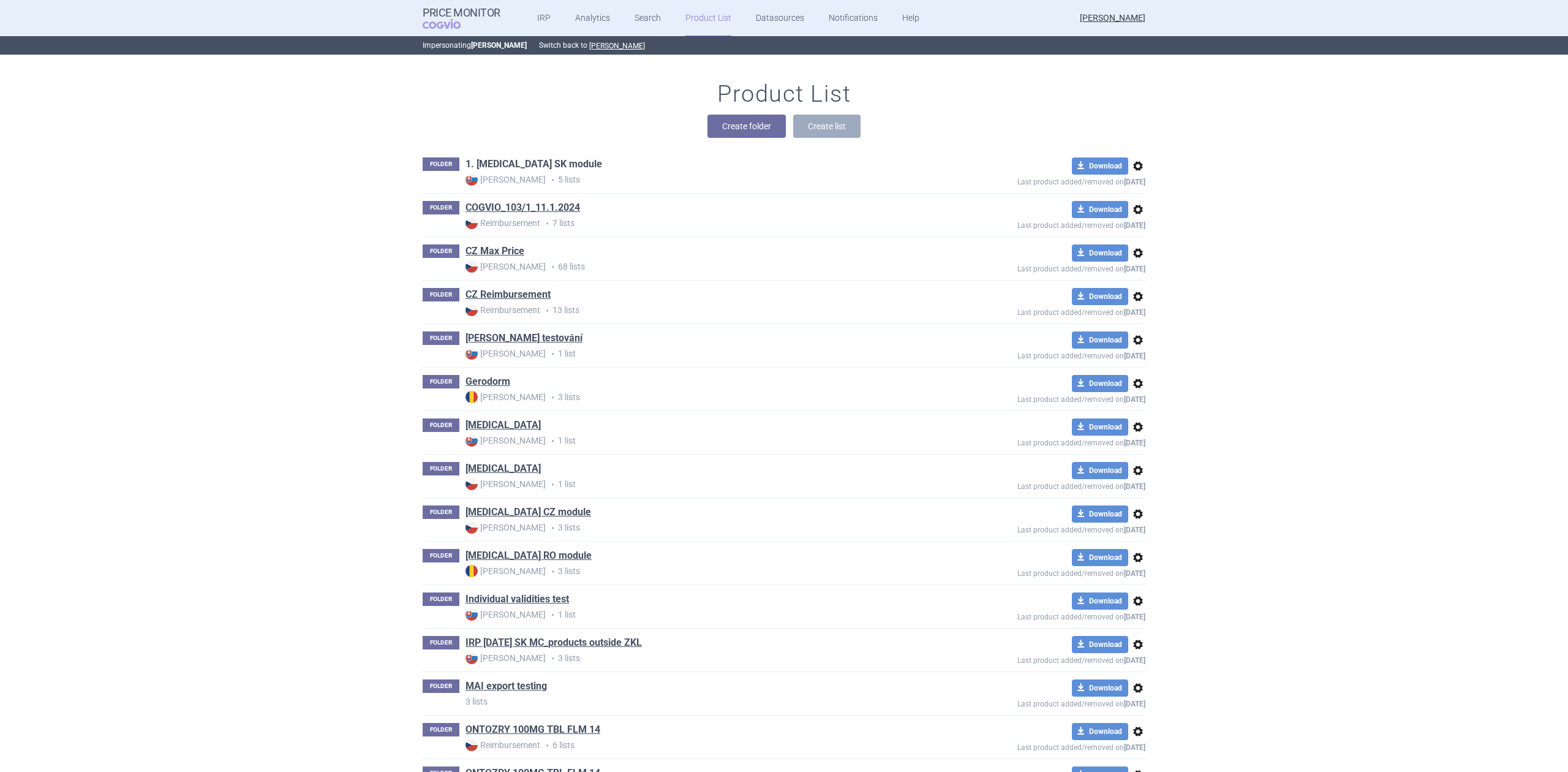
click at [501, 166] on link "1. Humira SK module" at bounding box center [534, 164] width 137 height 14
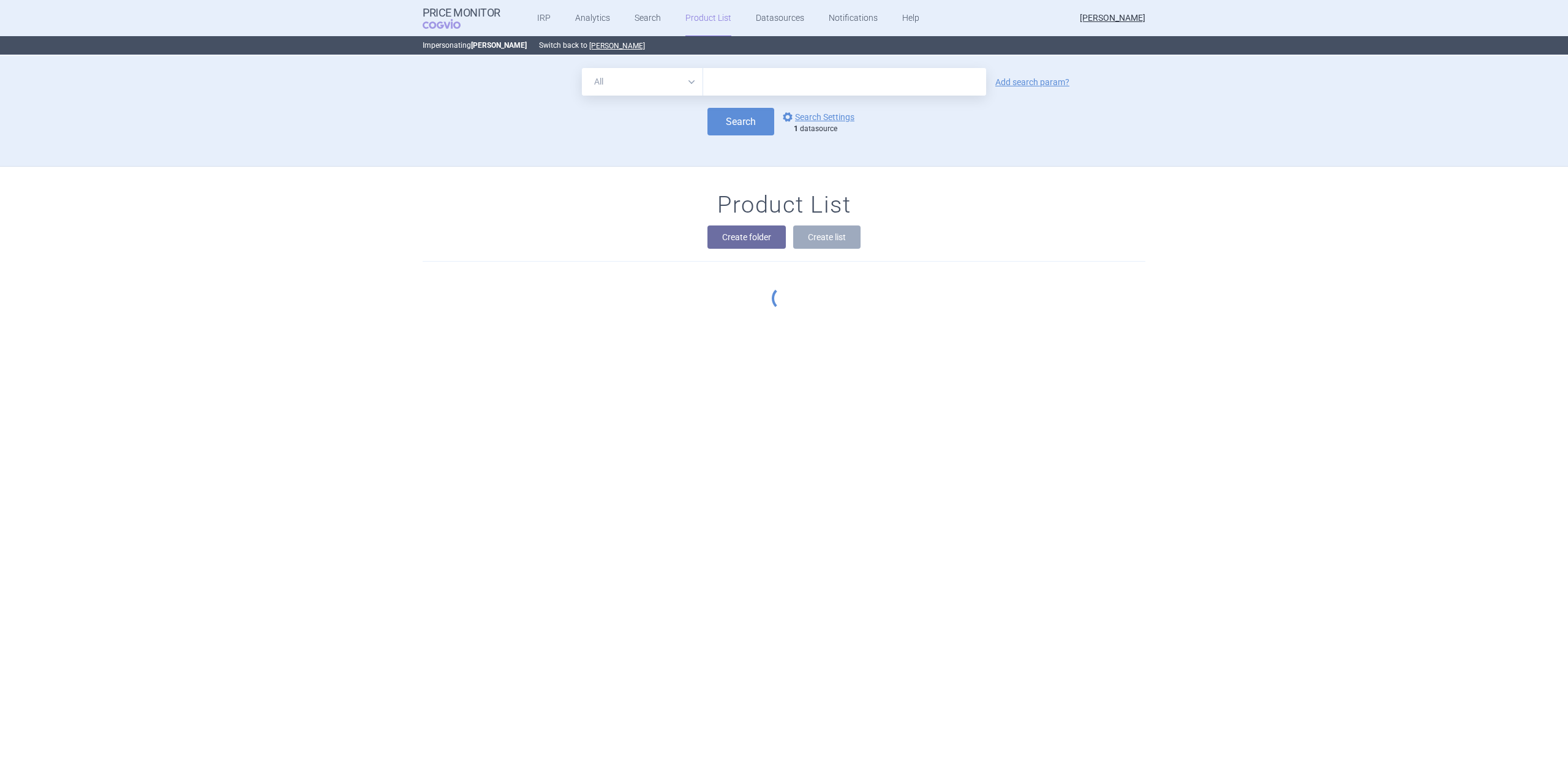
scroll to position [111, 0]
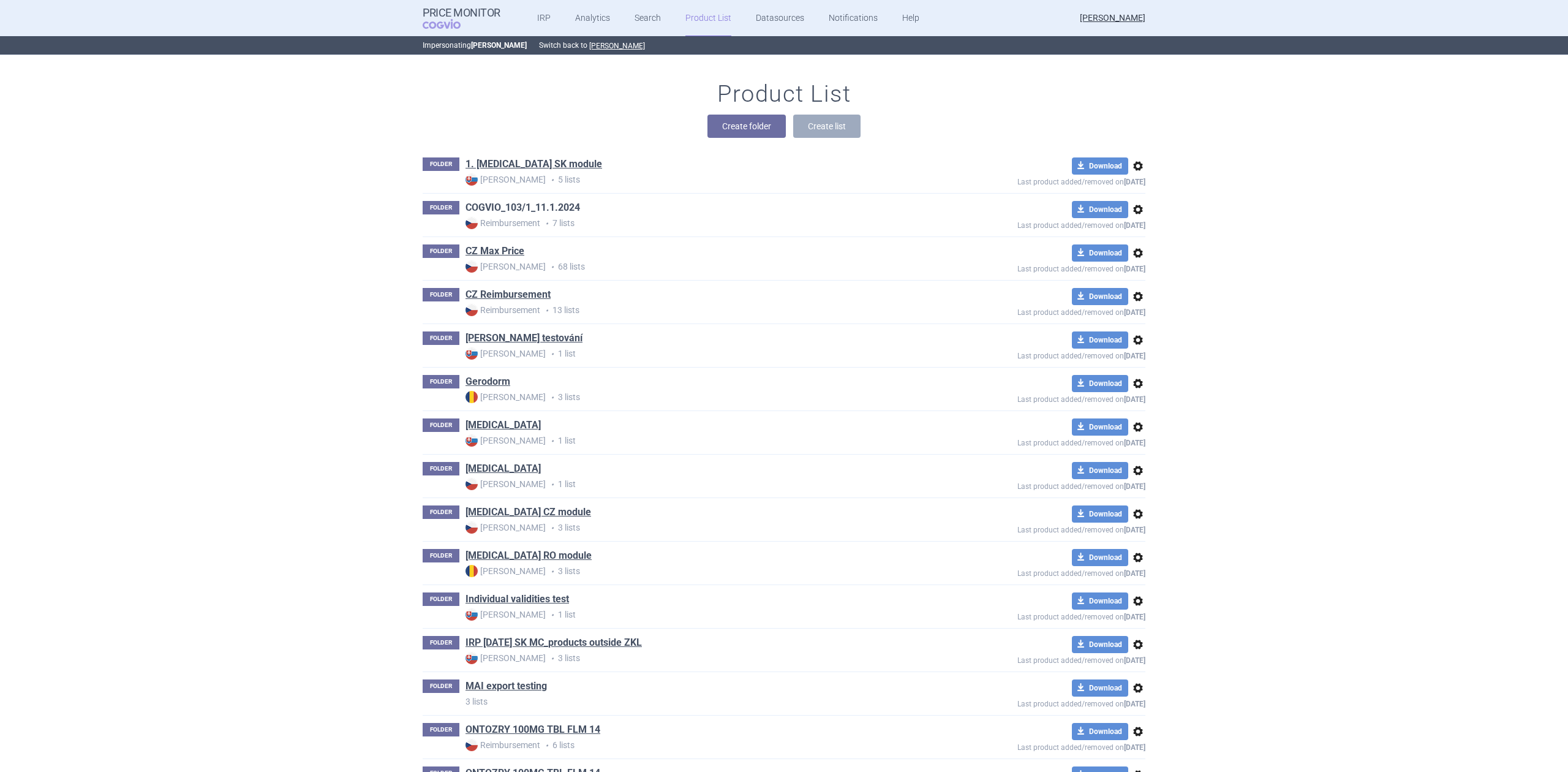
click at [513, 206] on link "COGVIO_103/1_11.1.2024" at bounding box center [523, 207] width 115 height 14
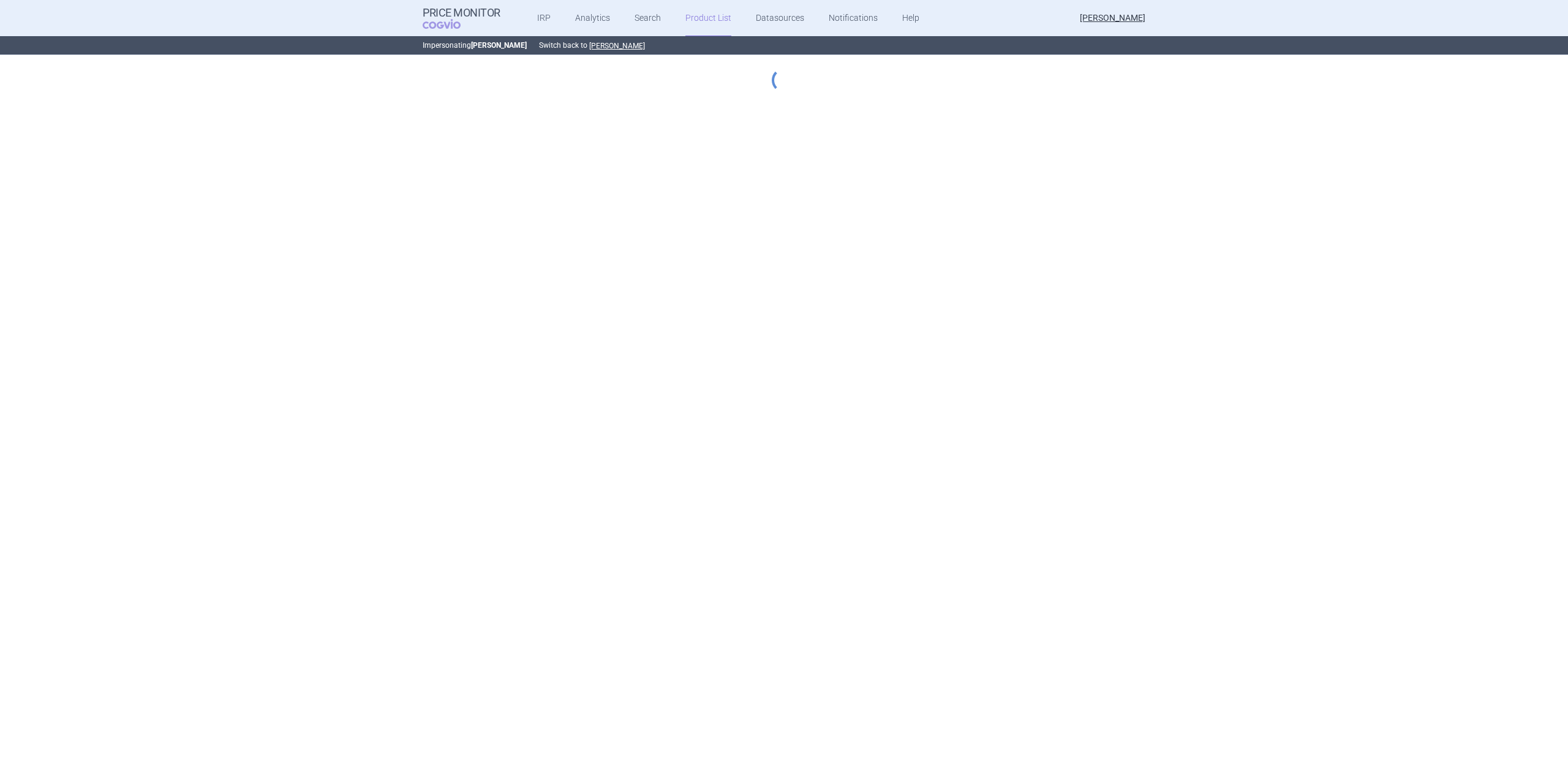
select select "[DATE]"
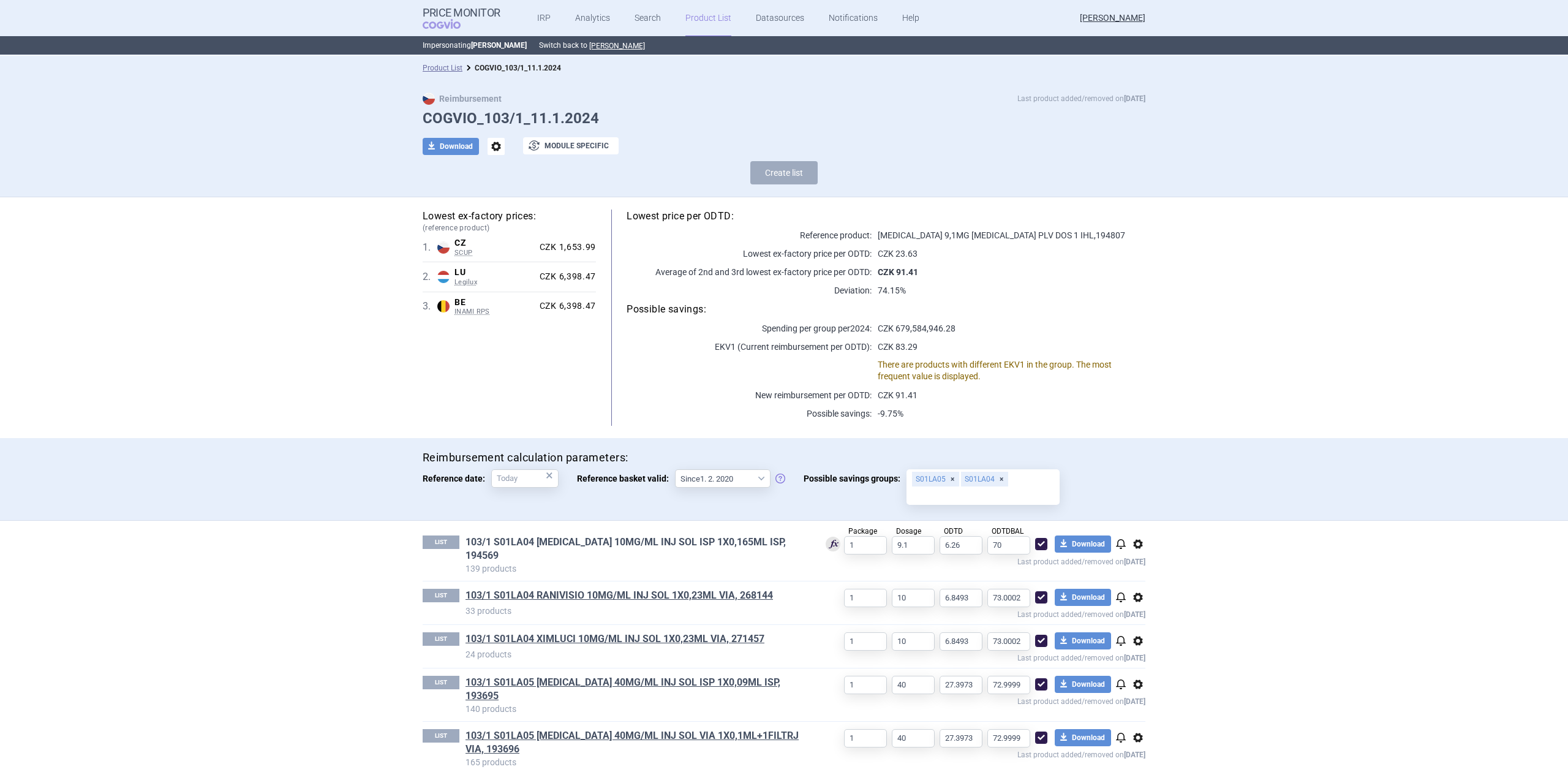
click at [665, 545] on link "103/1 S01LA04 [MEDICAL_DATA] 10MG/ML INJ SOL ISP 1X0,165ML ISP, 194569" at bounding box center [635, 548] width 340 height 27
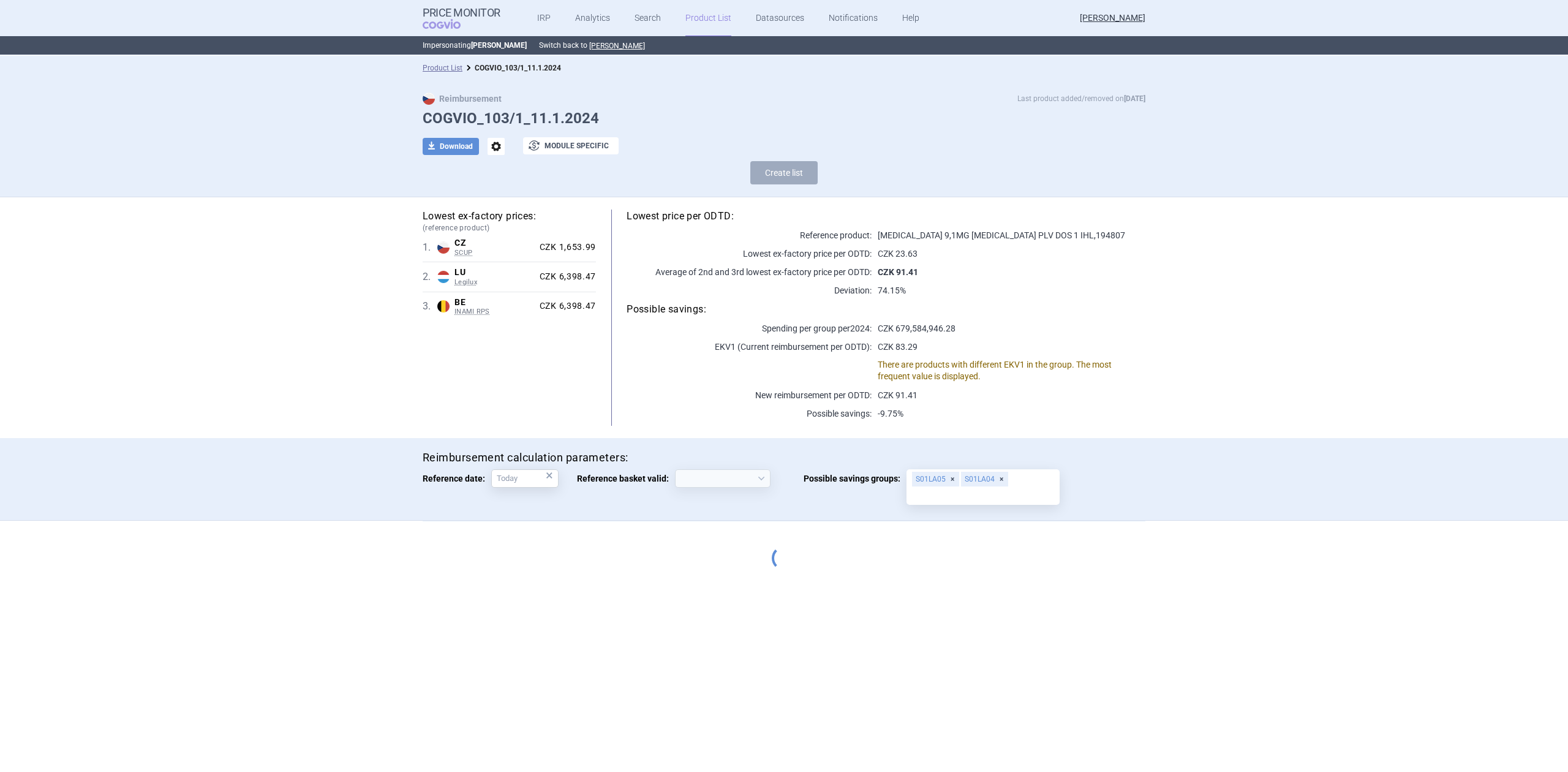
select select "[DATE]"
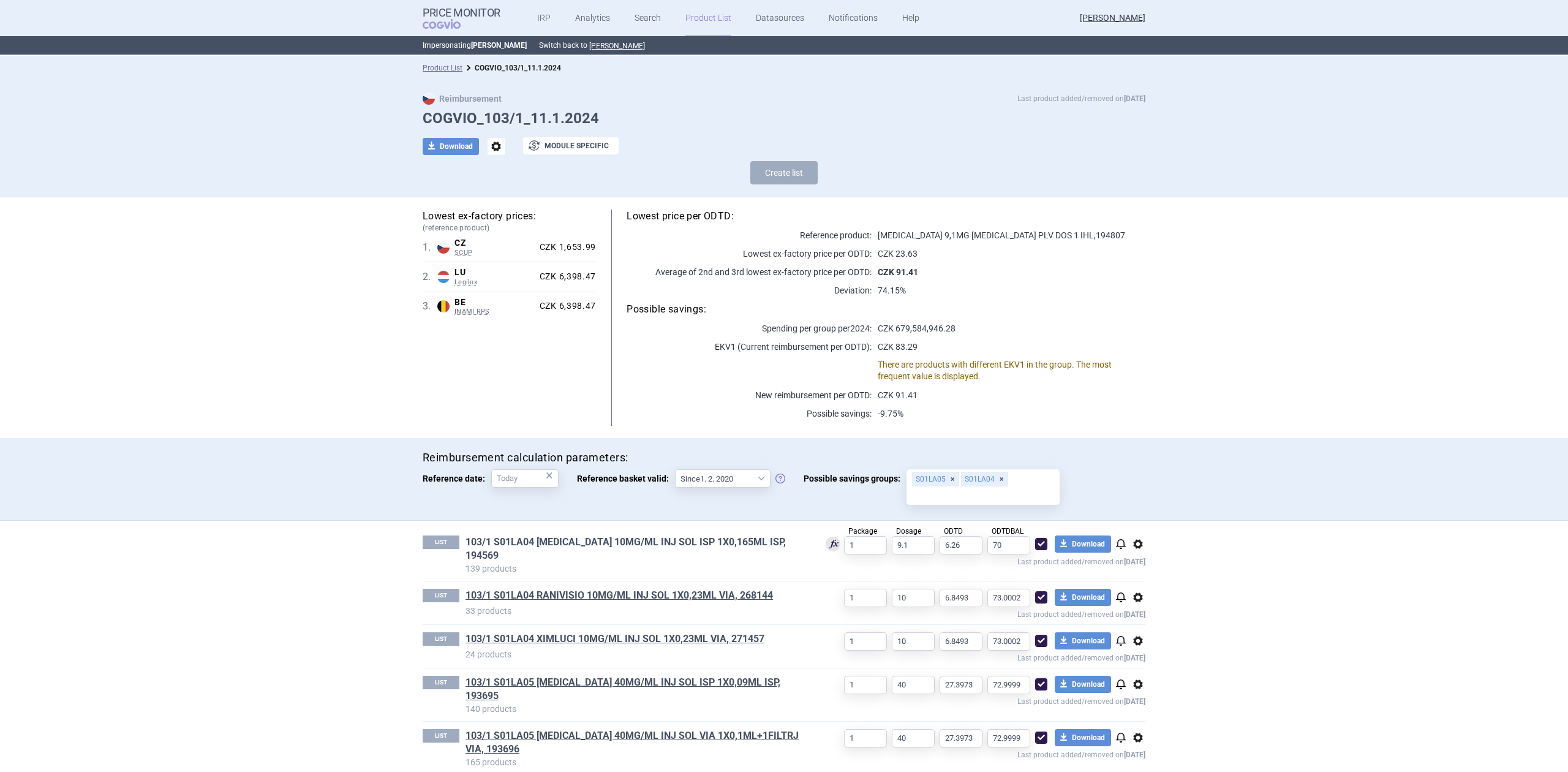
click at [529, 535] on link "103/1 S01LA04 [MEDICAL_DATA] 10MG/ML INJ SOL ISP 1X0,165ML ISP, 194569" at bounding box center [635, 548] width 340 height 27
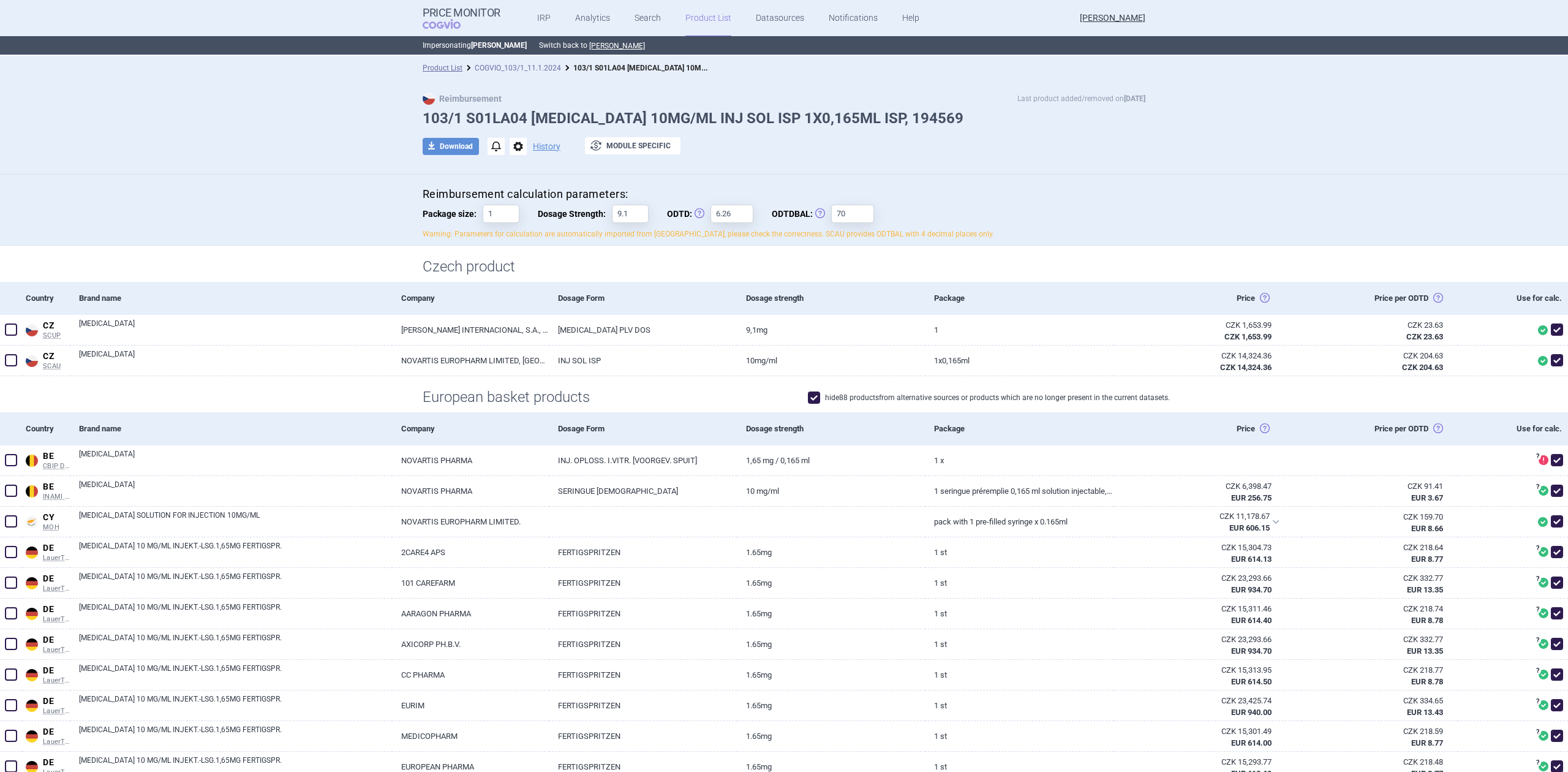
drag, startPoint x: 468, startPoint y: 57, endPoint x: 478, endPoint y: 66, distance: 13.5
click at [471, 61] on div "Product List COGVIO_103/1_11.1.2024 103/1 S01LA04 [MEDICAL_DATA] 10MG/ML INJ SO…" at bounding box center [784, 68] width 1568 height 25
click at [478, 66] on link "COGVIO_103/1_11.1.2024" at bounding box center [518, 68] width 87 height 9
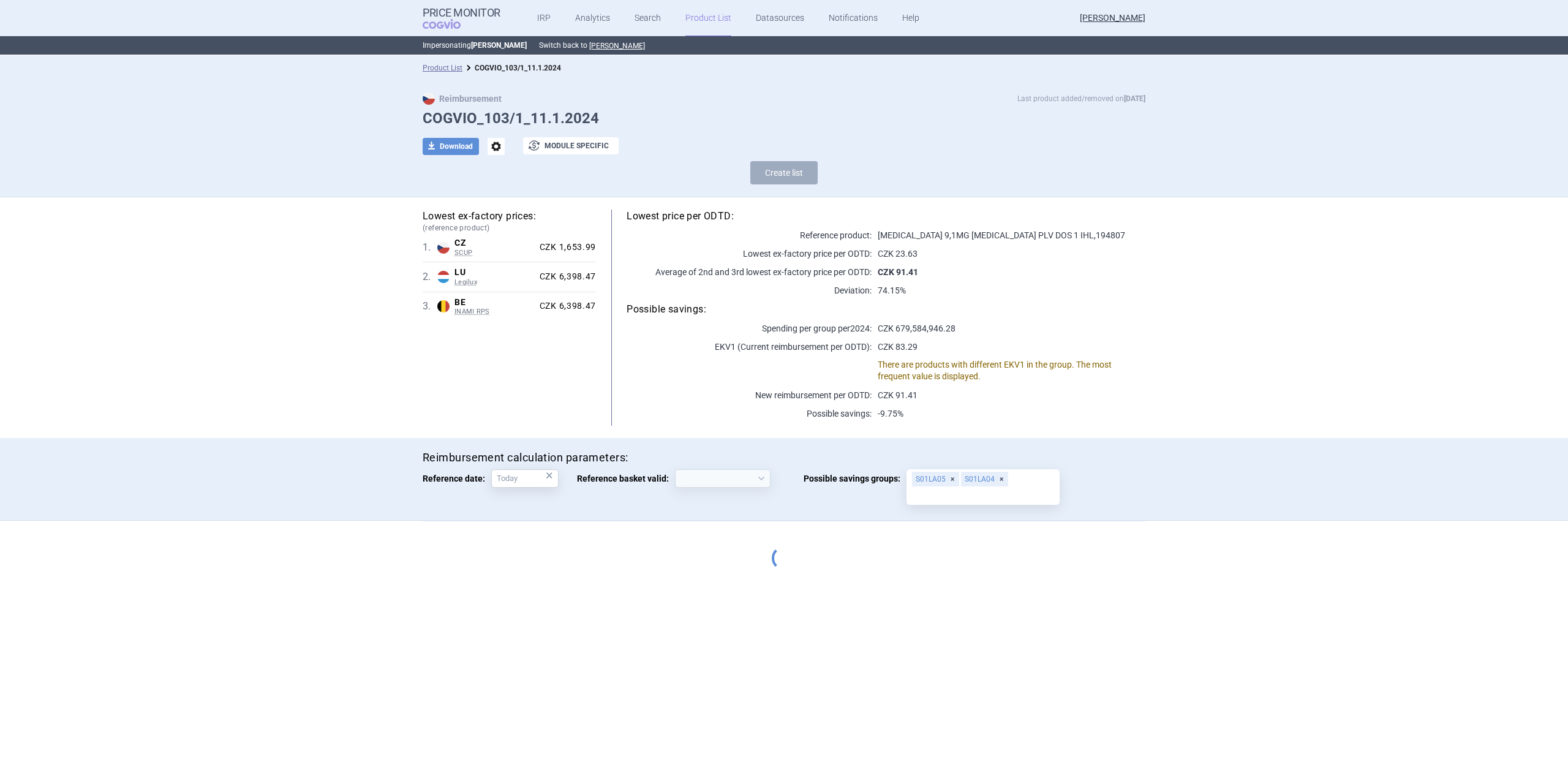
select select "[DATE]"
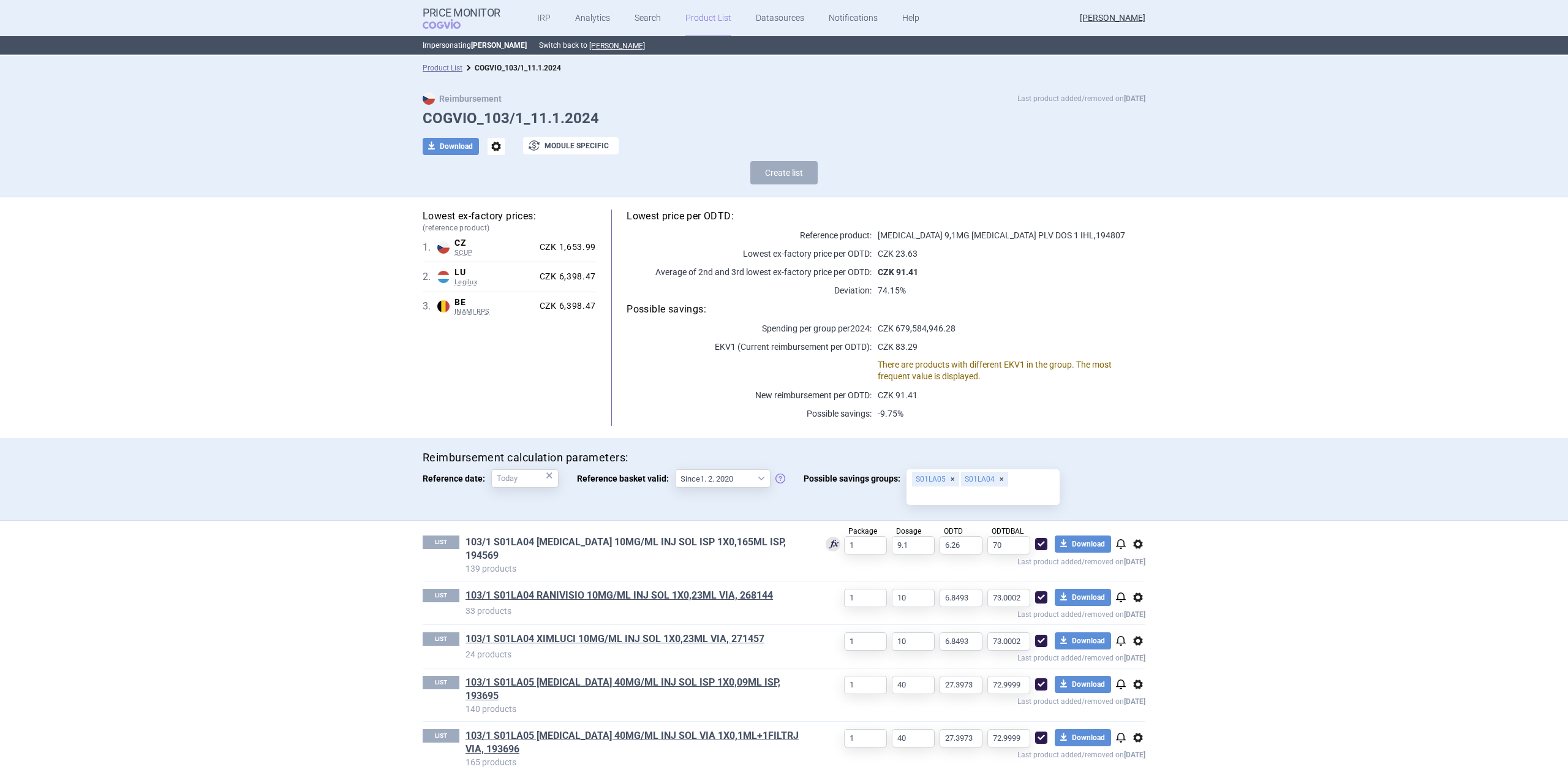
click at [662, 543] on link "103/1 S01LA04 [MEDICAL_DATA] 10MG/ML INJ SOL ISP 1X0,165ML ISP, 194569" at bounding box center [635, 548] width 340 height 27
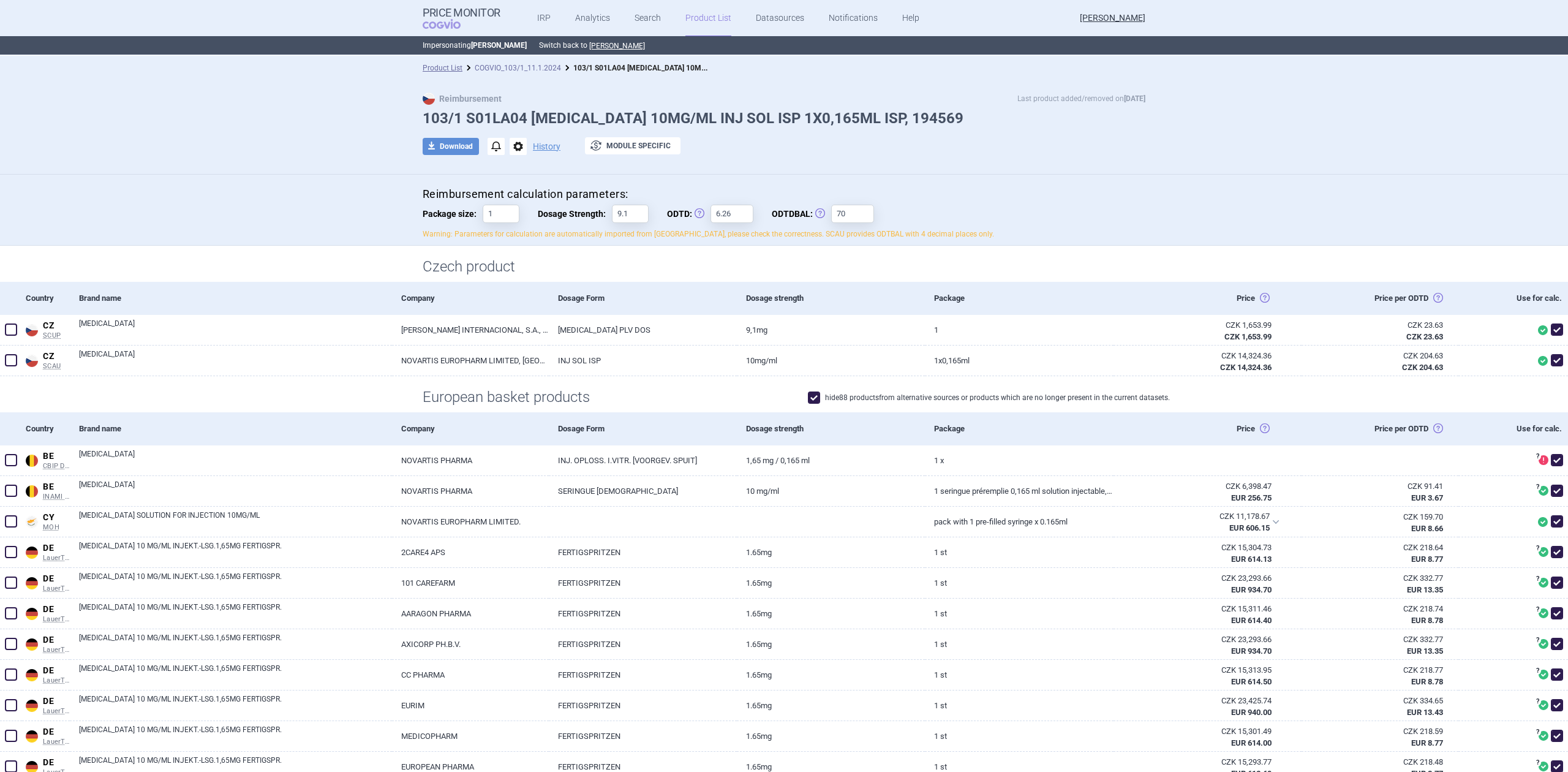
click at [528, 68] on link "COGVIO_103/1_11.1.2024" at bounding box center [518, 68] width 87 height 9
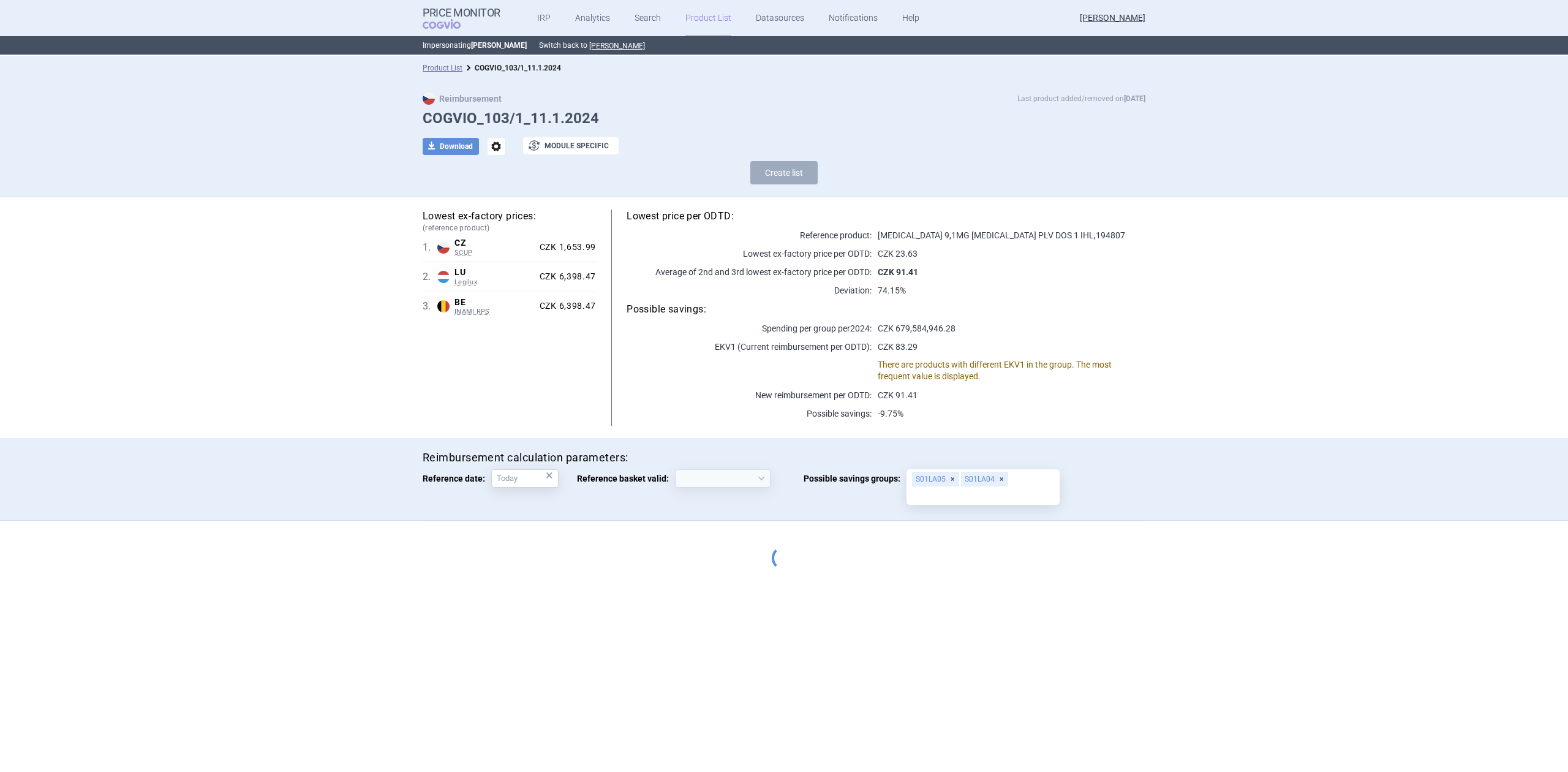
select select "[DATE]"
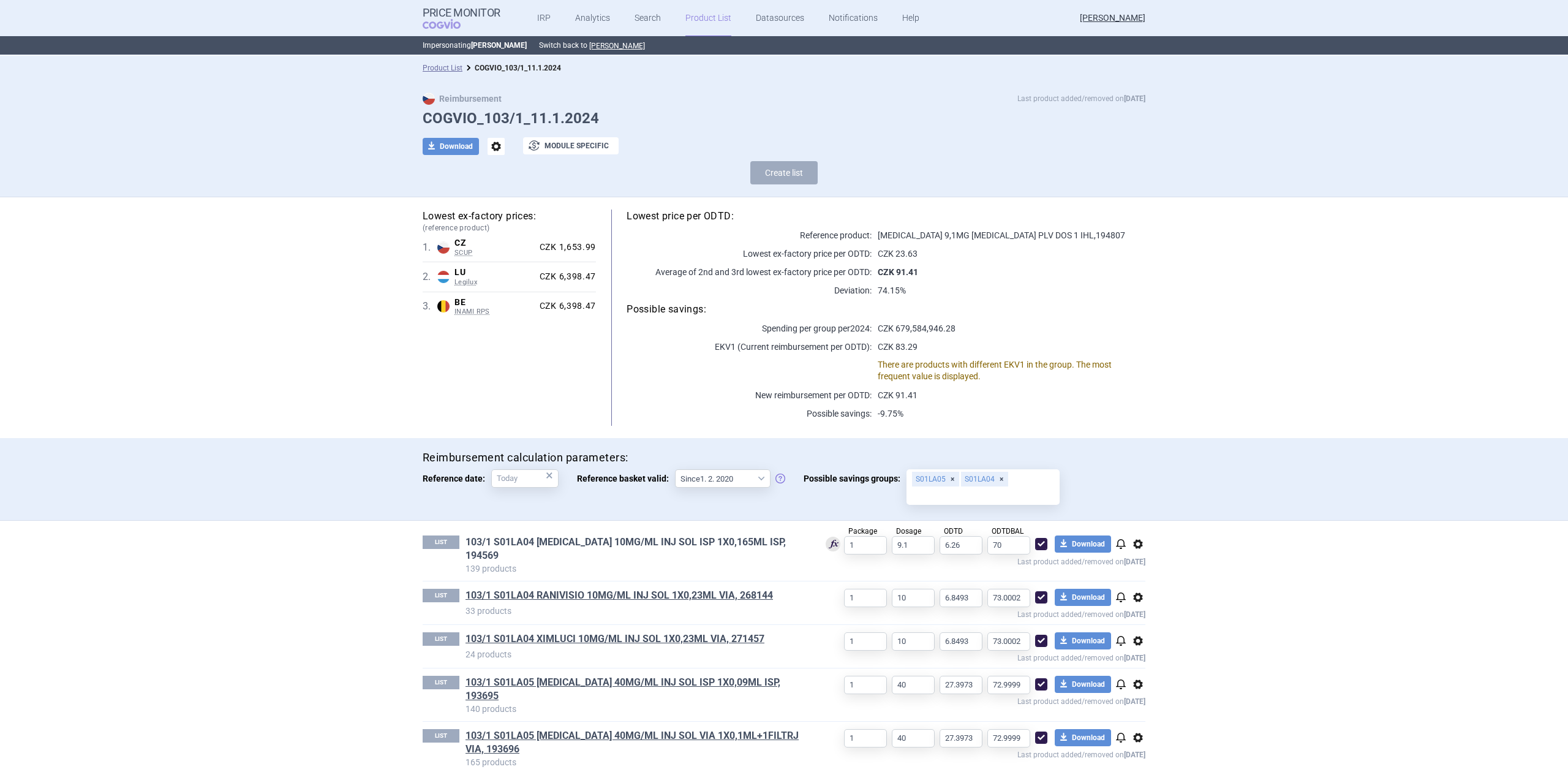
click at [654, 535] on link "103/1 S01LA04 [MEDICAL_DATA] 10MG/ML INJ SOL ISP 1X0,165ML ISP, 194569" at bounding box center [635, 548] width 340 height 27
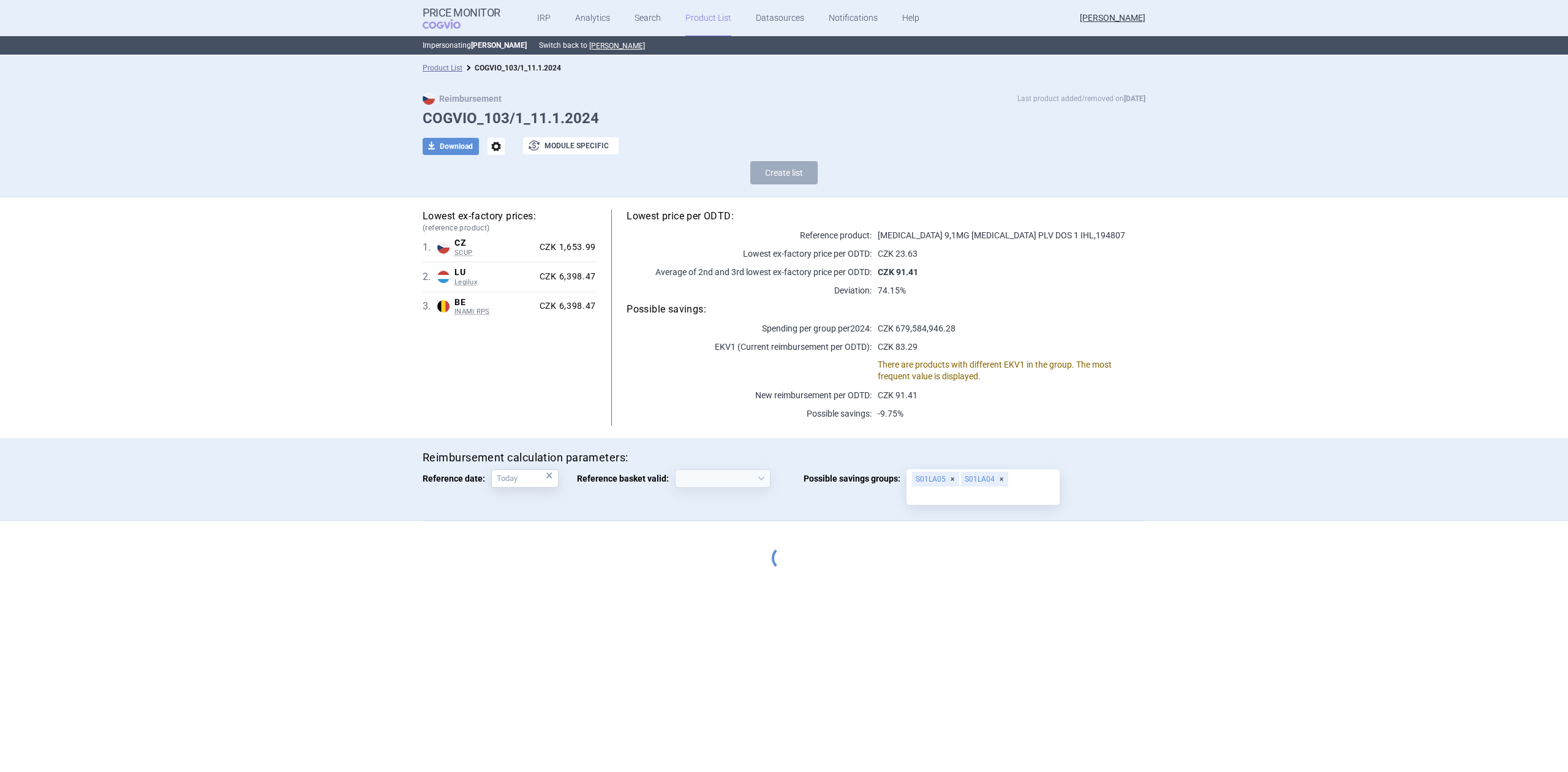
select select "[DATE]"
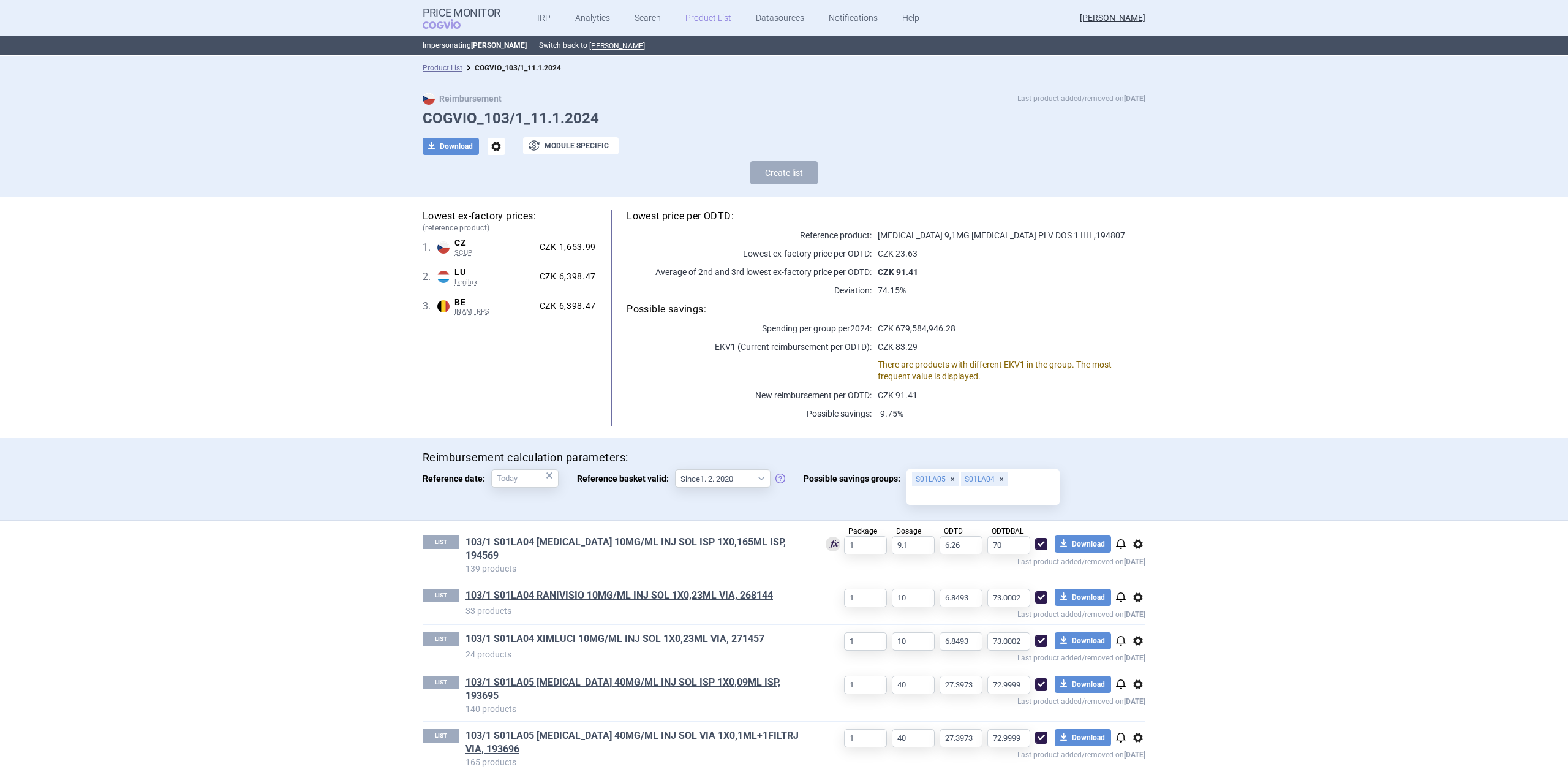
click at [590, 542] on link "103/1 S01LA04 [MEDICAL_DATA] 10MG/ML INJ SOL ISP 1X0,165ML ISP, 194569" at bounding box center [635, 548] width 340 height 27
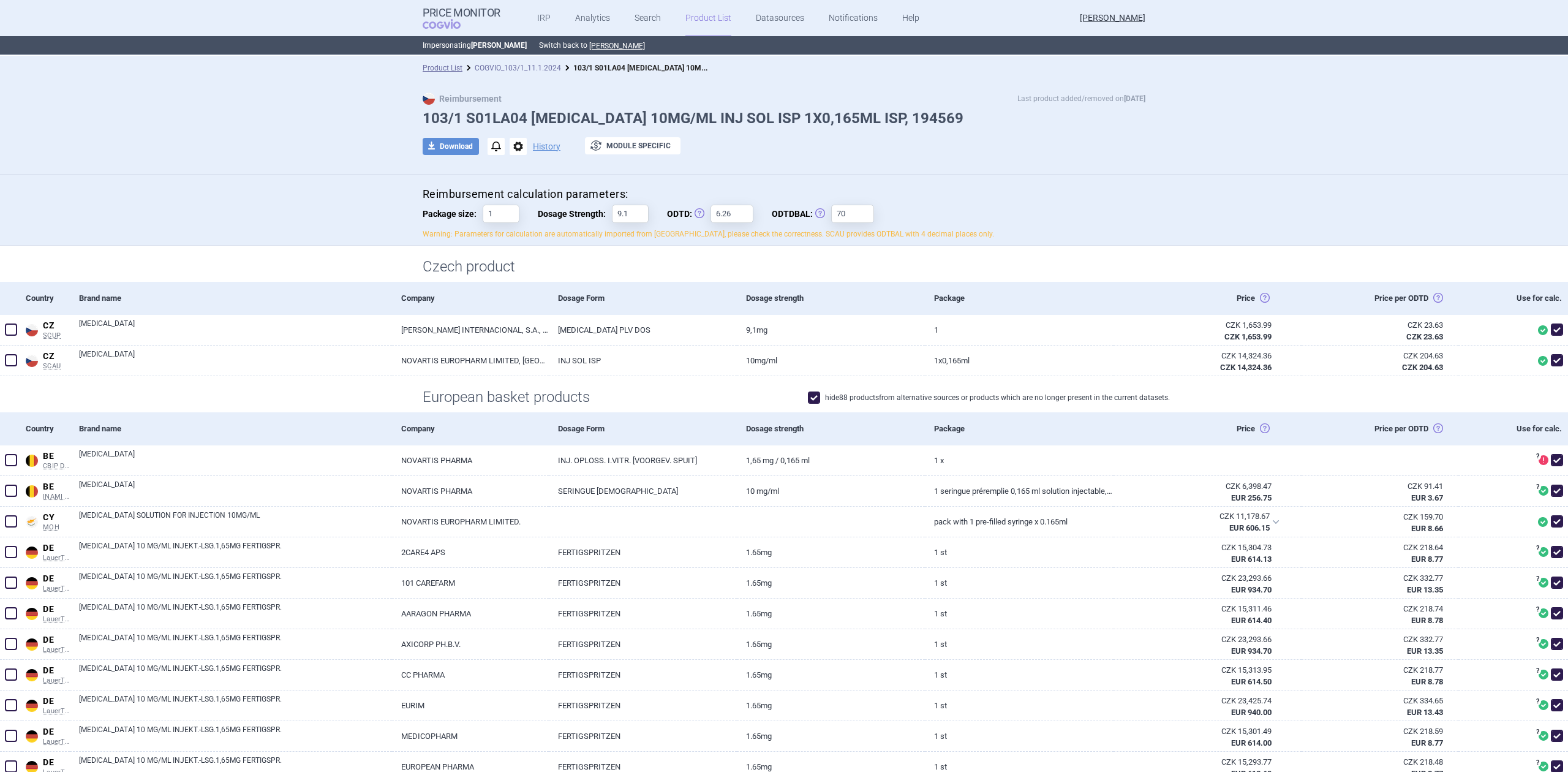
click at [544, 68] on link "COGVIO_103/1_11.1.2024" at bounding box center [518, 68] width 87 height 9
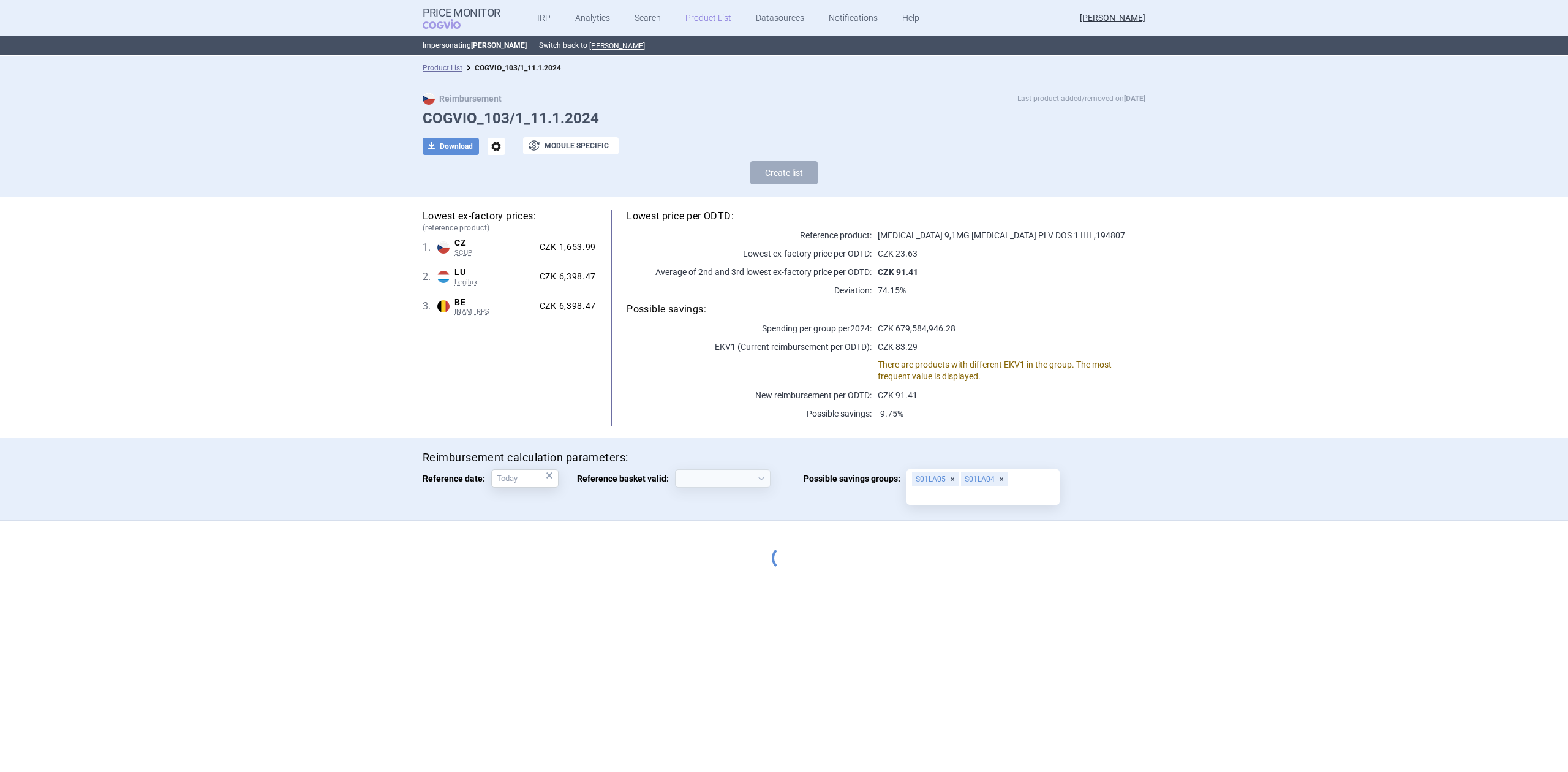
select select "[DATE]"
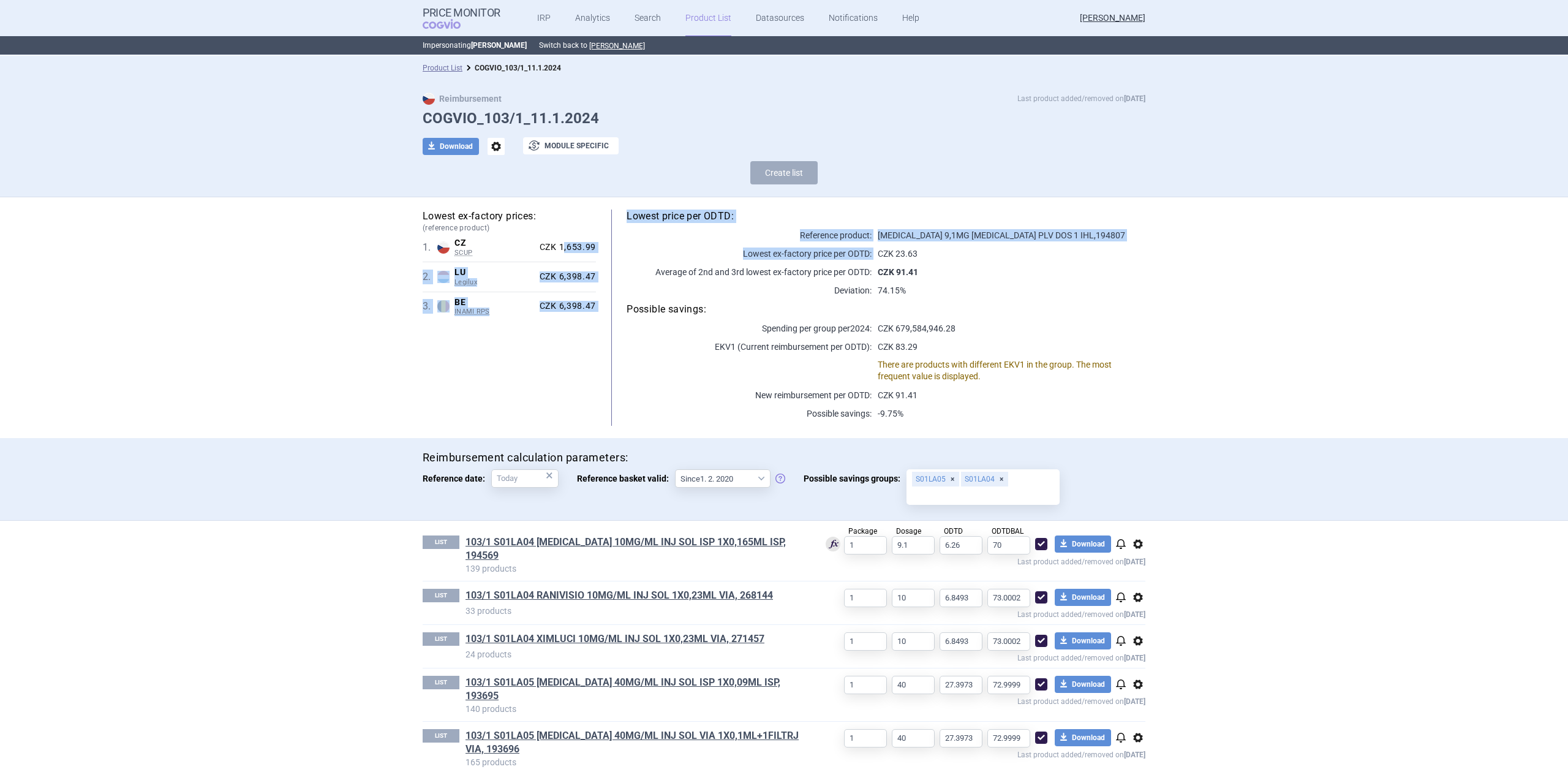
drag, startPoint x: 594, startPoint y: 245, endPoint x: 558, endPoint y: 251, distance: 36.5
click at [558, 251] on div "Lowest ex-factory prices: (reference product) 1 . CZ SCUP Czech Republic SCUP L…" at bounding box center [784, 317] width 723 height 216
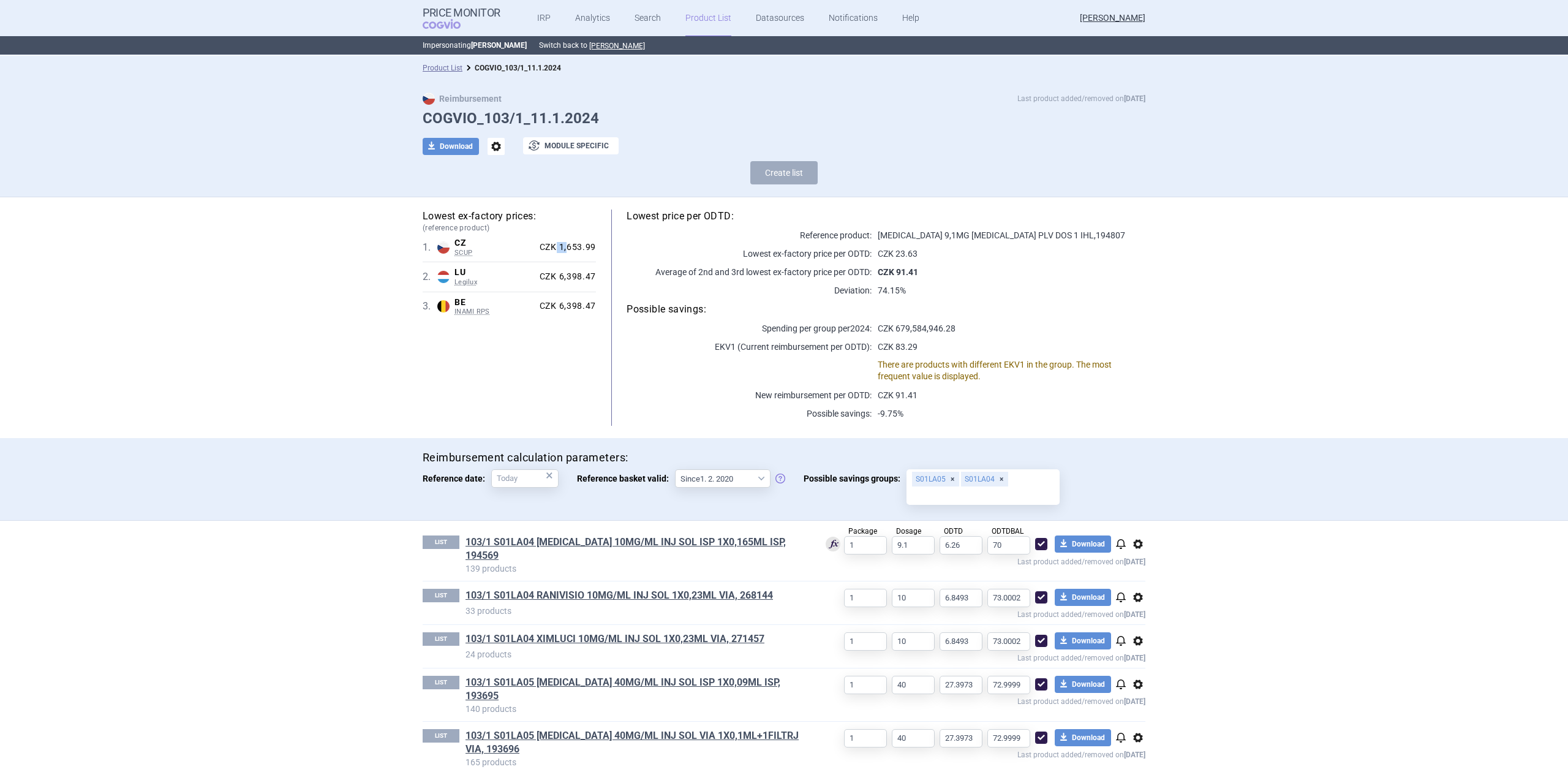
drag, startPoint x: 551, startPoint y: 251, endPoint x: 571, endPoint y: 247, distance: 20.4
click at [566, 247] on div "CZK 1,653.99" at bounding box center [566, 247] width 61 height 11
click at [572, 246] on div "CZK 1,653.99" at bounding box center [566, 247] width 61 height 11
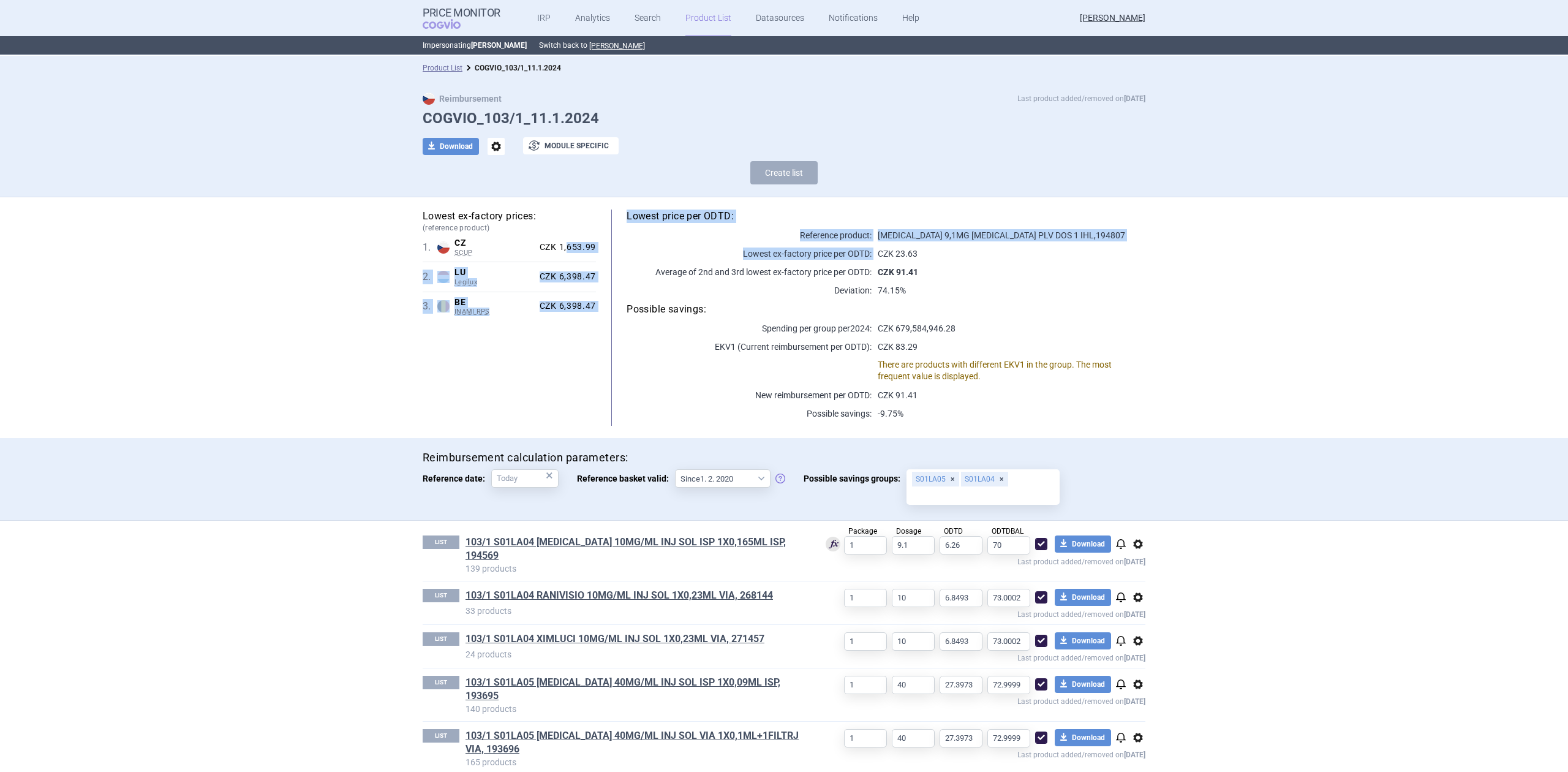
drag, startPoint x: 592, startPoint y: 246, endPoint x: 562, endPoint y: 249, distance: 30.1
click at [562, 249] on div "Lowest ex-factory prices: (reference product) 1 . CZ SCUP Czech Republic SCUP L…" at bounding box center [784, 317] width 723 height 216
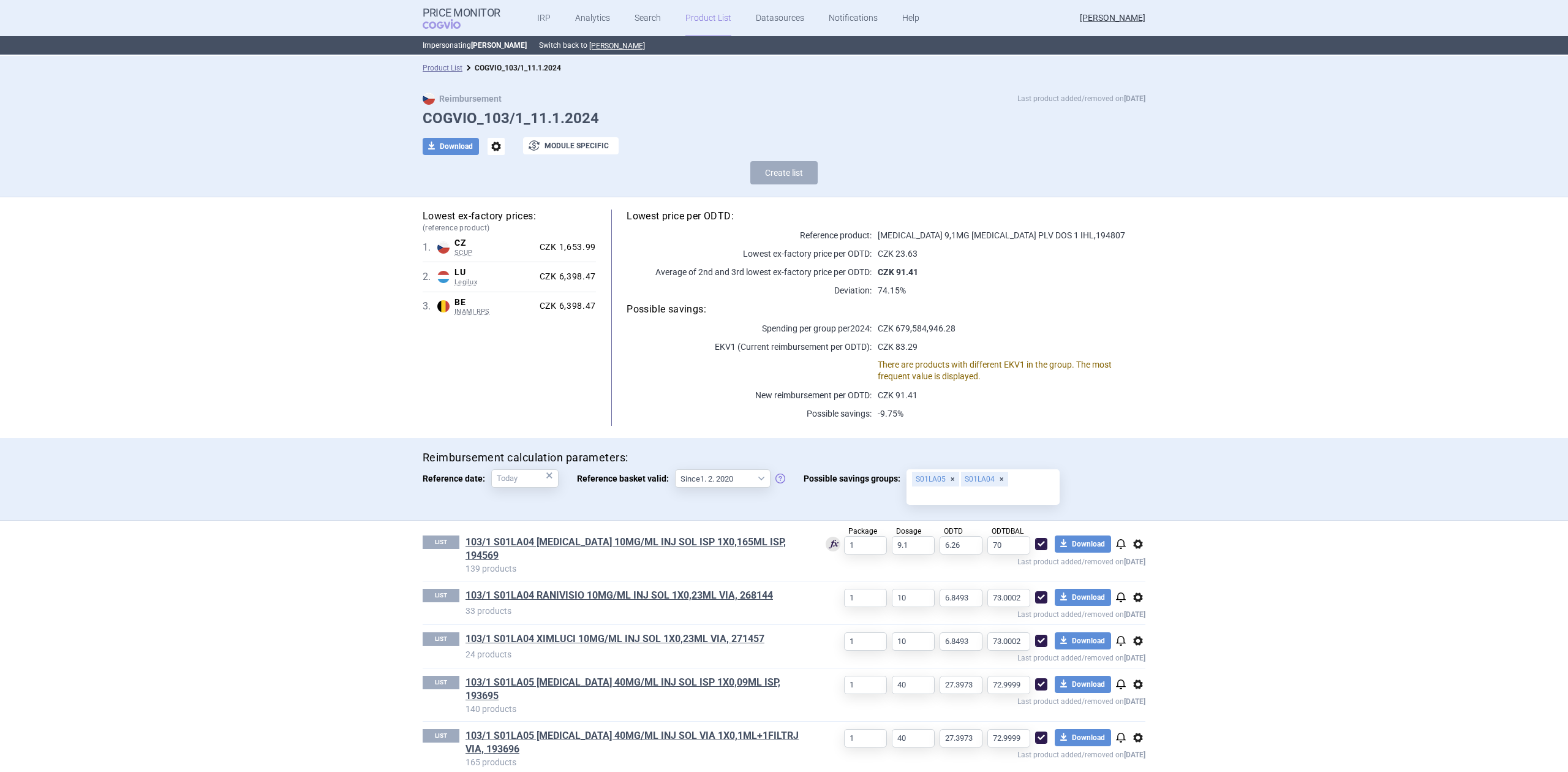
click at [556, 249] on div "CZK 1,653.99" at bounding box center [566, 247] width 61 height 11
drag, startPoint x: 555, startPoint y: 252, endPoint x: 588, endPoint y: 243, distance: 34.2
click at [588, 243] on div "CZK 1,653.99" at bounding box center [566, 247] width 61 height 11
copy div "1,653.99"
click at [604, 544] on link "103/1 S01LA04 [MEDICAL_DATA] 10MG/ML INJ SOL ISP 1X0,165ML ISP, 194569" at bounding box center [635, 548] width 340 height 27
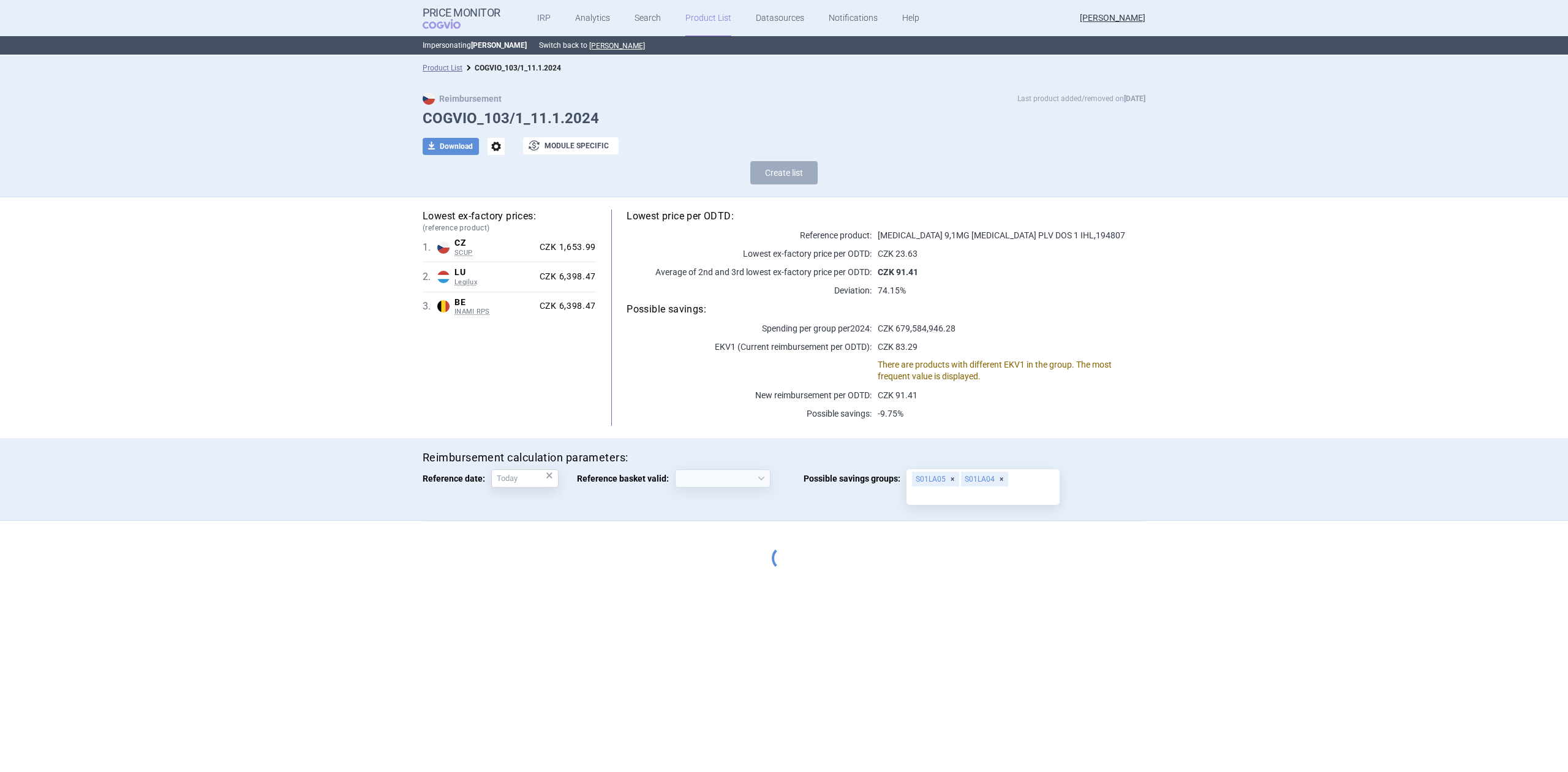
select select "[DATE]"
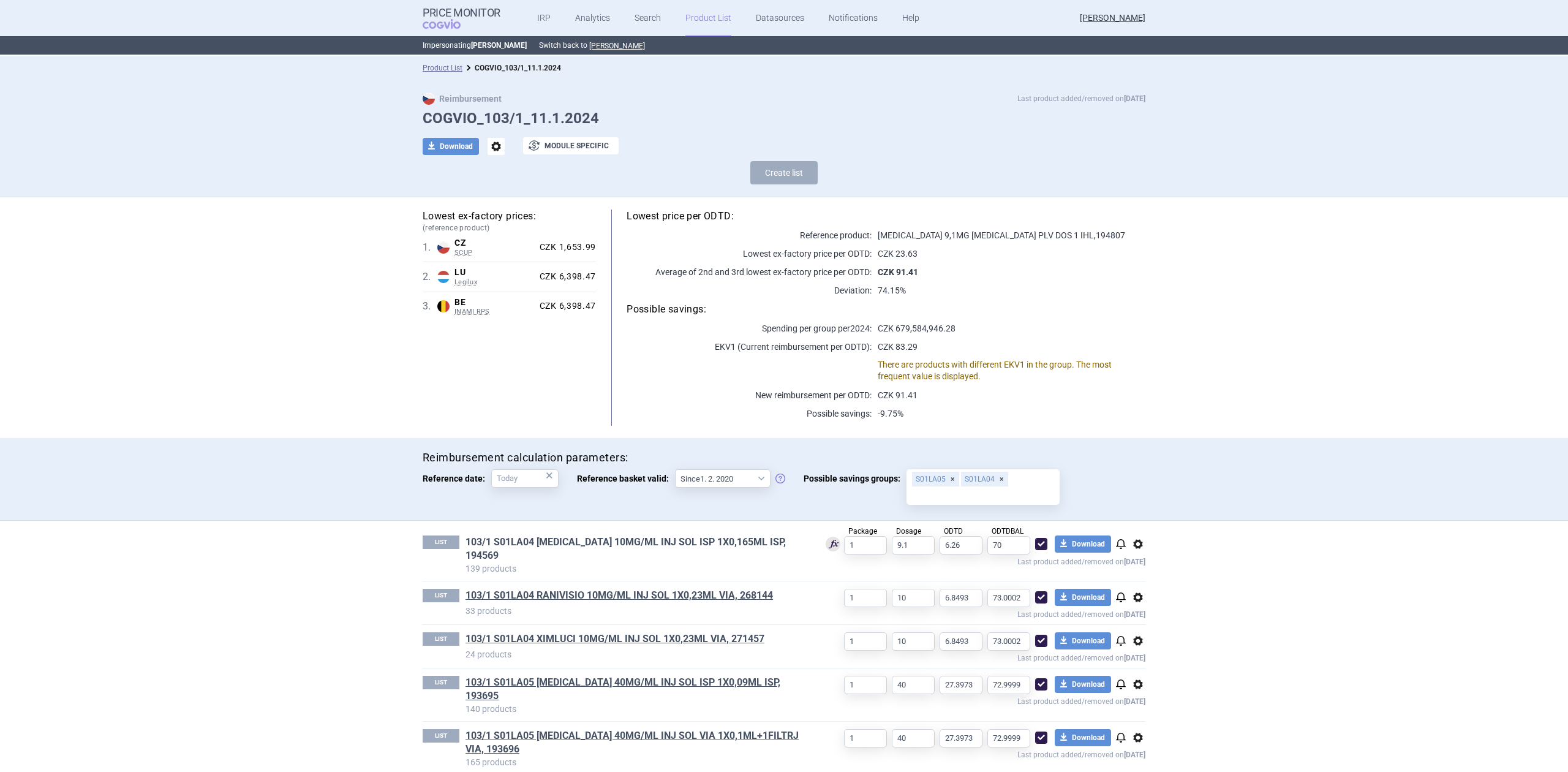
click at [646, 543] on link "103/1 S01LA04 [MEDICAL_DATA] 10MG/ML INJ SOL ISP 1X0,165ML ISP, 194569" at bounding box center [635, 548] width 340 height 27
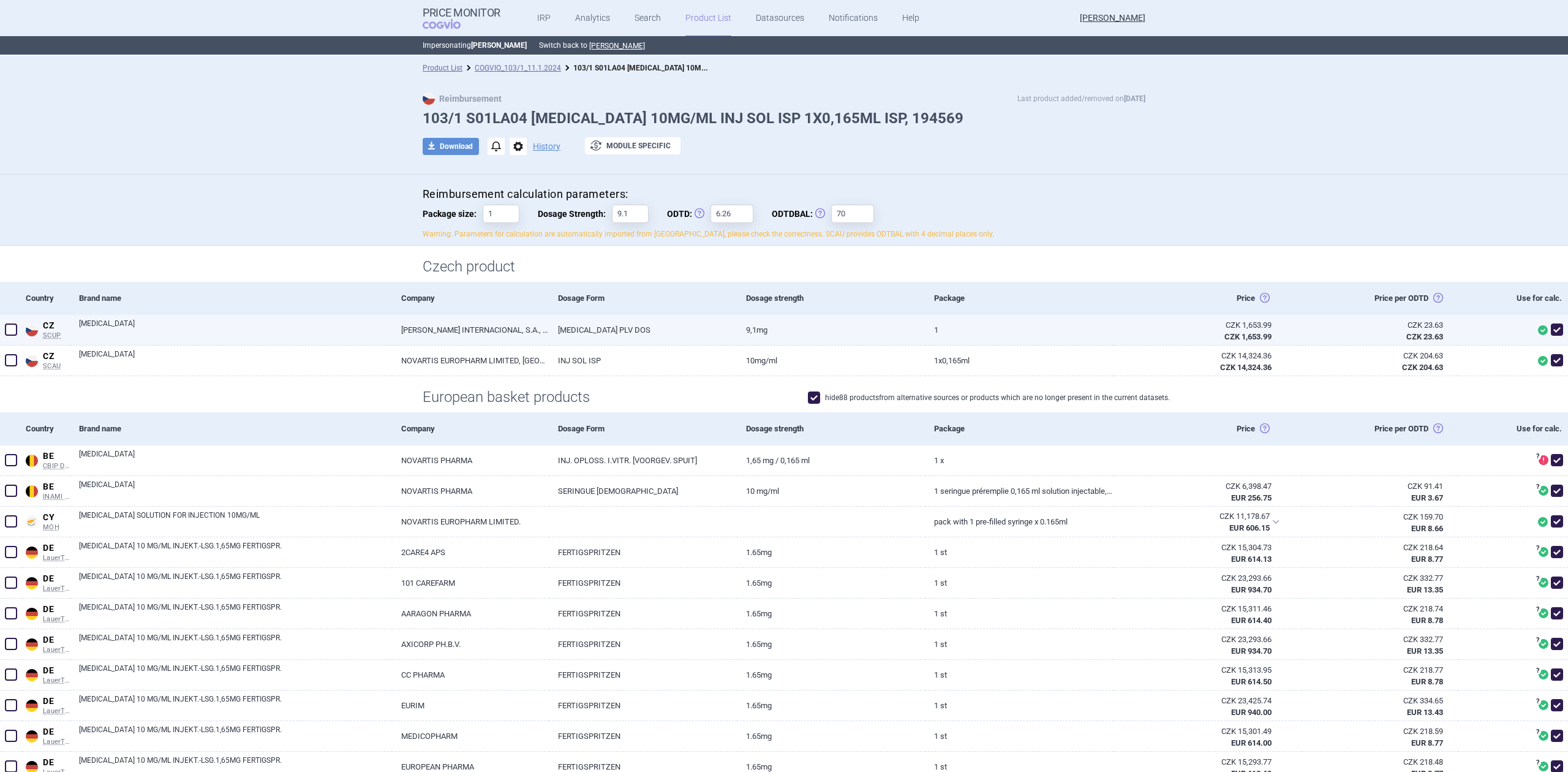
click at [1551, 326] on span at bounding box center [1556, 329] width 12 height 12
checkbox input "false"
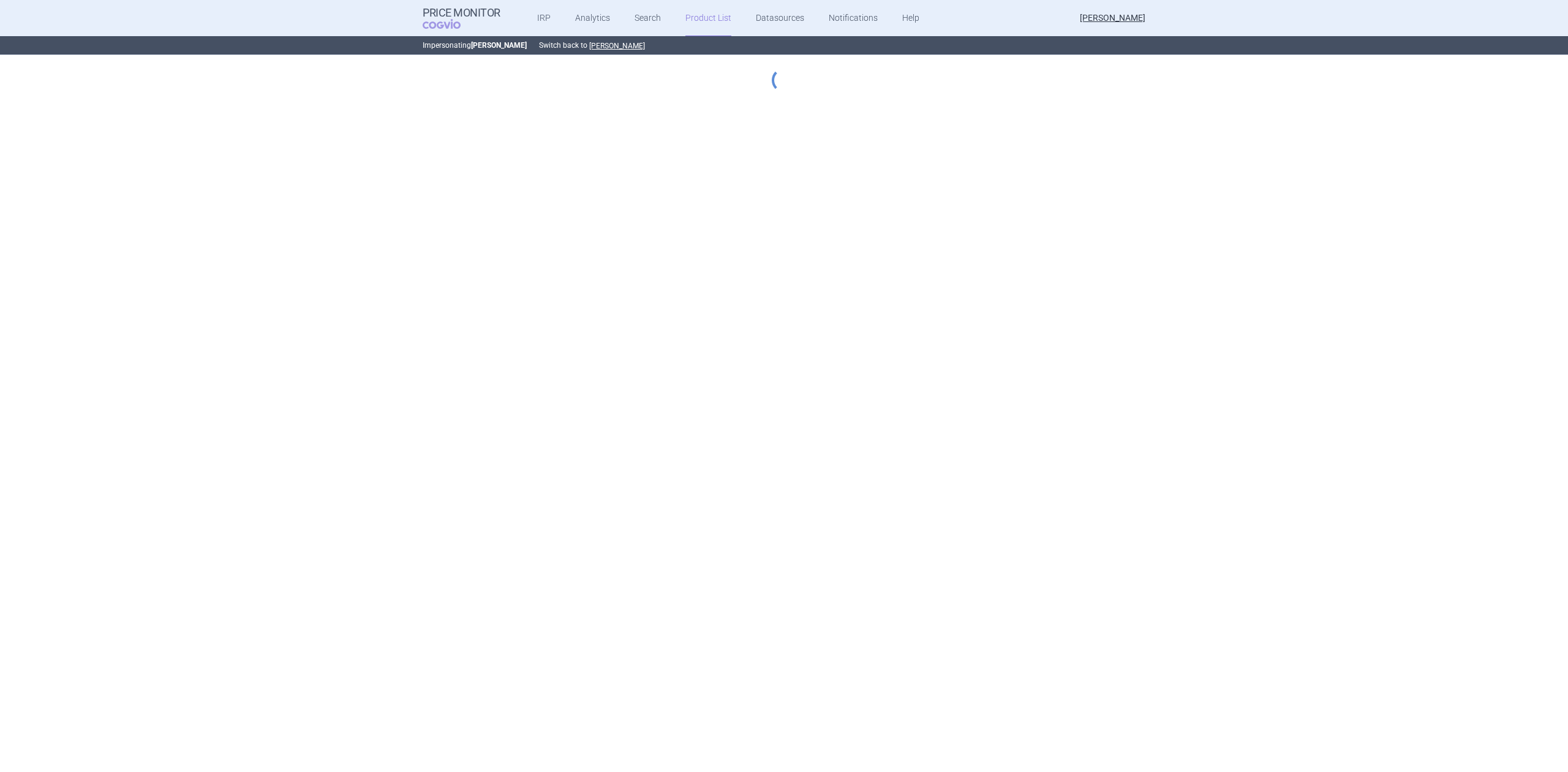
select select "[DATE]"
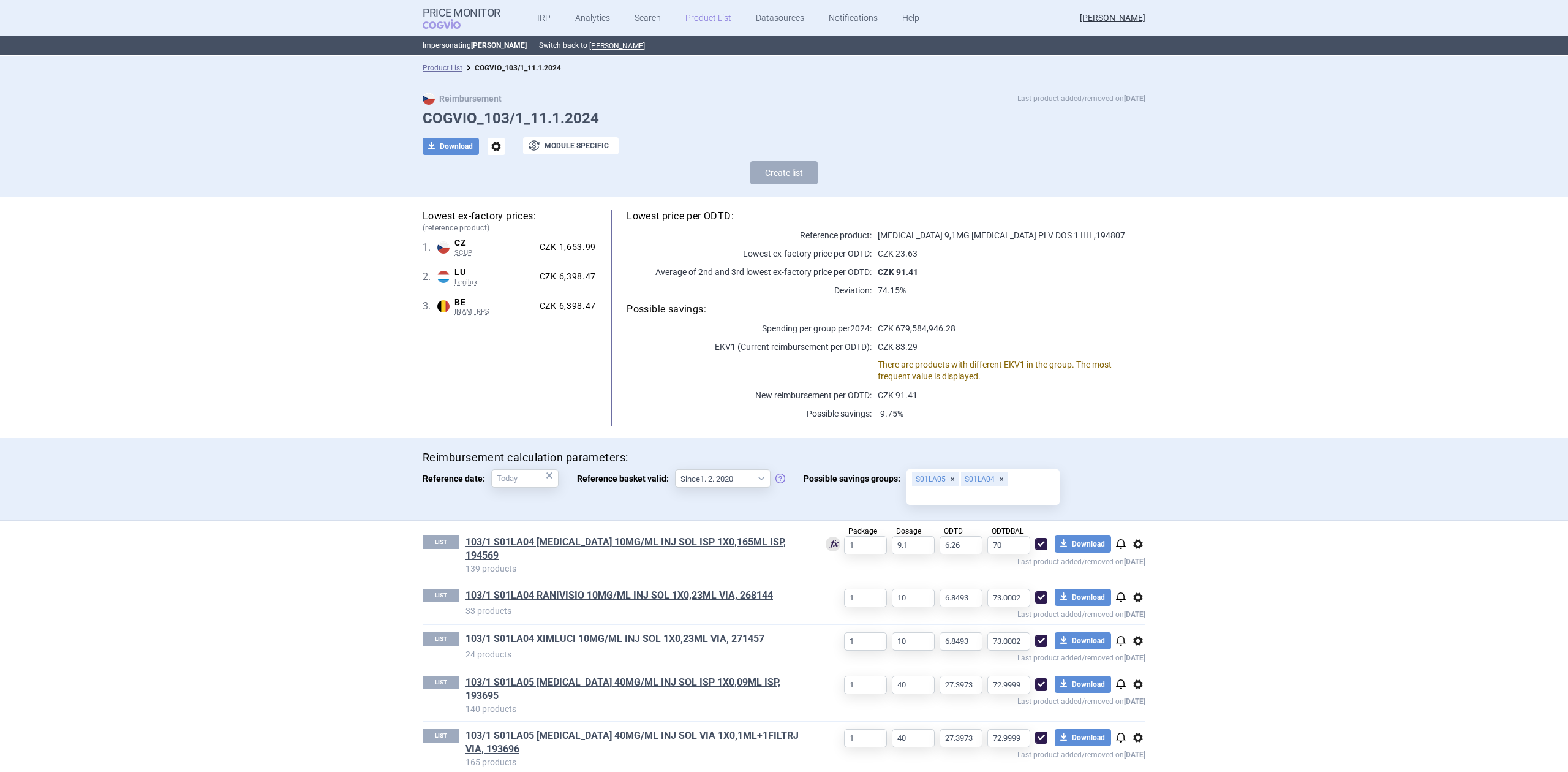
click at [571, 366] on div "Lowest ex-factory prices: (reference product) 1 . CZ SCUP Czech Republic SCUP L…" at bounding box center [784, 317] width 723 height 216
click at [606, 540] on link "103/1 S01LA04 [MEDICAL_DATA] 10MG/ML INJ SOL ISP 1X0,165ML ISP, 194569" at bounding box center [635, 548] width 340 height 27
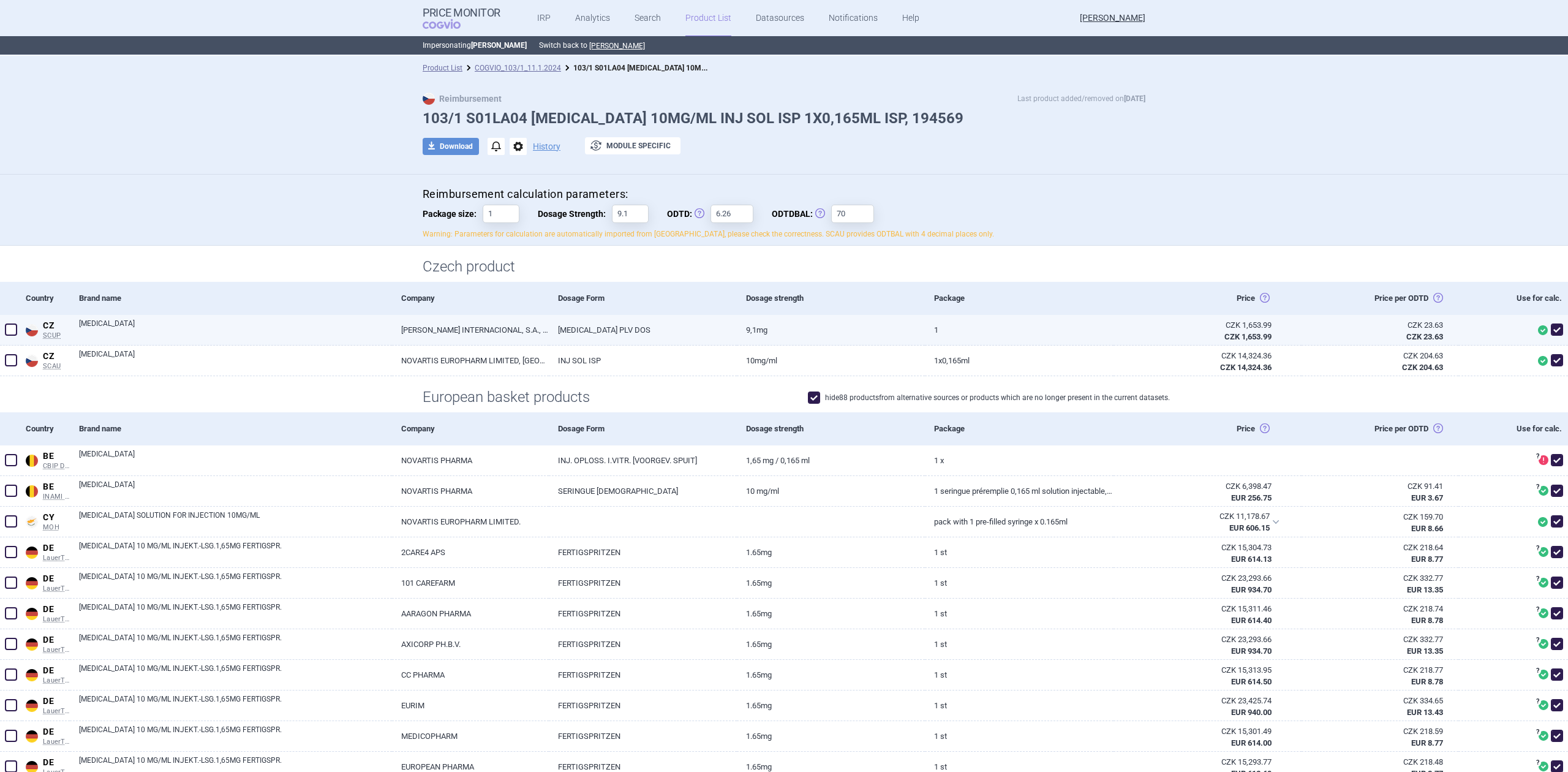
click at [1554, 326] on div at bounding box center [1513, 330] width 110 height 31
click at [1551, 326] on span at bounding box center [1556, 329] width 12 height 12
checkbox input "false"
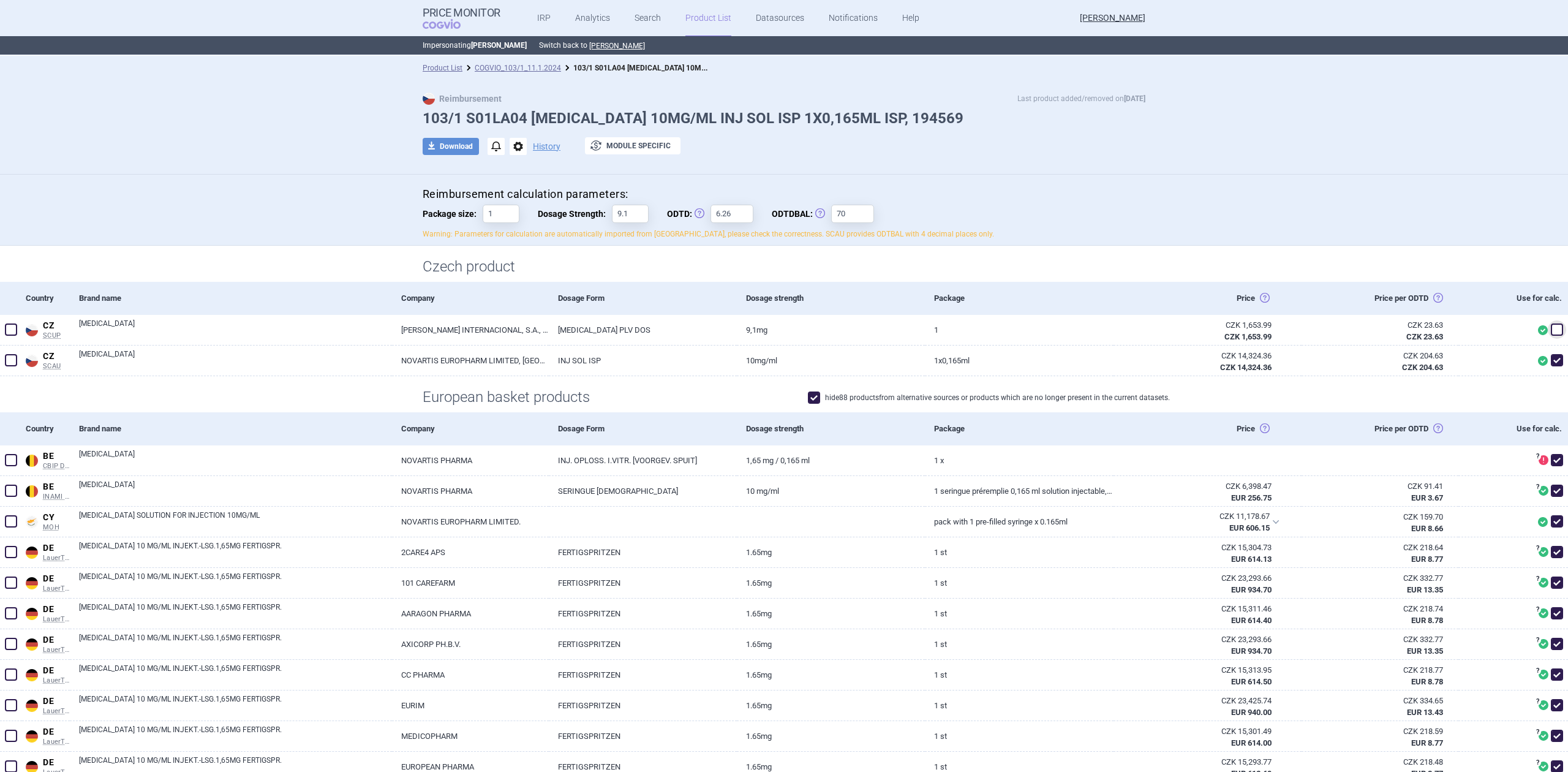
click at [1181, 268] on div "Czech product" at bounding box center [784, 264] width 1568 height 36
click at [917, 226] on div "Reimbursement calculation parameters: Package size: 1 Dosage Strength: 9.1 ODTD…" at bounding box center [784, 213] width 723 height 52
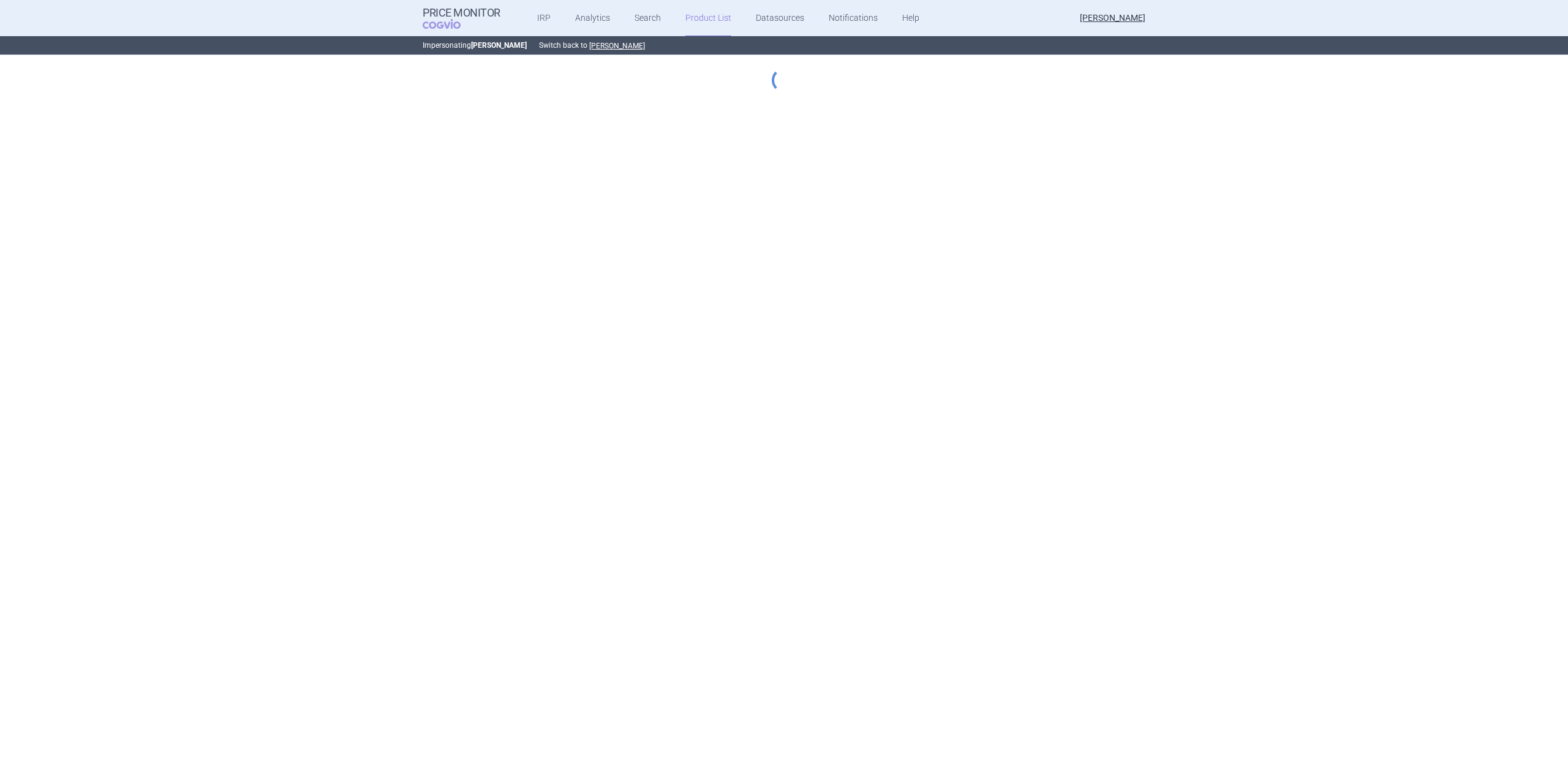
select select "[DATE]"
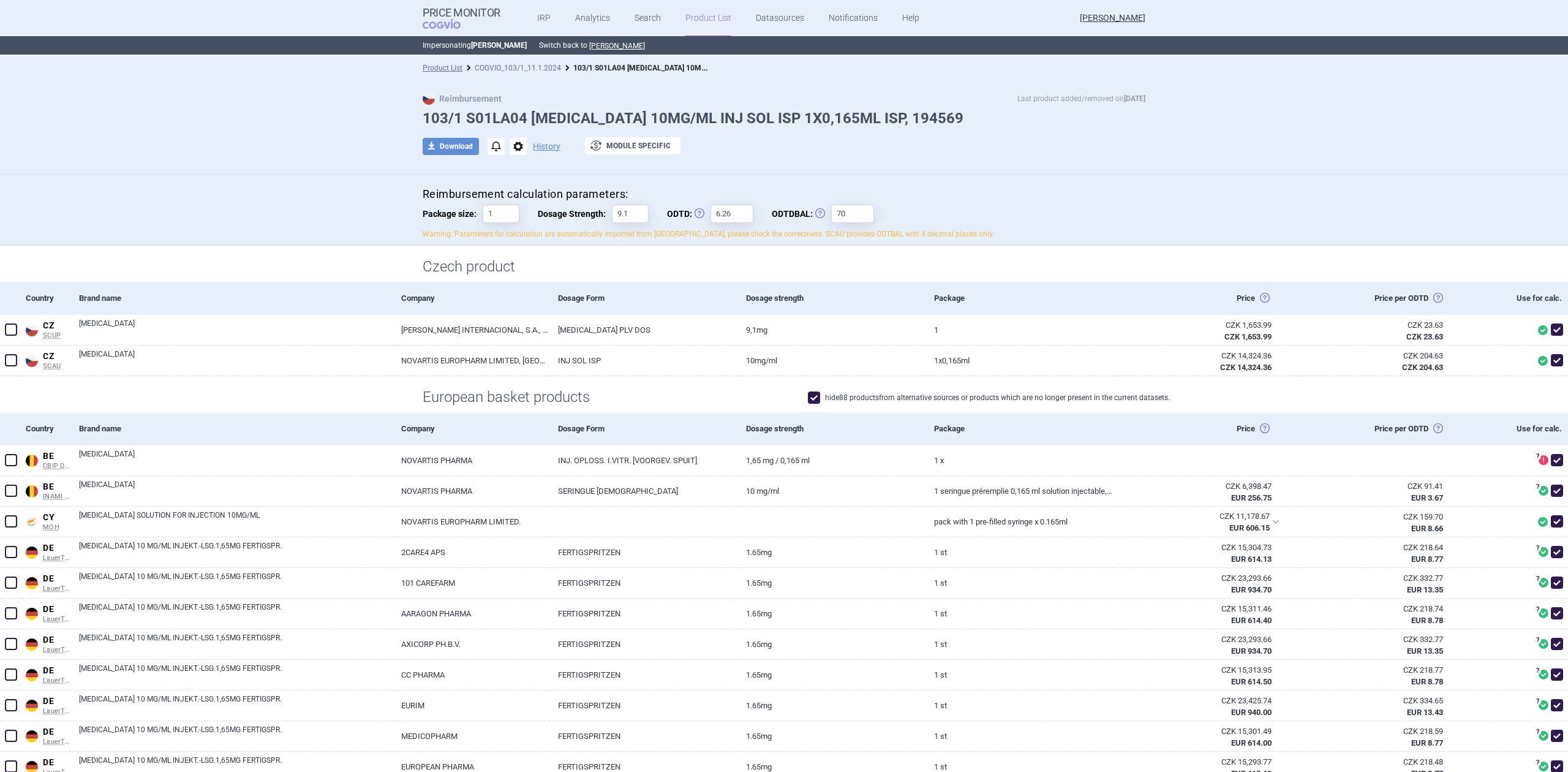
click at [530, 64] on link "COGVIO_103/1_11.1.2024" at bounding box center [518, 68] width 87 height 9
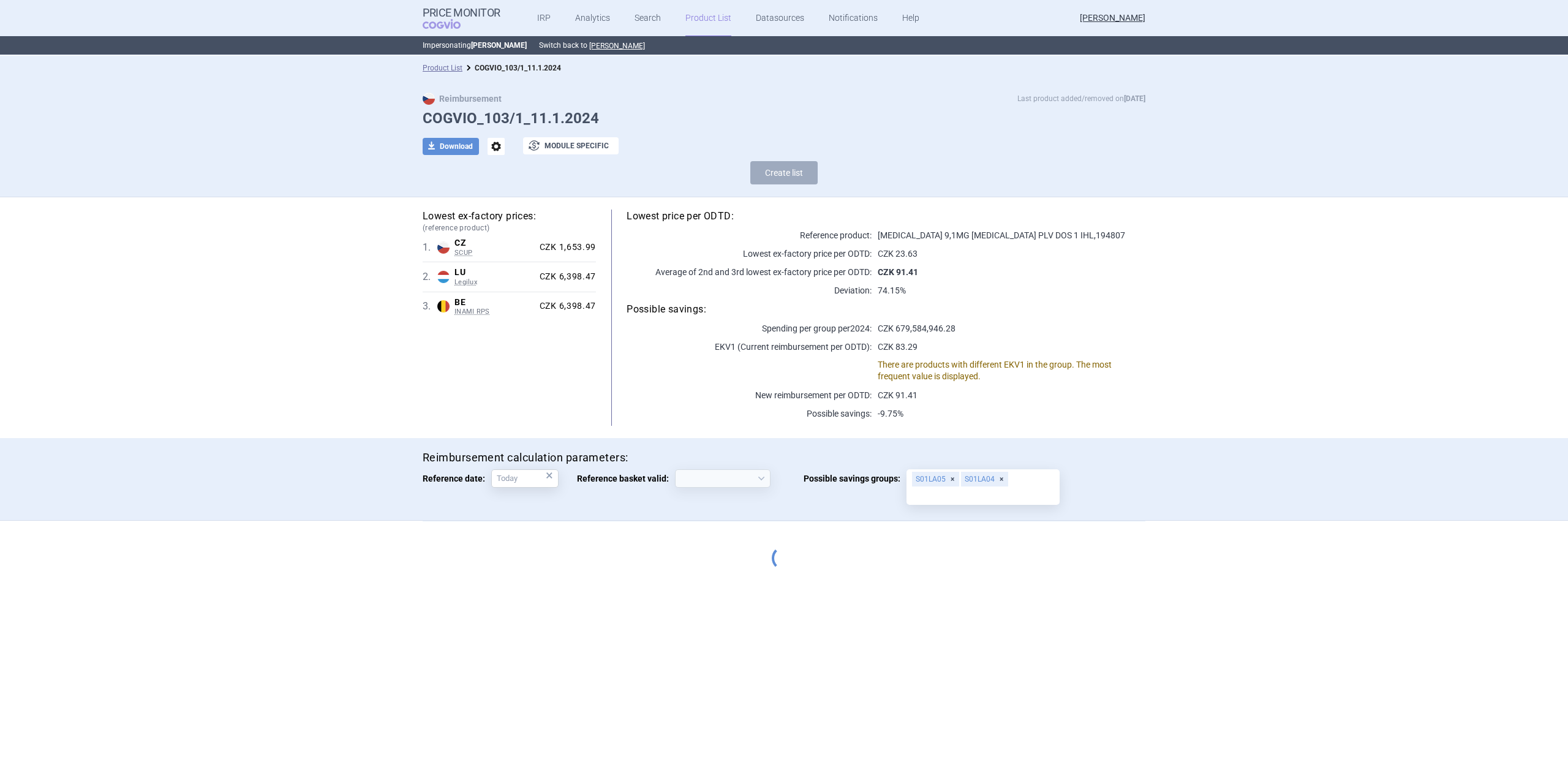
select select "[DATE]"
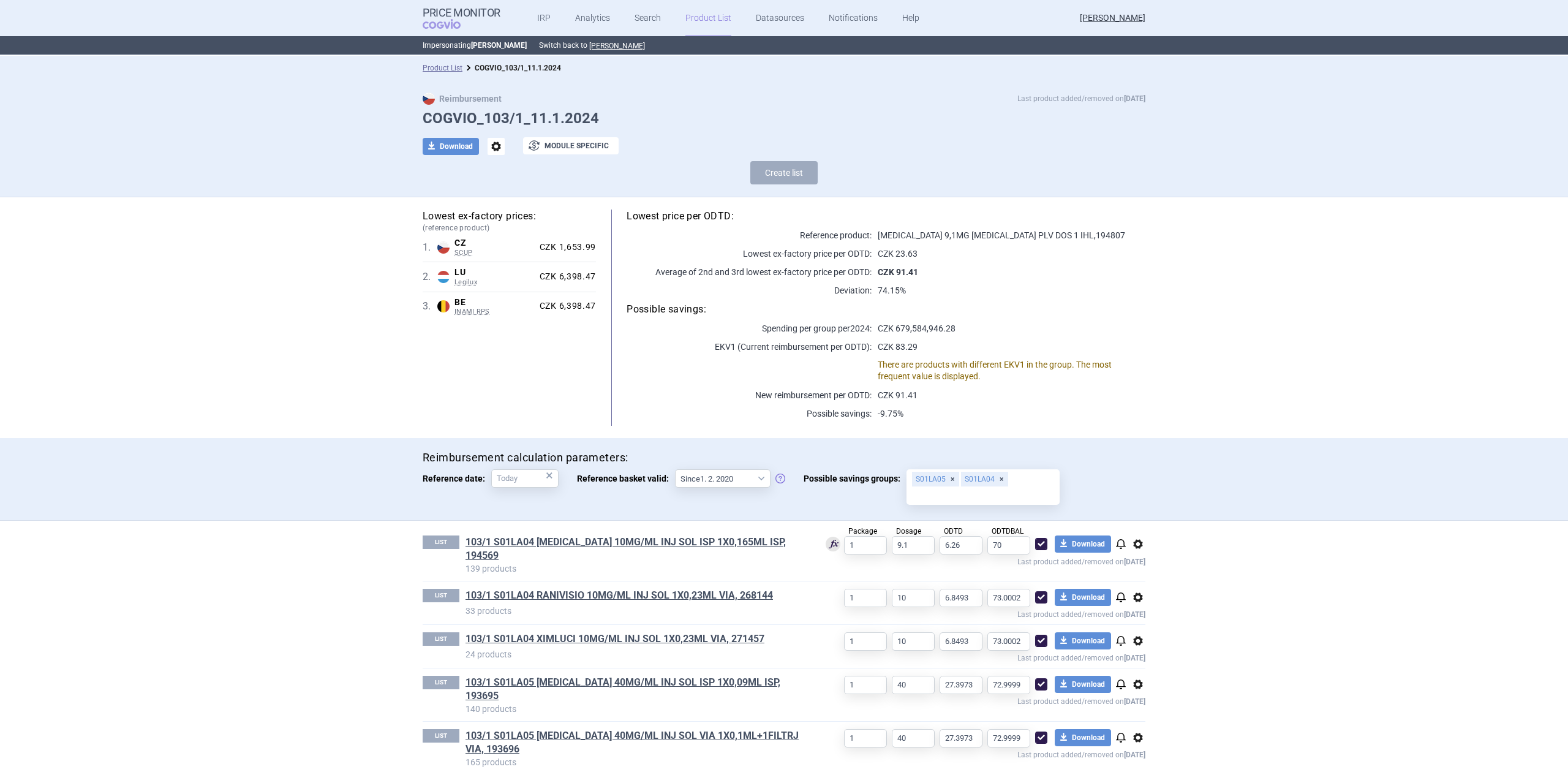
click at [724, 582] on div "LIST 103/1 S01LA04 RANIVISIO 10MG/ML INJ SOL 1X0,23ML VIA, 268144 33 products 1…" at bounding box center [784, 603] width 723 height 43
click at [1040, 539] on span at bounding box center [1041, 544] width 12 height 12
checkbox input "false"
click at [733, 550] on h1 "103/1 S01LA04 [MEDICAL_DATA] 10MG/ML INJ SOL ISP 1X0,165ML ISP, 194569" at bounding box center [635, 548] width 340 height 27
click at [731, 544] on link "103/1 S01LA04 [MEDICAL_DATA] 10MG/ML INJ SOL ISP 1X0,165ML ISP, 194569" at bounding box center [635, 548] width 340 height 27
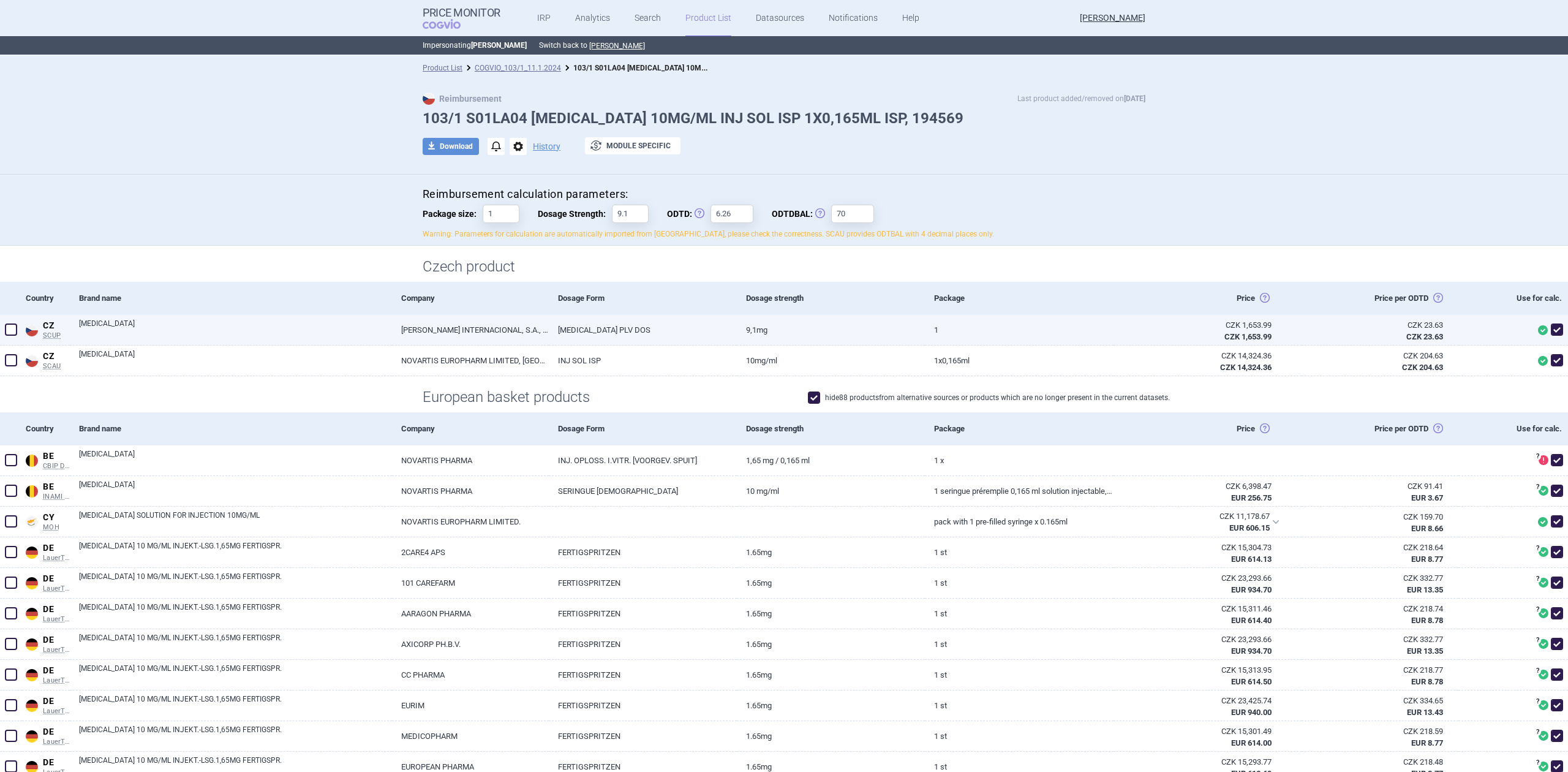
click at [1551, 333] on span at bounding box center [1556, 329] width 12 height 12
checkbox input "false"
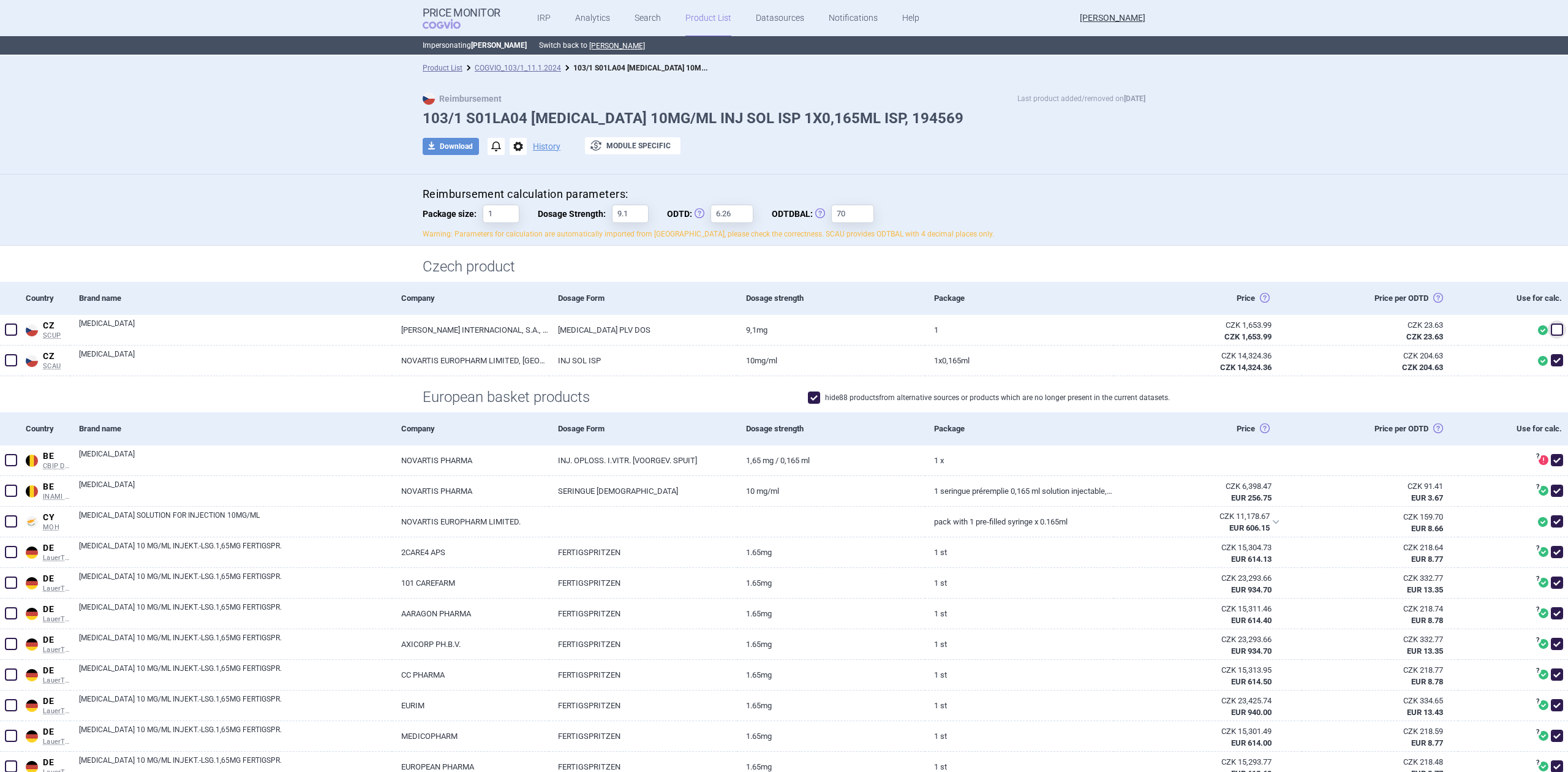
click at [1368, 220] on div "Reimbursement calculation parameters: Package size: 1 Dosage Strength: 9.1 ODTD…" at bounding box center [784, 210] width 1568 height 72
click at [1301, 262] on div "Czech product" at bounding box center [784, 264] width 1568 height 36
click at [1041, 220] on div "Reimbursement calculation parameters: Package size: 1 Dosage Strength: 9.1 ODTD…" at bounding box center [784, 213] width 723 height 52
click at [547, 68] on link "COGVIO_103/1_11.1.2024" at bounding box center [518, 68] width 87 height 9
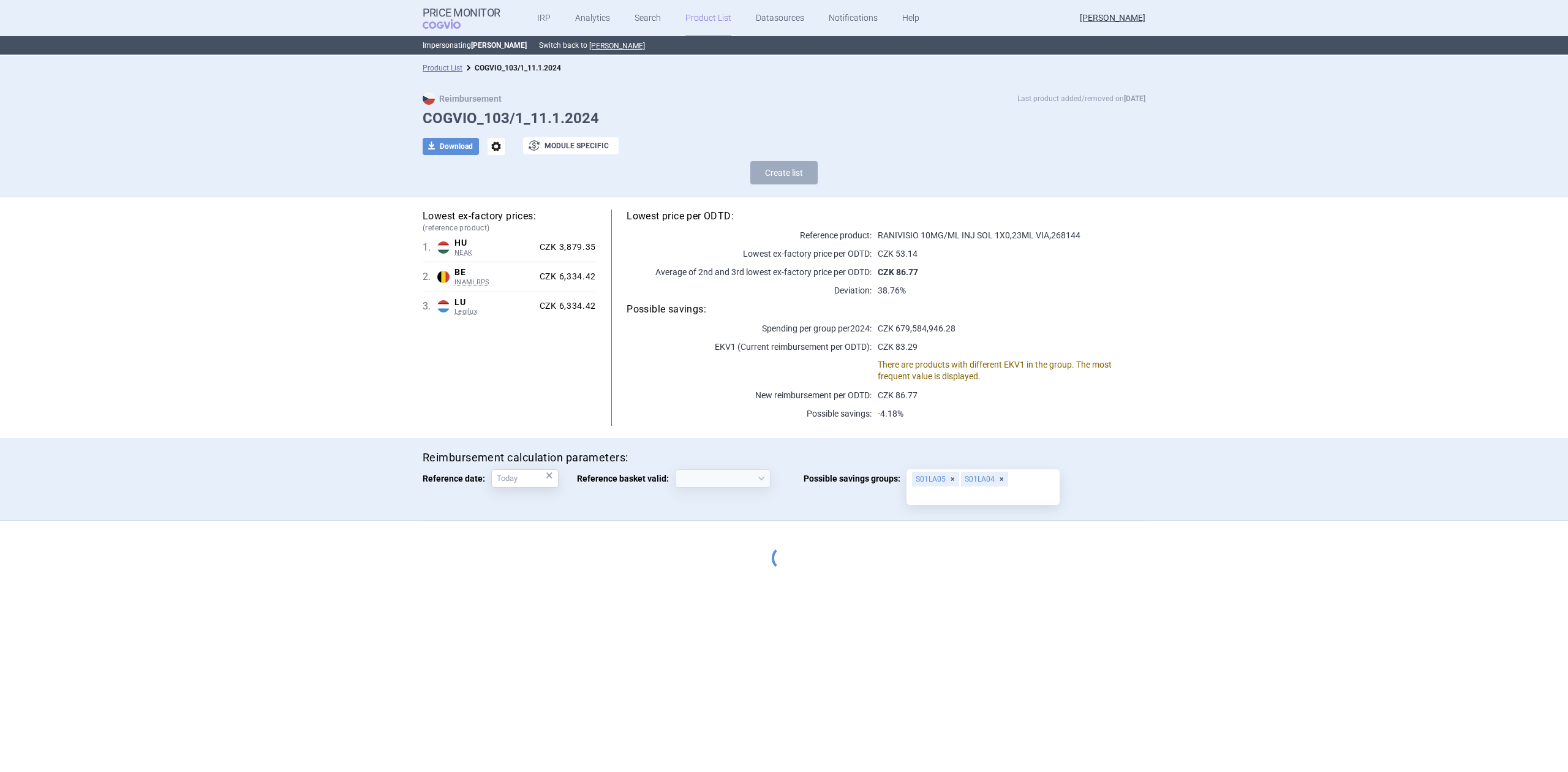
select select "[DATE]"
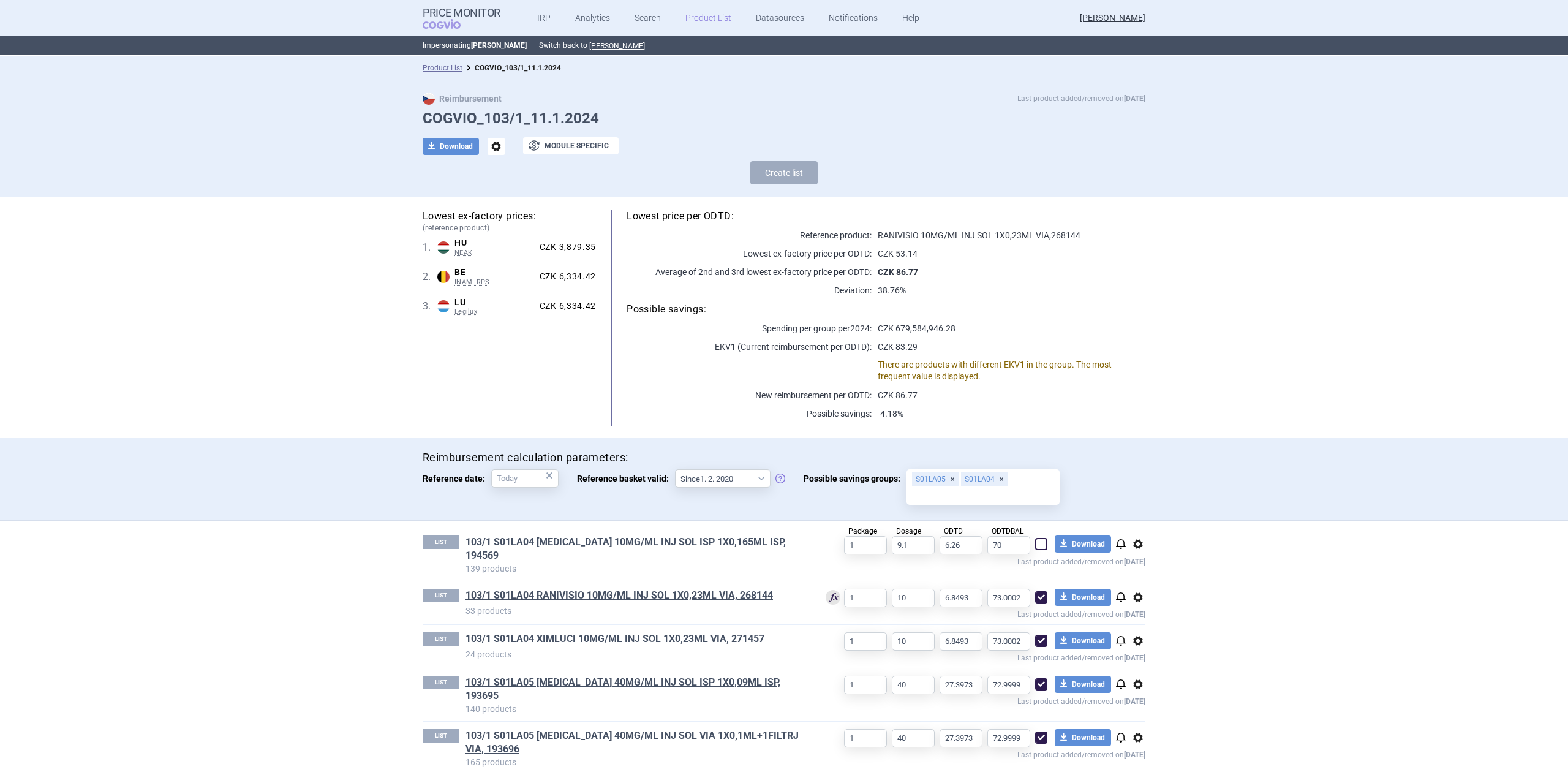
click at [626, 547] on link "103/1 S01LA04 [MEDICAL_DATA] 10MG/ML INJ SOL ISP 1X0,165ML ISP, 194569" at bounding box center [635, 548] width 340 height 27
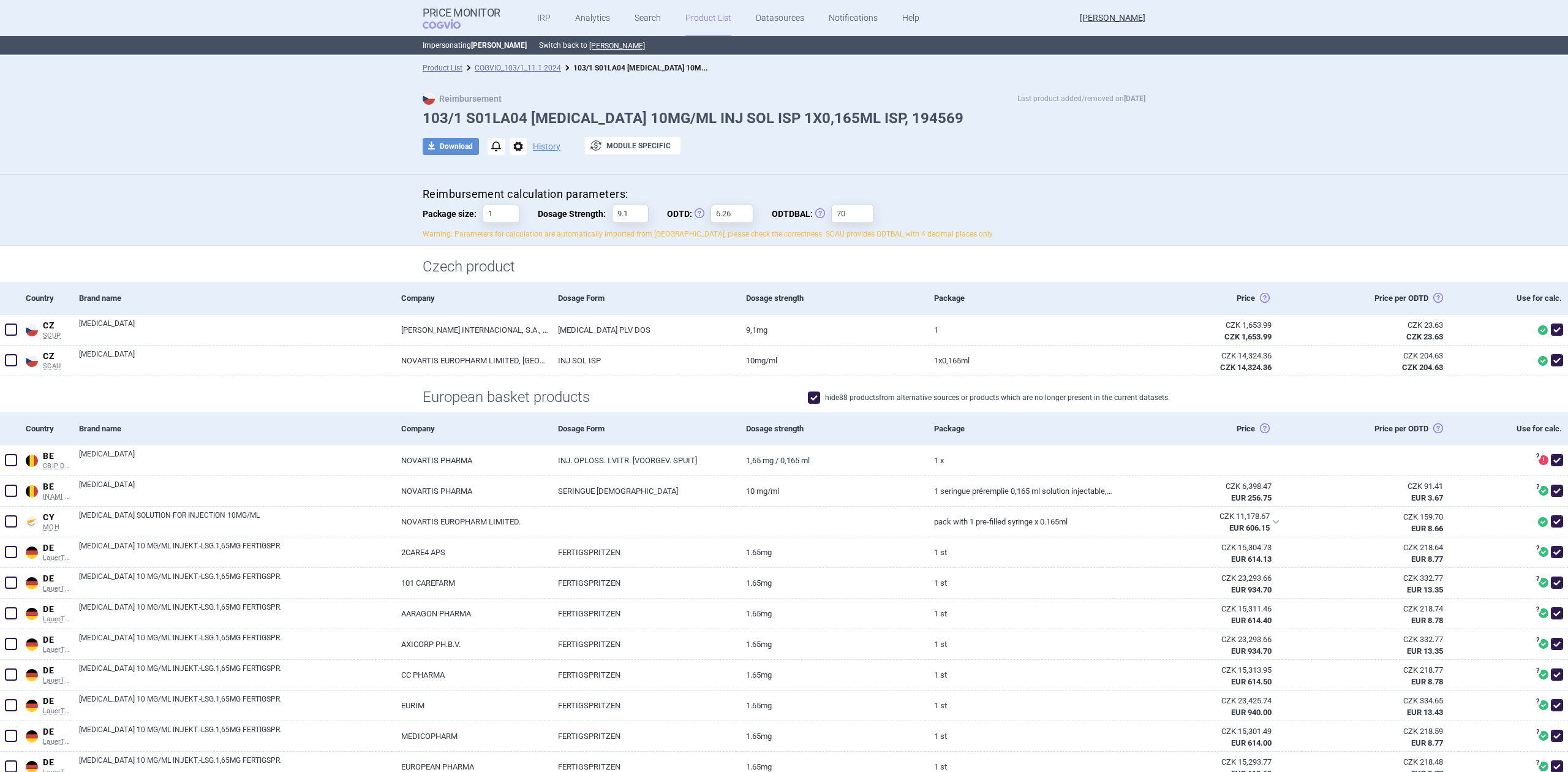
click at [819, 398] on label "hide 88 products from alternative sources or products which are no longer prese…" at bounding box center [989, 397] width 362 height 12
checkbox input "false"
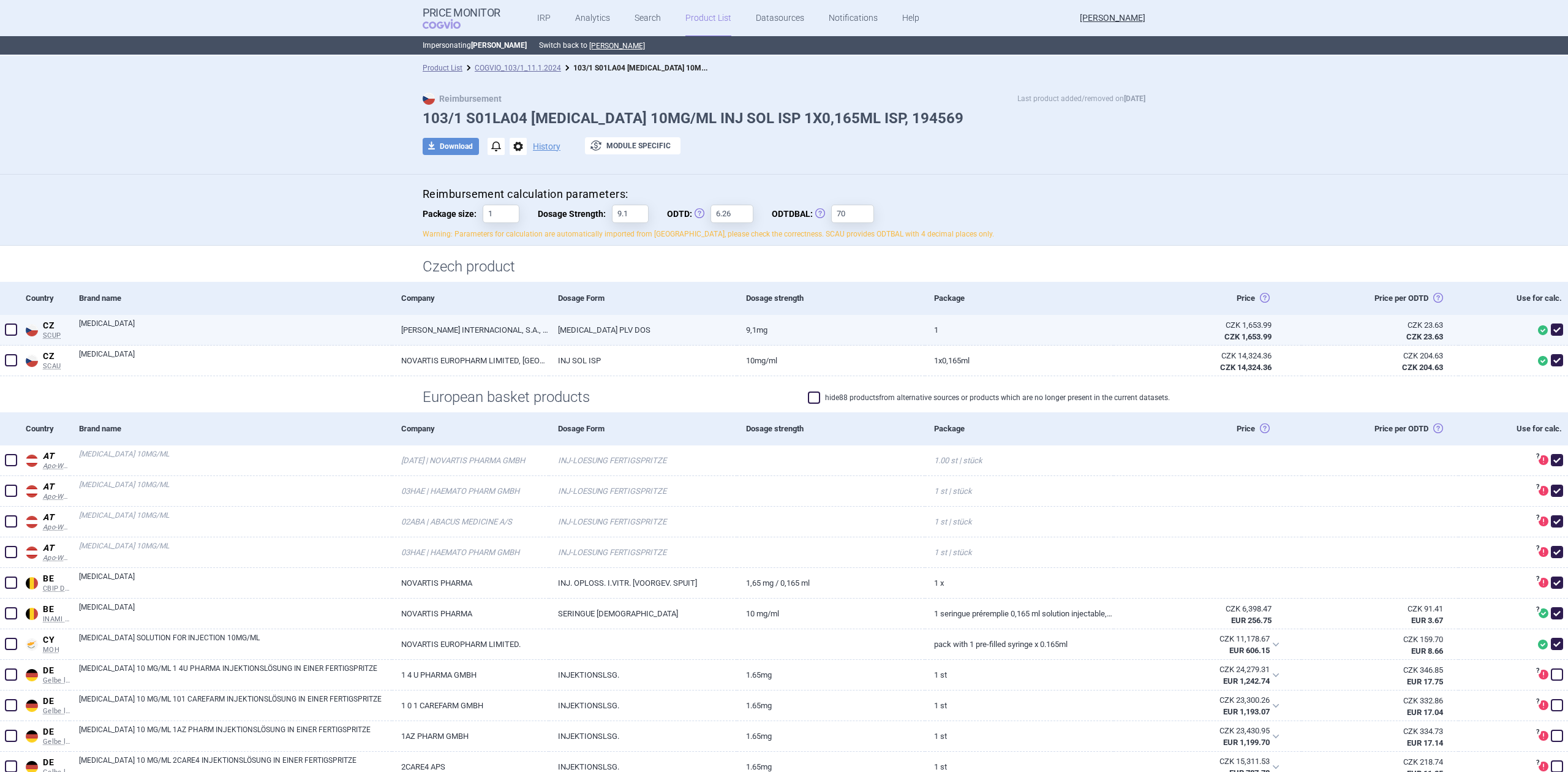
click at [1553, 334] on span at bounding box center [1556, 329] width 18 height 18
checkbox input "false"
click at [1317, 322] on div "CZK 23.63" at bounding box center [1377, 325] width 132 height 11
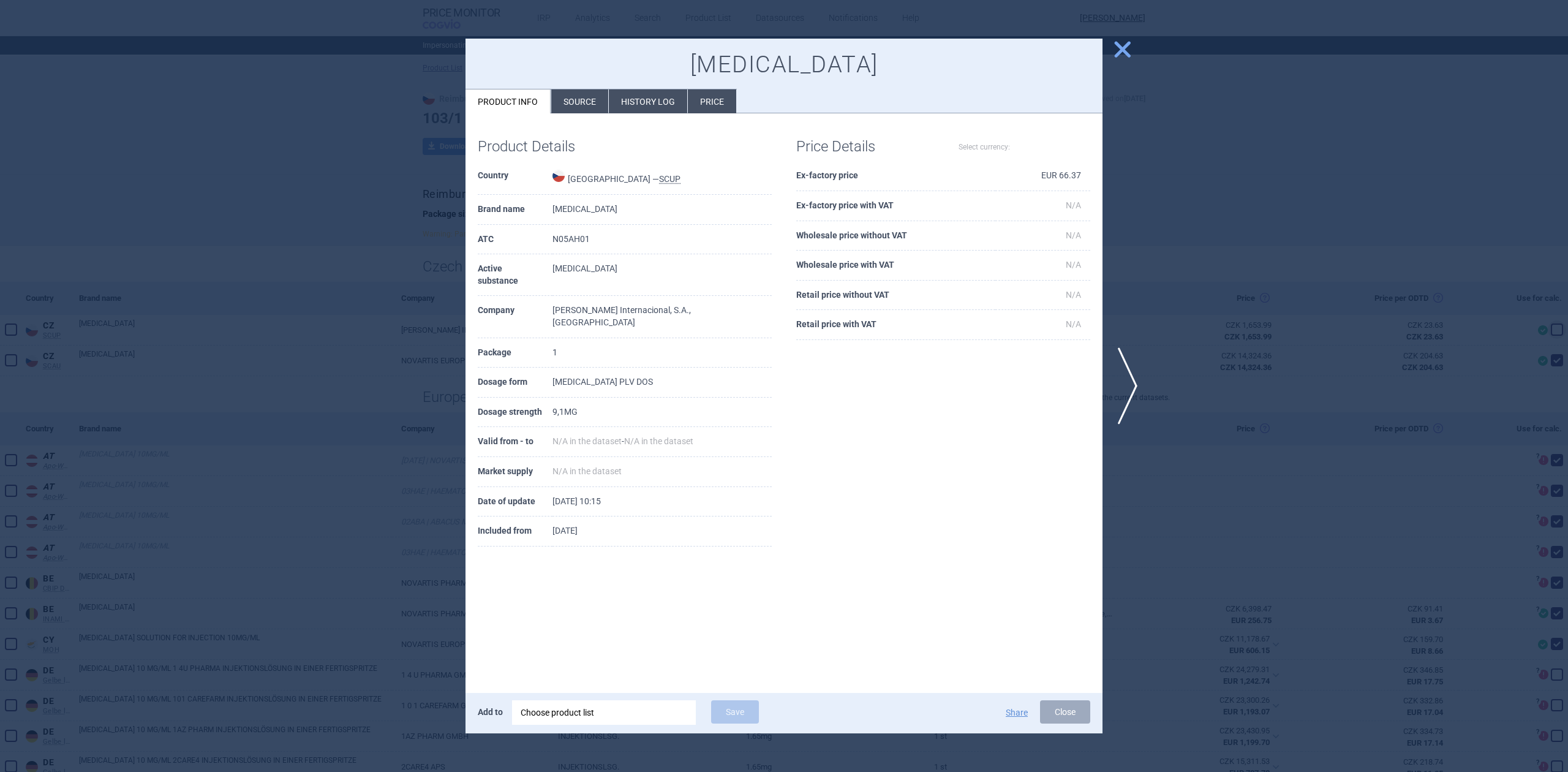
select select "EUR"
click at [1165, 273] on div at bounding box center [784, 386] width 1568 height 772
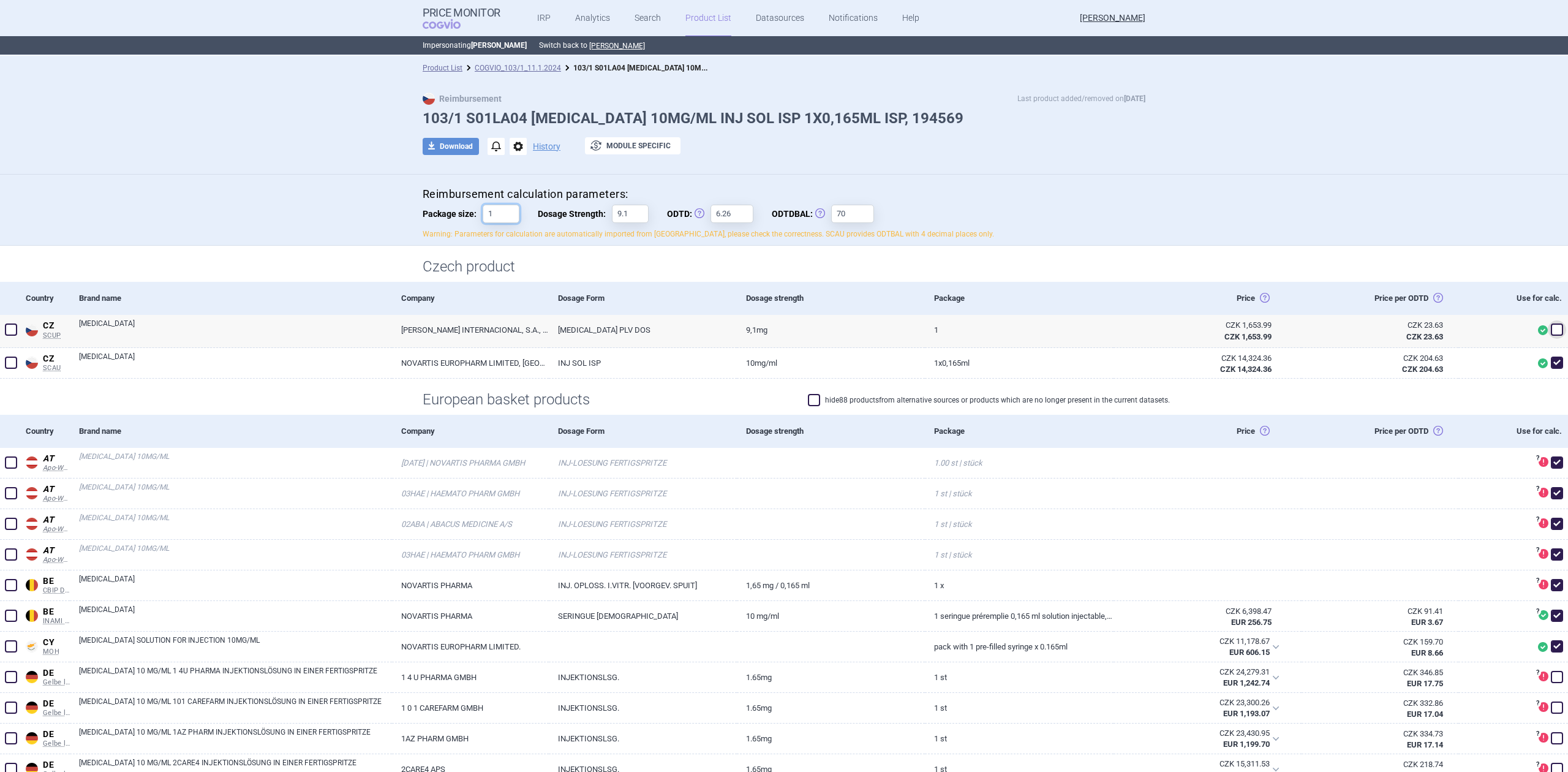
click at [489, 216] on input "1" at bounding box center [501, 213] width 37 height 18
type input "10"
click at [310, 222] on div "Reimbursement calculation parameters: Package size: 10 Dosage Strength: 9.1 ODT…" at bounding box center [784, 210] width 1568 height 72
click at [353, 217] on div "Reimbursement calculation parameters: Package size: 10 Dosage Strength: 9.1 ODT…" at bounding box center [784, 210] width 1568 height 72
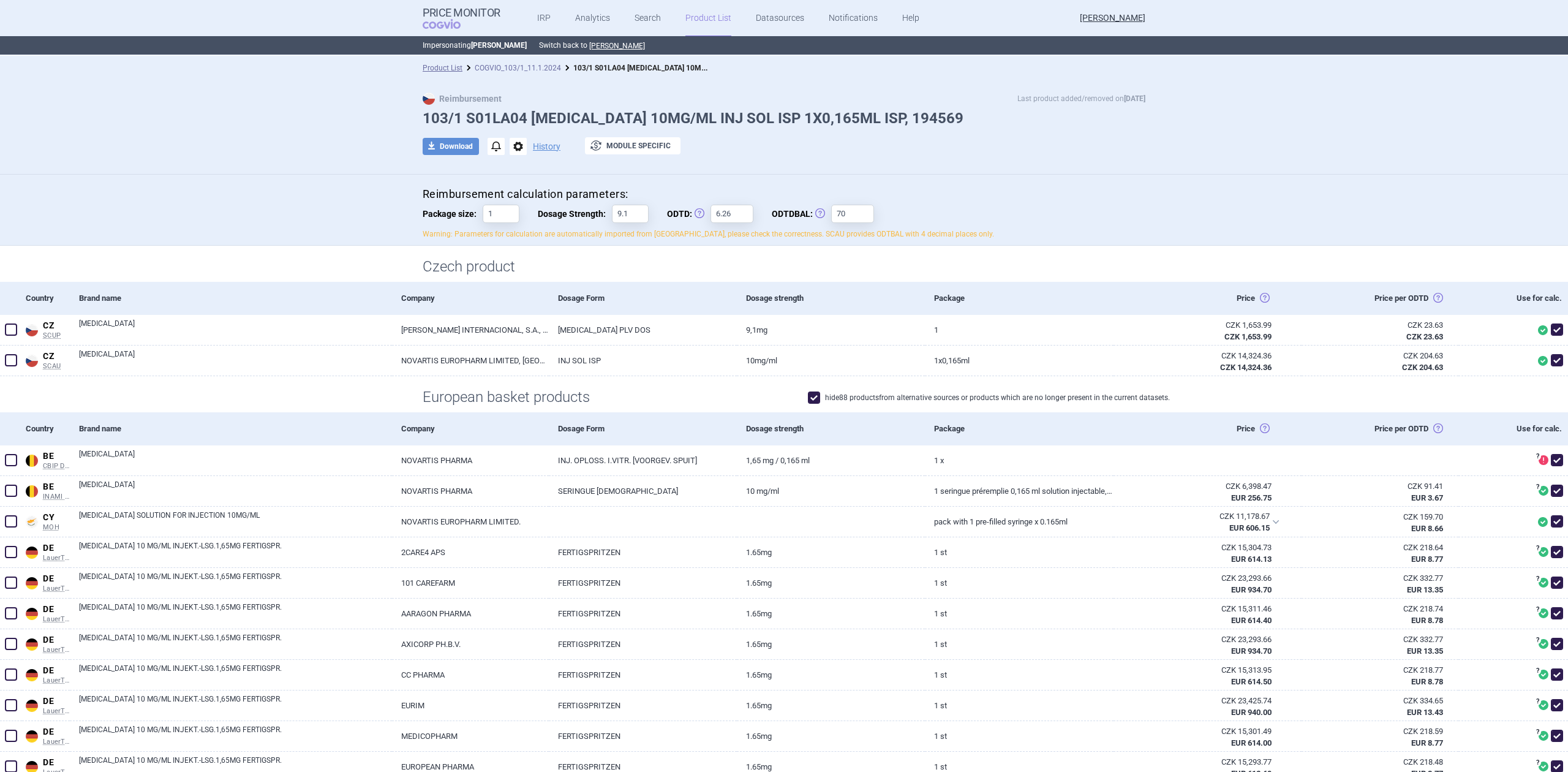
click at [527, 66] on link "COGVIO_103/1_11.1.2024" at bounding box center [518, 68] width 87 height 9
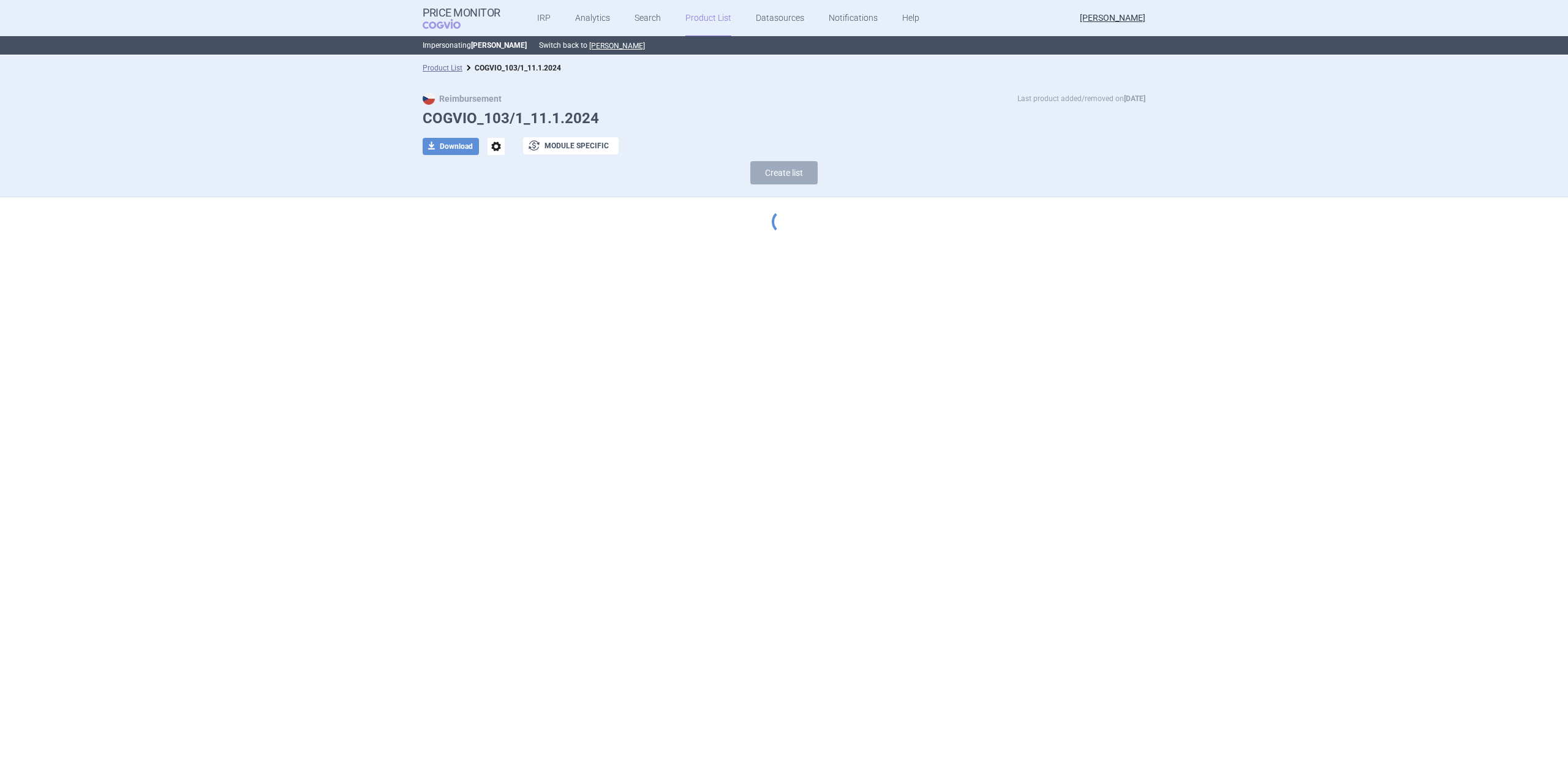
select select "[DATE]"
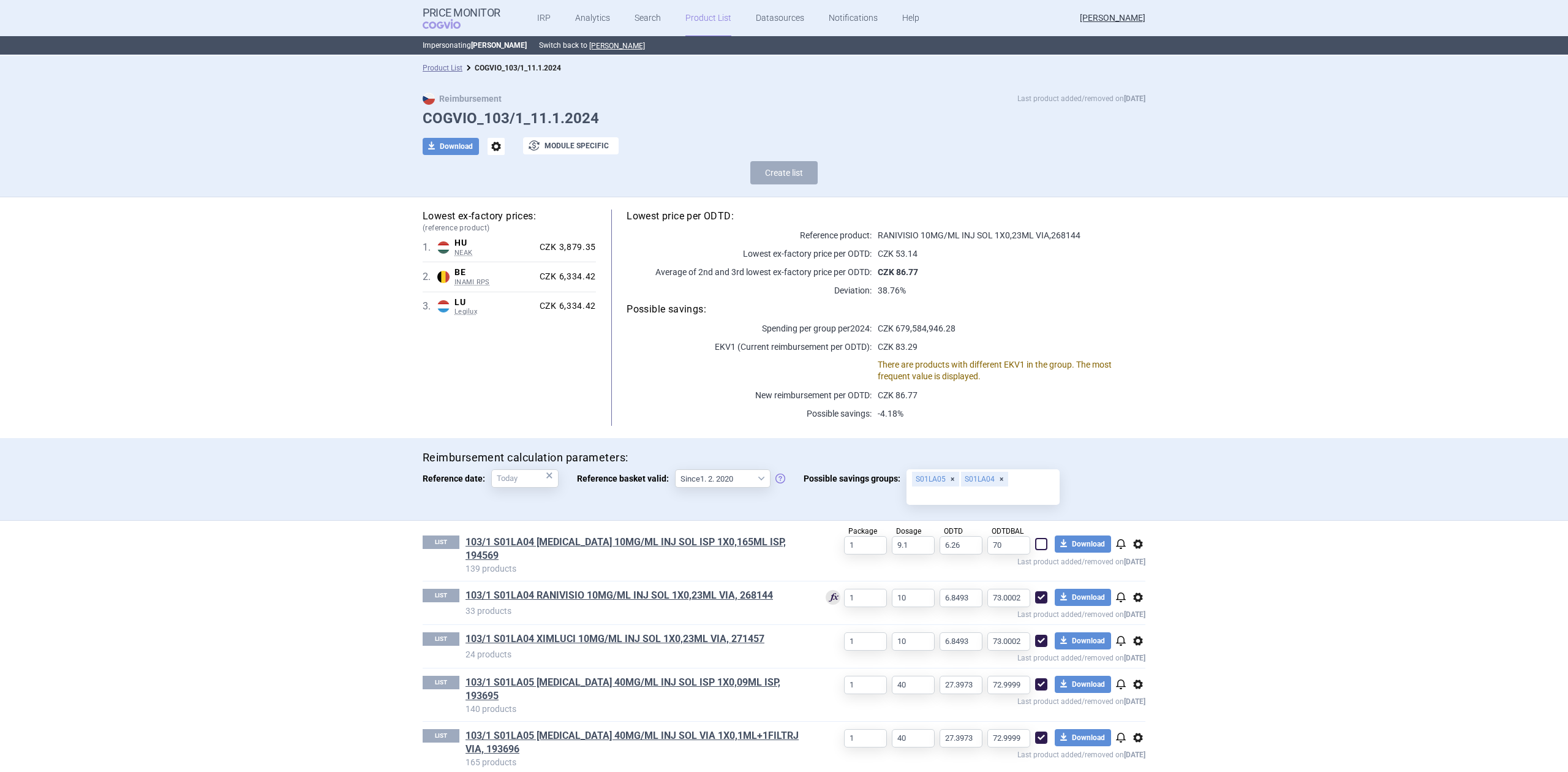
click at [1042, 552] on div "Package 1 Dosage 9.1 ODTD 6.26 ODTDBAL 70 download Download notifications optio…" at bounding box center [976, 550] width 340 height 31
click at [1037, 545] on span at bounding box center [1041, 544] width 12 height 12
checkbox input "true"
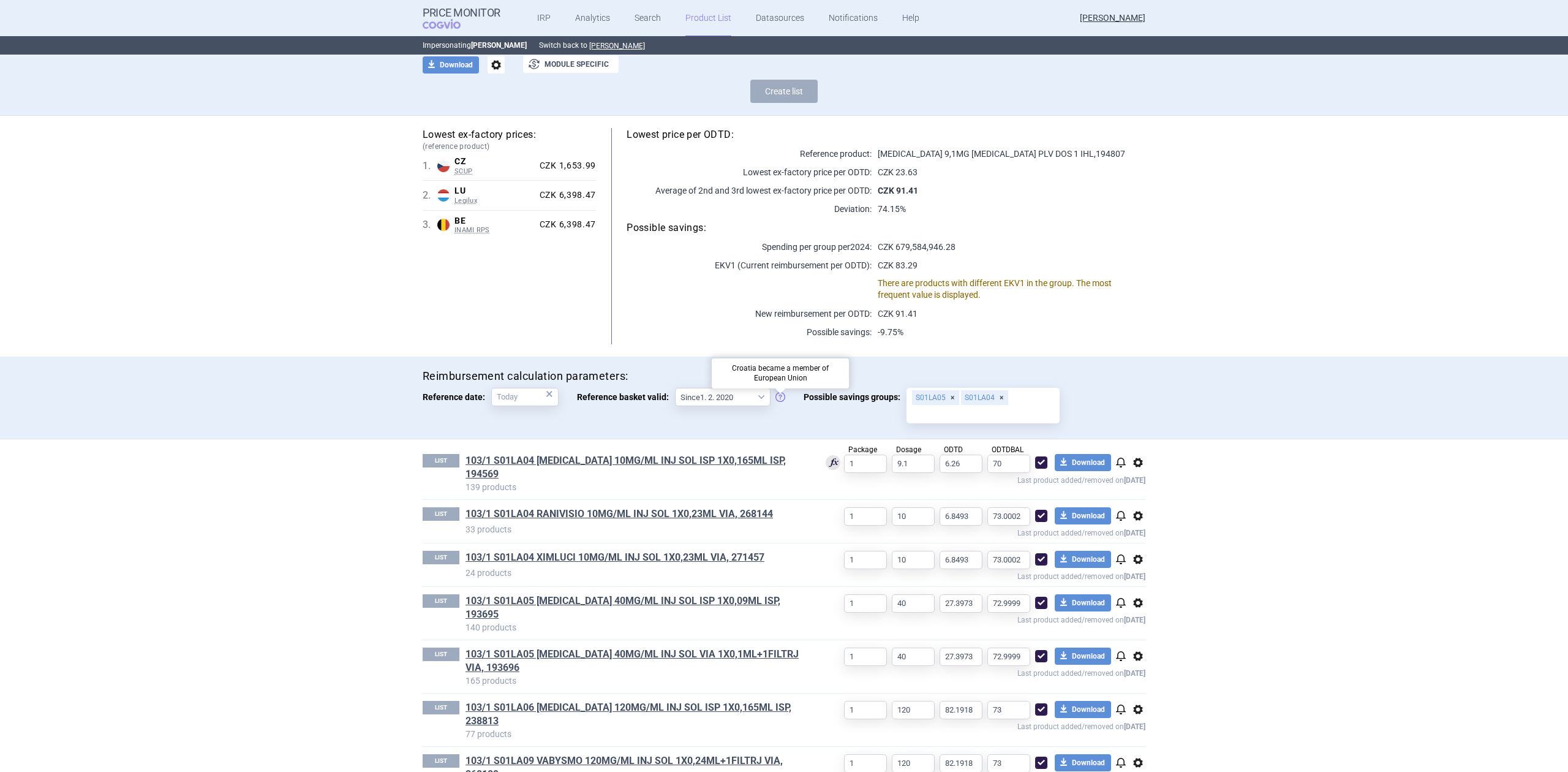
click at [777, 395] on div "Reimbursement calculation parameters: Reference date: × Reference basket valid:…" at bounding box center [784, 397] width 723 height 57
click at [736, 397] on select "Since 1. 2. 2020 Since 1. 7. 2013" at bounding box center [723, 396] width 95 height 18
click at [675, 387] on select "Since 1. 2. 2020 Since 1. 7. 2013" at bounding box center [723, 396] width 95 height 18
click at [728, 403] on select "Since 1. 2. 2020 Since 1. 7. 2013" at bounding box center [723, 396] width 95 height 18
select select "[DATE]"
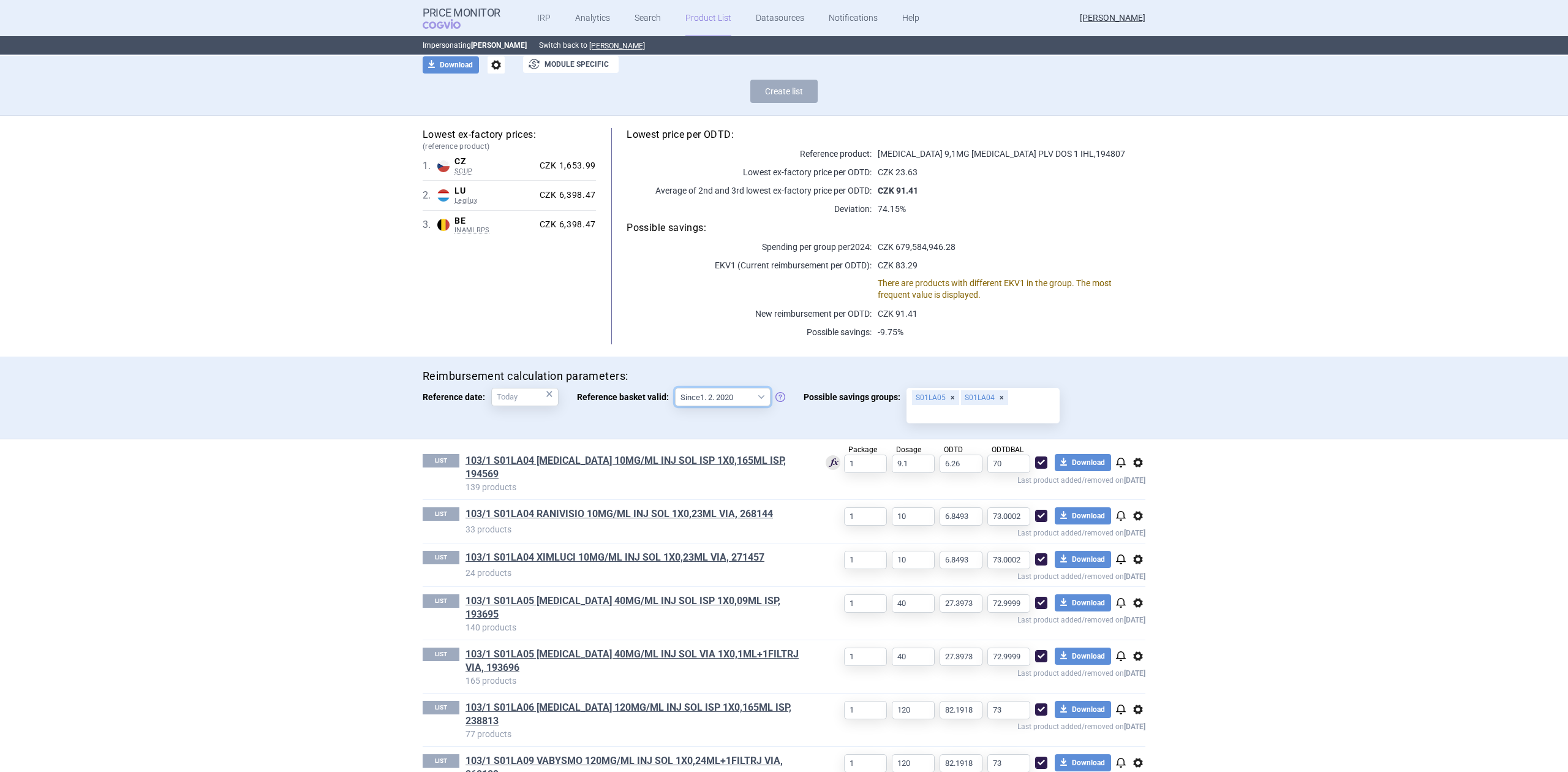
click at [675, 387] on select "Since 1. 2. 2020 Since 1. 7. 2013" at bounding box center [723, 396] width 95 height 18
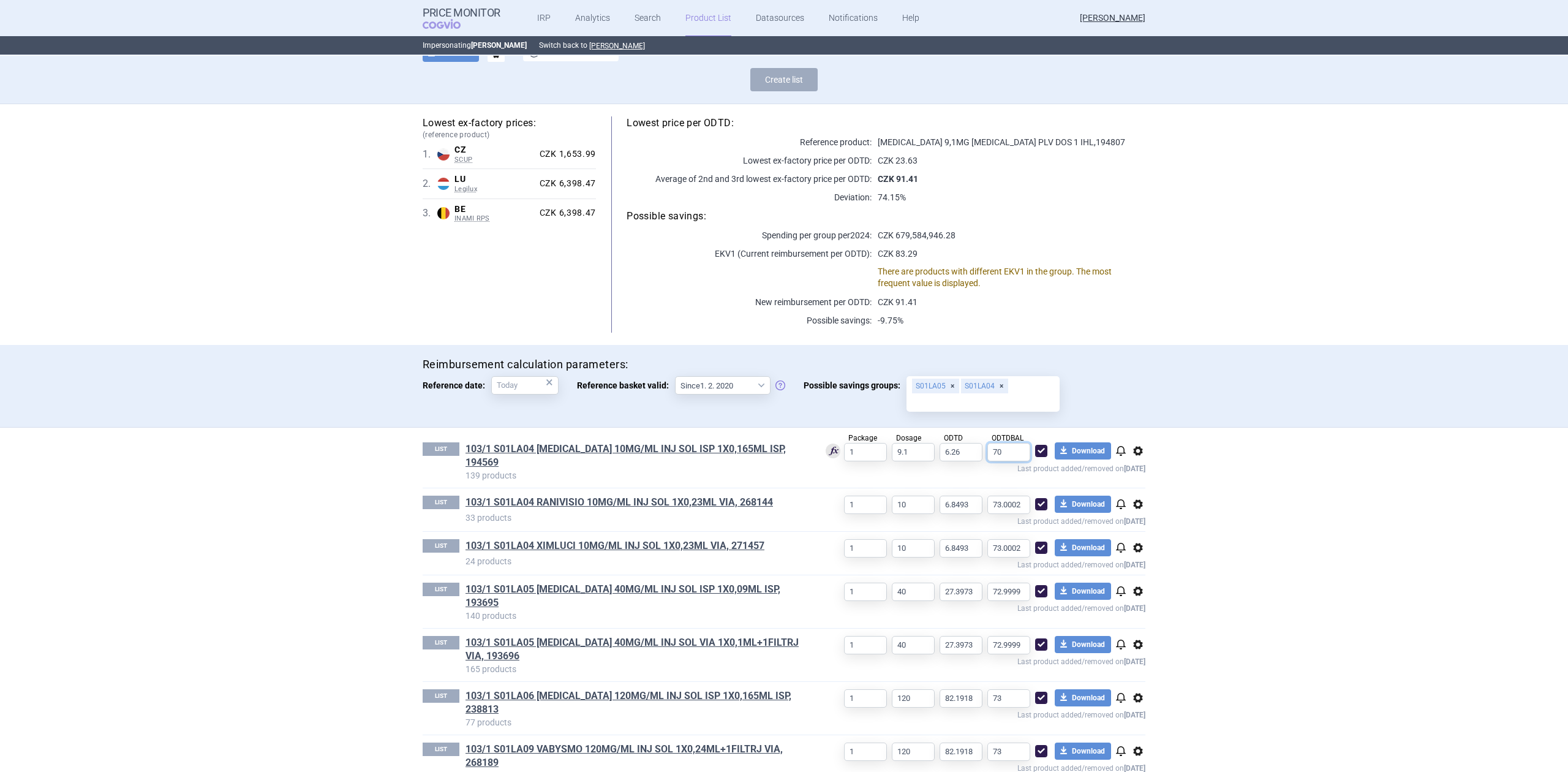
click at [1020, 454] on input "70" at bounding box center [1008, 451] width 43 height 18
type input "70.1000"
click at [1095, 391] on div "Reimbursement calculation parameters: Reference date: × Reference basket valid:…" at bounding box center [784, 385] width 723 height 57
click at [627, 445] on link "103/1 S01LA04 [MEDICAL_DATA] 10MG/ML INJ SOL ISP 1X0,165ML ISP, 194569" at bounding box center [635, 455] width 340 height 27
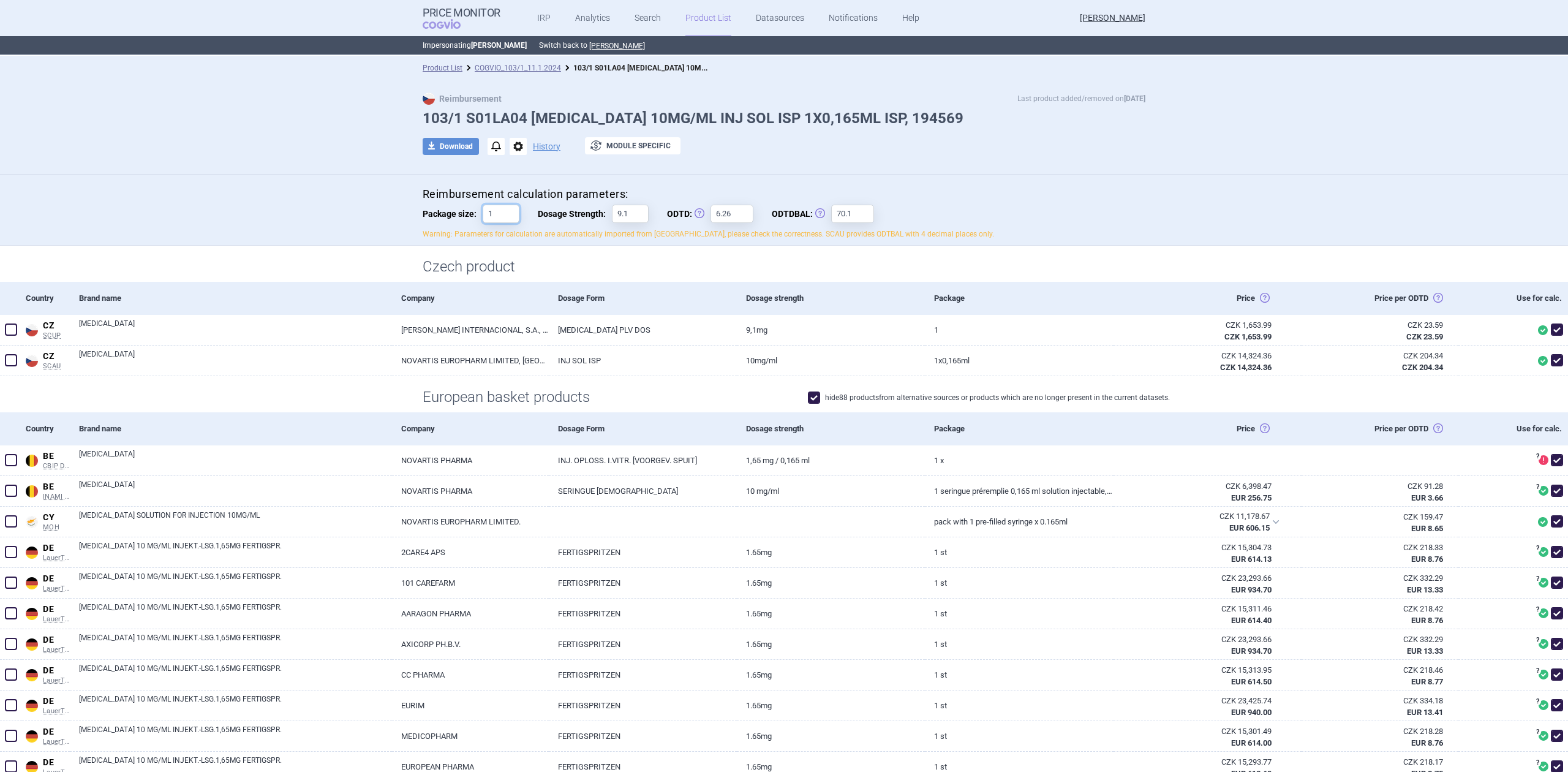
click at [497, 216] on input "1" at bounding box center [501, 213] width 37 height 18
type input "11"
click at [407, 233] on div "Reimbursement calculation parameters: Package size: 11 Dosage Strength: 9.1 ODT…" at bounding box center [784, 216] width 772 height 59
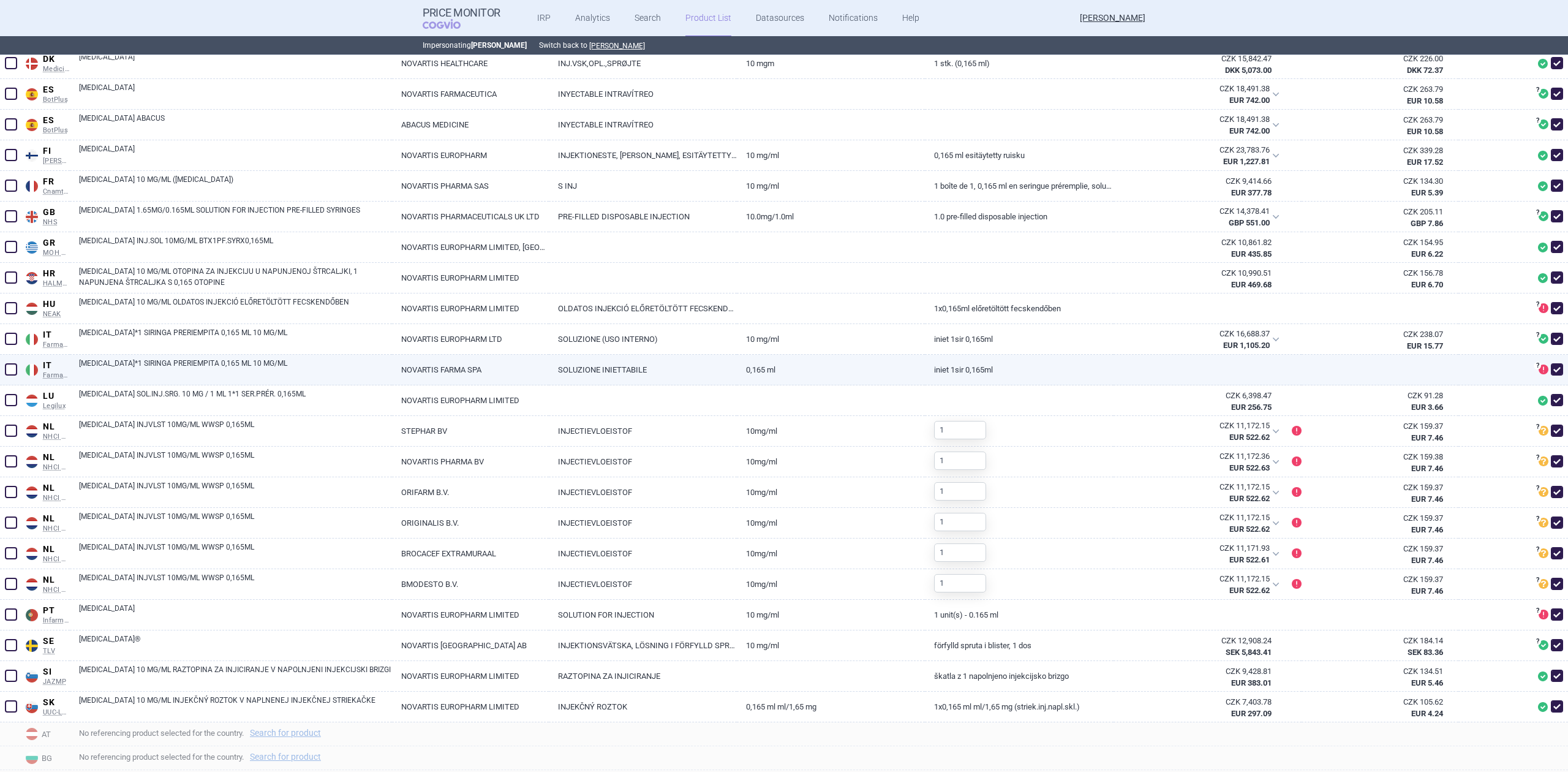
scroll to position [1225, 0]
